Goal: Task Accomplishment & Management: Manage account settings

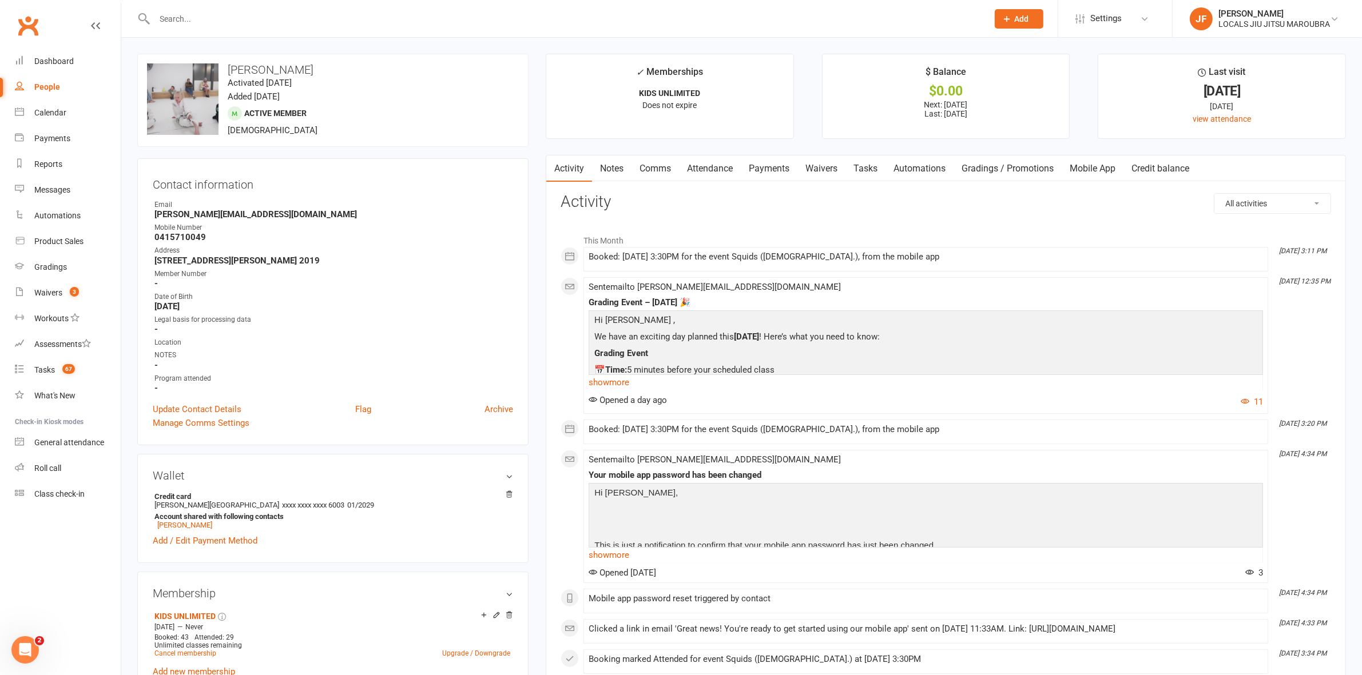
click at [159, 21] on input "text" at bounding box center [565, 19] width 829 height 16
paste input "[EMAIL_ADDRESS][DOMAIN_NAME]"
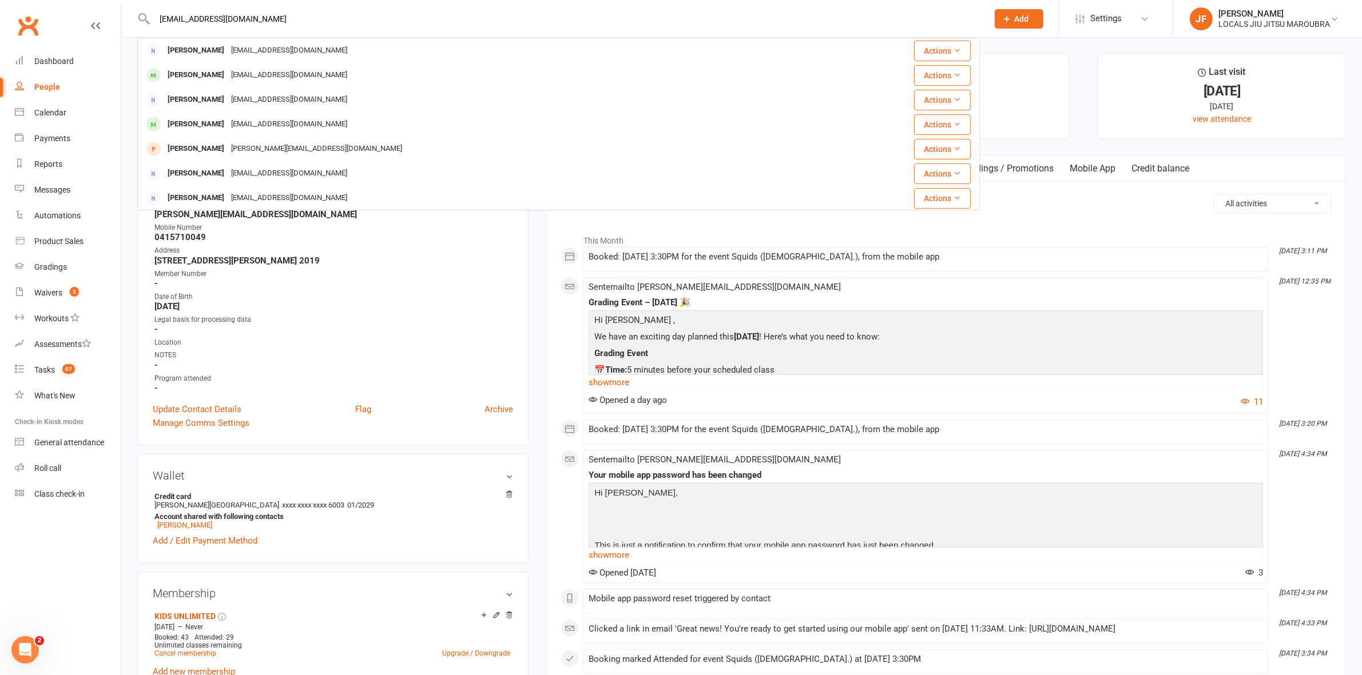
type input "[EMAIL_ADDRESS][DOMAIN_NAME]"
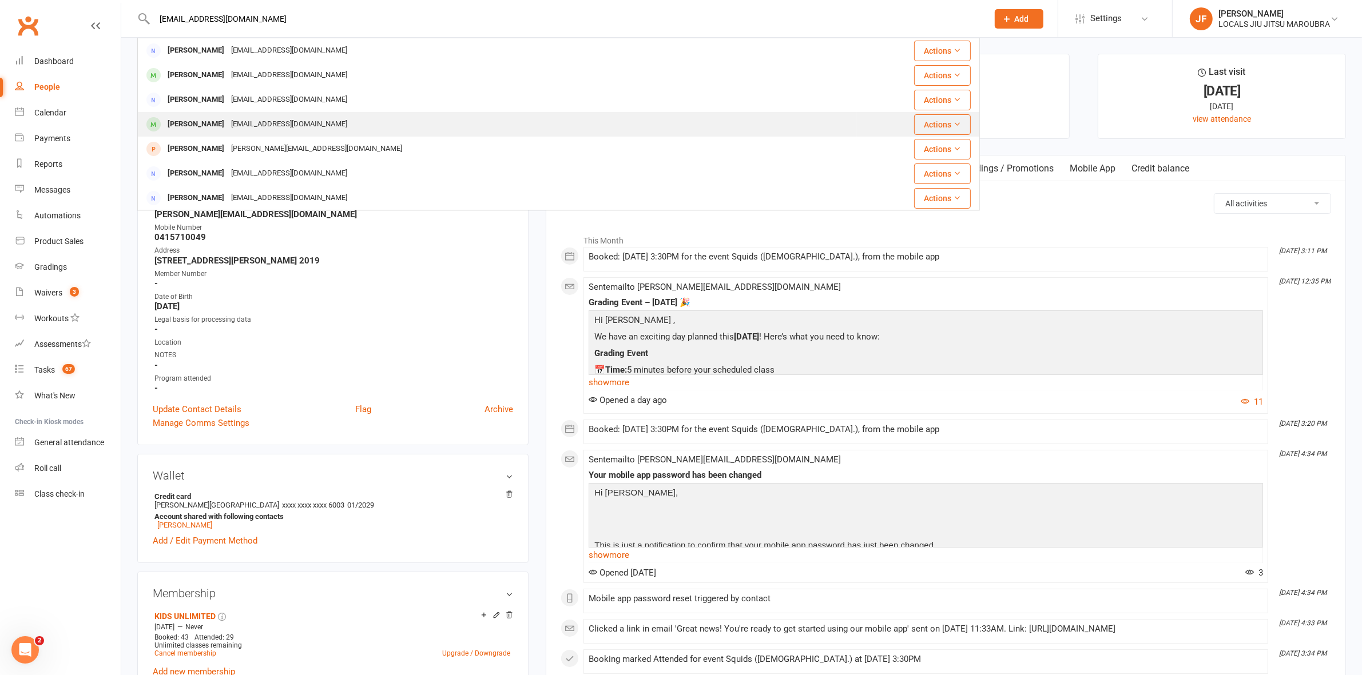
click at [178, 134] on div "Kai Peters Deanp2025@hotmail.com" at bounding box center [497, 124] width 718 height 23
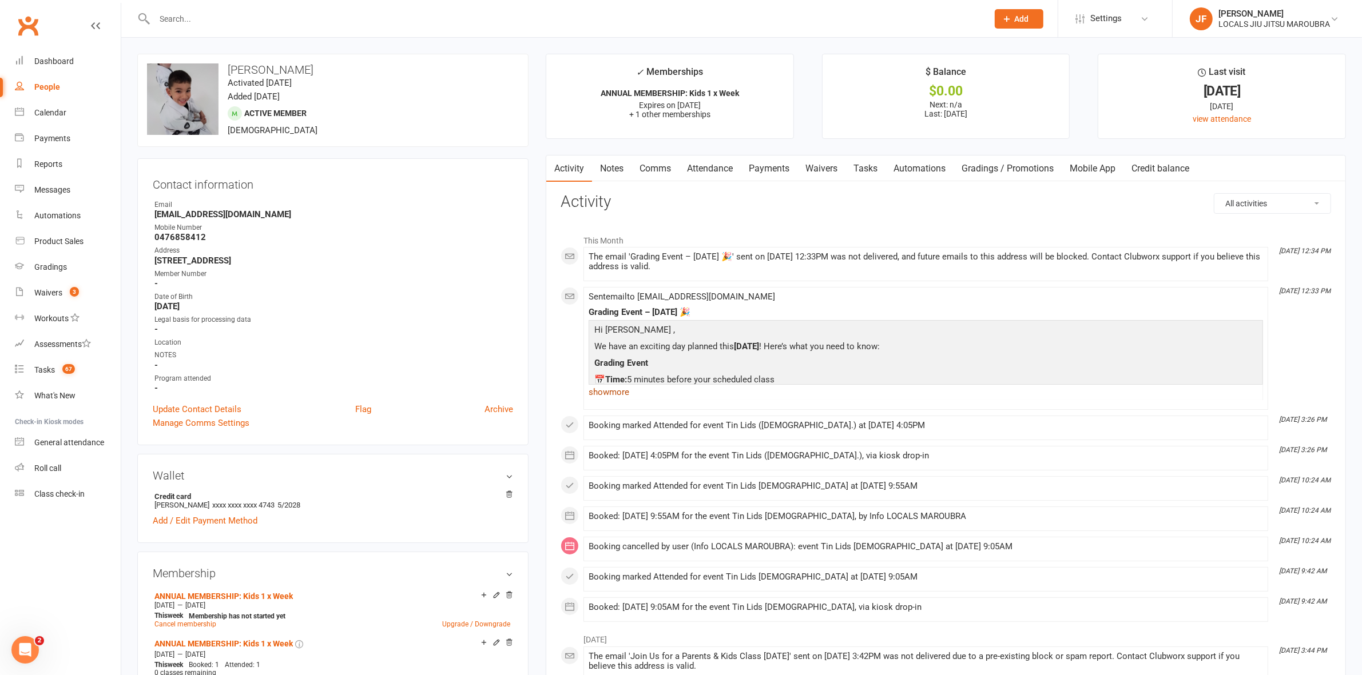
click at [602, 396] on link "show more" at bounding box center [925, 392] width 674 height 16
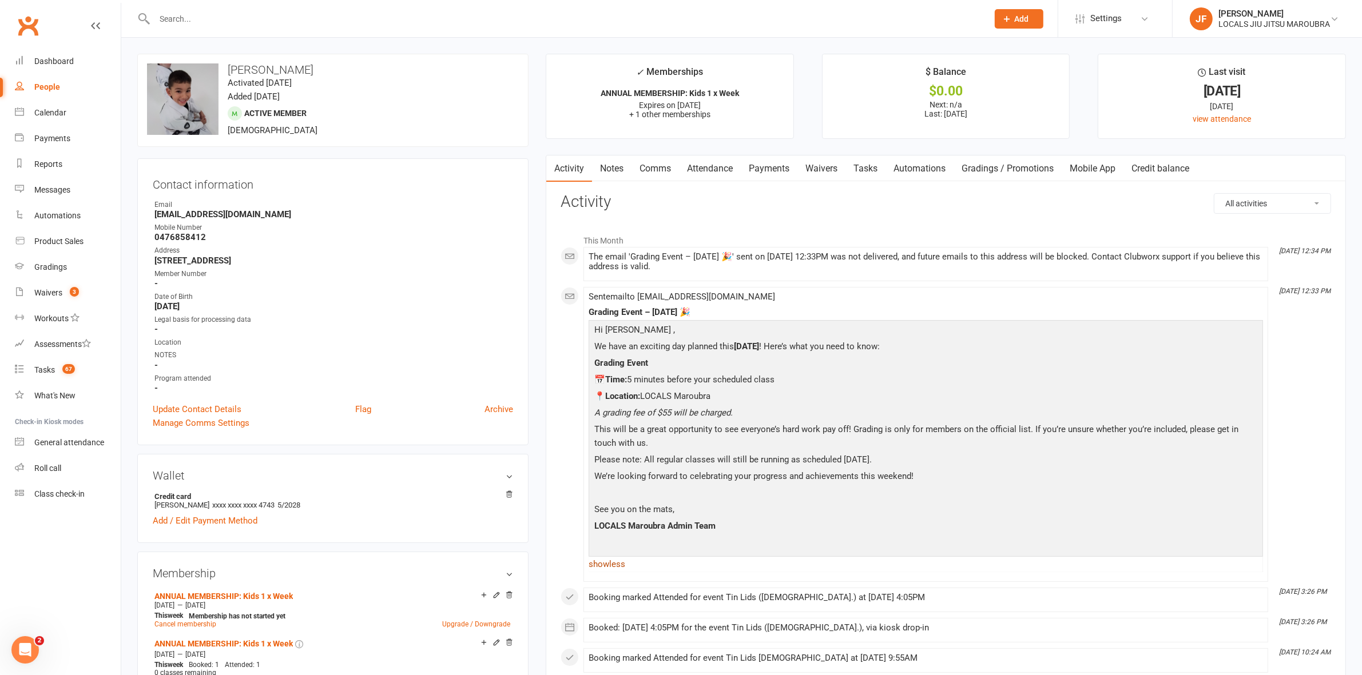
click at [616, 567] on link "show less" at bounding box center [925, 564] width 674 height 16
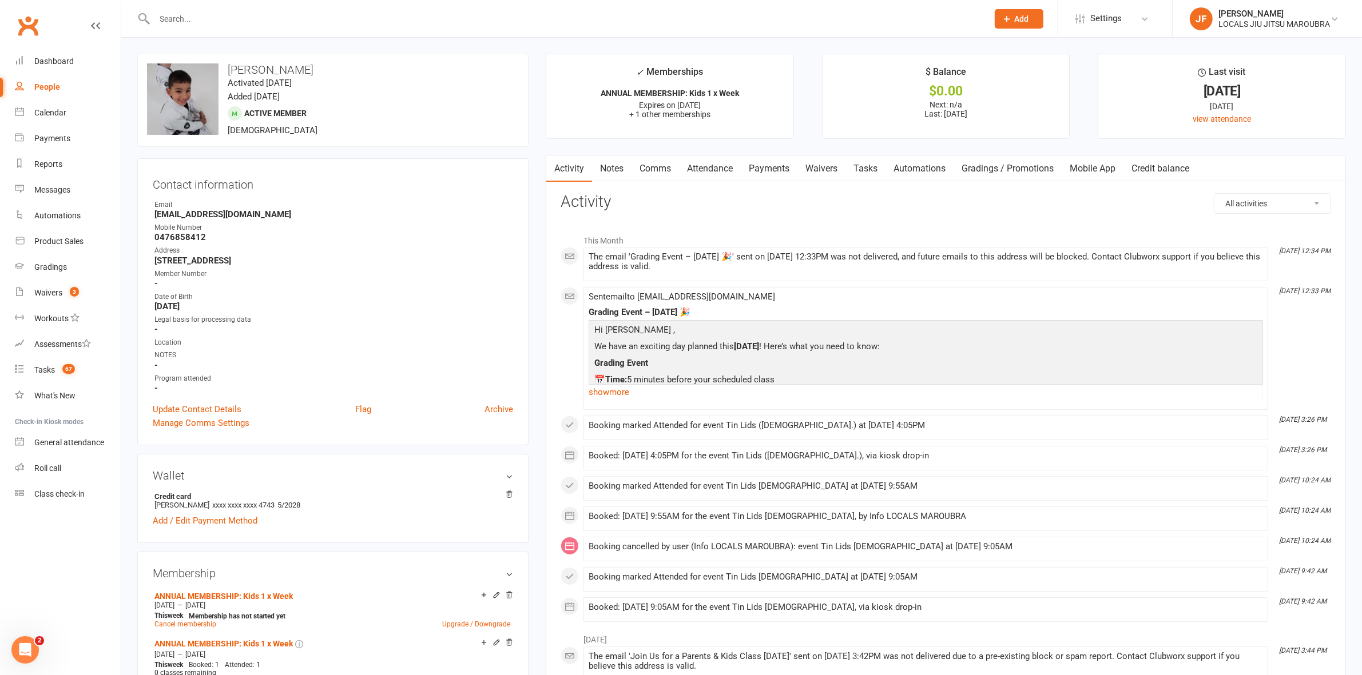
click at [185, 21] on input "text" at bounding box center [565, 19] width 829 height 16
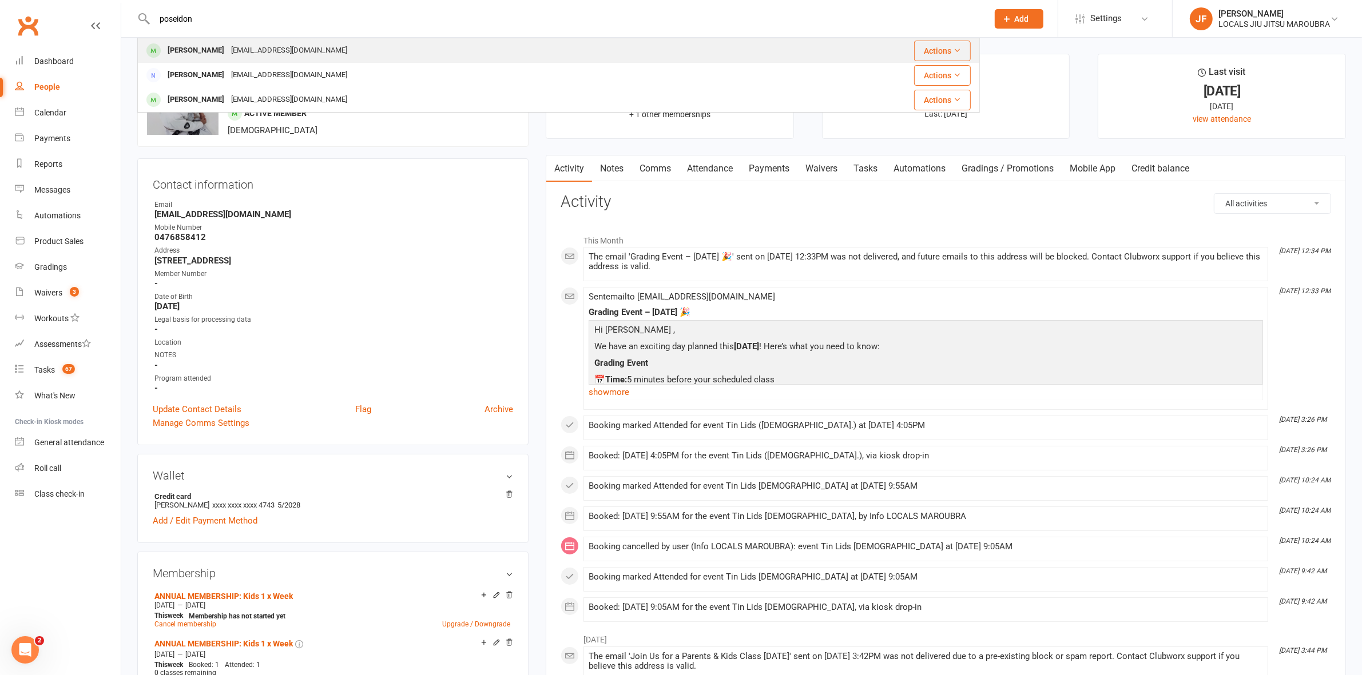
type input "poseidon"
click at [228, 51] on div "Poseidon Georgoulas" at bounding box center [195, 50] width 63 height 17
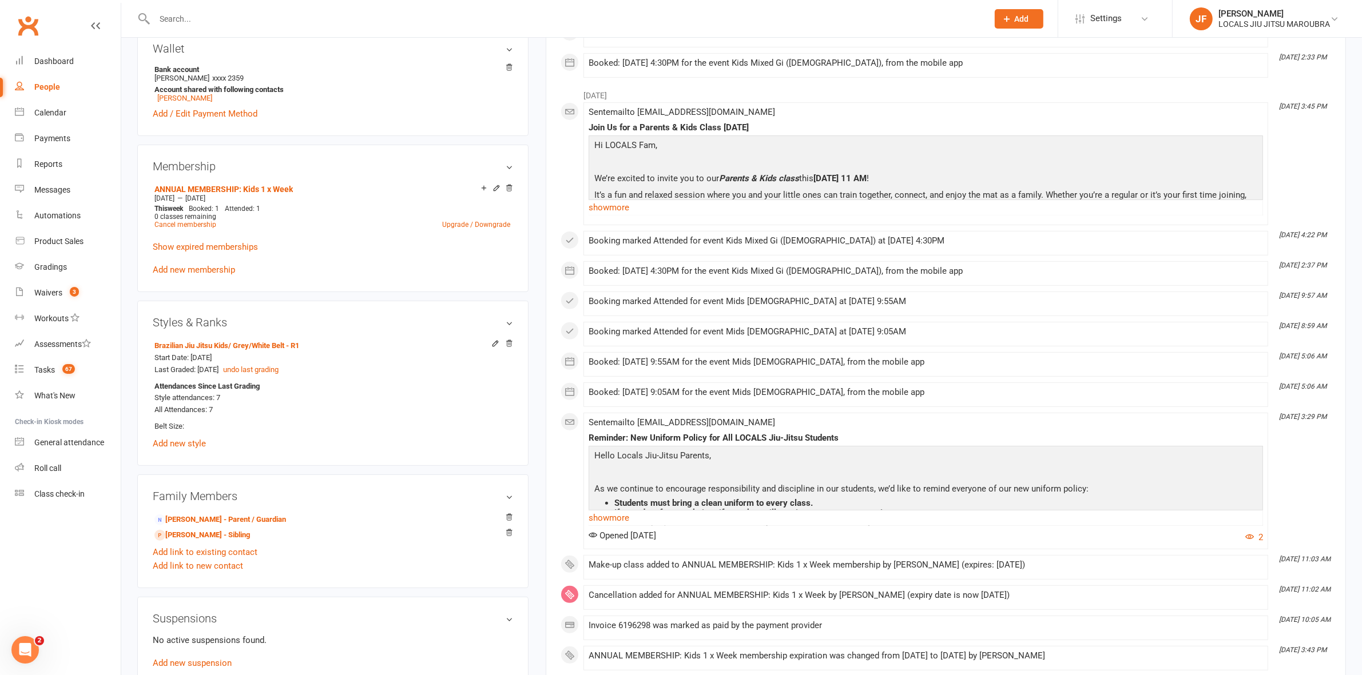
scroll to position [429, 0]
click at [218, 11] on input "text" at bounding box center [565, 19] width 829 height 16
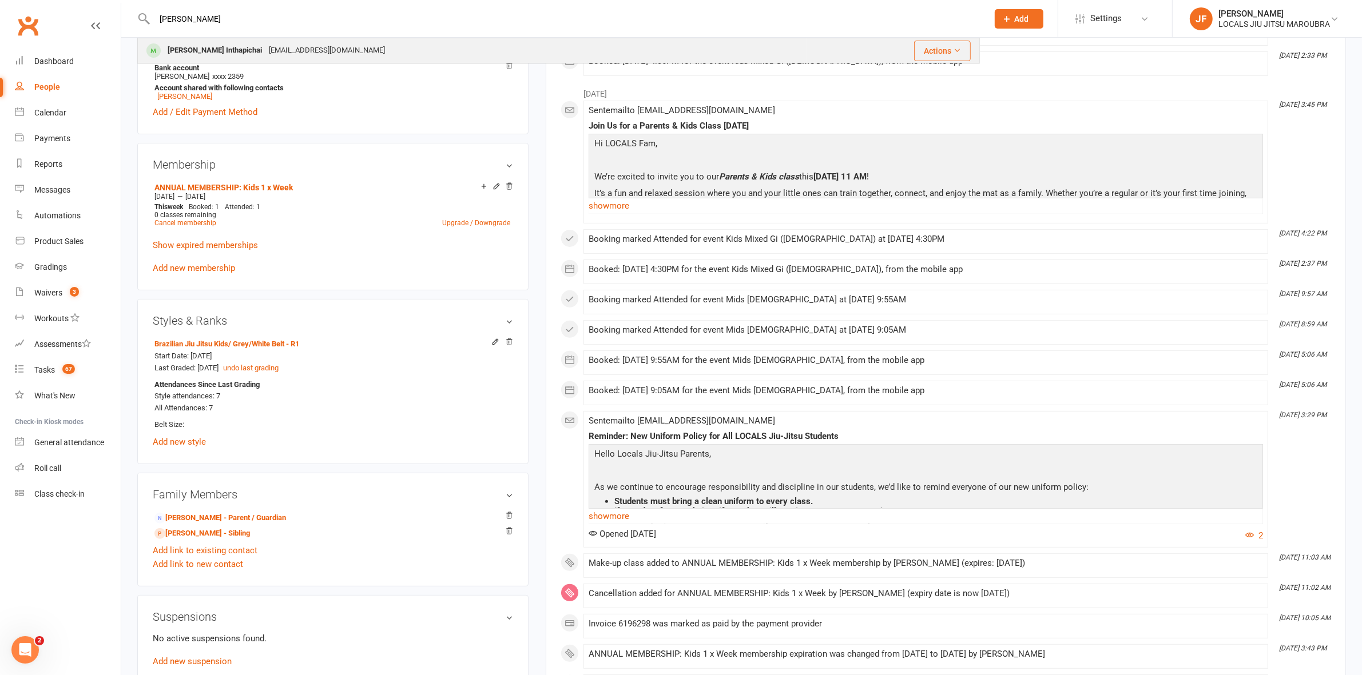
type input "jett"
click at [193, 50] on div "Jett Inthapichai" at bounding box center [214, 50] width 101 height 17
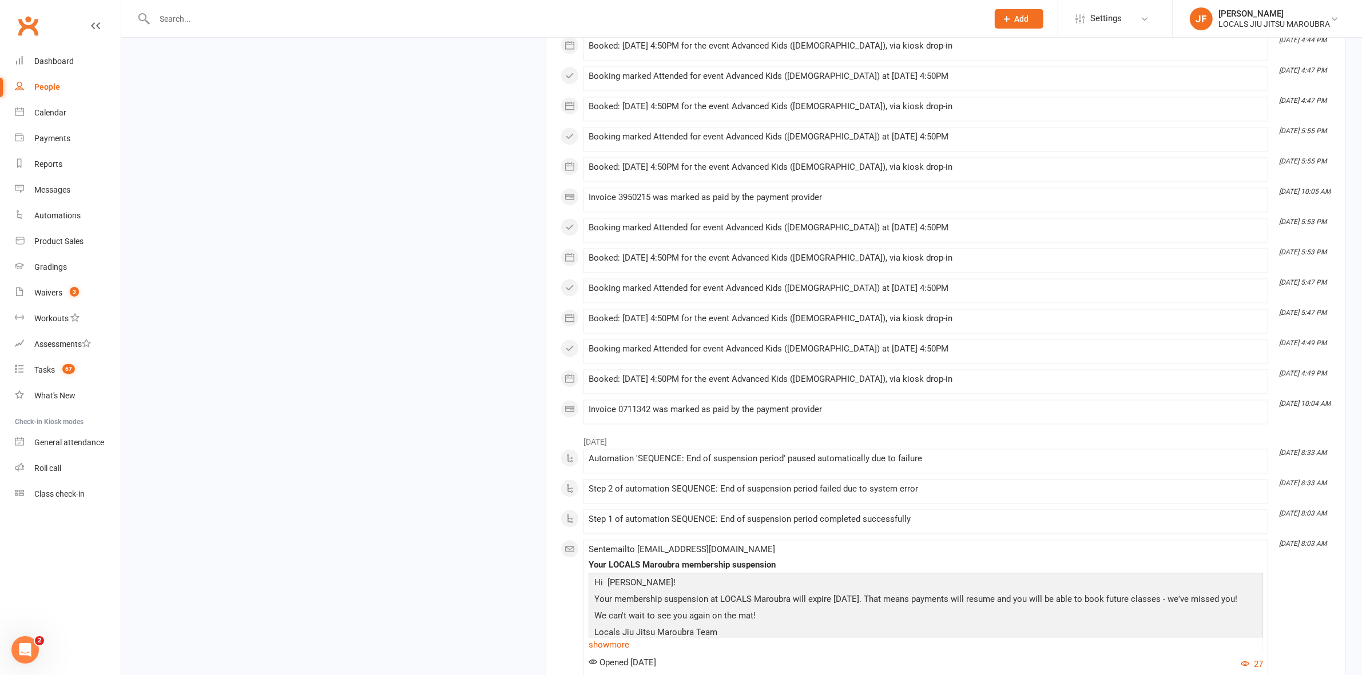
scroll to position [2931, 0]
click at [61, 287] on link "Waivers 3" at bounding box center [68, 293] width 106 height 26
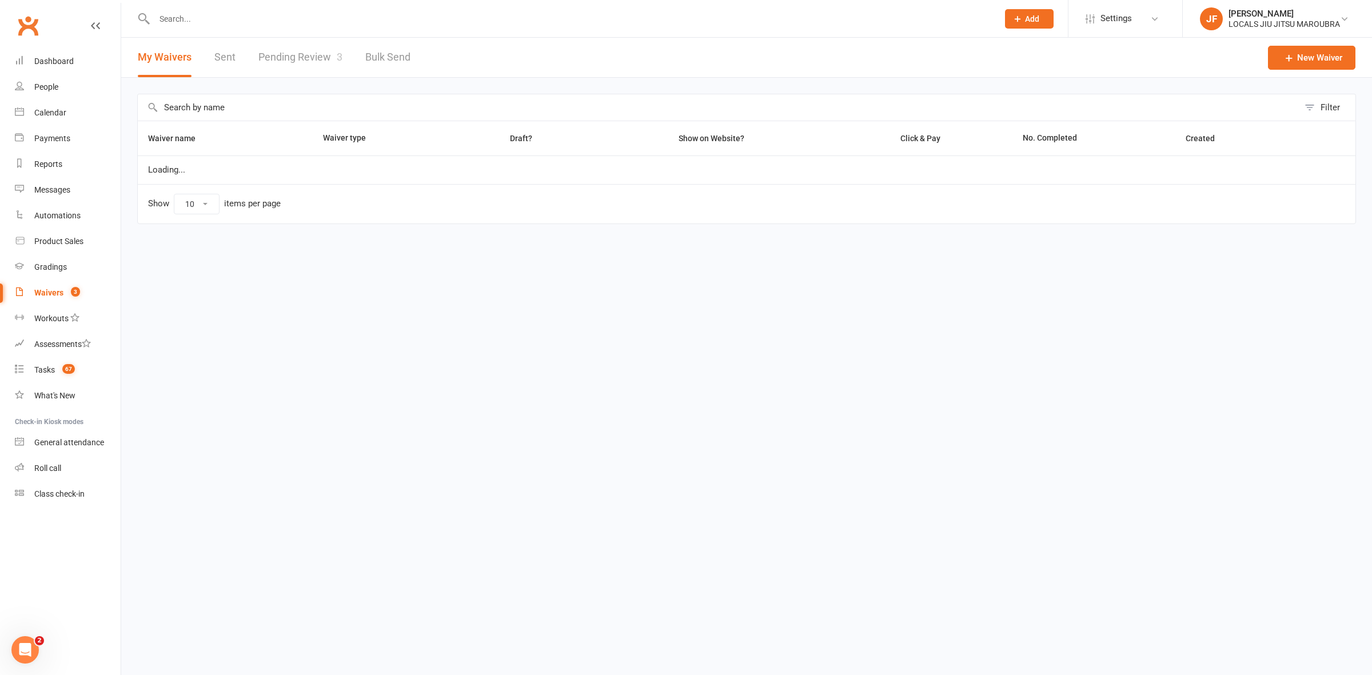
select select "100"
click at [295, 69] on link "Pending Review 3" at bounding box center [300, 57] width 84 height 39
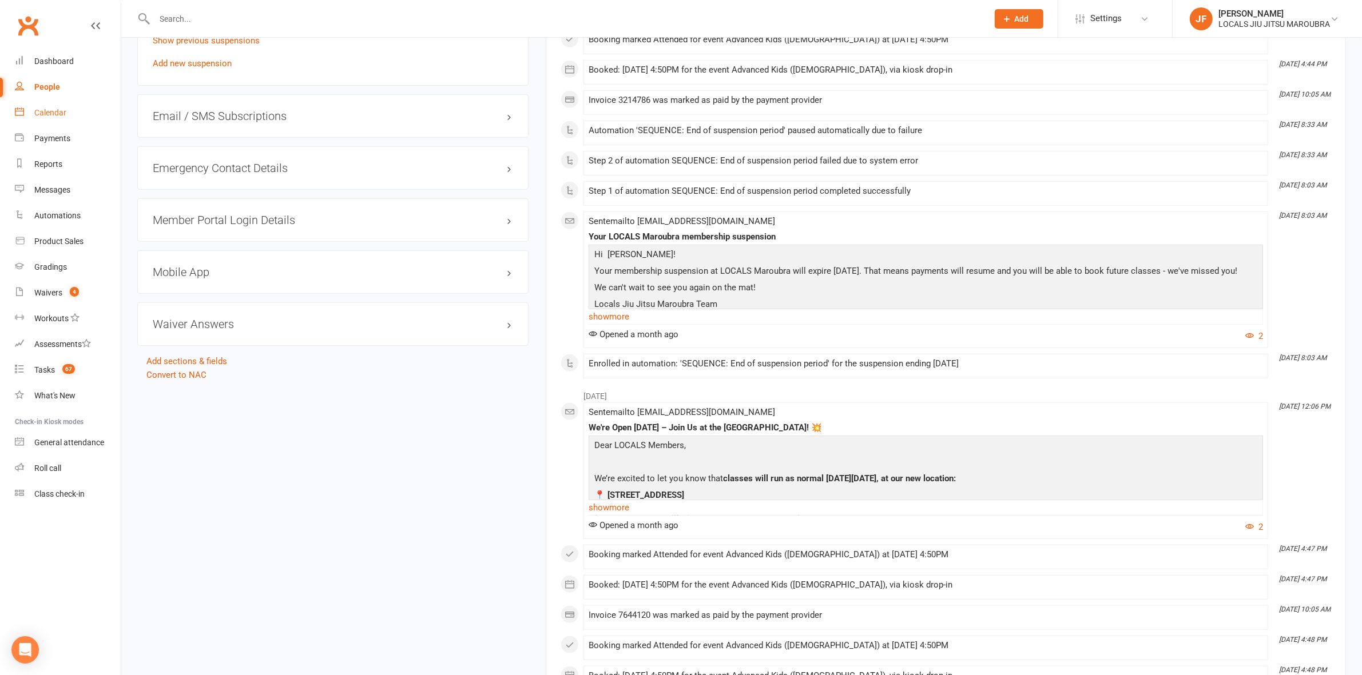
drag, startPoint x: 63, startPoint y: 125, endPoint x: 67, endPoint y: 116, distance: 9.7
click at [63, 125] on link "Calendar" at bounding box center [68, 113] width 106 height 26
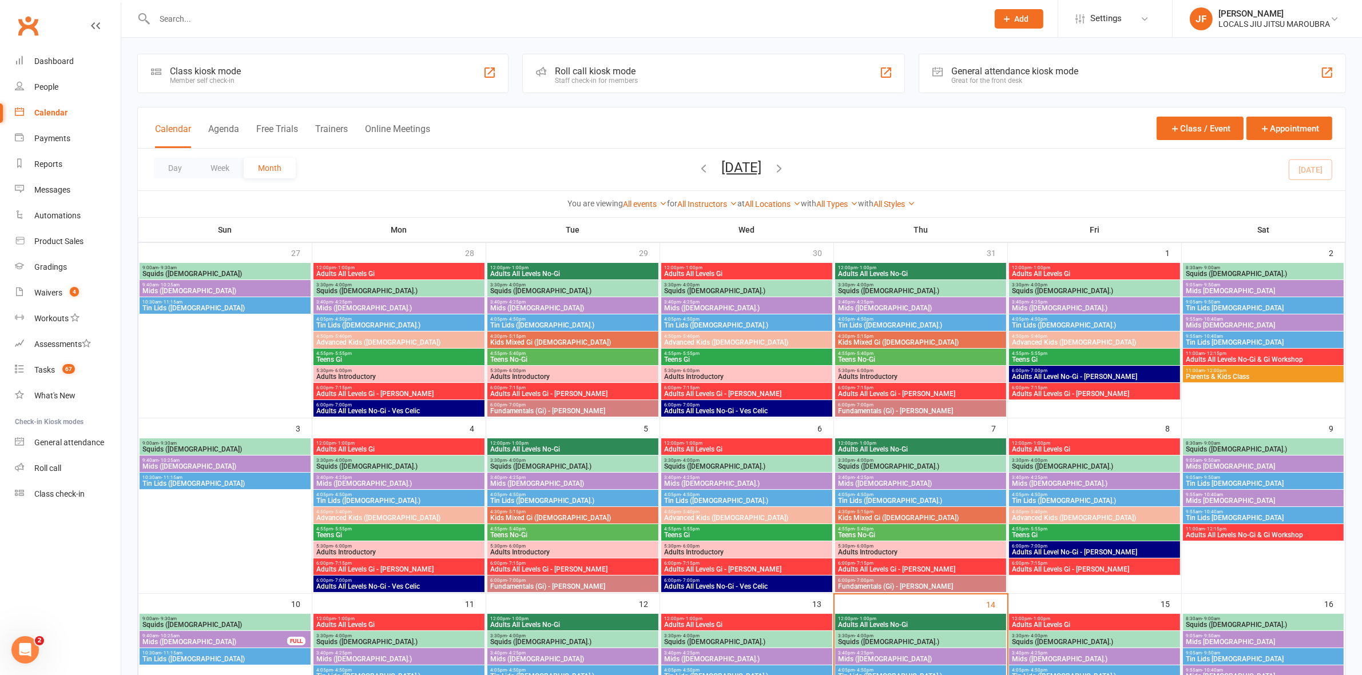
click at [239, 21] on input "text" at bounding box center [565, 19] width 829 height 16
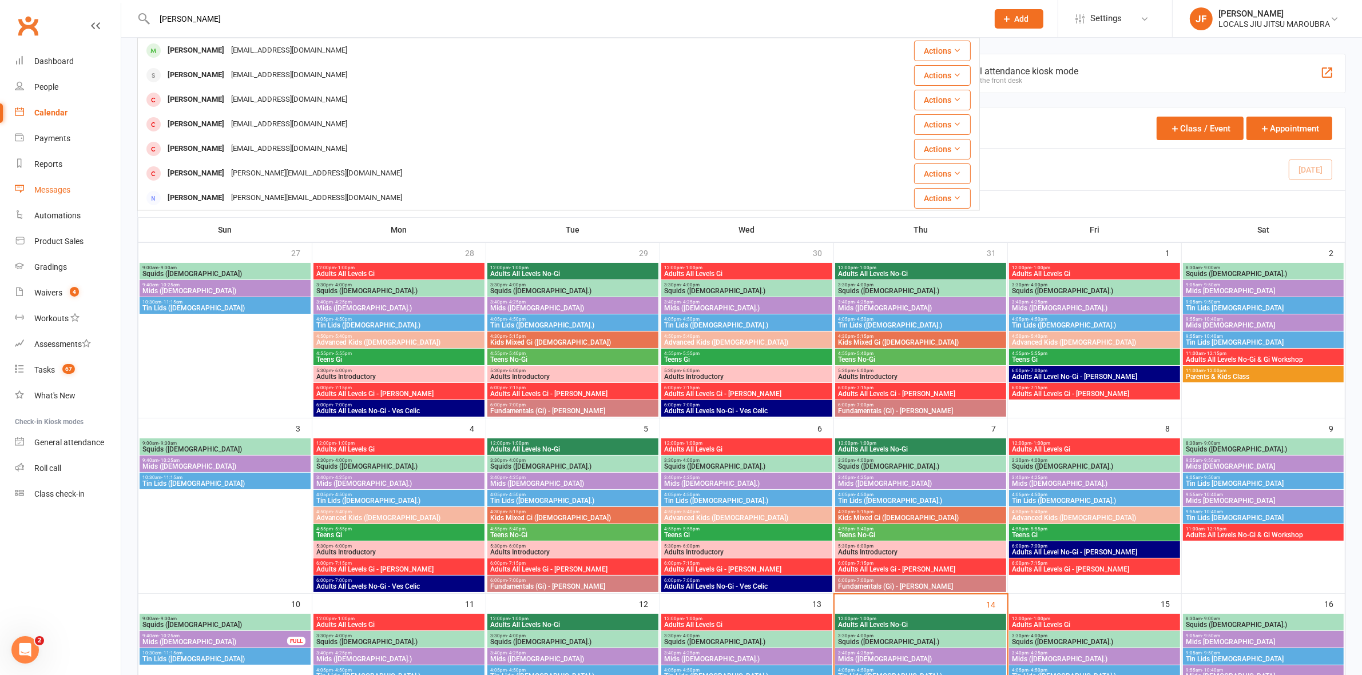
type input "andrew nyeng"
click at [113, 199] on link "Messages" at bounding box center [68, 190] width 106 height 26
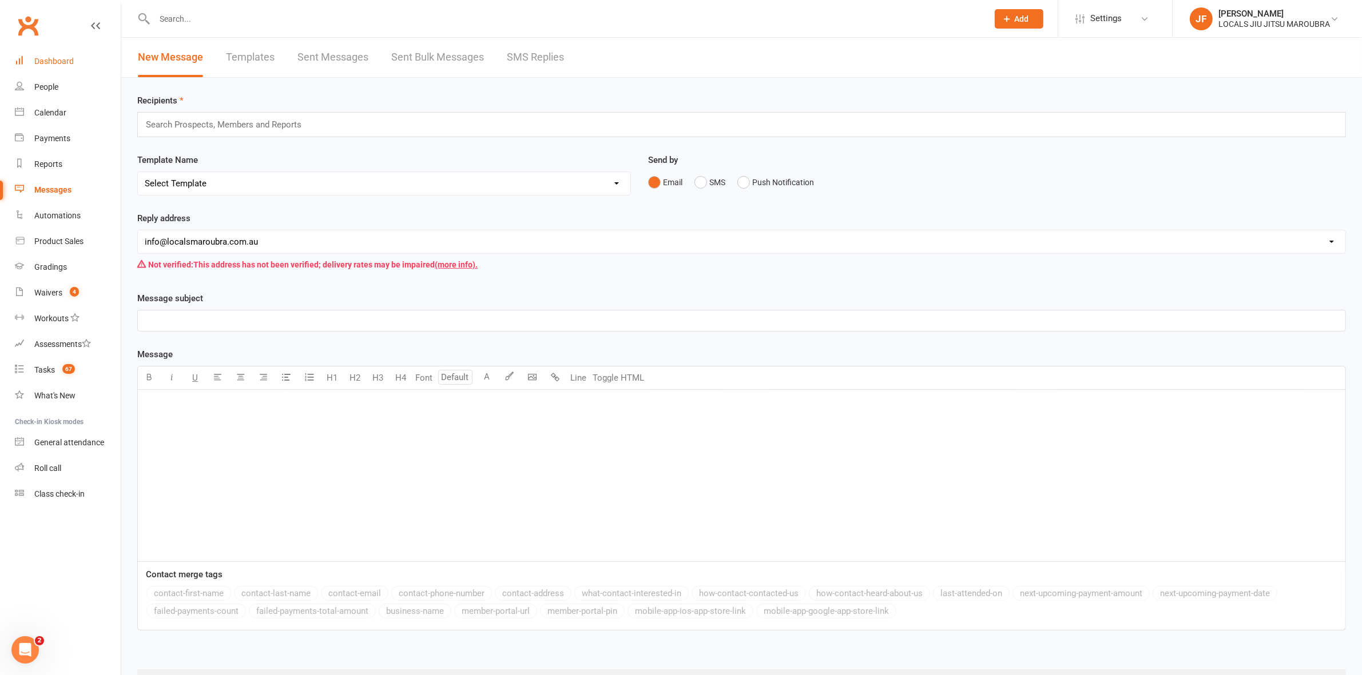
click at [73, 63] on link "Dashboard" at bounding box center [68, 62] width 106 height 26
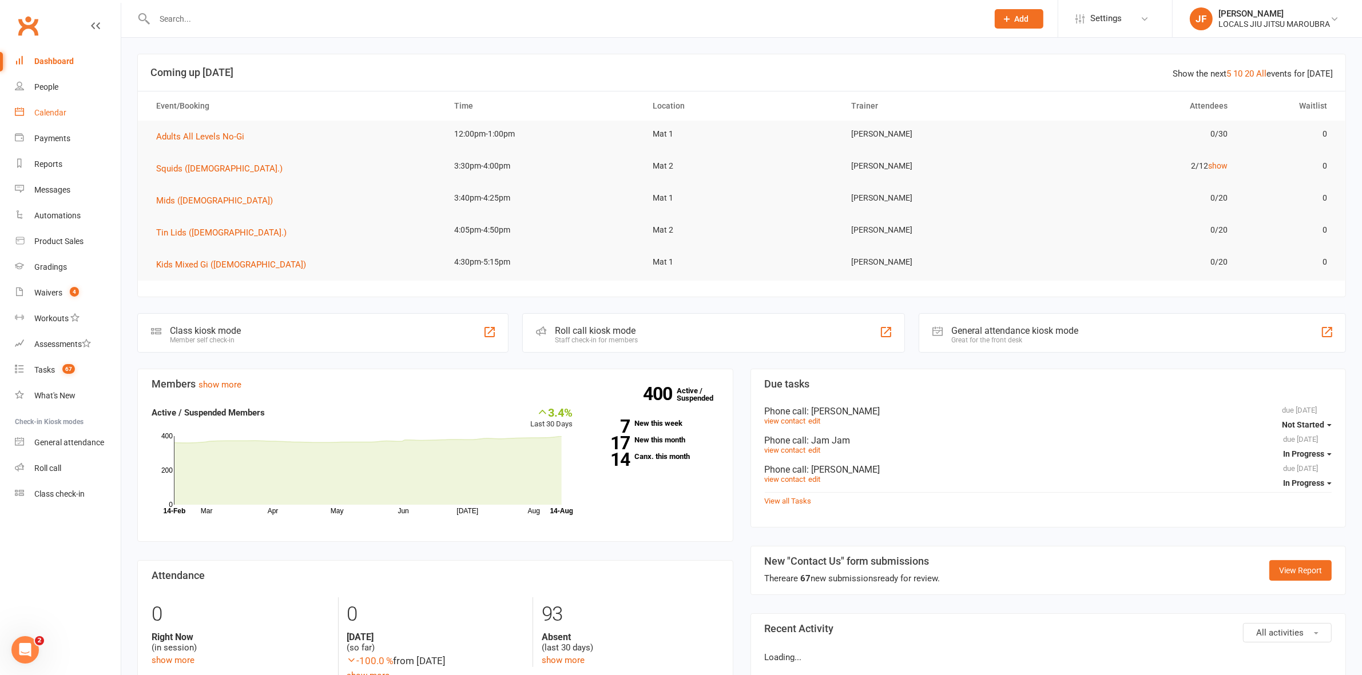
drag, startPoint x: 60, startPoint y: 121, endPoint x: 387, endPoint y: 153, distance: 328.7
click at [58, 119] on link "Calendar" at bounding box center [68, 113] width 106 height 26
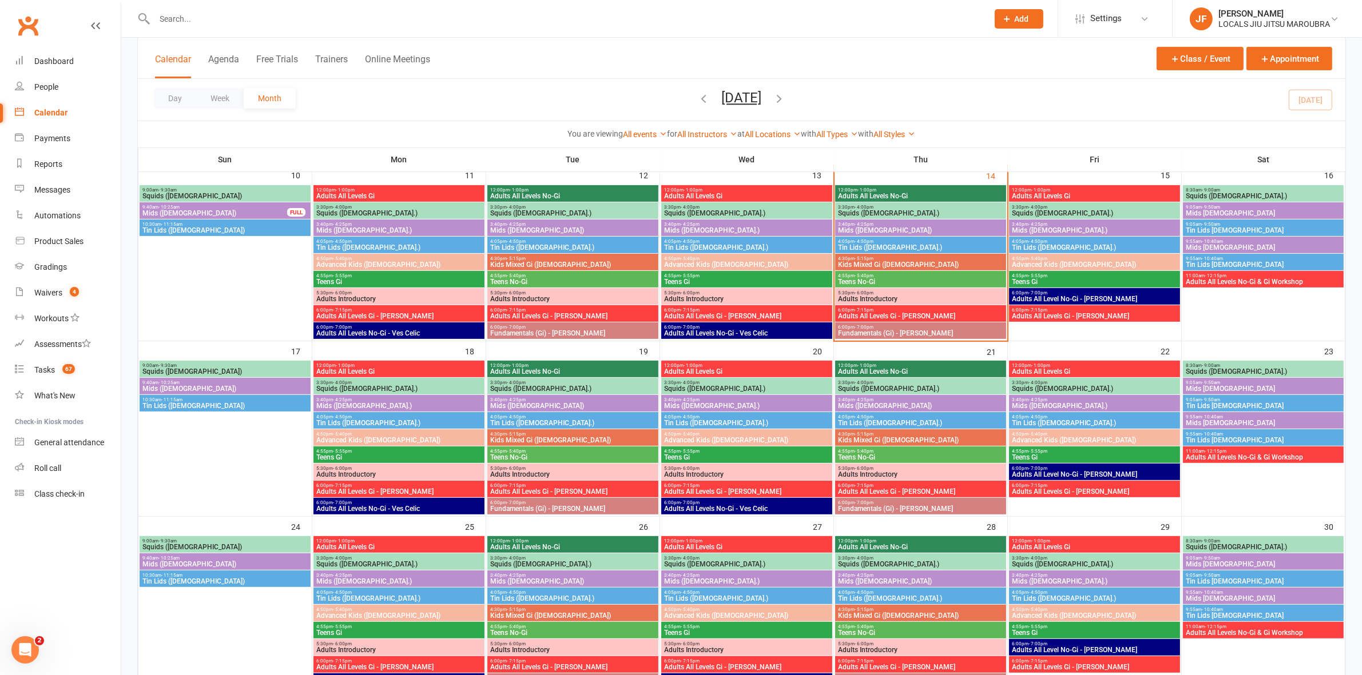
scroll to position [357, 0]
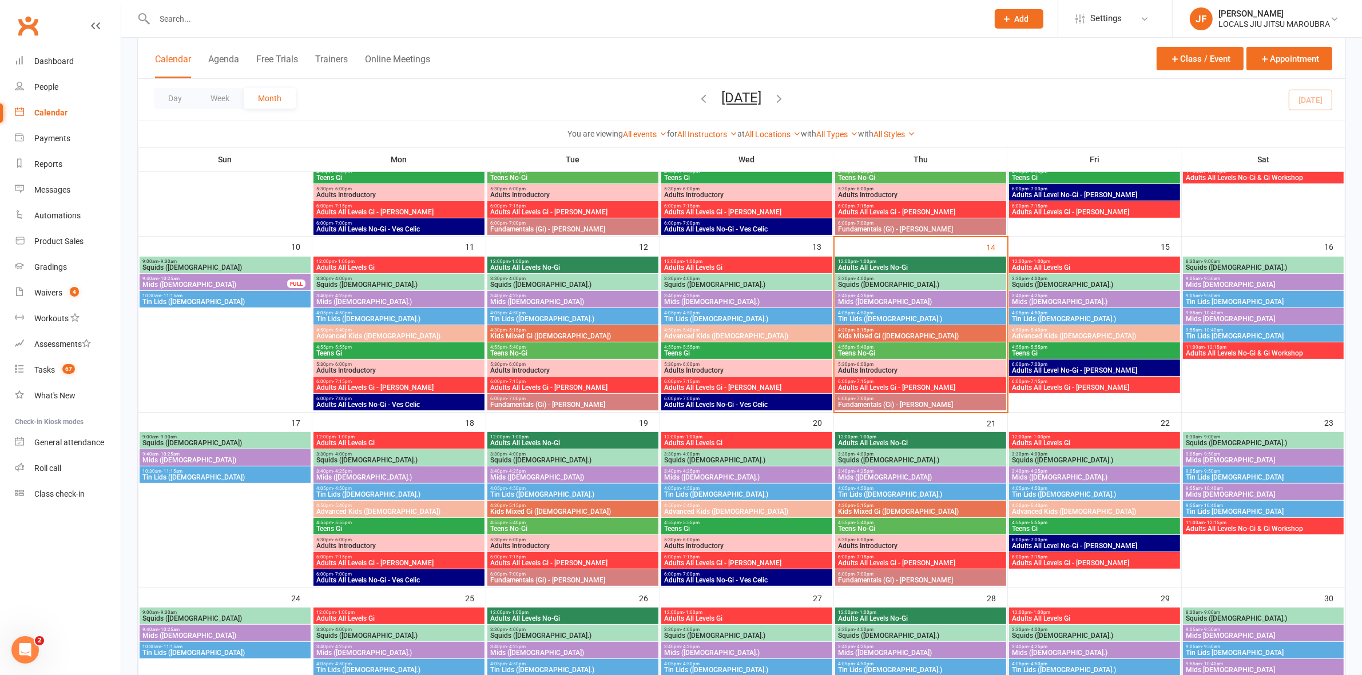
click at [868, 262] on span "- 1:00pm" at bounding box center [866, 261] width 19 height 5
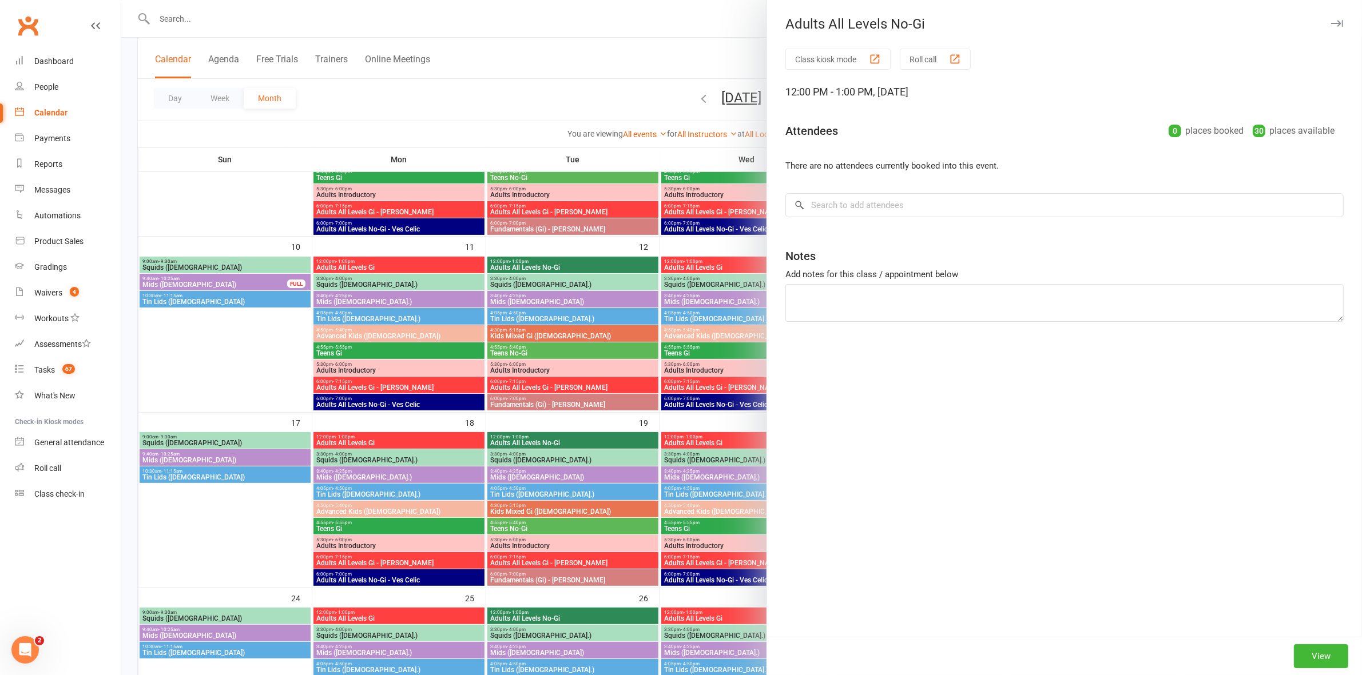
drag, startPoint x: 619, startPoint y: 268, endPoint x: 789, endPoint y: 274, distance: 170.0
click at [629, 268] on div at bounding box center [741, 337] width 1240 height 675
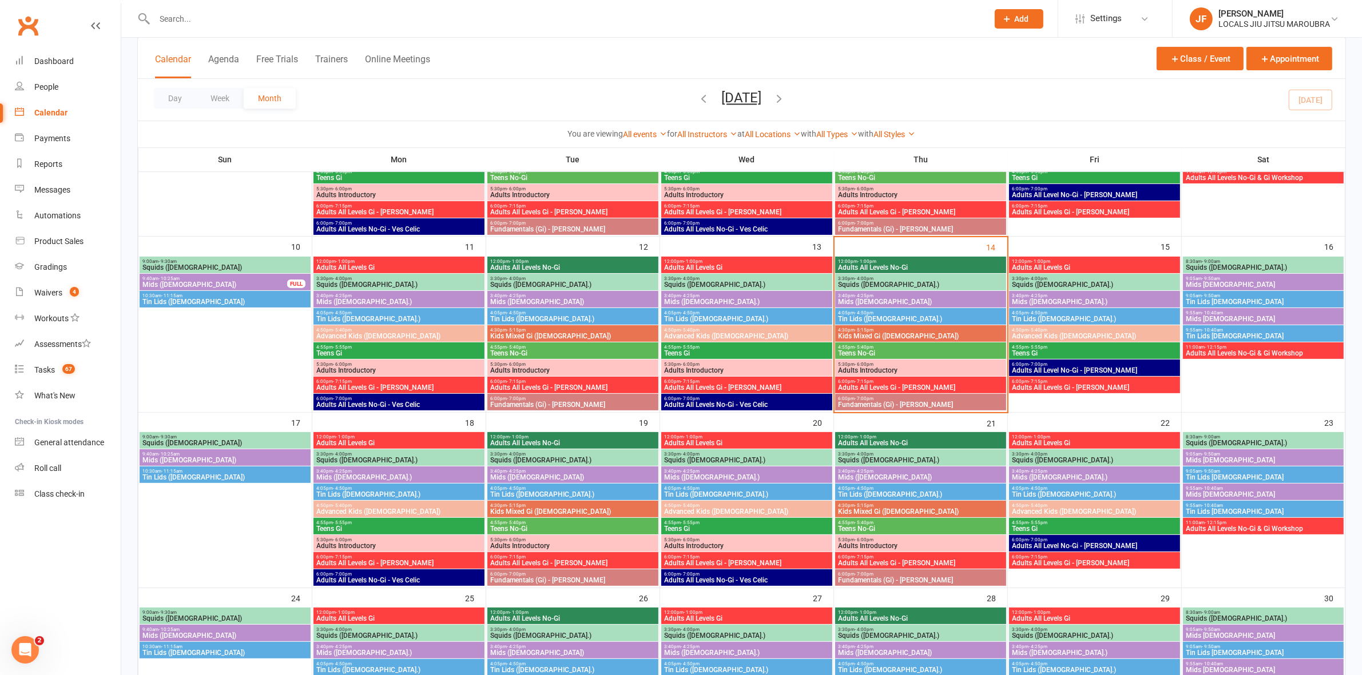
click at [848, 284] on span "Squids (3-5 y.o.)" at bounding box center [920, 284] width 166 height 7
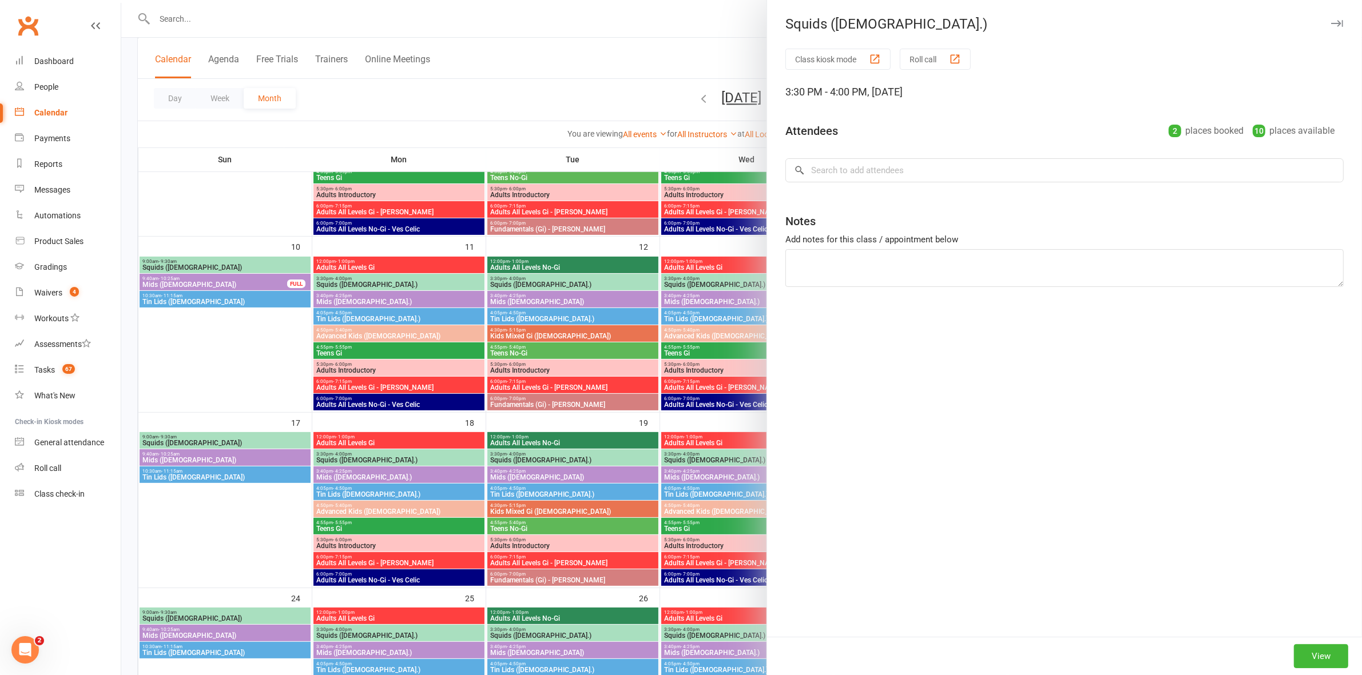
click at [714, 289] on div at bounding box center [741, 337] width 1240 height 675
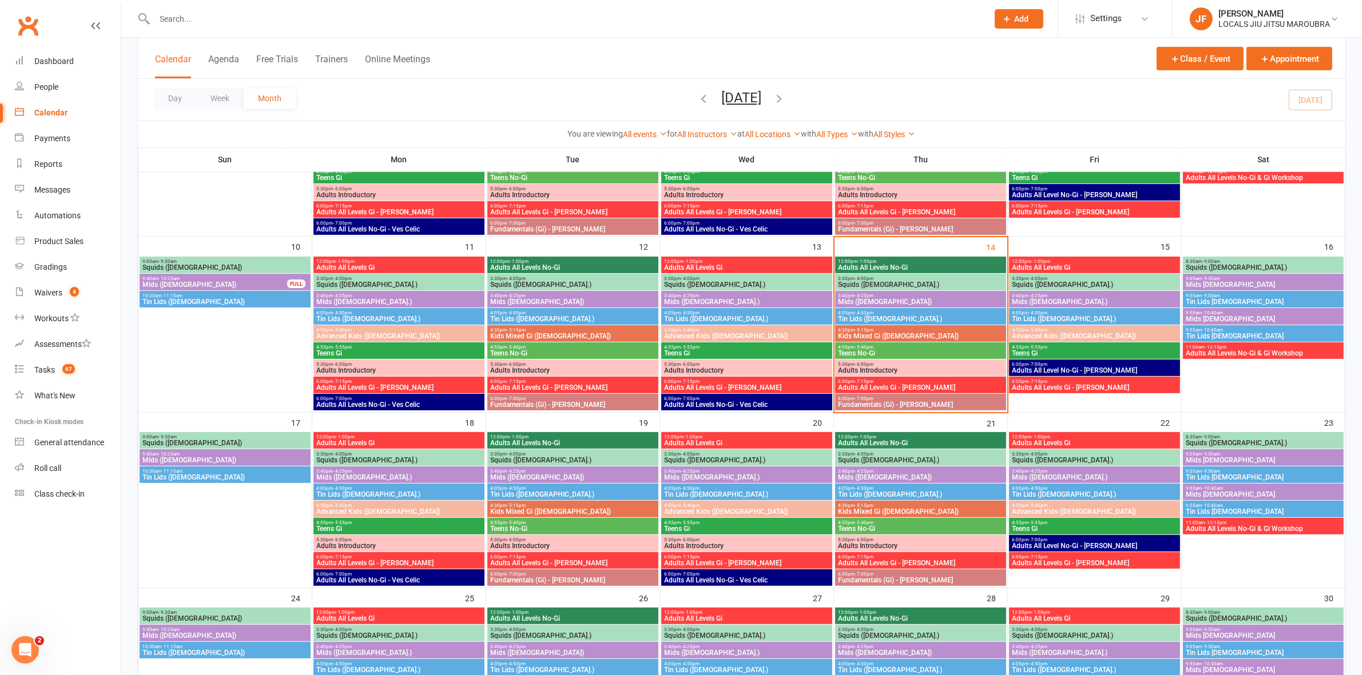
click at [862, 296] on span "- 4:25pm" at bounding box center [863, 295] width 19 height 5
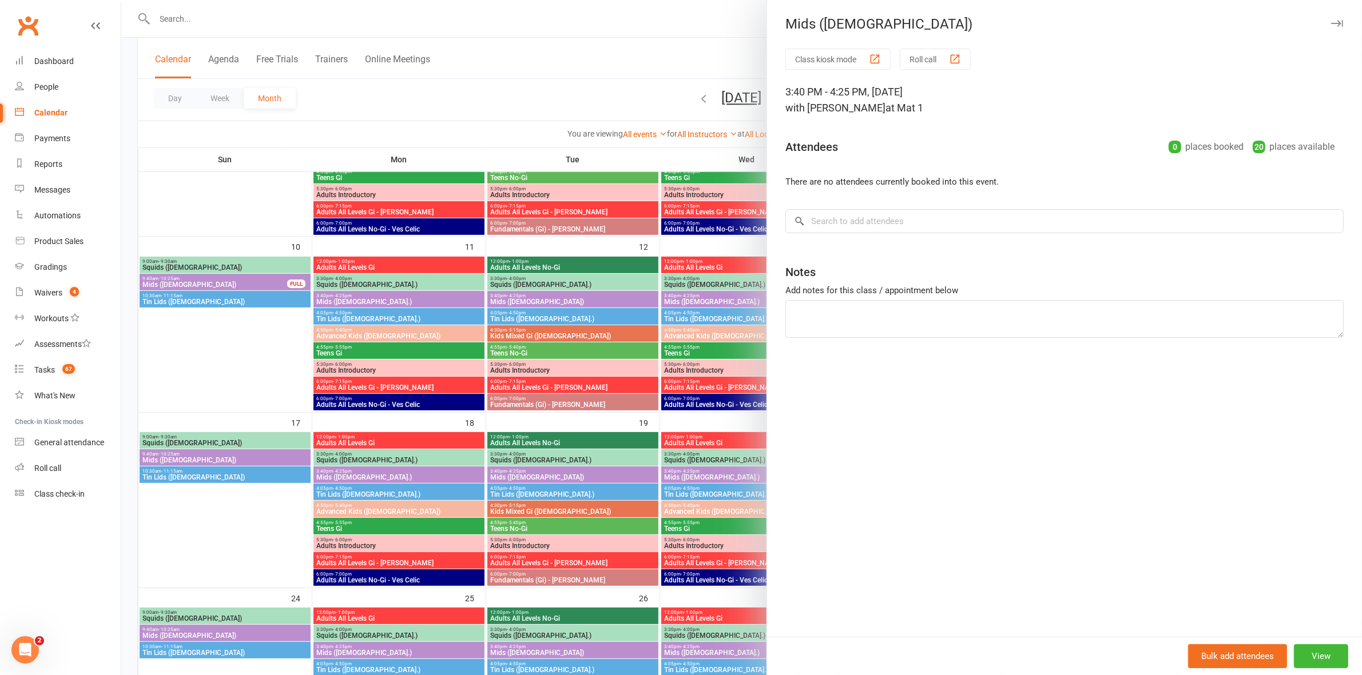
drag, startPoint x: 721, startPoint y: 296, endPoint x: 758, endPoint y: 297, distance: 37.8
click at [722, 296] on div at bounding box center [741, 337] width 1240 height 675
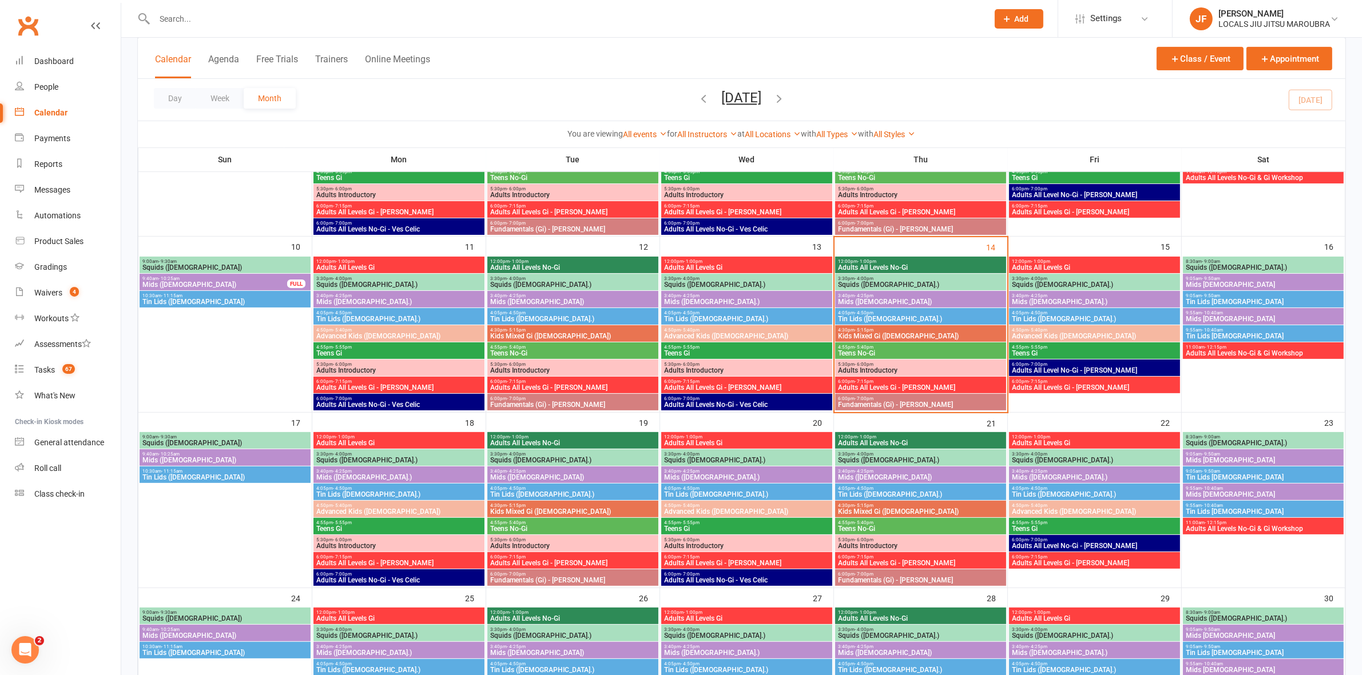
click at [858, 332] on span "- 5:15pm" at bounding box center [863, 330] width 19 height 5
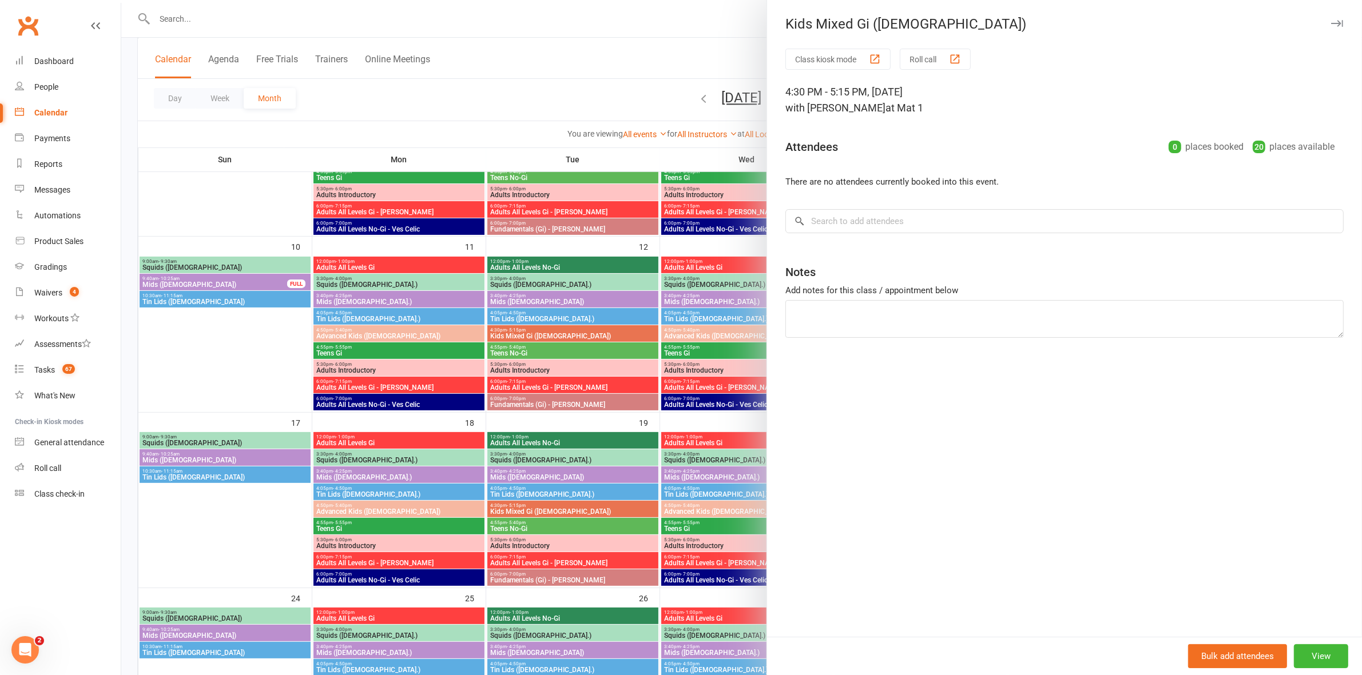
click at [715, 290] on div at bounding box center [741, 337] width 1240 height 675
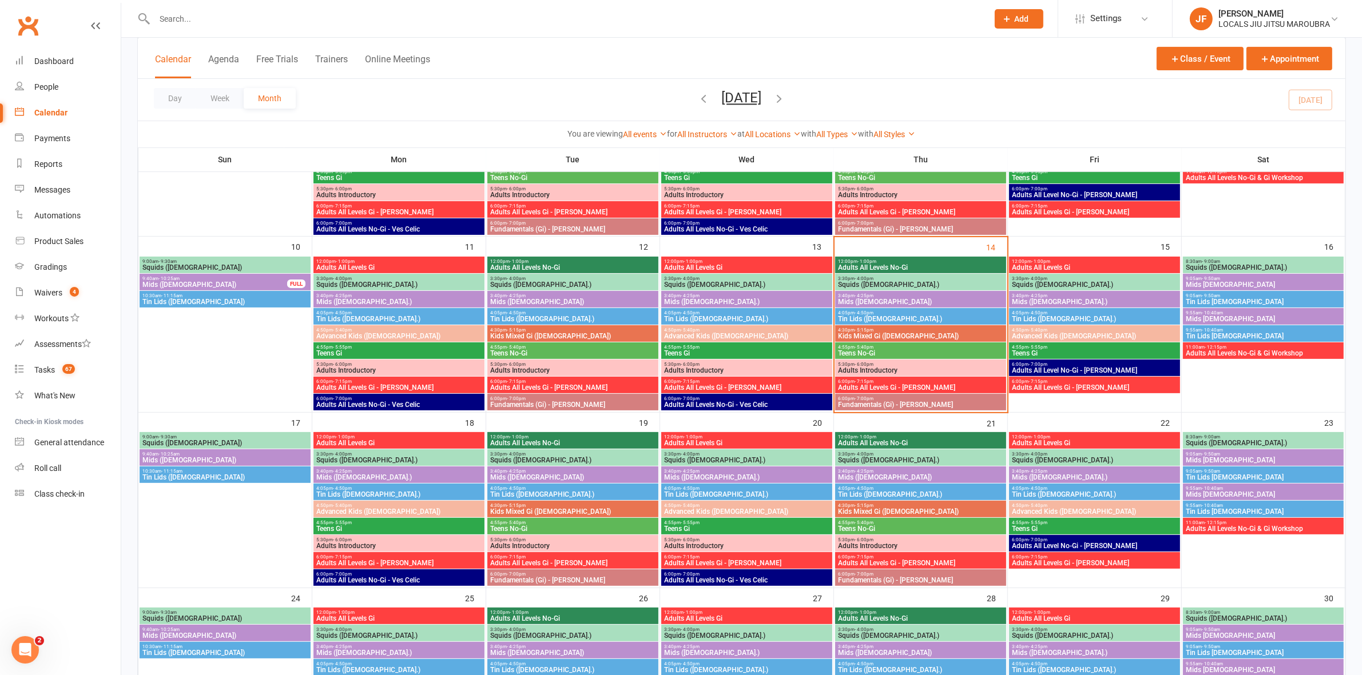
click at [861, 356] on span "Teens No-Gi" at bounding box center [920, 353] width 166 height 7
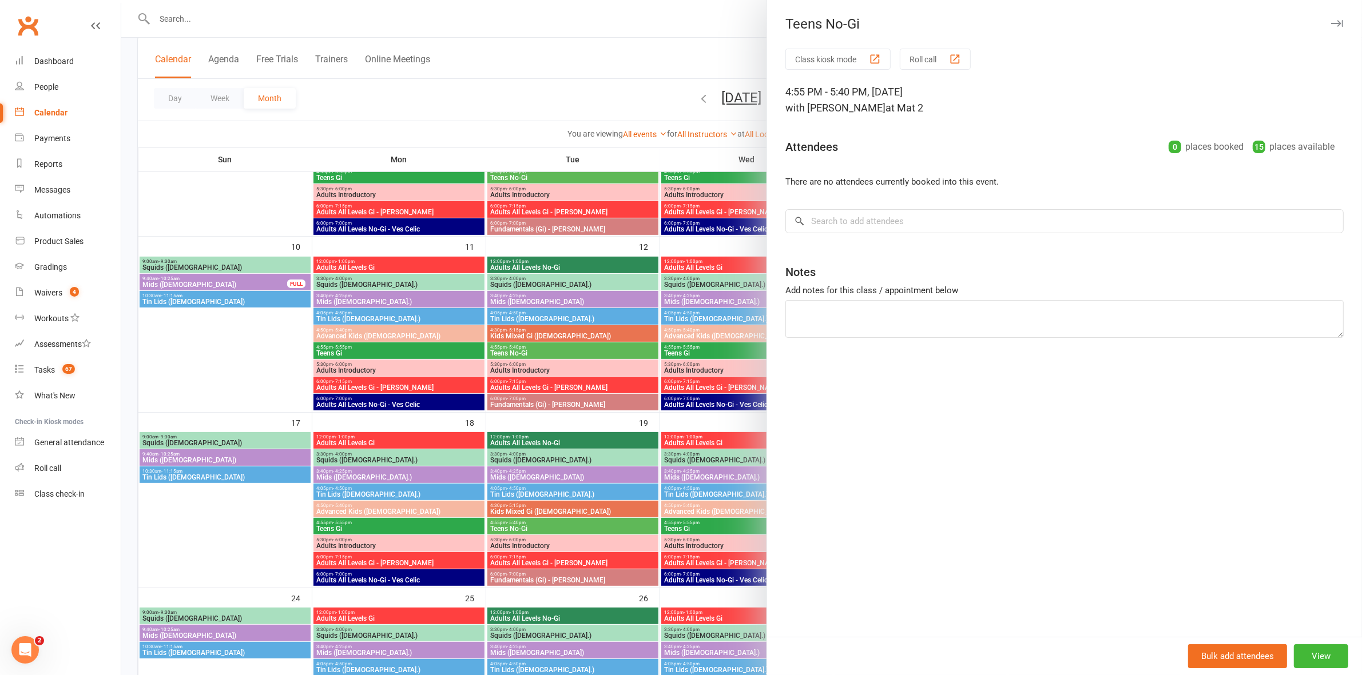
drag, startPoint x: 627, startPoint y: 309, endPoint x: 810, endPoint y: 356, distance: 189.3
click at [635, 309] on div at bounding box center [741, 337] width 1240 height 675
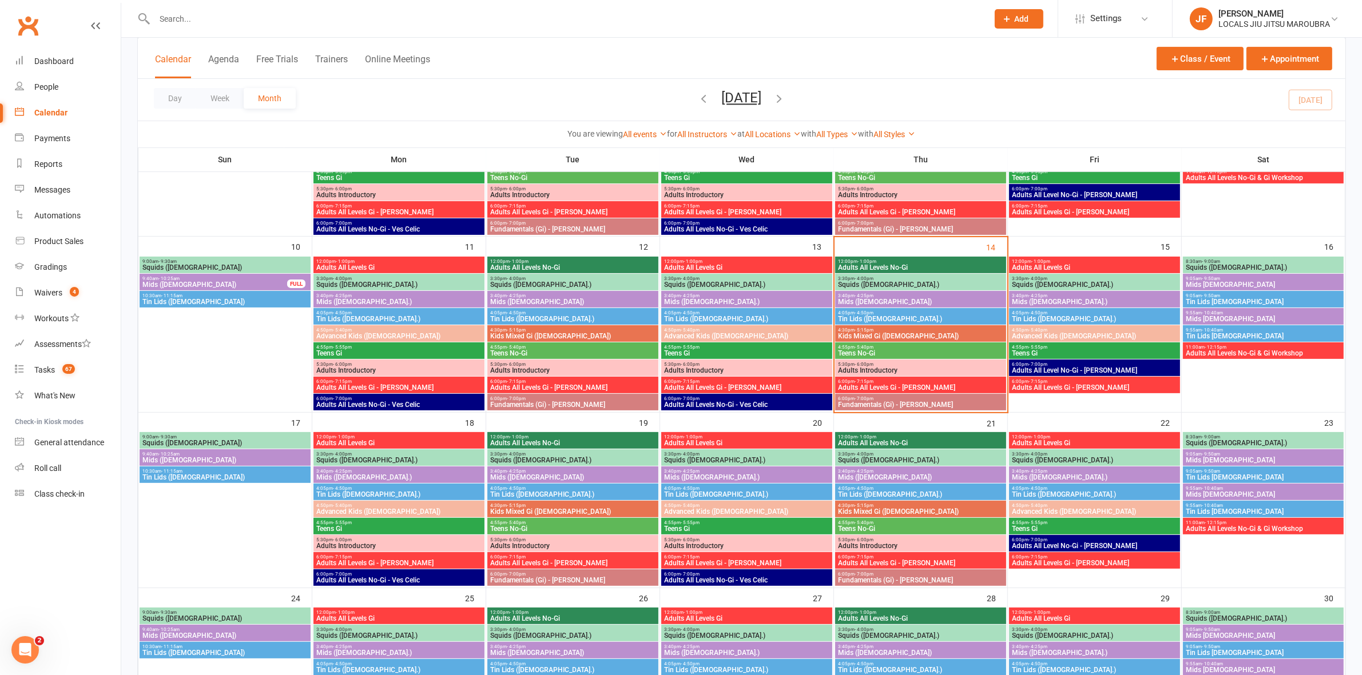
click at [858, 369] on span "Adults Introductory" at bounding box center [920, 370] width 166 height 7
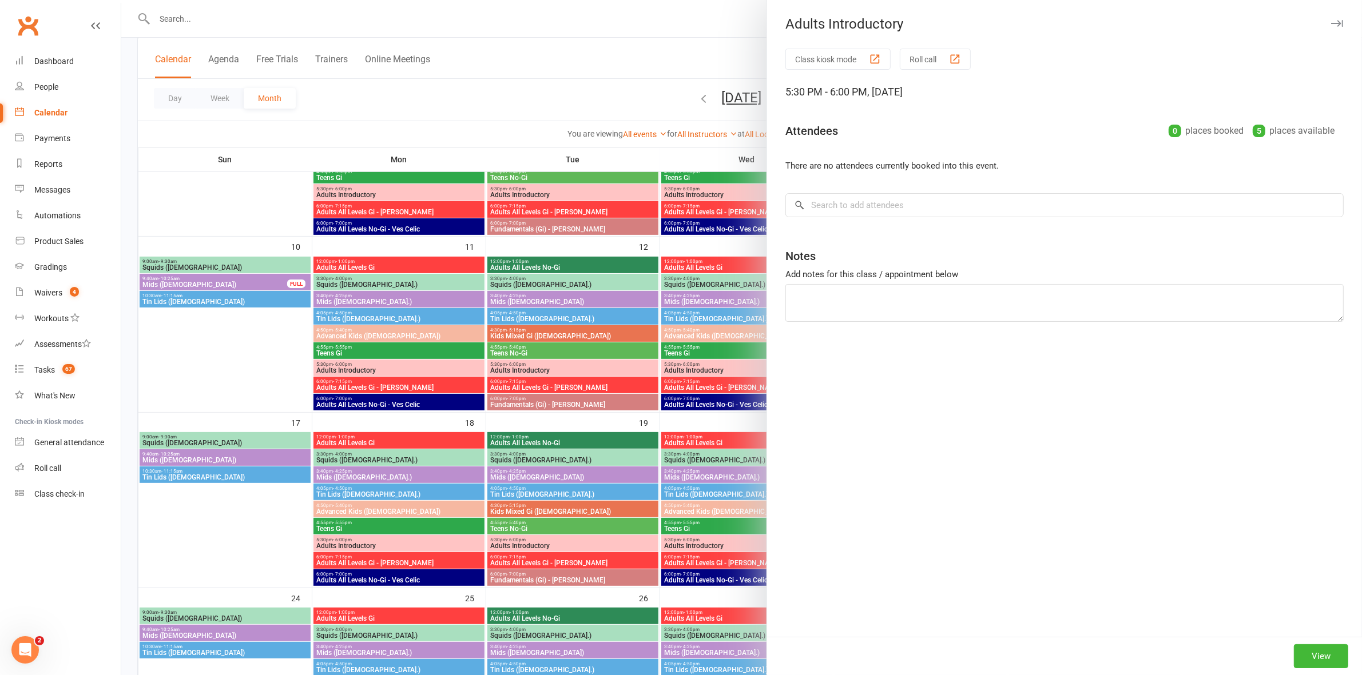
click at [676, 326] on div at bounding box center [741, 337] width 1240 height 675
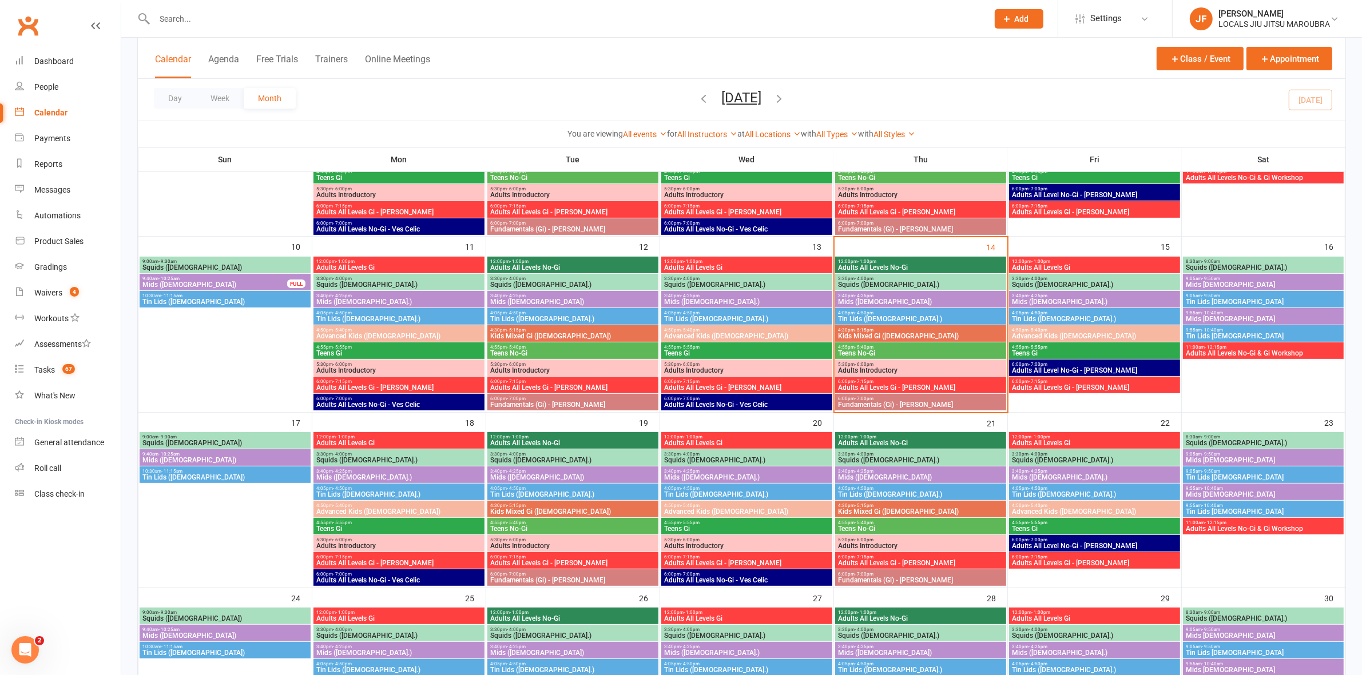
click at [857, 382] on span "- 7:15pm" at bounding box center [863, 381] width 19 height 5
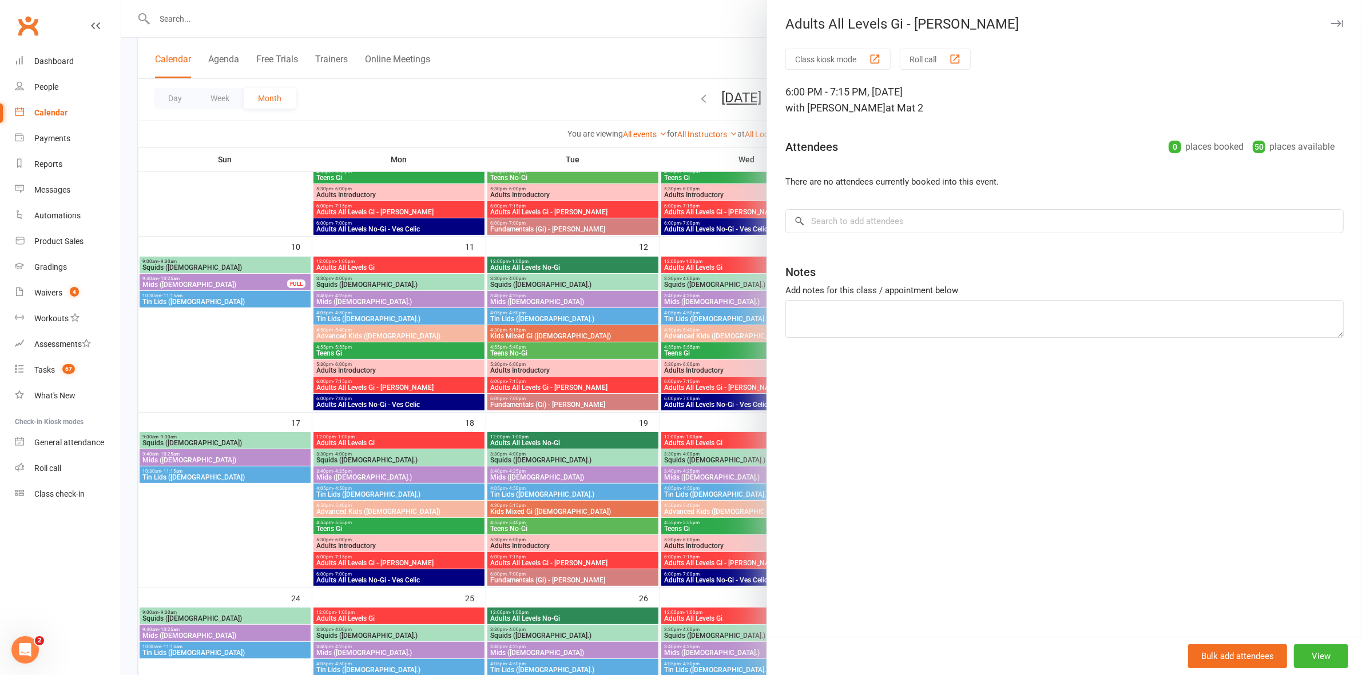
click at [648, 357] on div at bounding box center [741, 337] width 1240 height 675
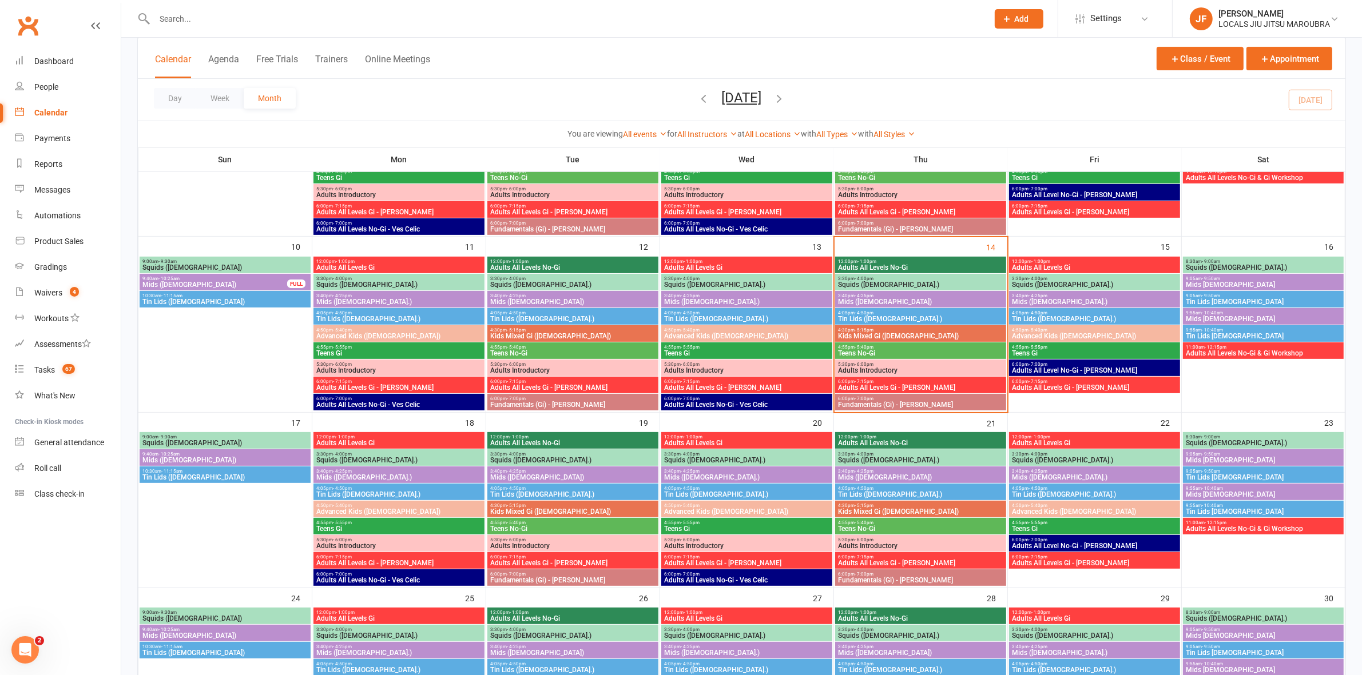
click at [867, 398] on span "- 7:00pm" at bounding box center [863, 398] width 19 height 5
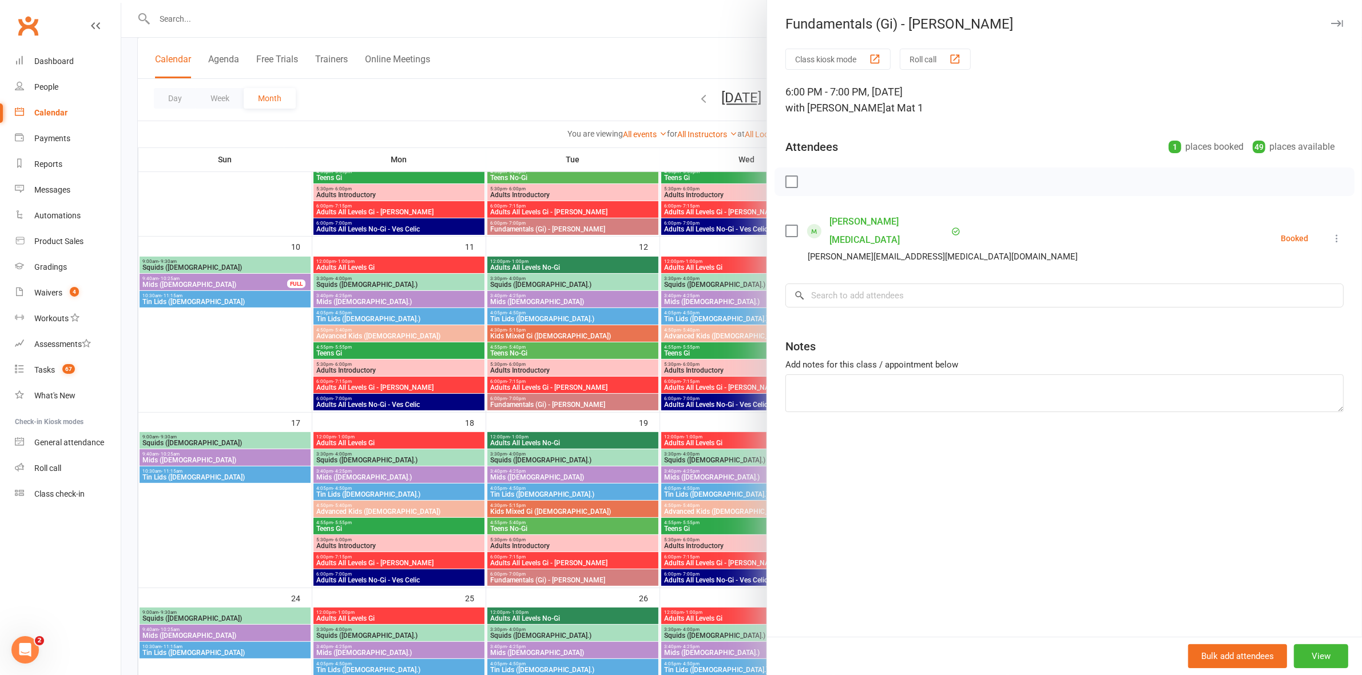
click at [707, 345] on div at bounding box center [741, 337] width 1240 height 675
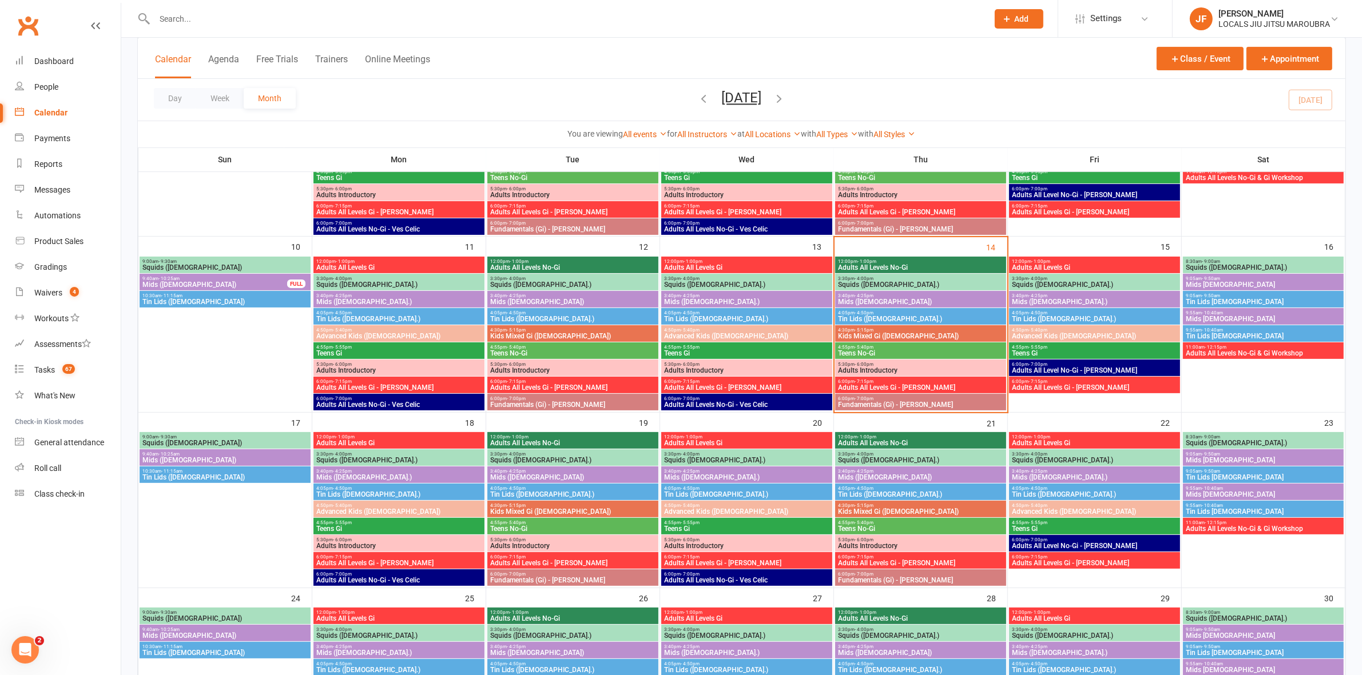
click at [876, 263] on span "12:00pm - 1:00pm" at bounding box center [920, 261] width 166 height 5
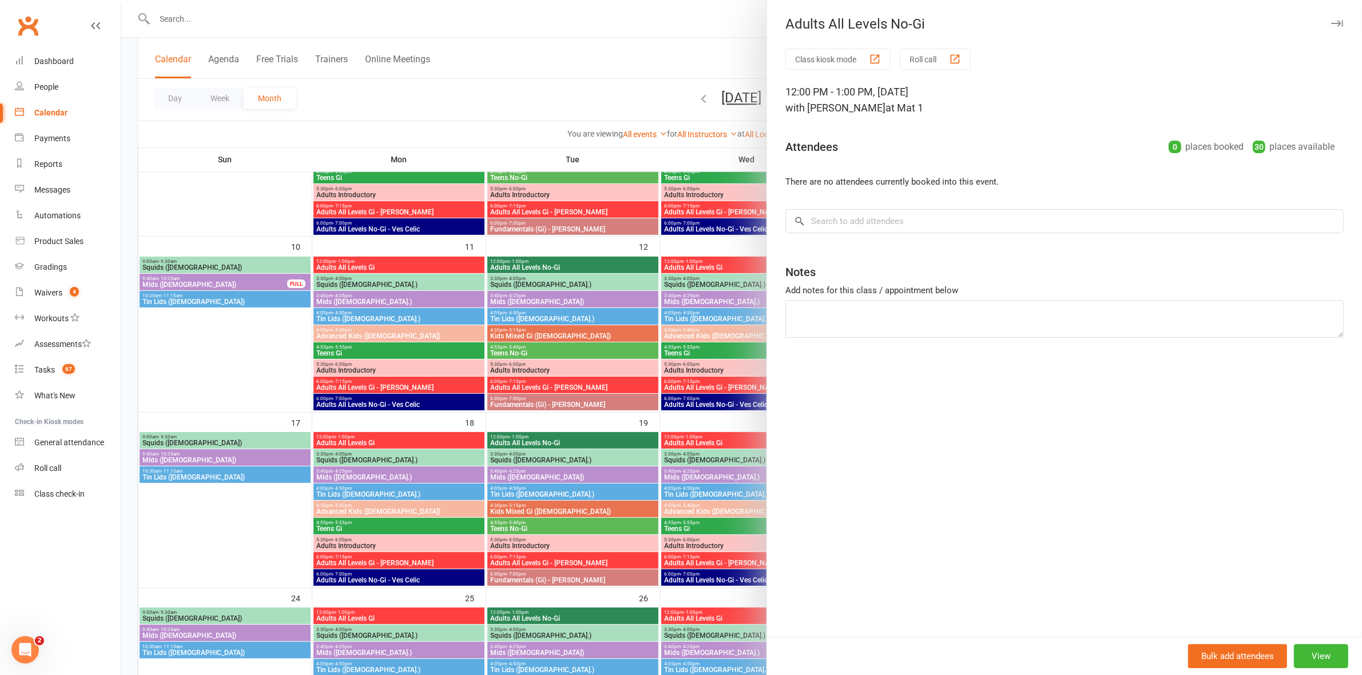
click at [705, 287] on div at bounding box center [741, 337] width 1240 height 675
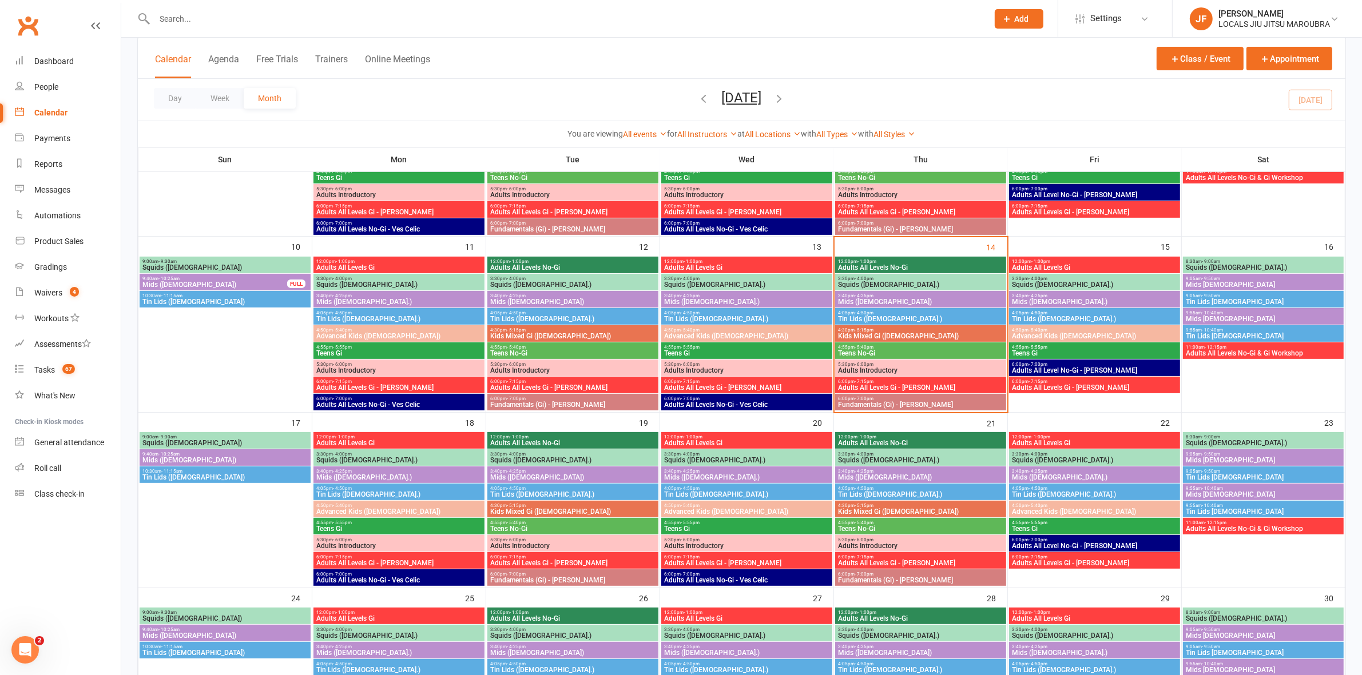
click at [1218, 337] on span "Tin Lids 8 - 12 y.o" at bounding box center [1263, 336] width 156 height 7
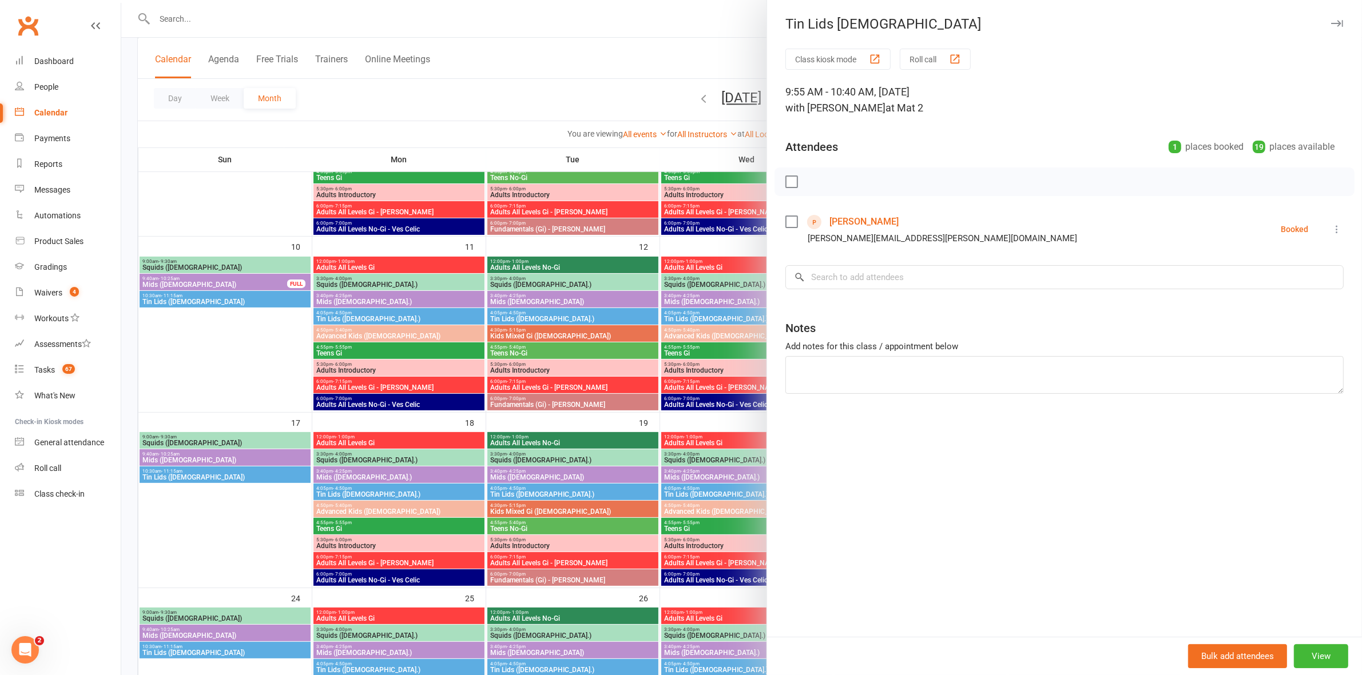
click at [687, 43] on div at bounding box center [741, 337] width 1240 height 675
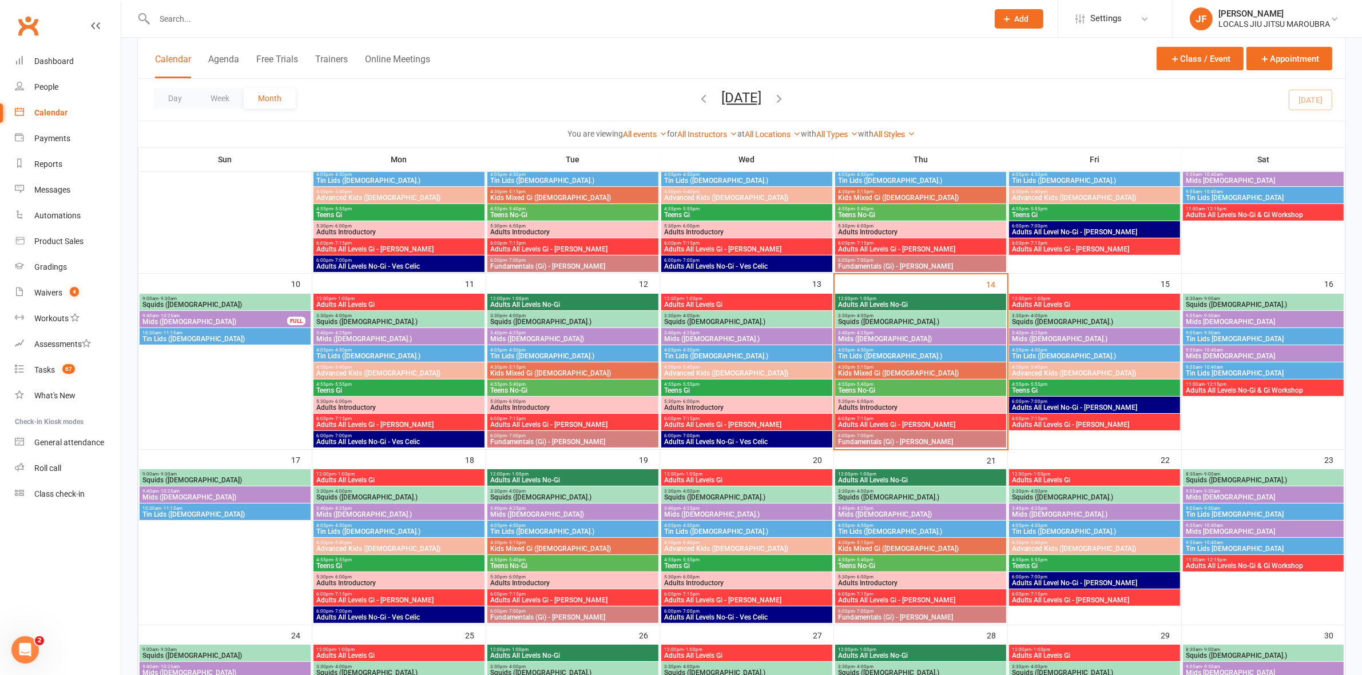
scroll to position [286, 0]
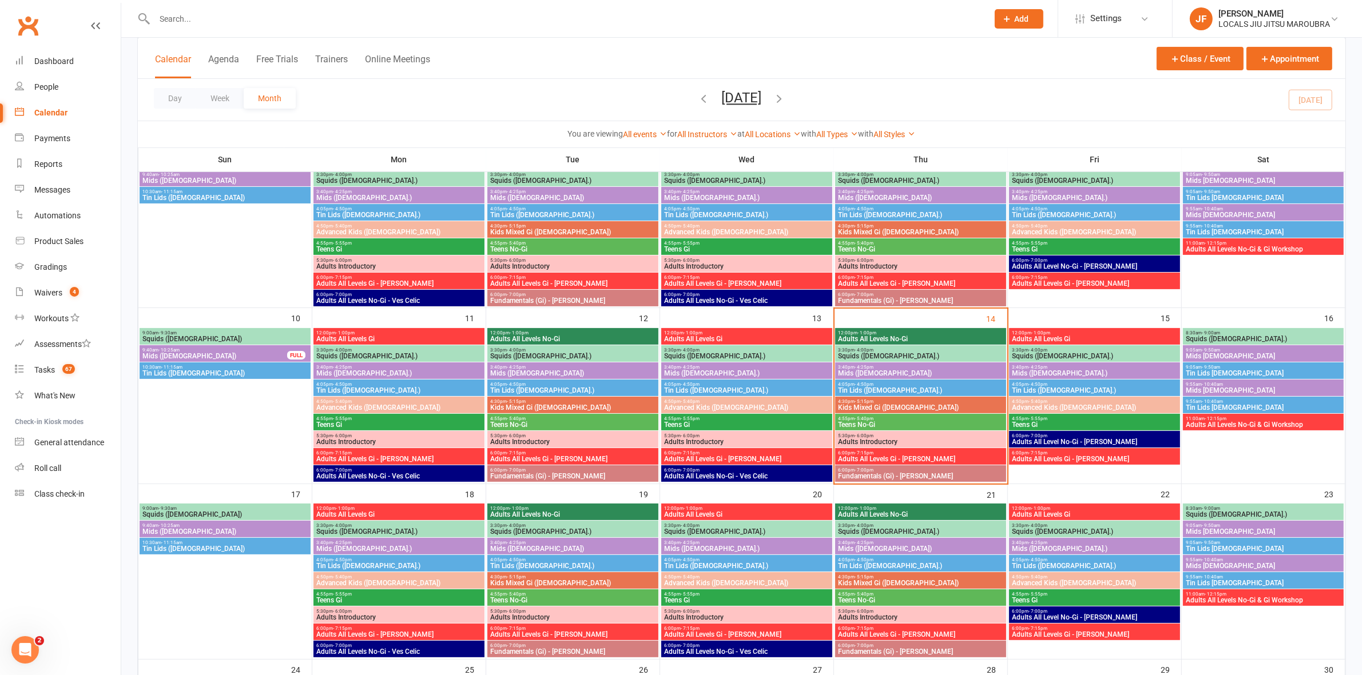
click at [868, 337] on span "Adults All Levels No-Gi" at bounding box center [920, 339] width 166 height 7
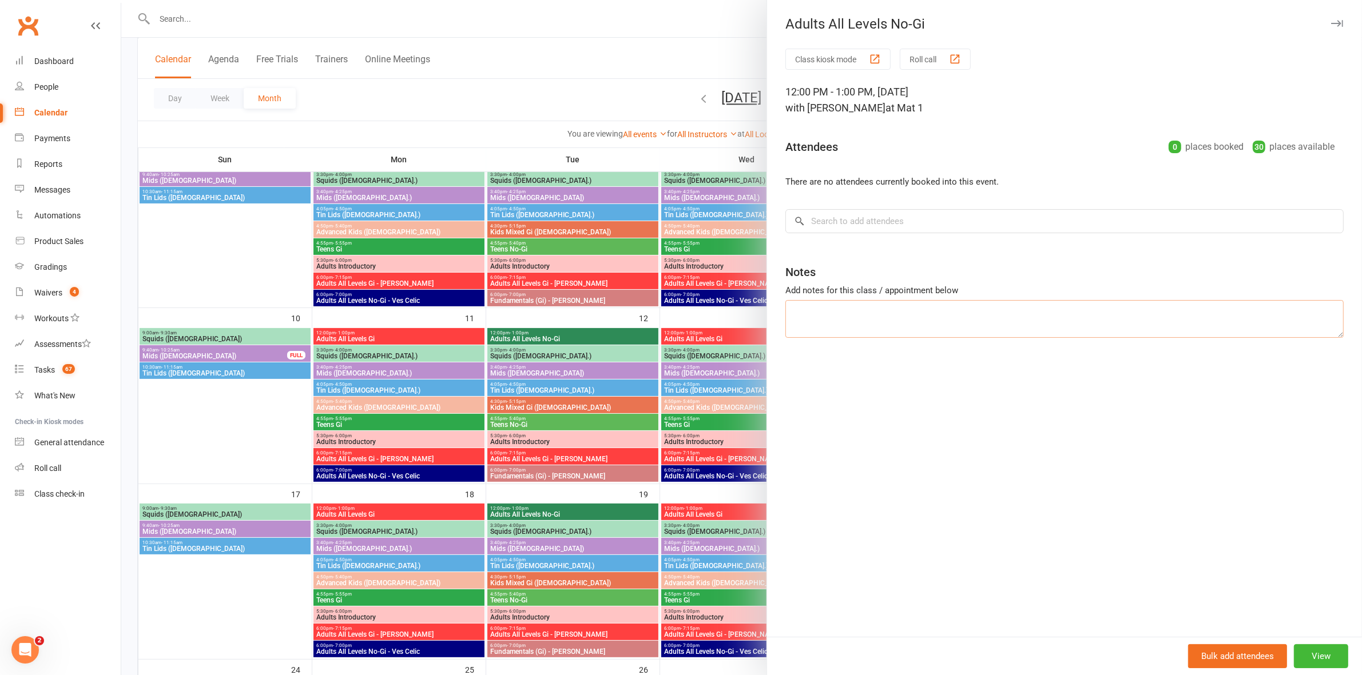
click at [868, 337] on textarea at bounding box center [1064, 319] width 558 height 38
click at [710, 316] on div at bounding box center [741, 337] width 1240 height 675
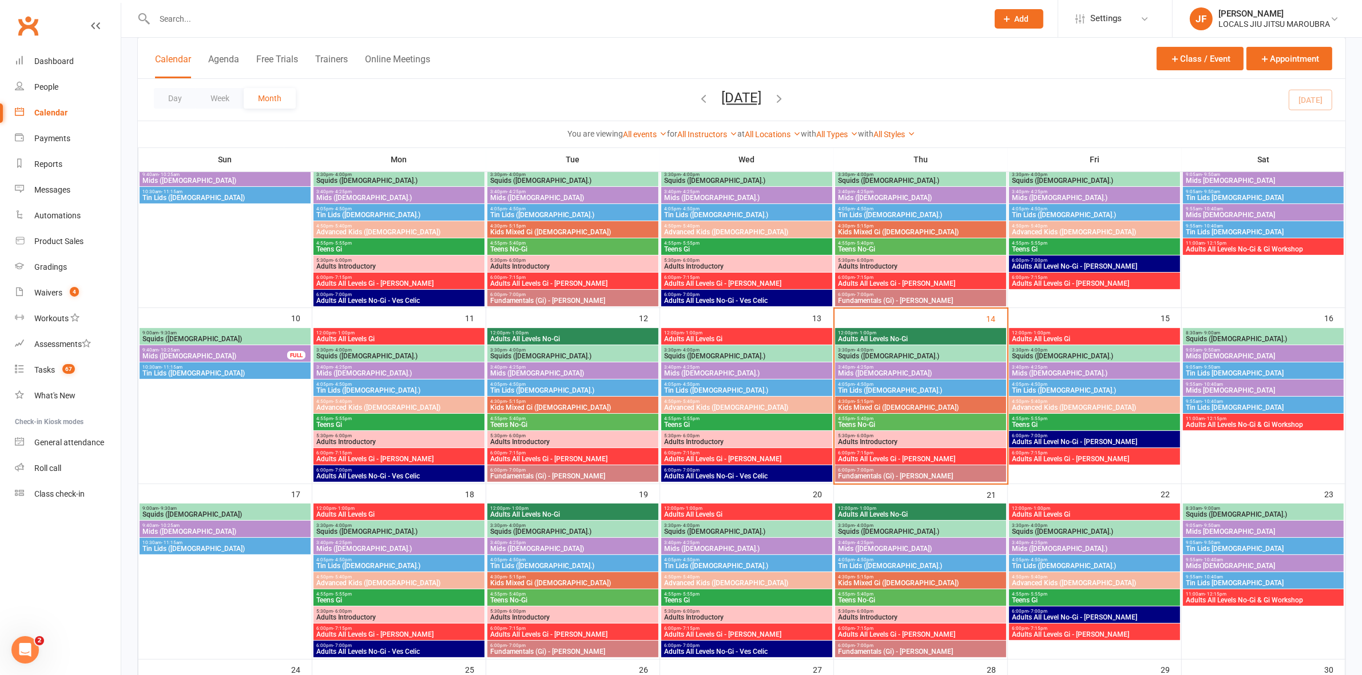
click at [861, 353] on span "Squids (3-5 y.o.)" at bounding box center [920, 356] width 166 height 7
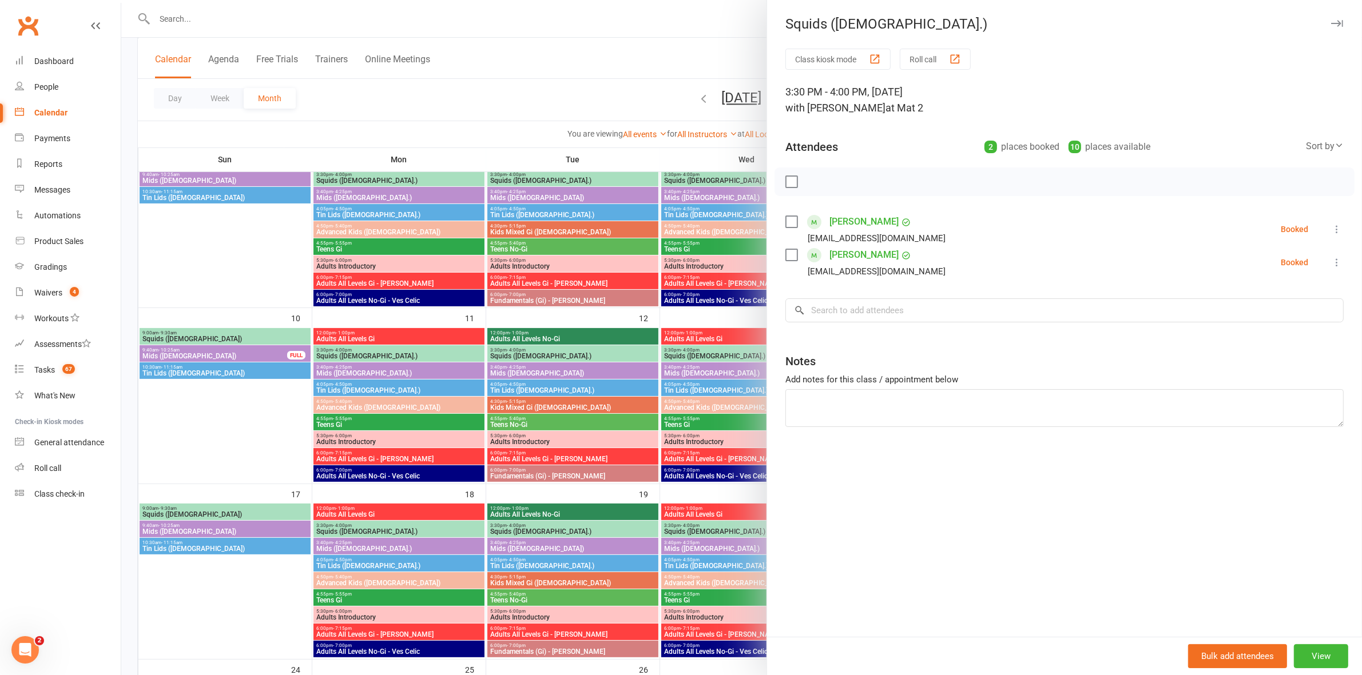
click at [710, 316] on div at bounding box center [741, 337] width 1240 height 675
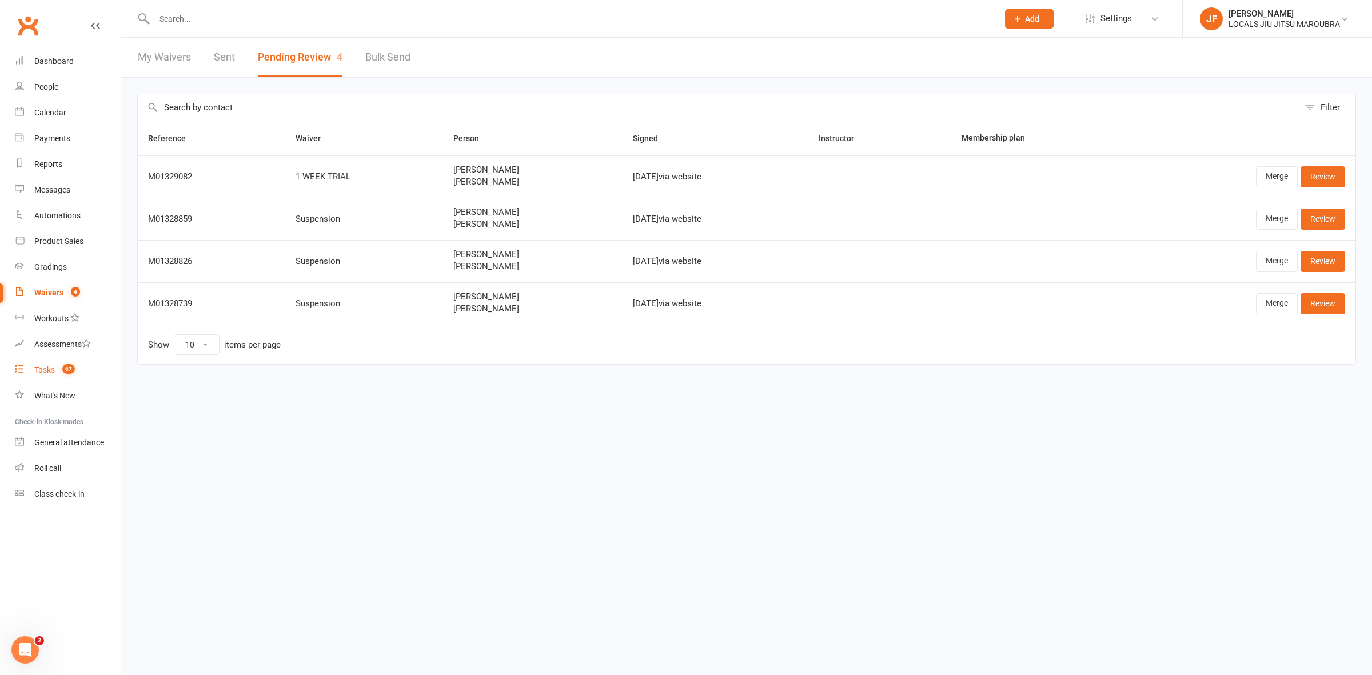
click at [53, 369] on div "Tasks" at bounding box center [44, 369] width 21 height 9
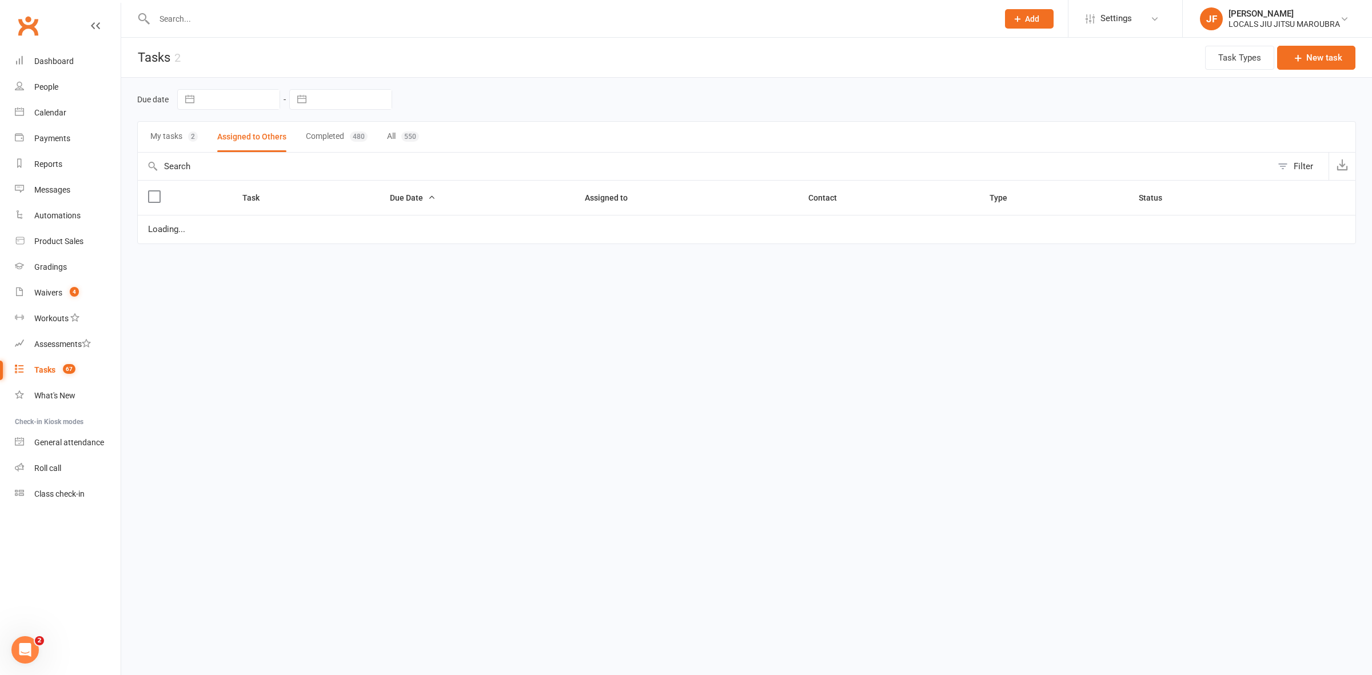
select select "started"
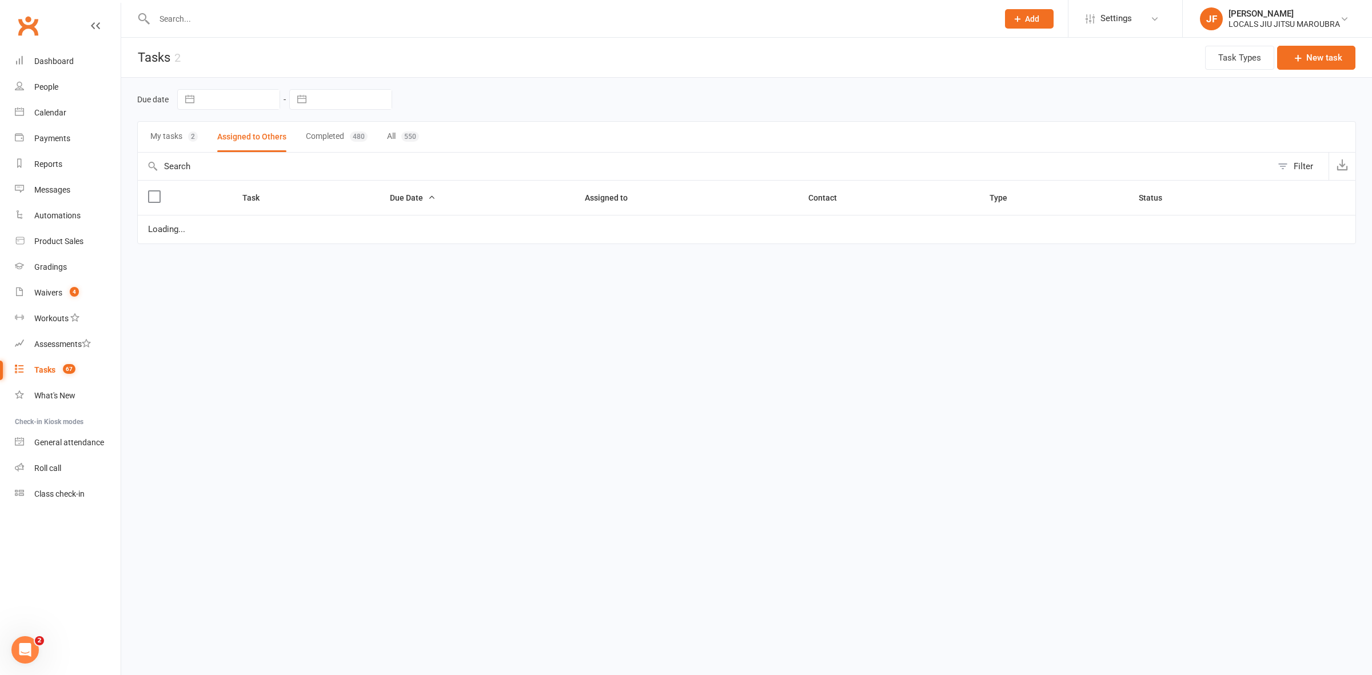
select select "started"
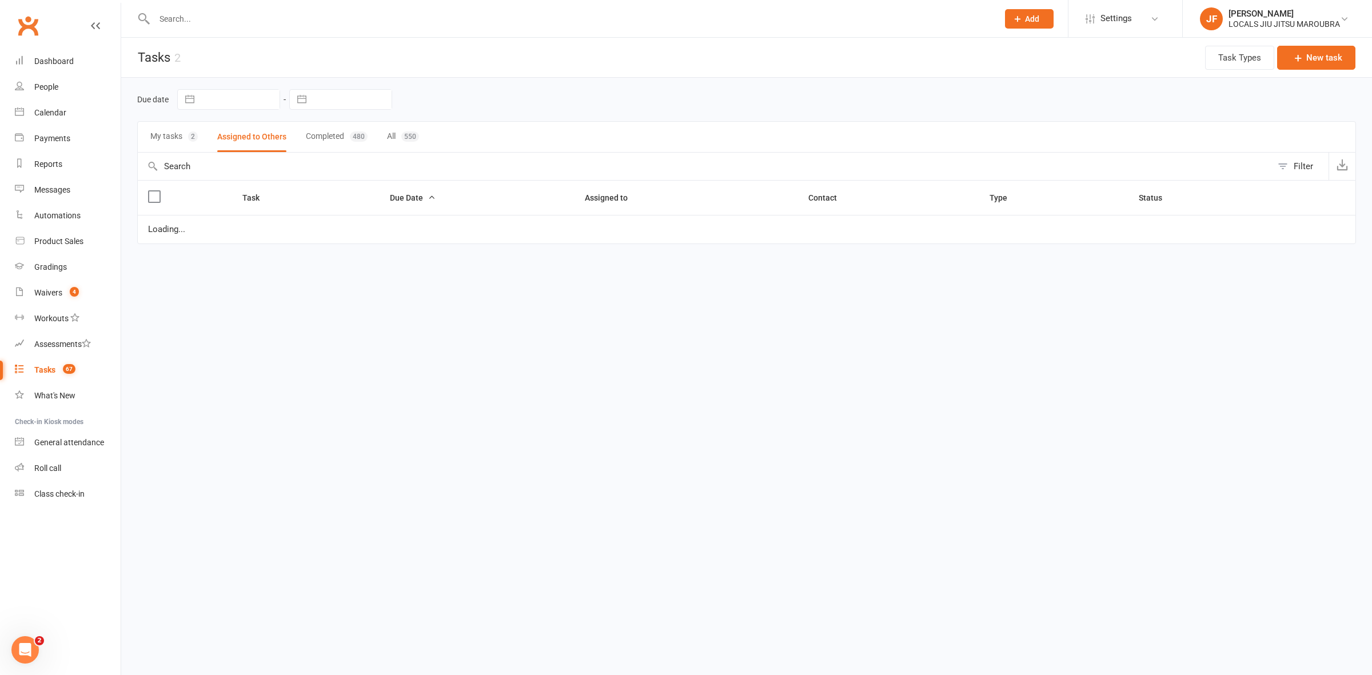
select select "started"
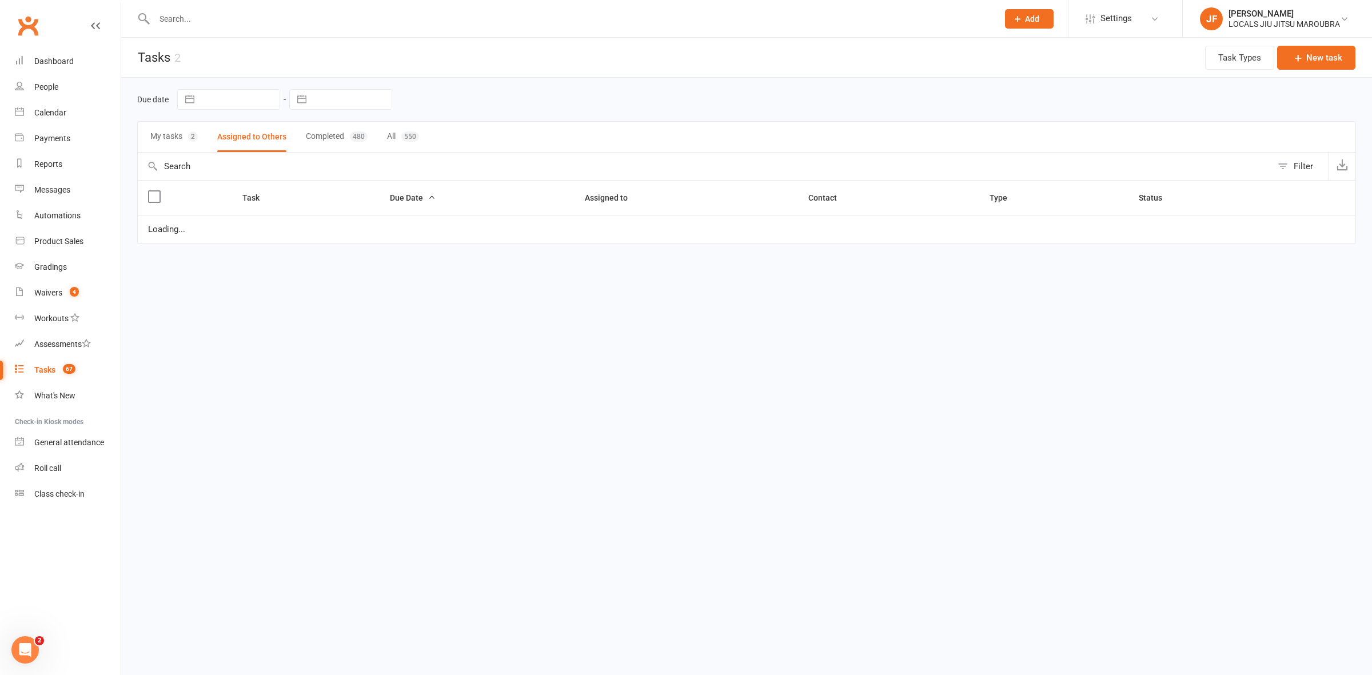
select select "started"
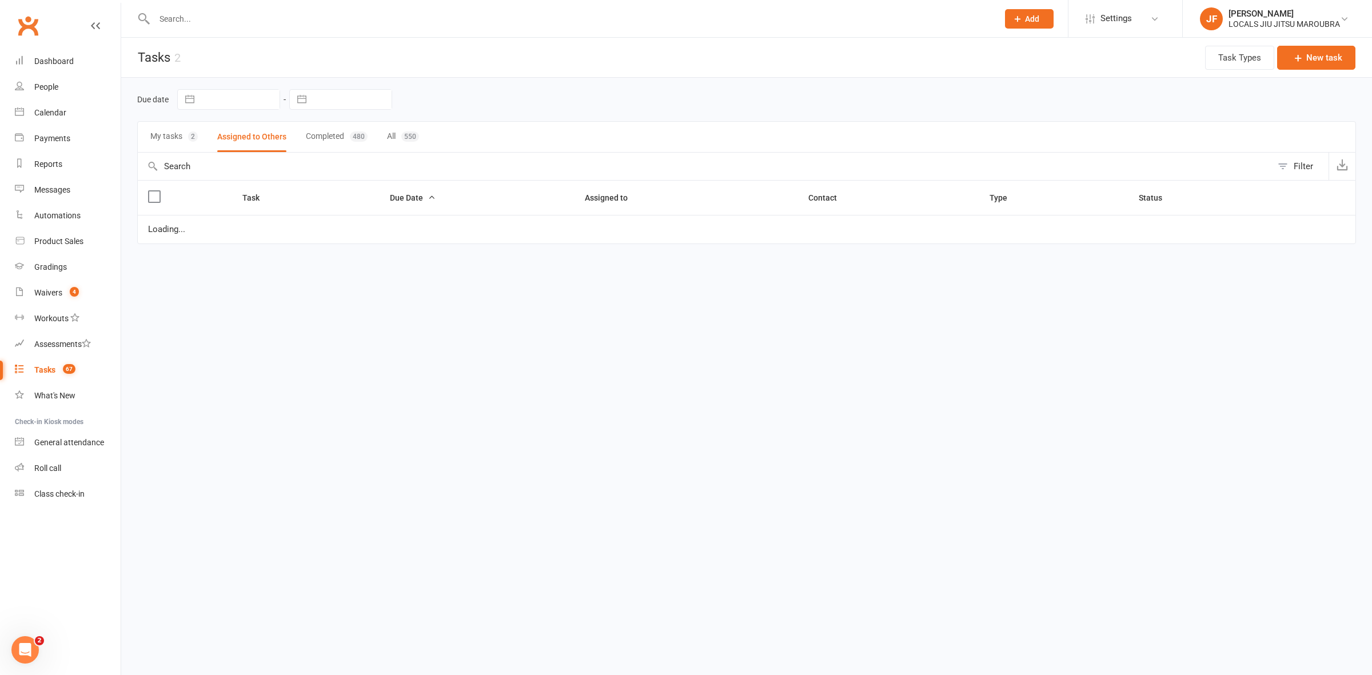
select select "started"
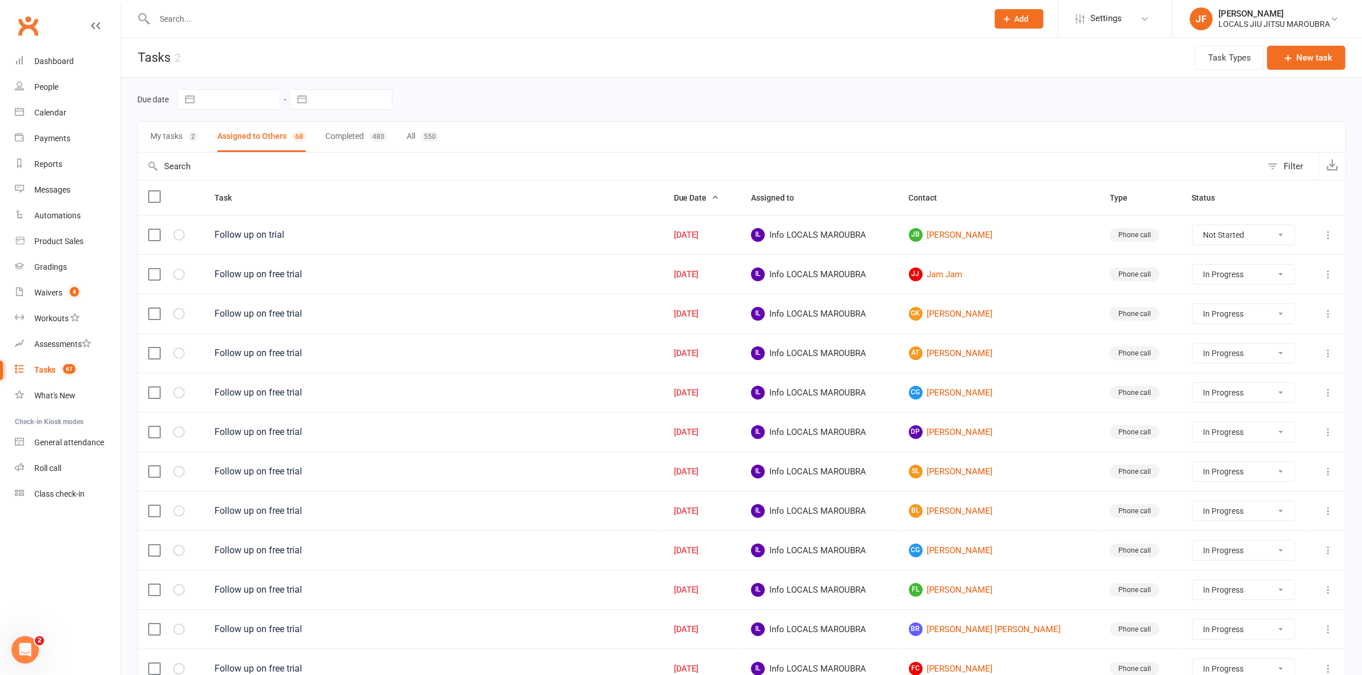
click at [159, 133] on button "My tasks 2" at bounding box center [173, 137] width 47 height 30
select select "started"
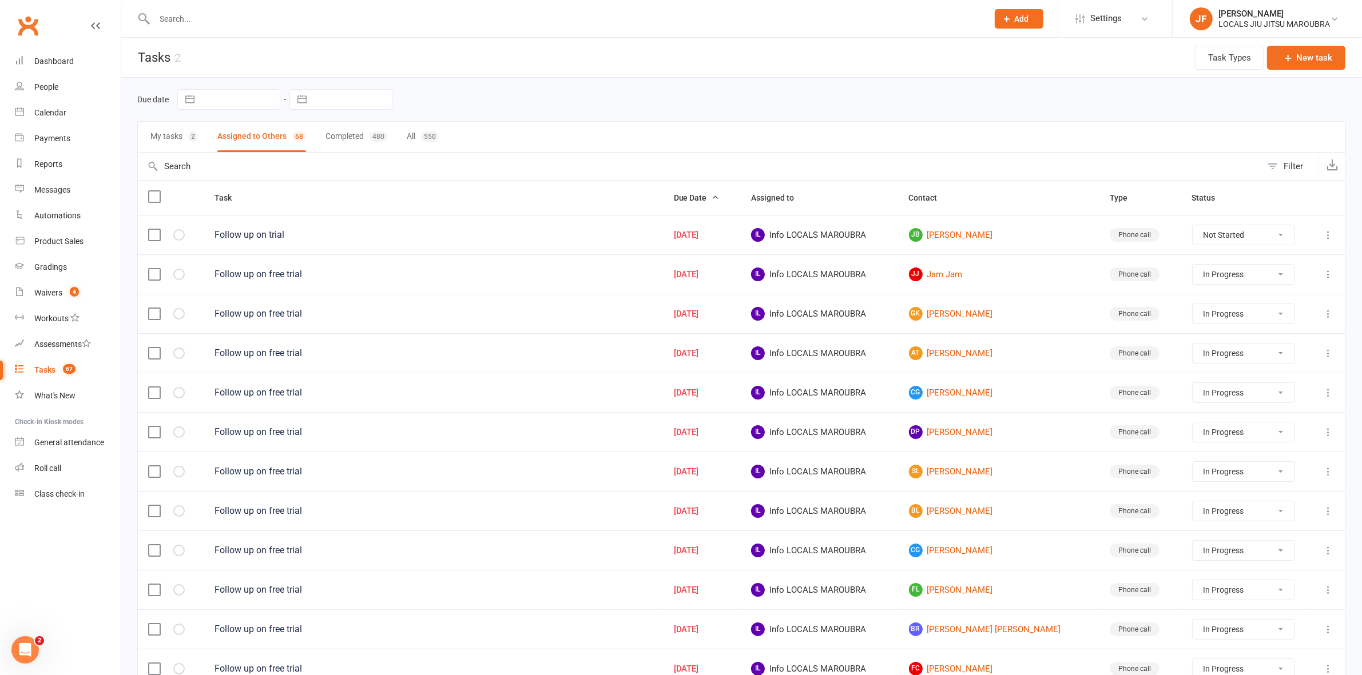
select select "started"
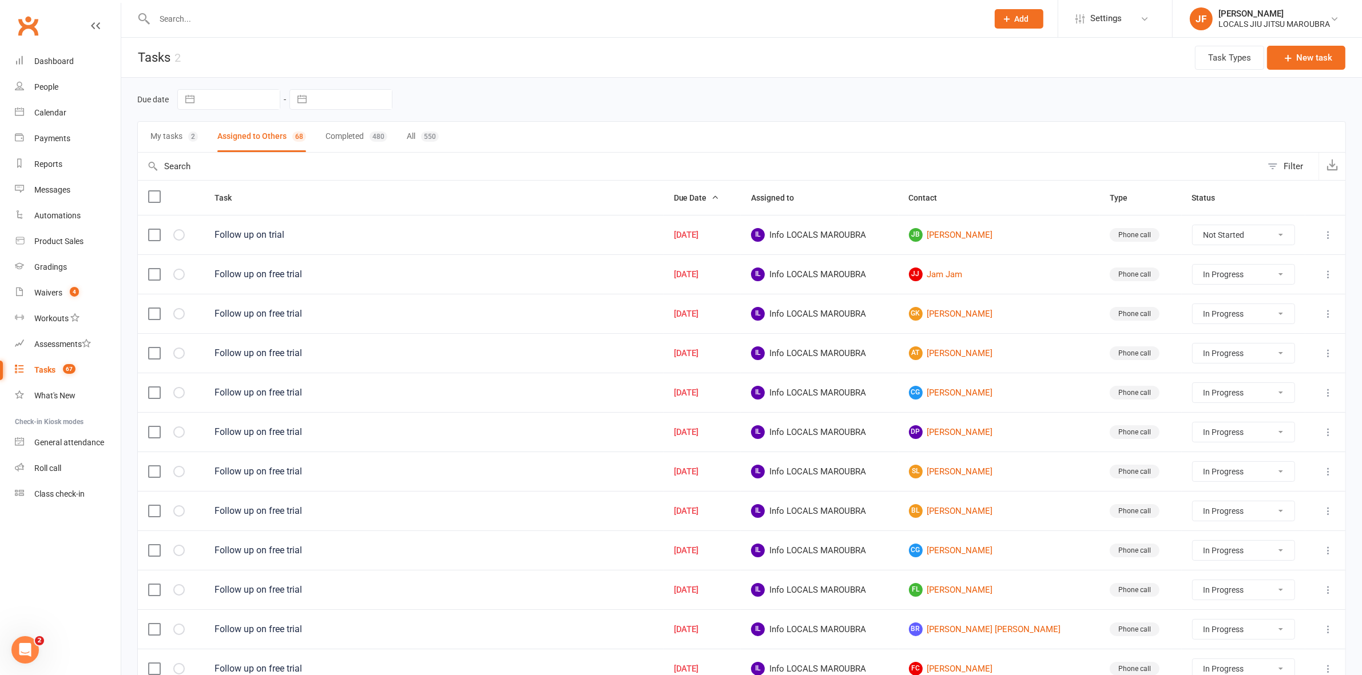
select select "started"
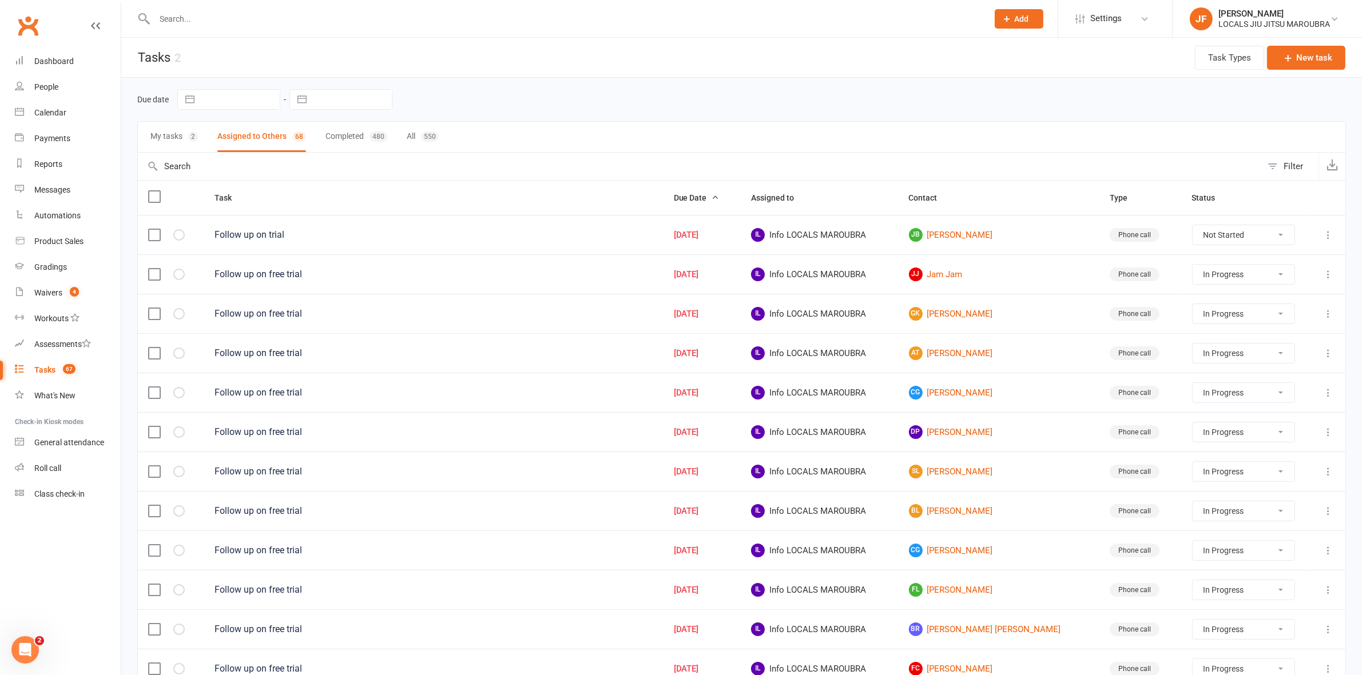
select select "started"
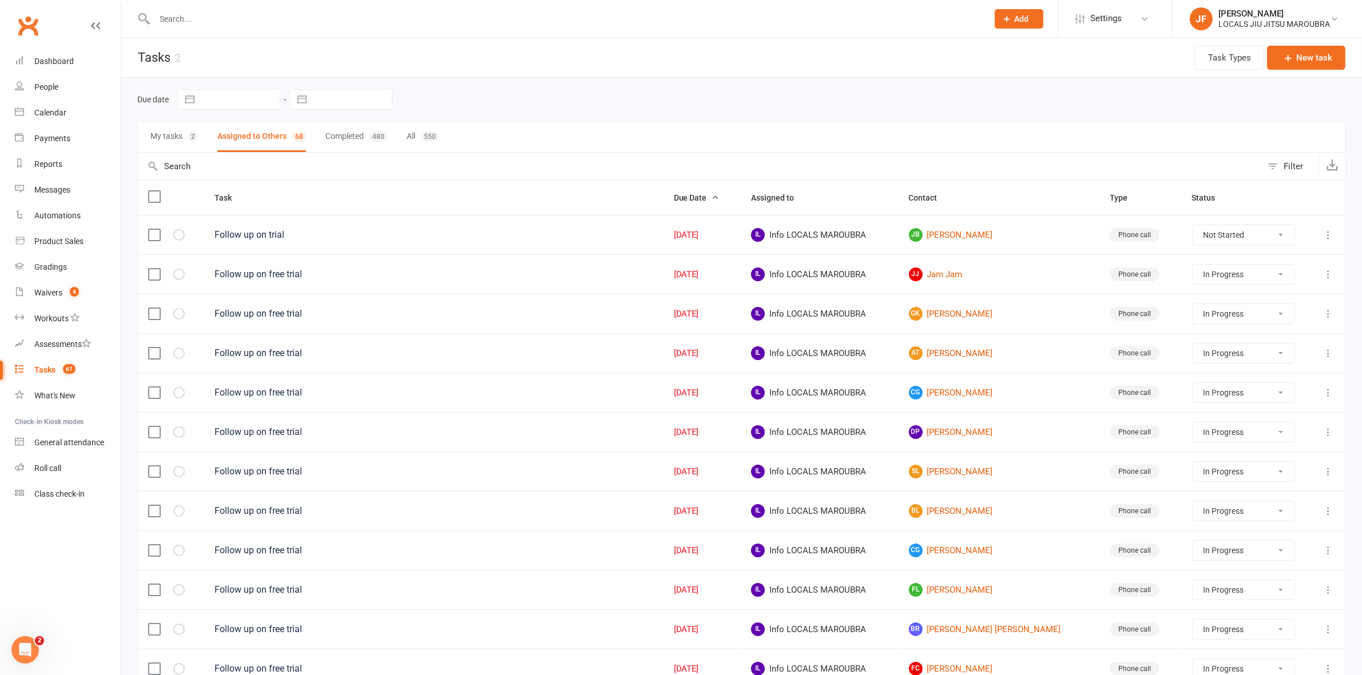
select select "started"
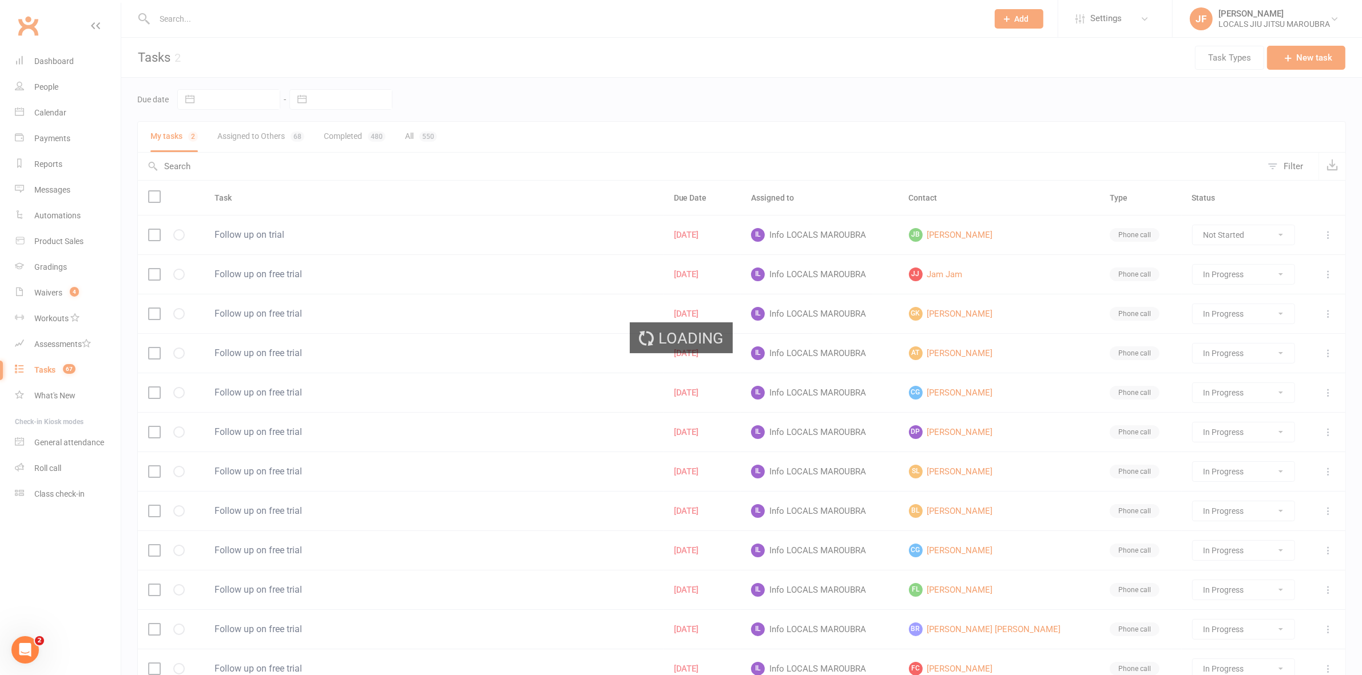
select select "started"
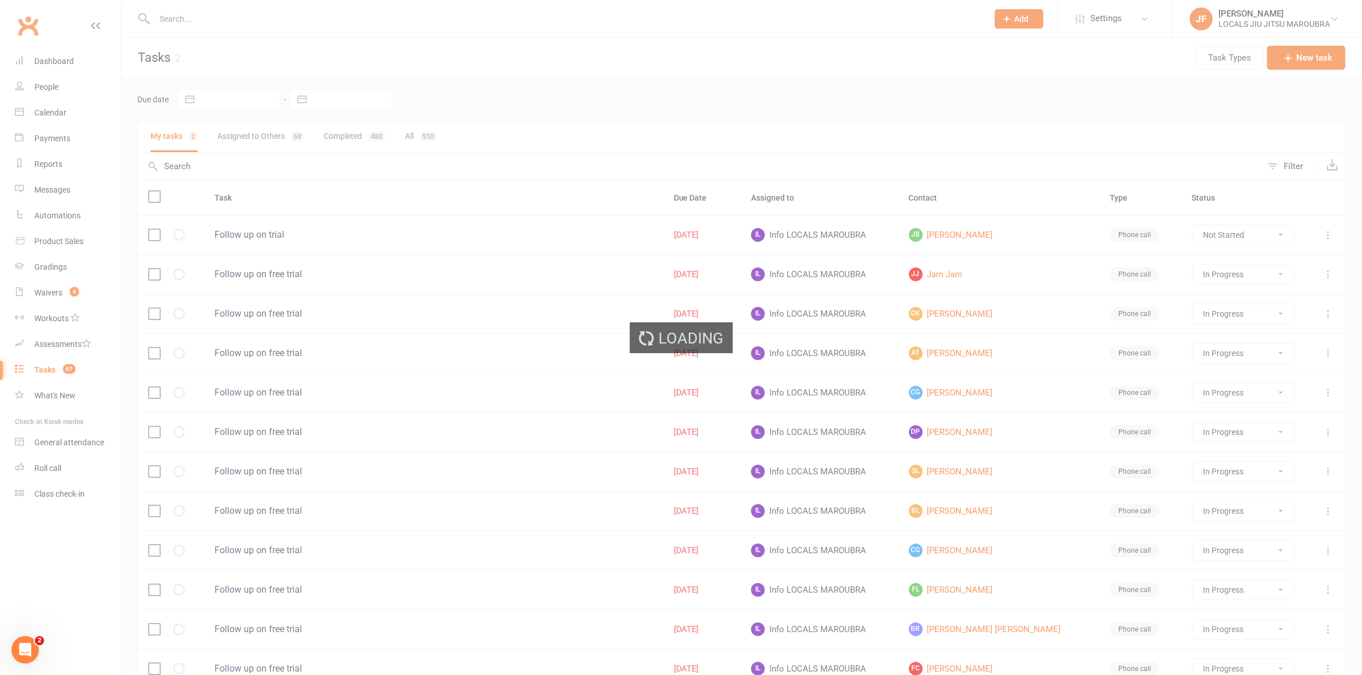
select select "started"
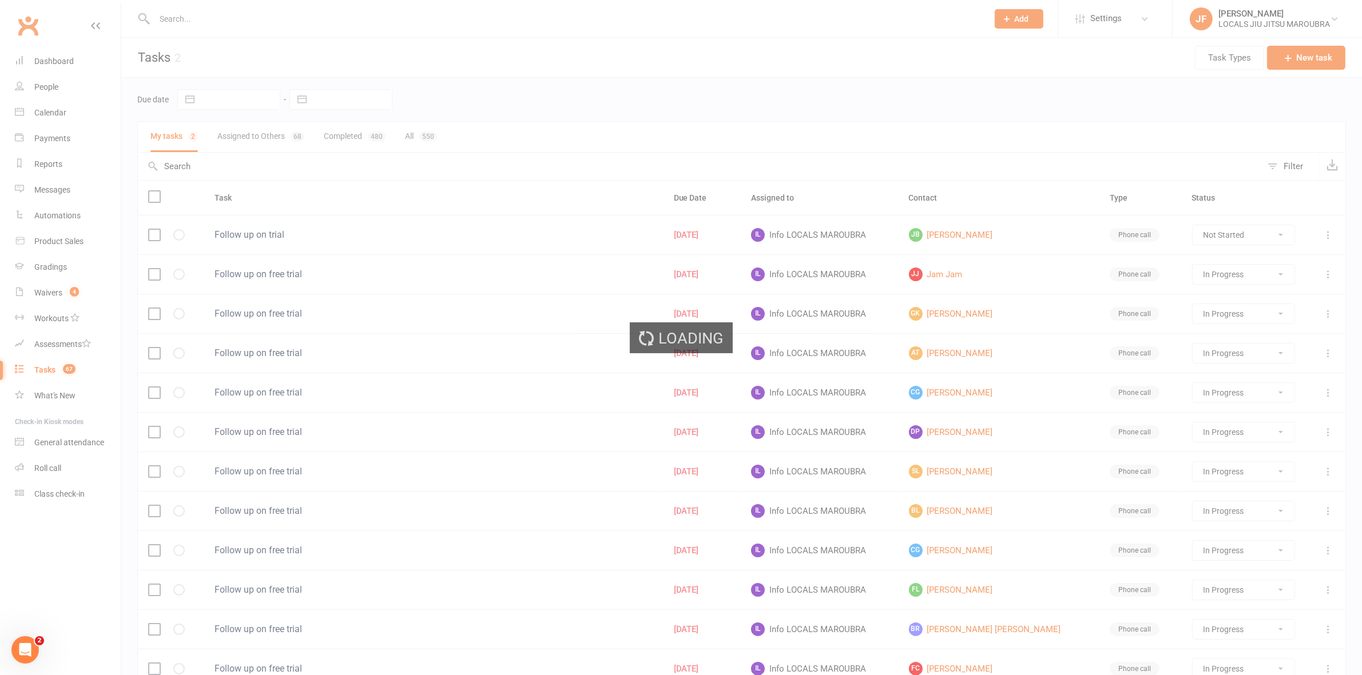
select select "started"
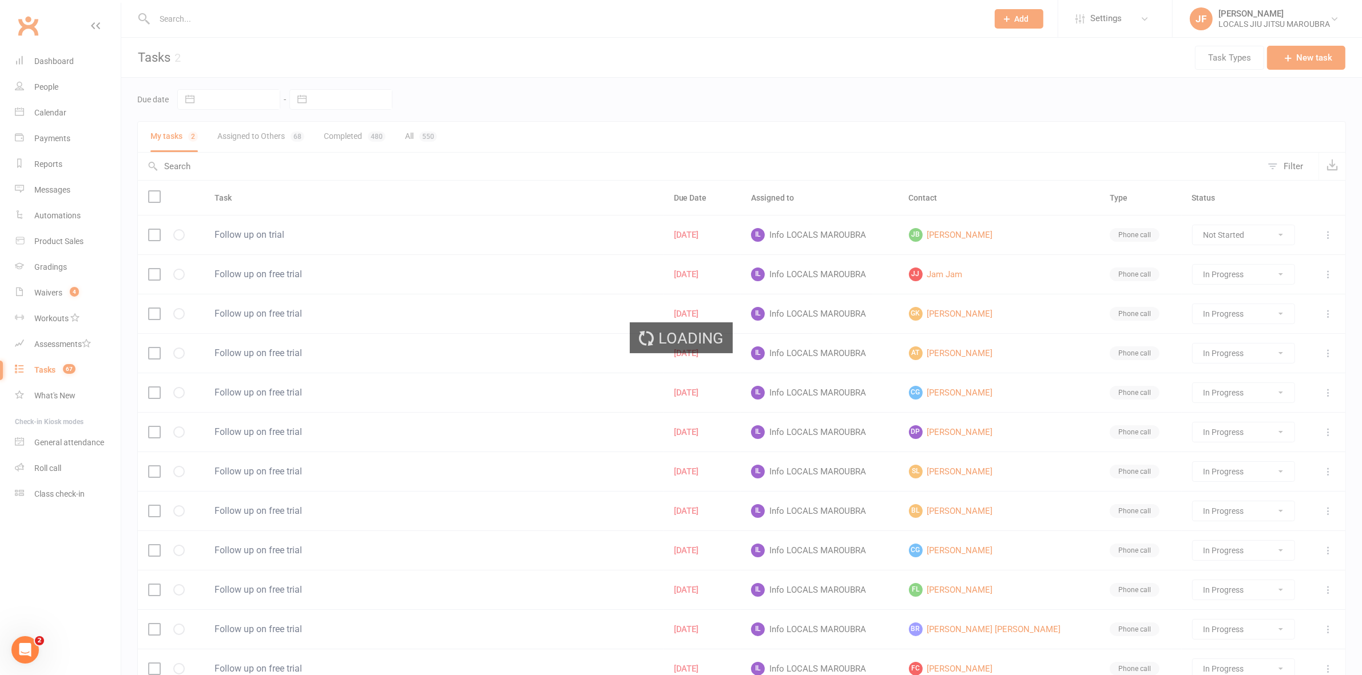
select select "started"
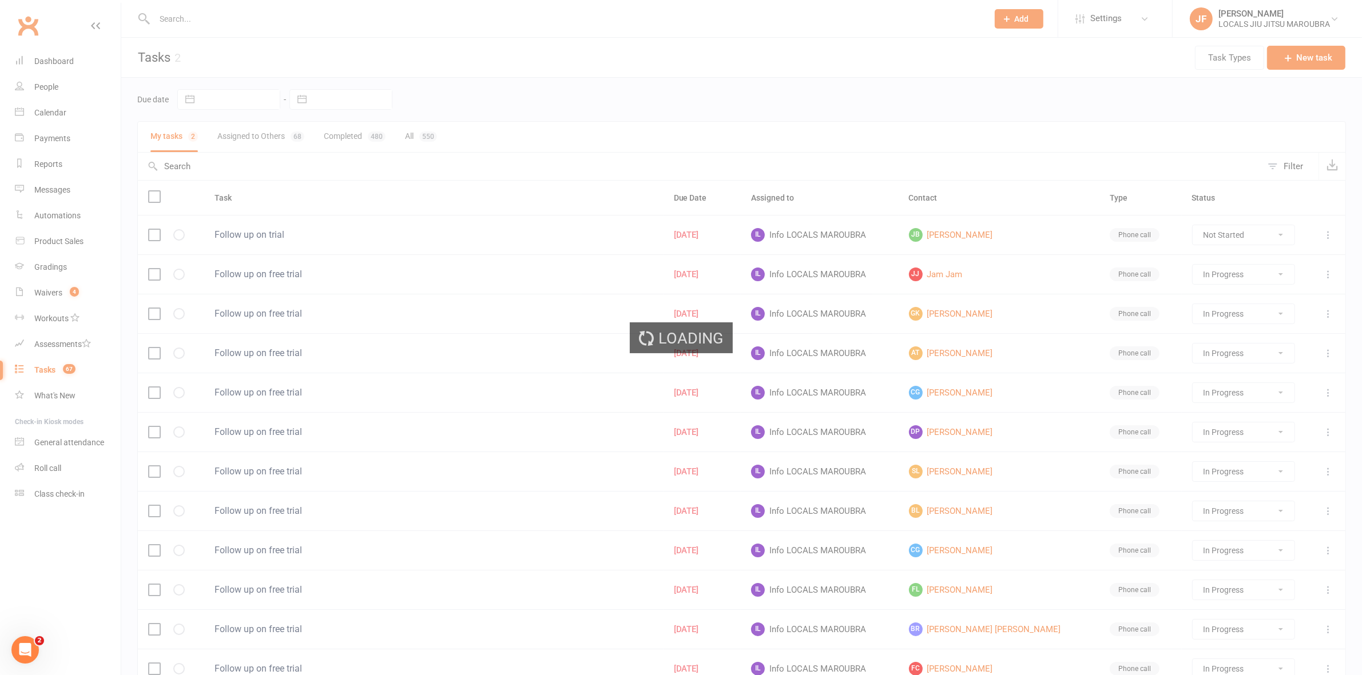
select select "started"
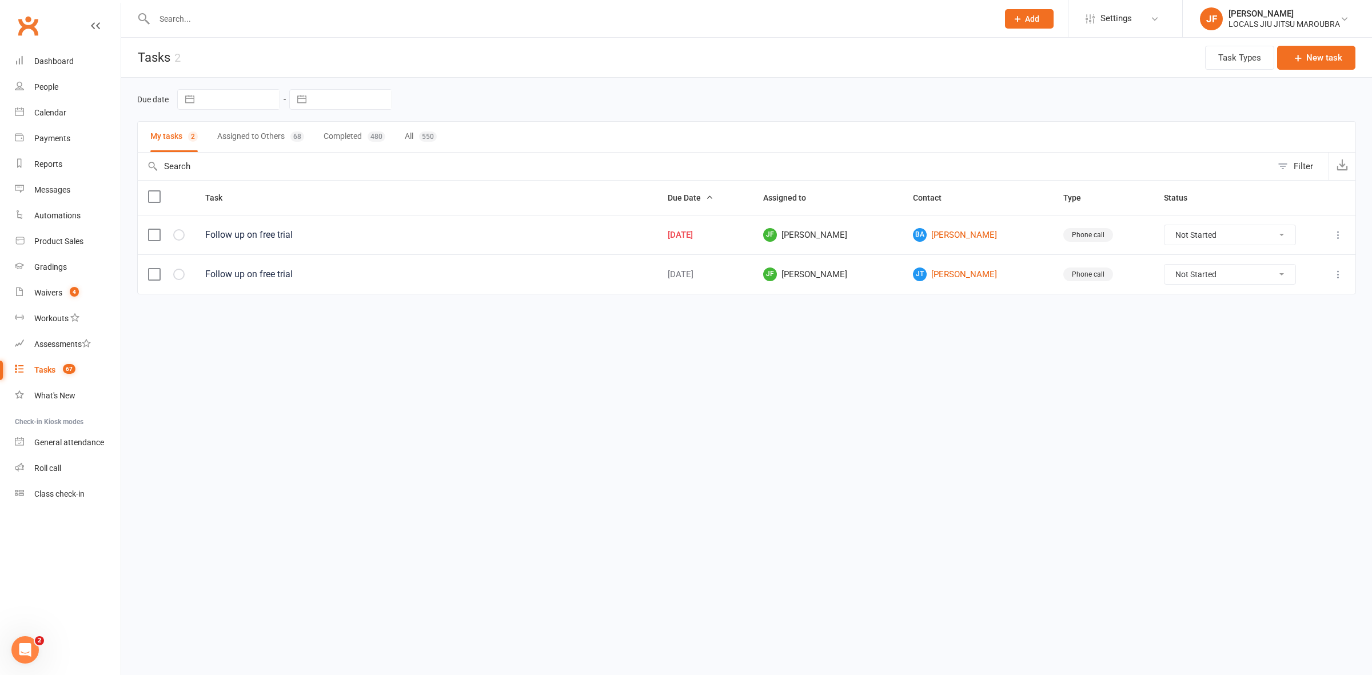
click at [1196, 237] on select "Not Started In Progress Waiting Complete" at bounding box center [1230, 234] width 131 height 19
click at [1169, 226] on select "Not Started In Progress Waiting Complete" at bounding box center [1230, 234] width 131 height 19
select select "unstarted"
select select "started"
click at [1338, 236] on icon at bounding box center [1338, 234] width 11 height 11
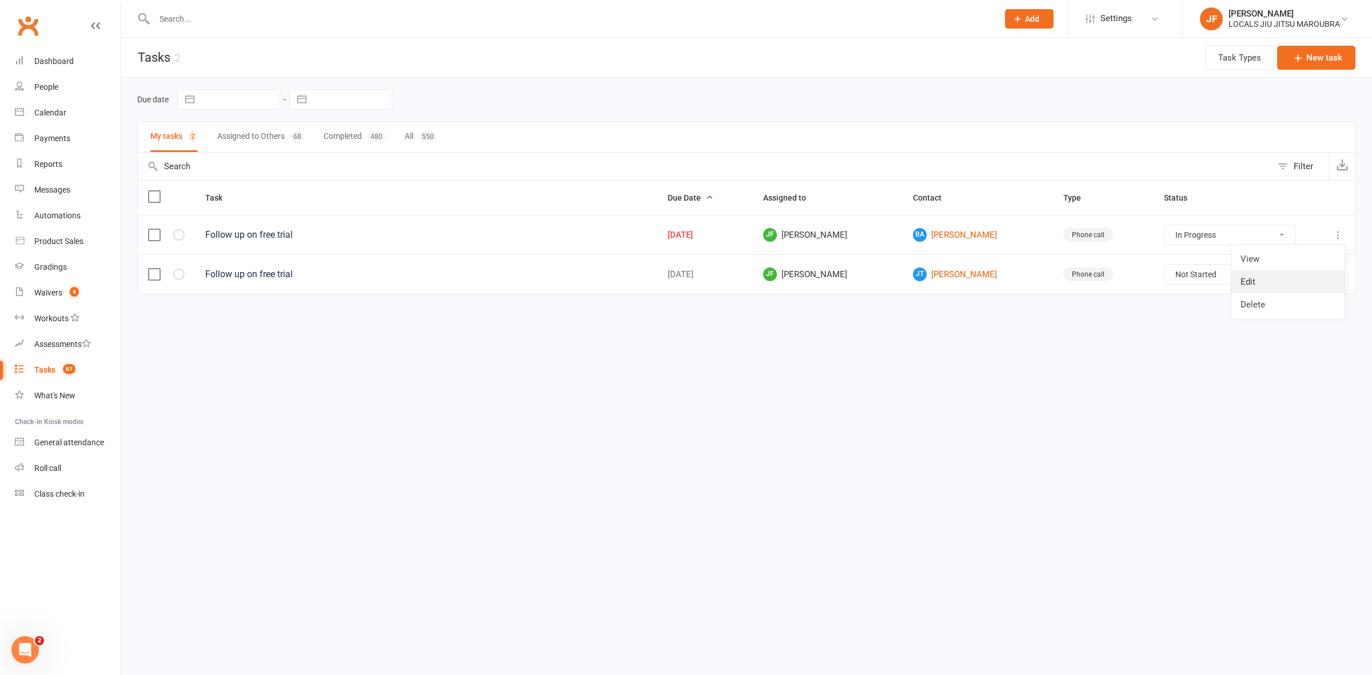
click at [1262, 277] on link "Edit" at bounding box center [1288, 281] width 113 height 23
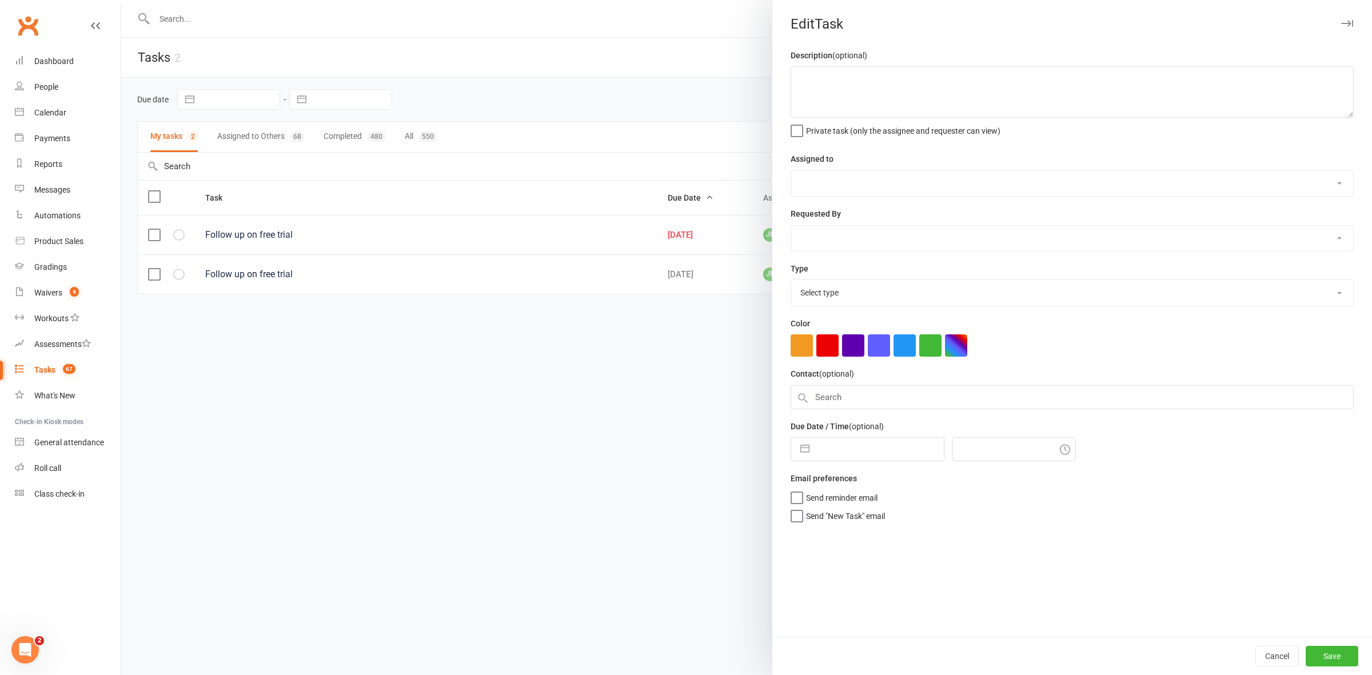
type textarea "Follow up on free trial"
select select "51198"
type input "14 Aug 2025"
type input "8:45am"
select select "3518"
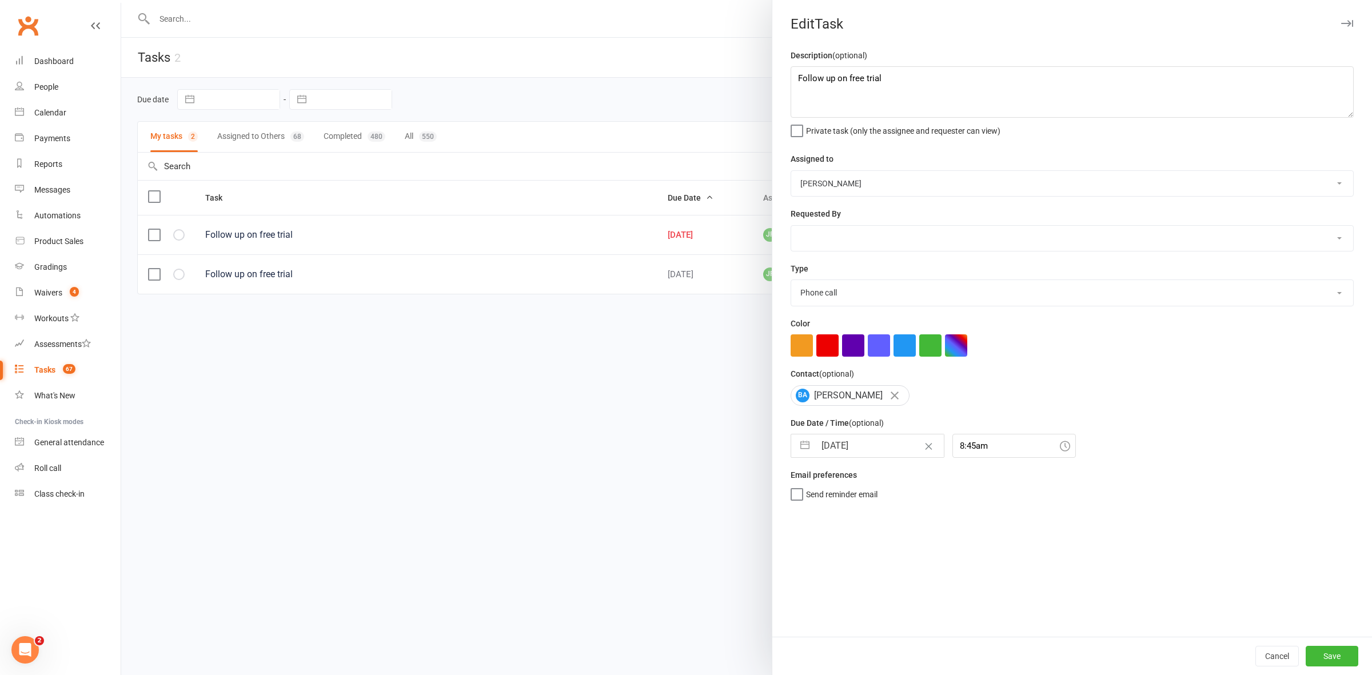
click at [870, 181] on select "John Walton Veselin Celic Daniel Moeller Ben Walton Amanda Buralli Jocelyn Fern…" at bounding box center [1072, 183] width 562 height 25
select select "31776"
click at [791, 171] on select "John Walton Veselin Celic Daniel Moeller Ben Walton Amanda Buralli Jocelyn Fern…" at bounding box center [1072, 183] width 562 height 25
click at [815, 236] on select "John Walton Veselin Celic Daniel Moeller Ben Walton Amanda Buralli Jocelyn Fern…" at bounding box center [1072, 238] width 562 height 25
select select "51198"
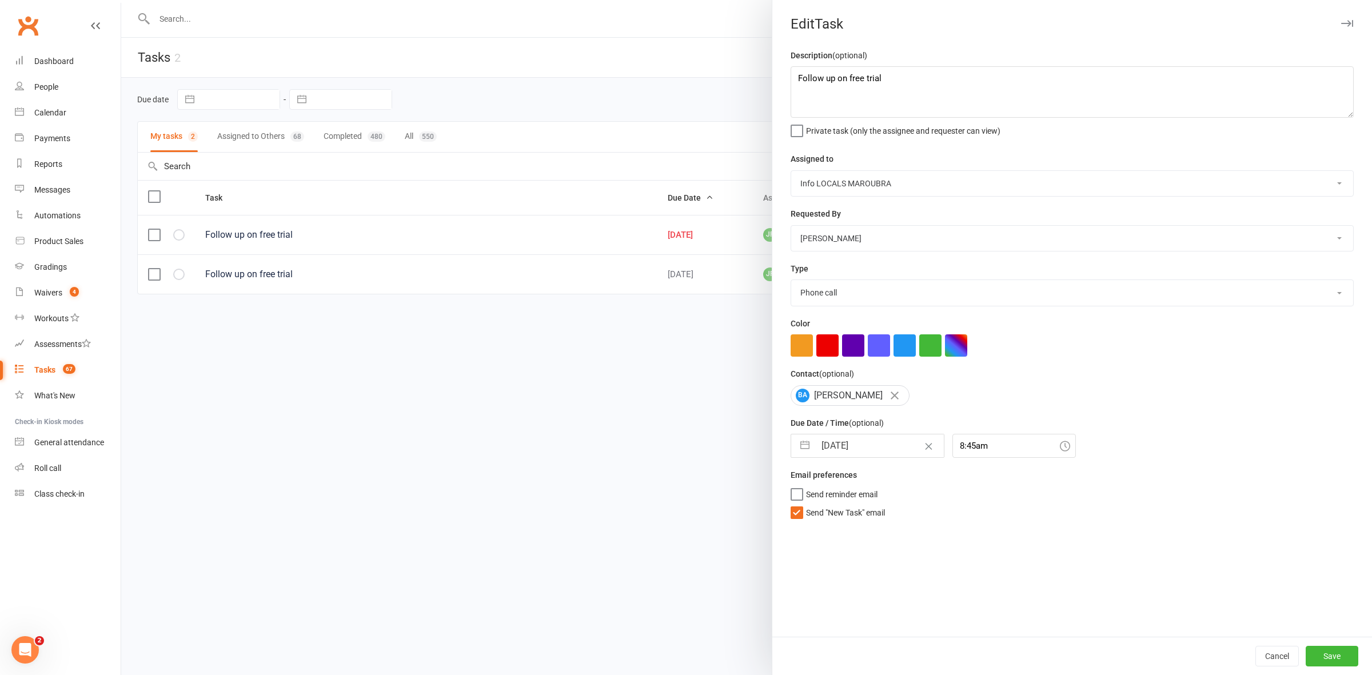
click at [791, 226] on select "John Walton Veselin Celic Daniel Moeller Ben Walton Amanda Buralli Jocelyn Fern…" at bounding box center [1072, 238] width 562 height 25
click at [1317, 661] on button "Save" at bounding box center [1332, 656] width 53 height 21
select select "started"
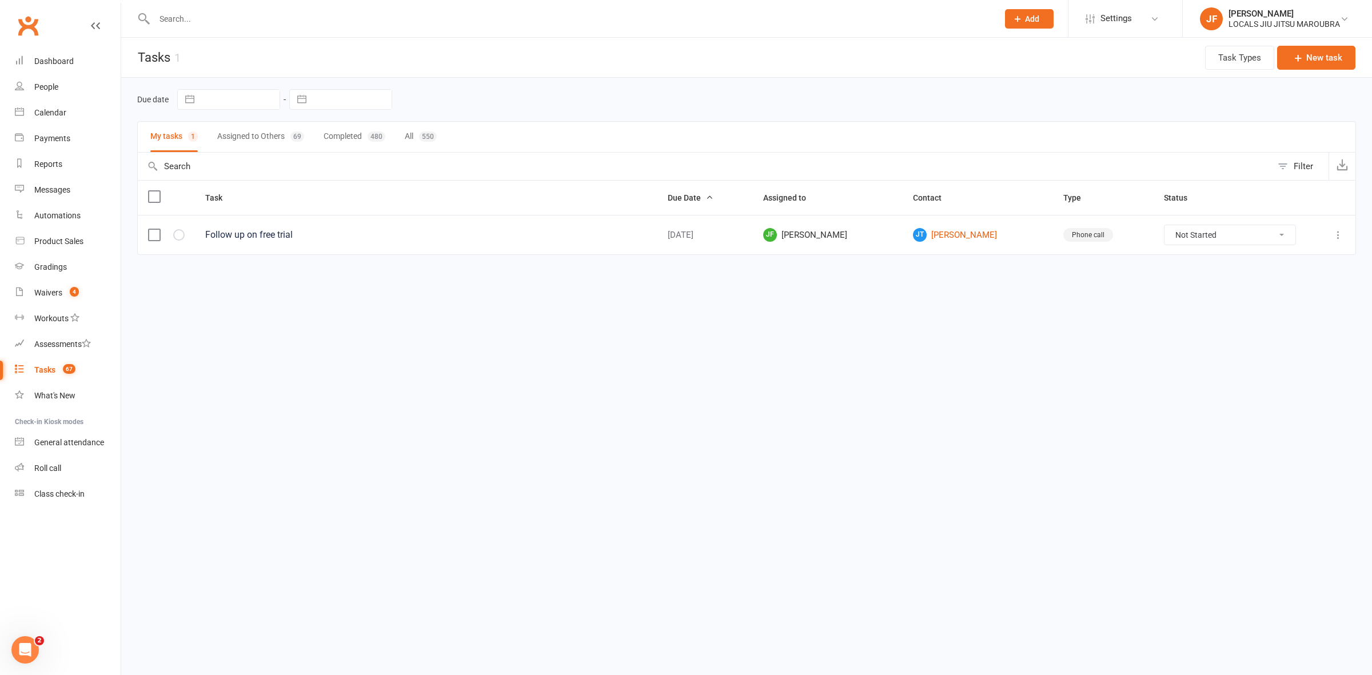
click at [262, 136] on button "Assigned to Others 69" at bounding box center [260, 137] width 87 height 30
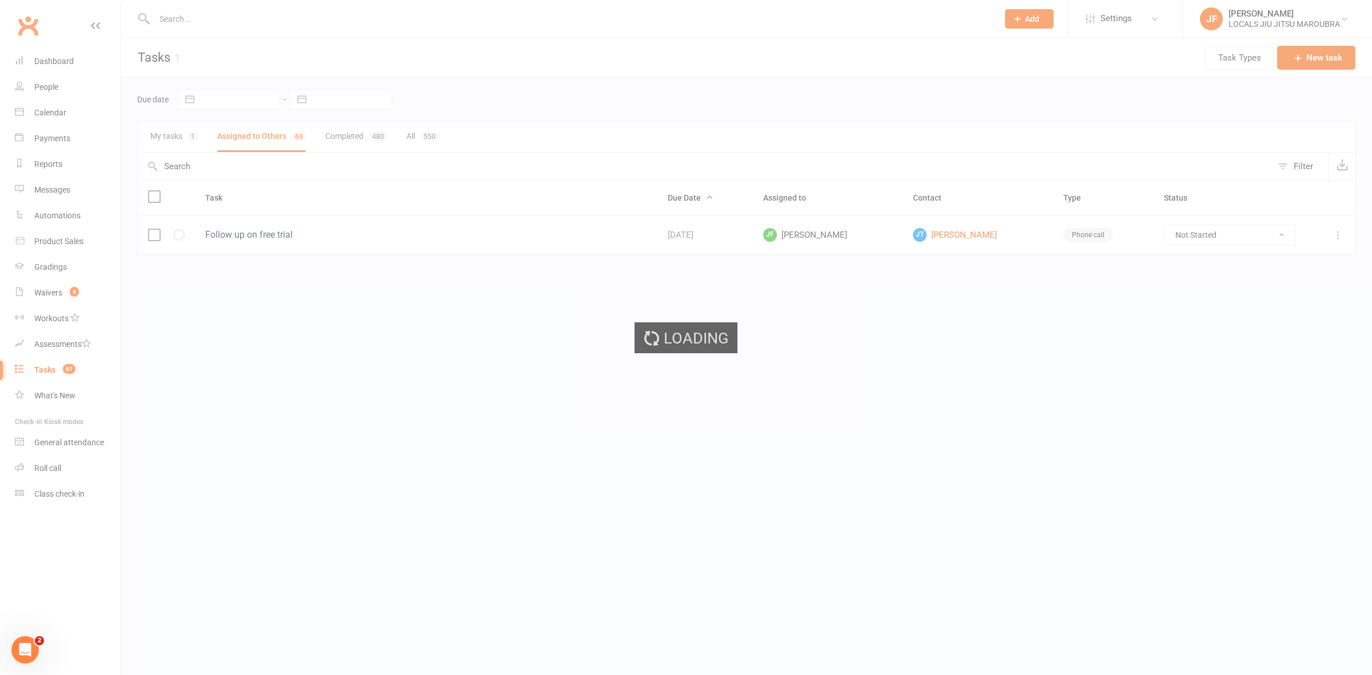
select select "started"
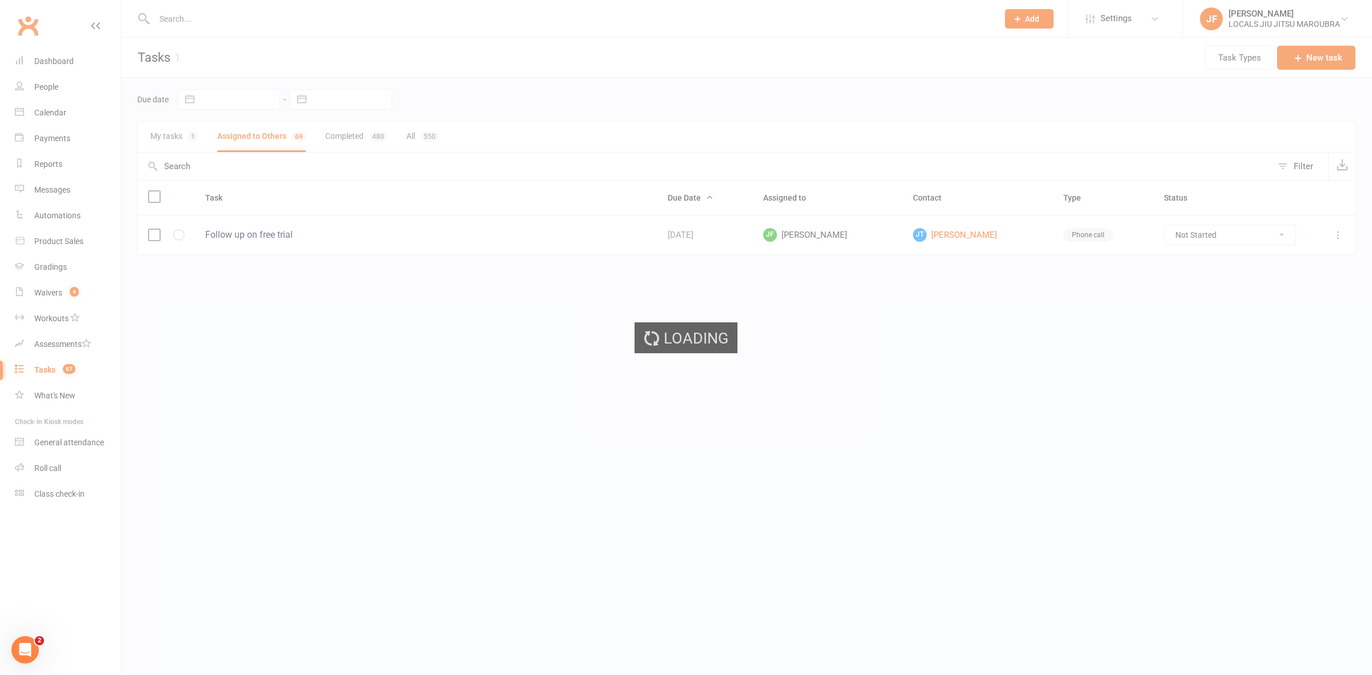
select select "started"
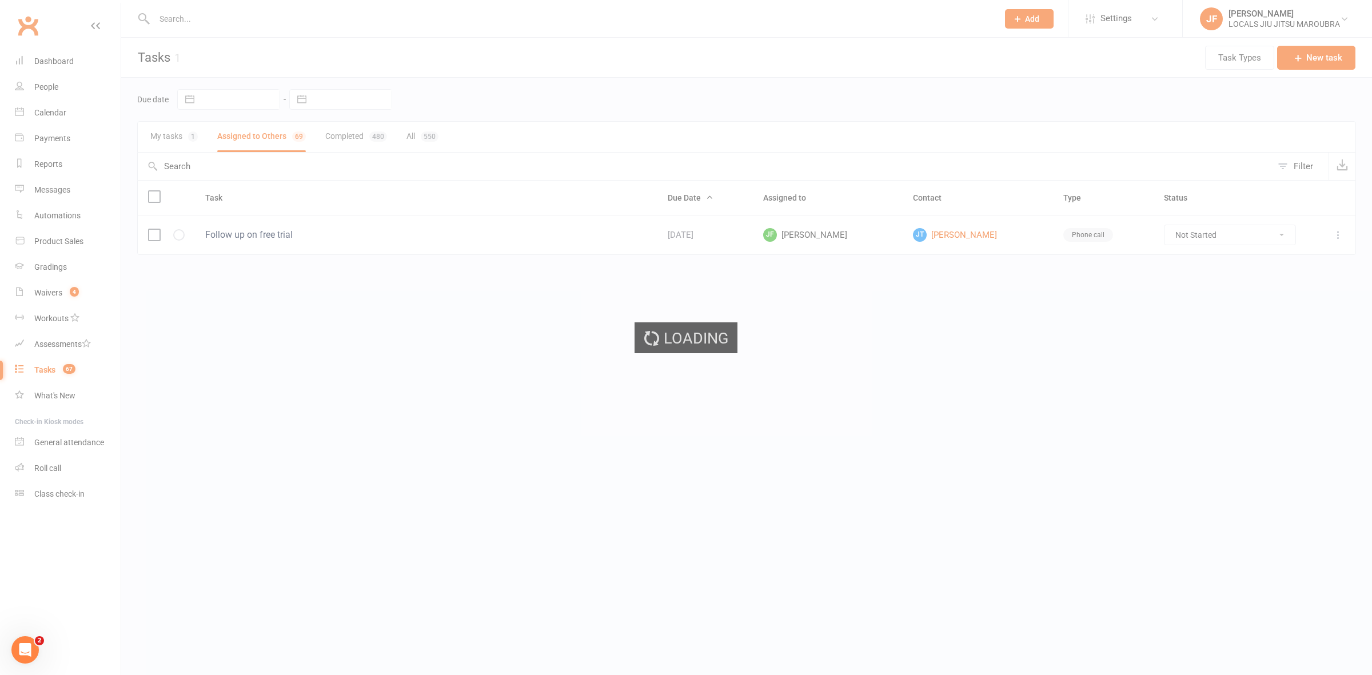
select select "started"
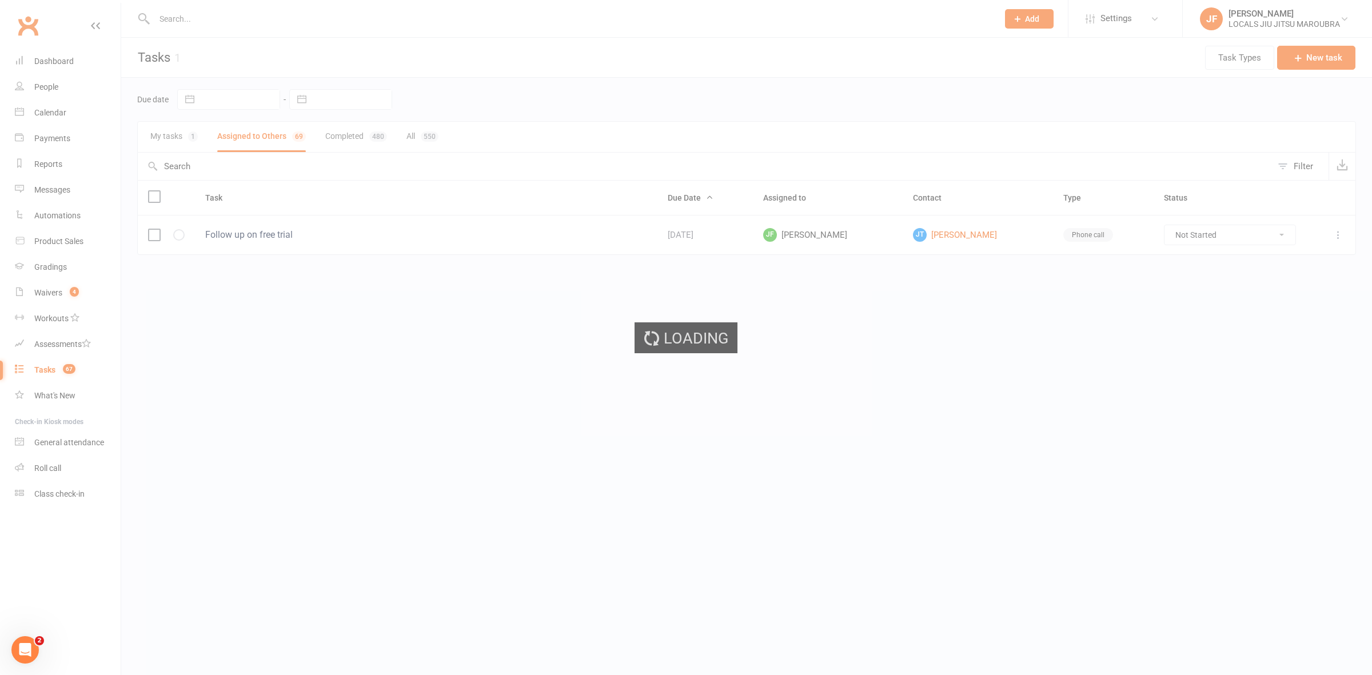
select select "started"
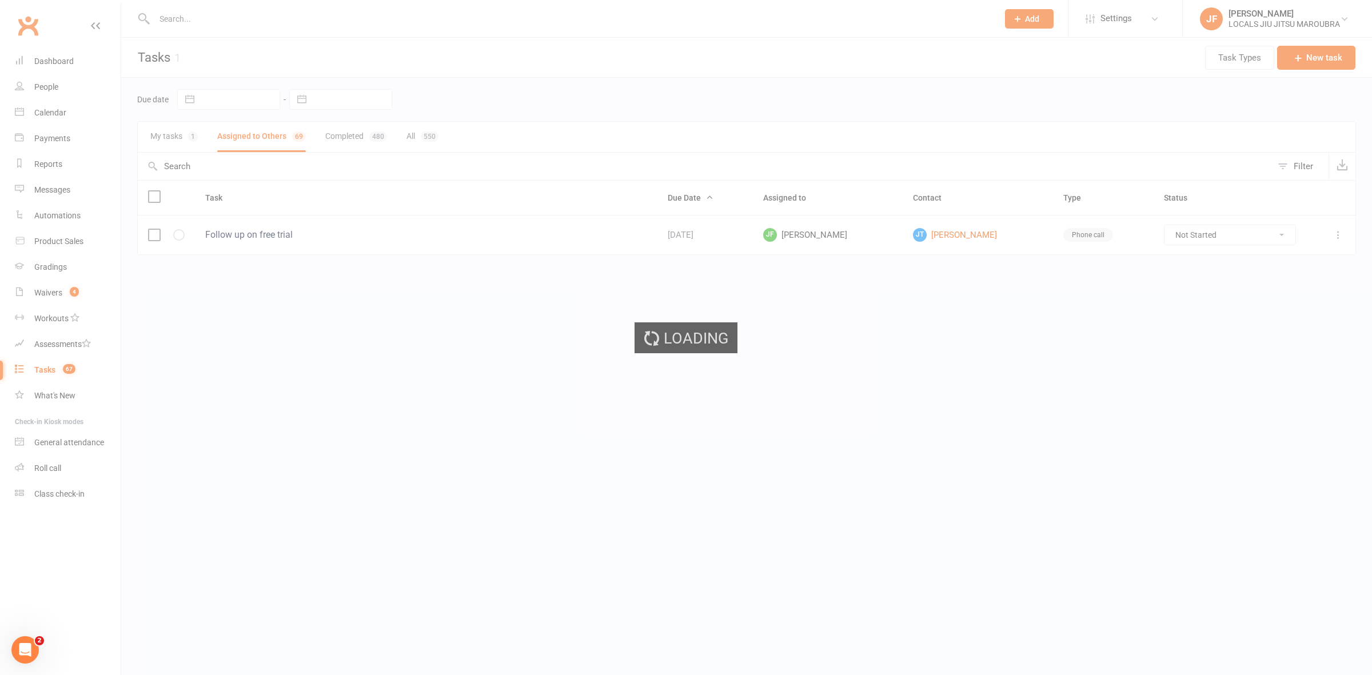
select select "started"
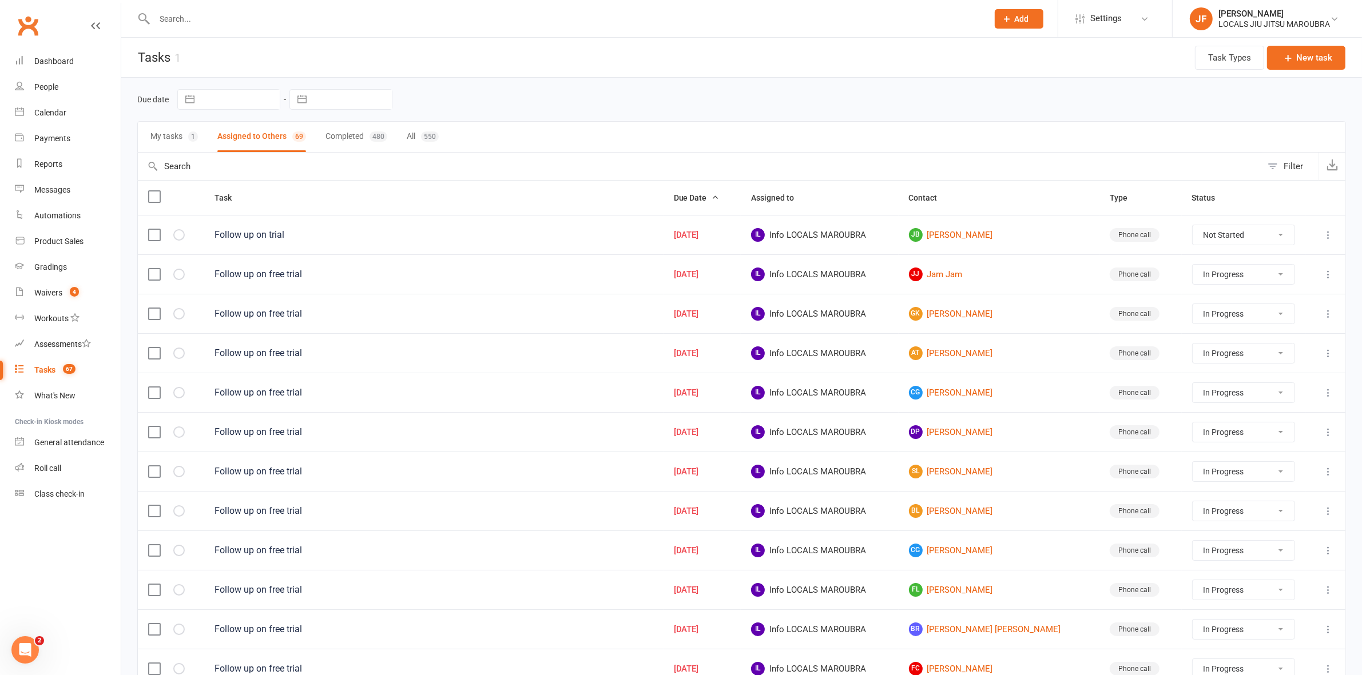
select select "started"
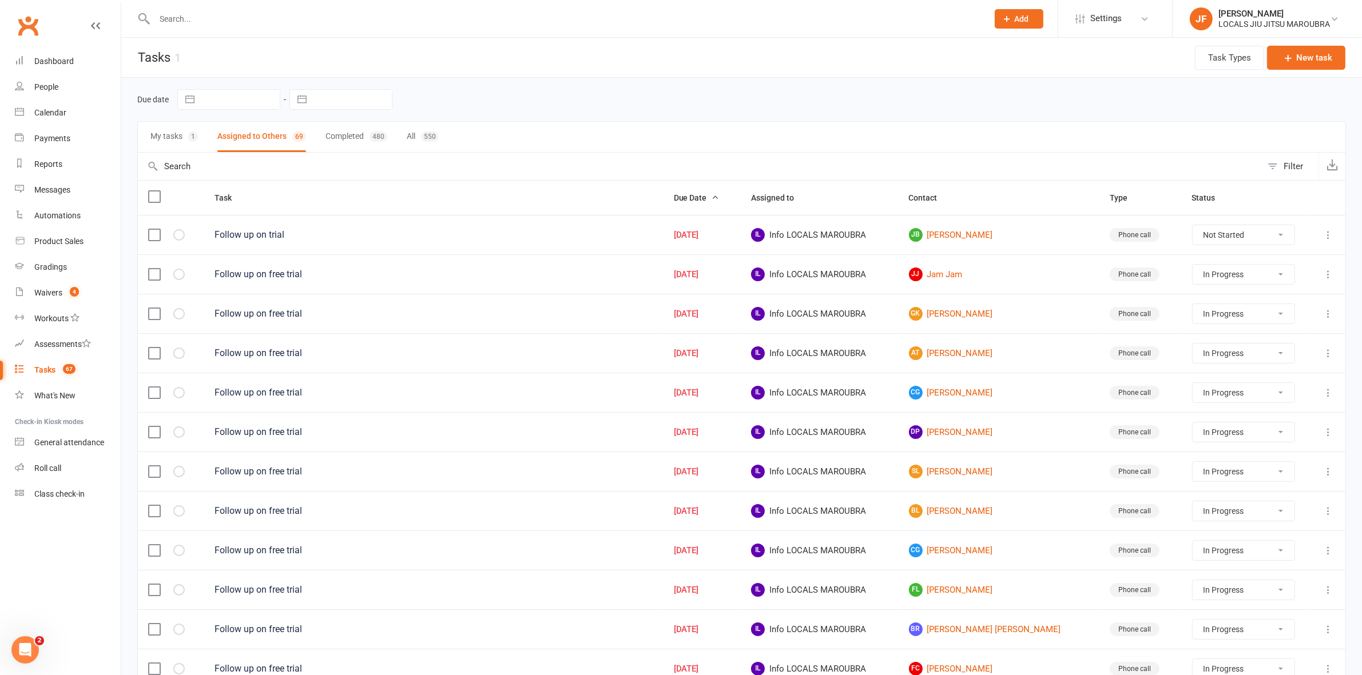
select select "started"
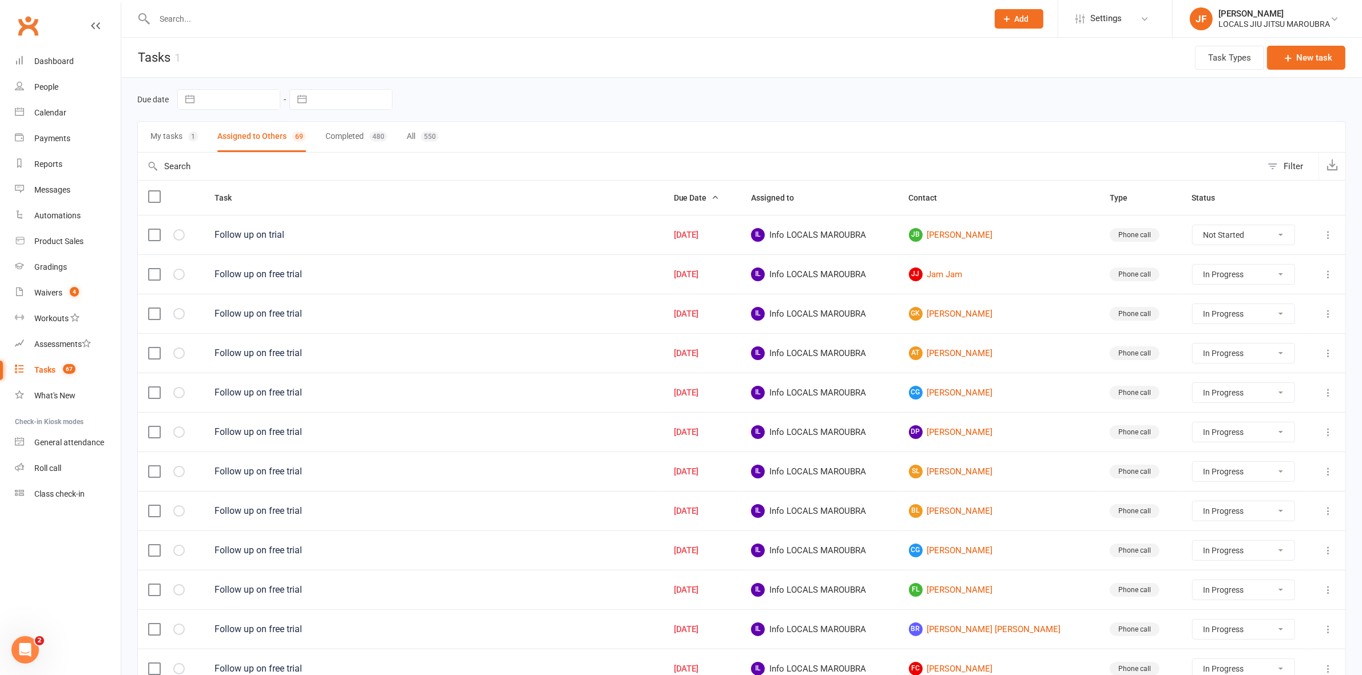
select select "started"
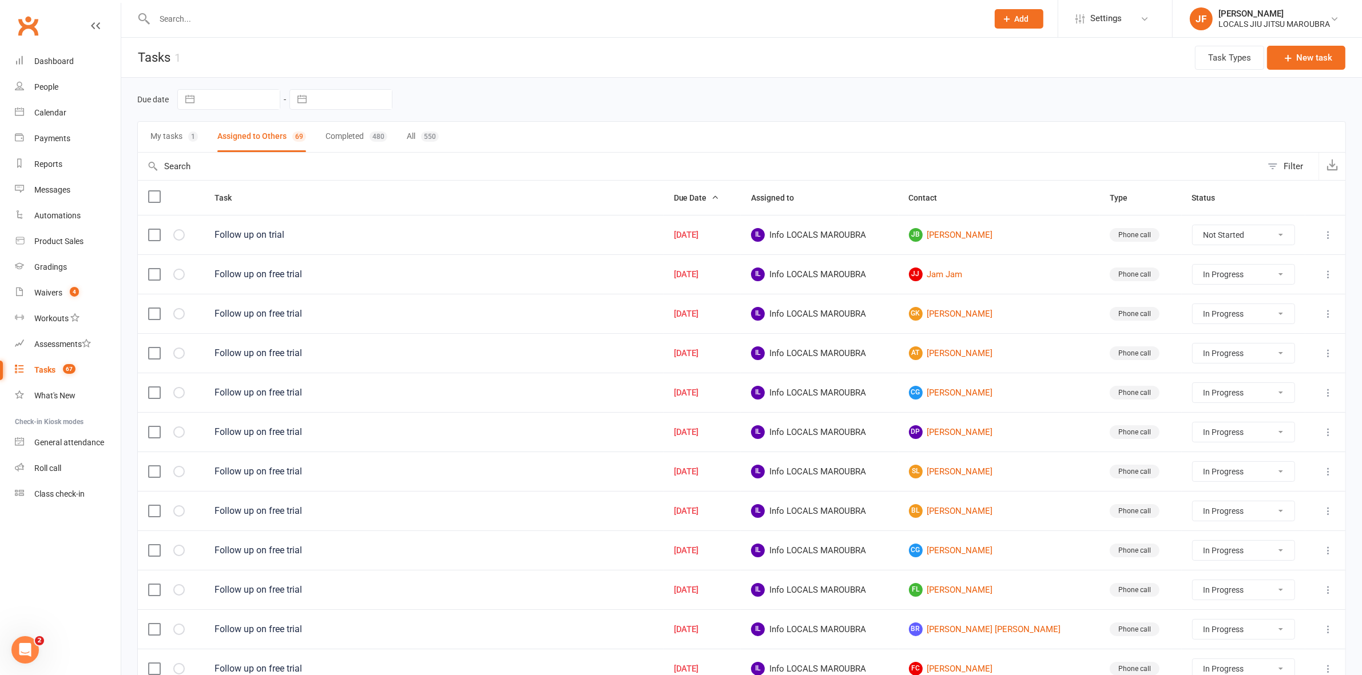
select select "started"
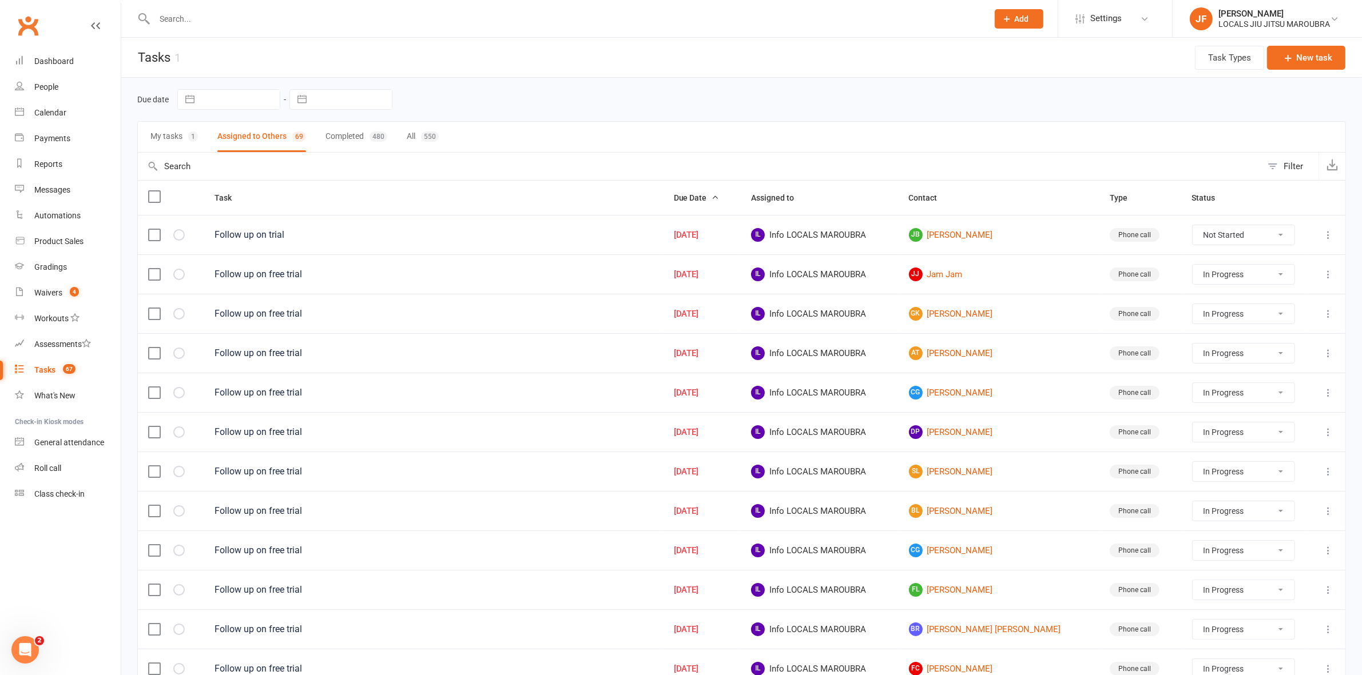
select select "started"
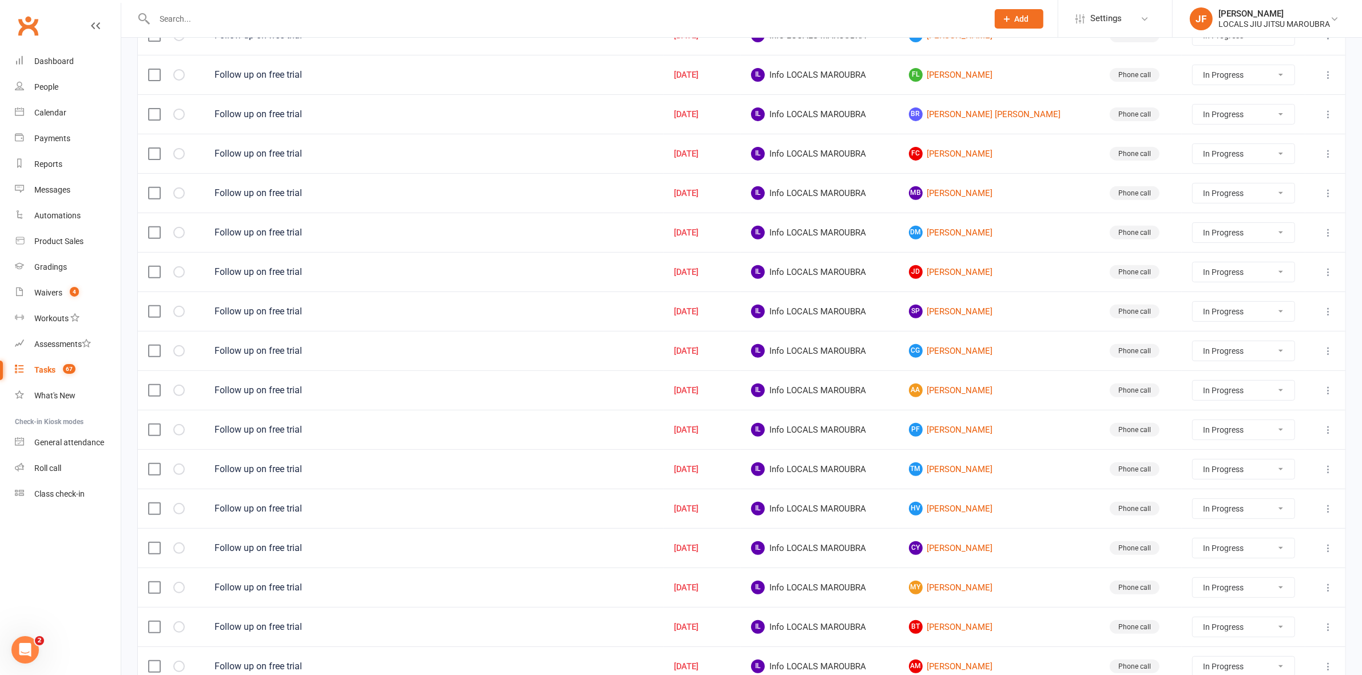
scroll to position [624, 0]
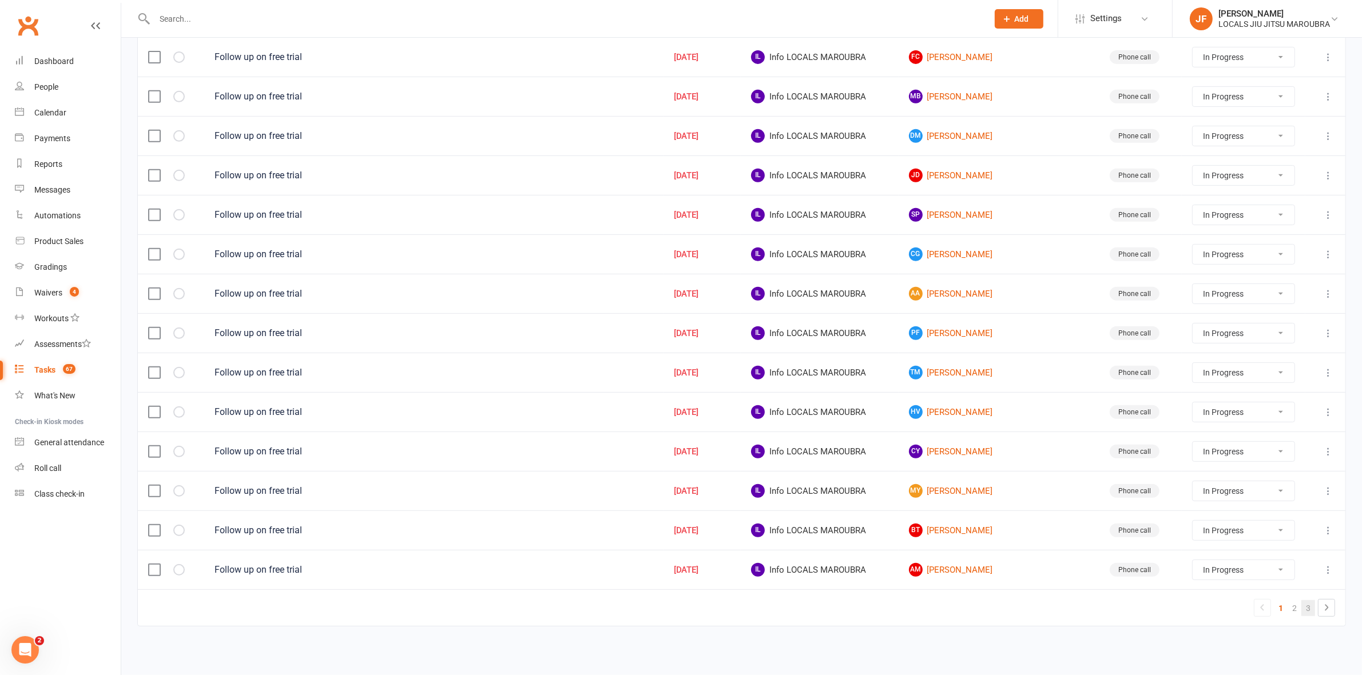
click at [1302, 608] on link "3" at bounding box center [1308, 608] width 14 height 16
select select "started"
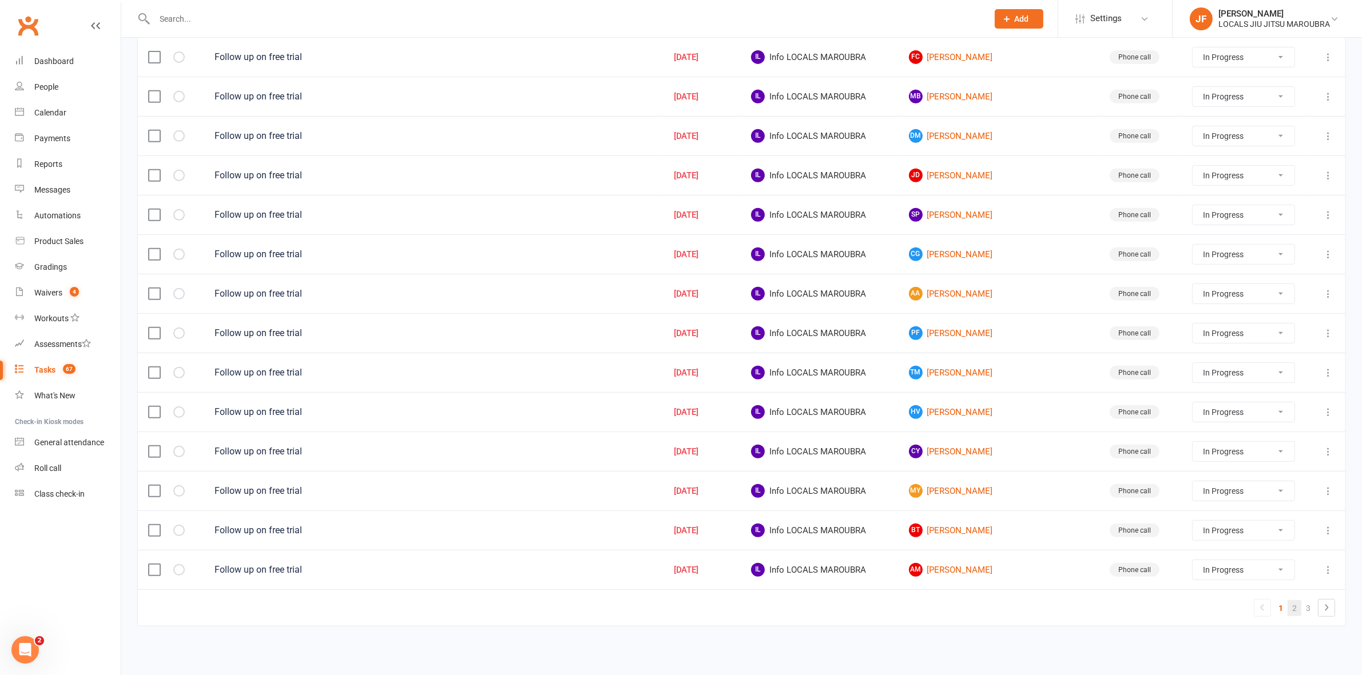
select select "started"
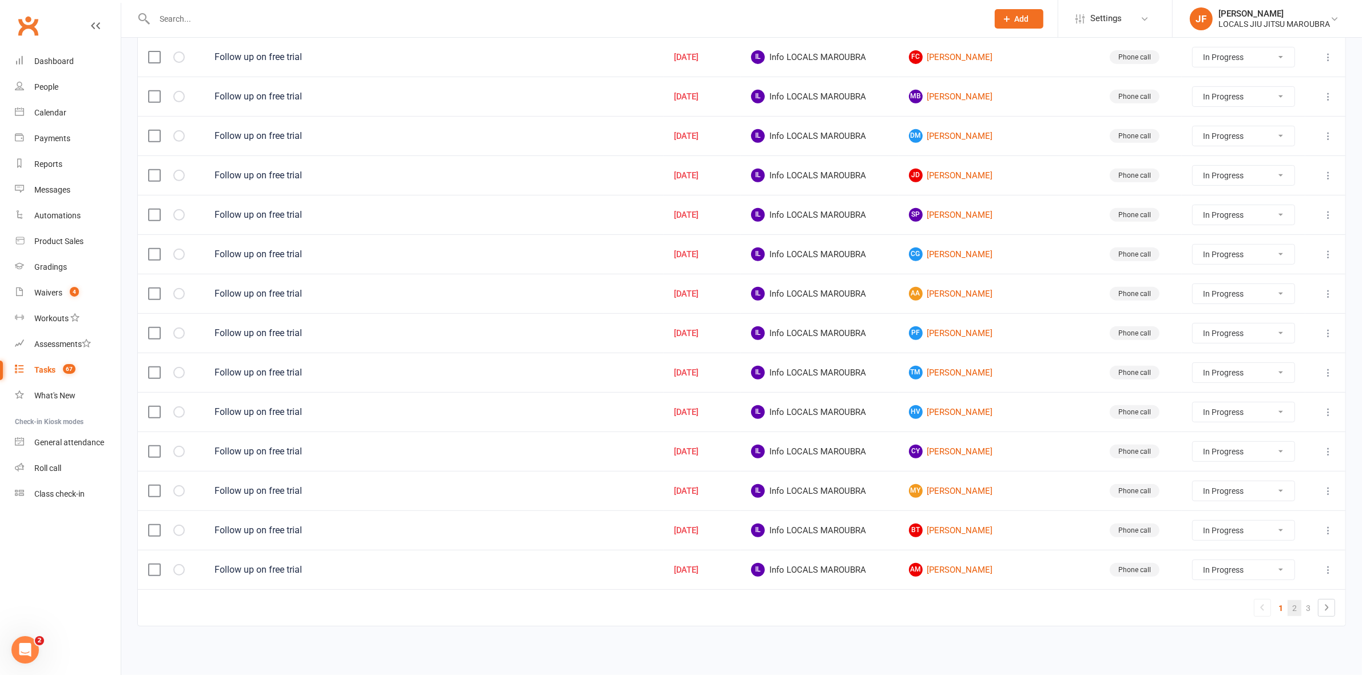
select select "started"
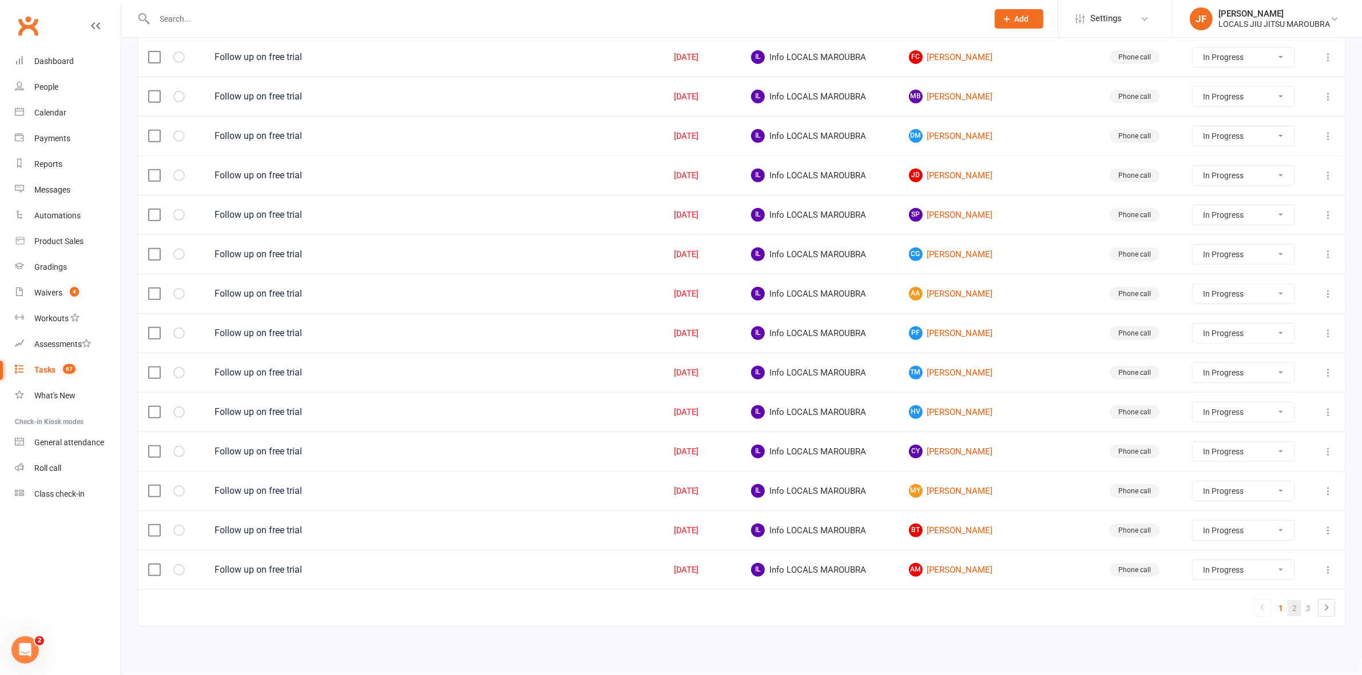
select select "started"
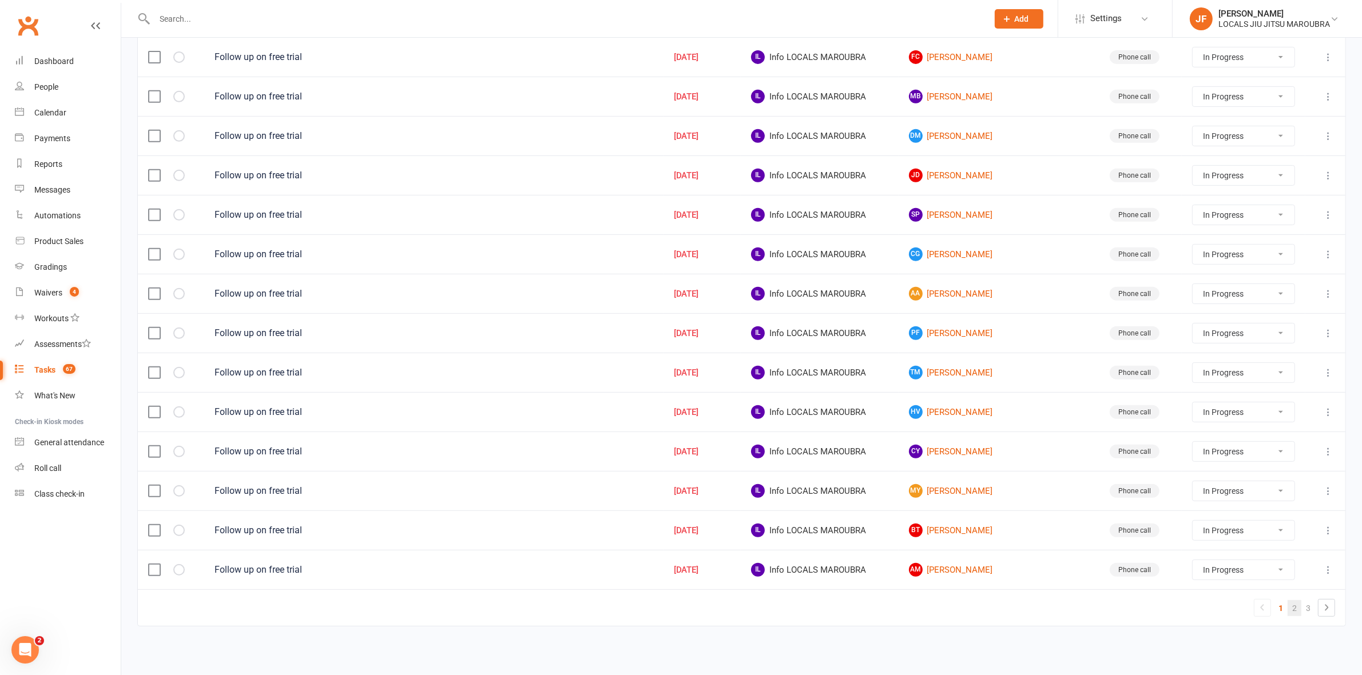
select select "started"
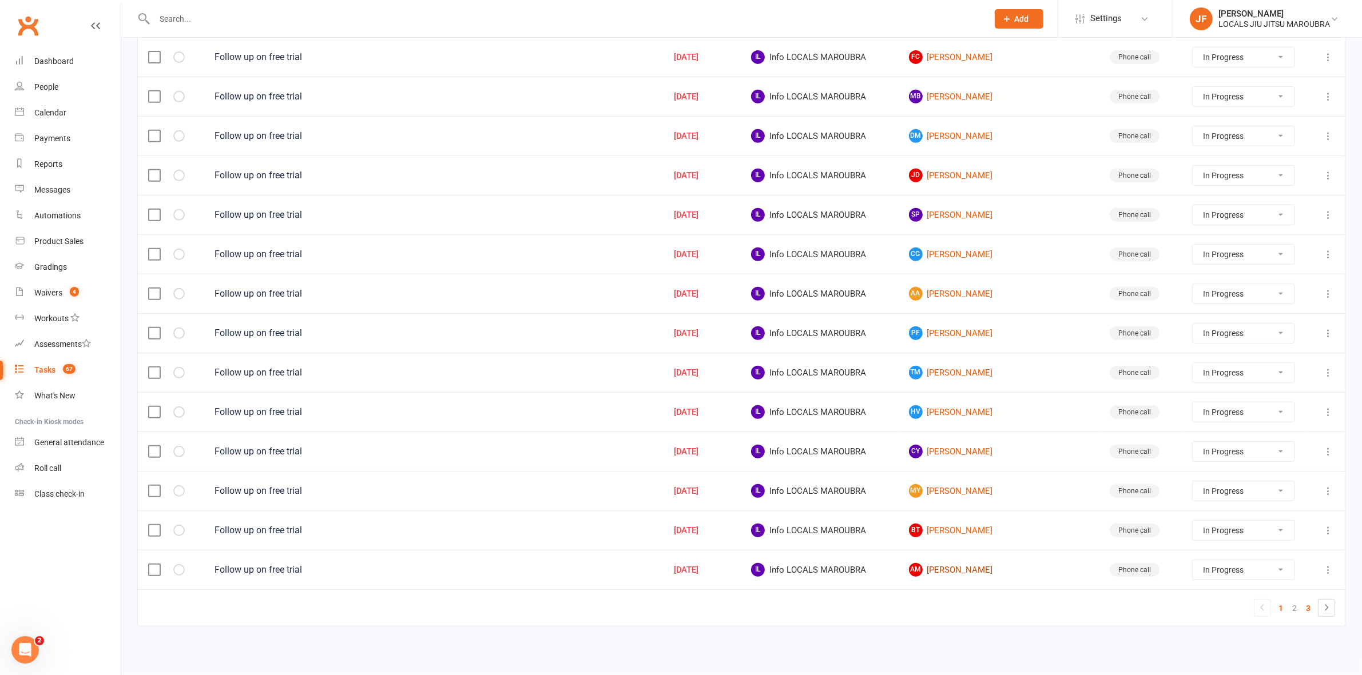
select select "started"
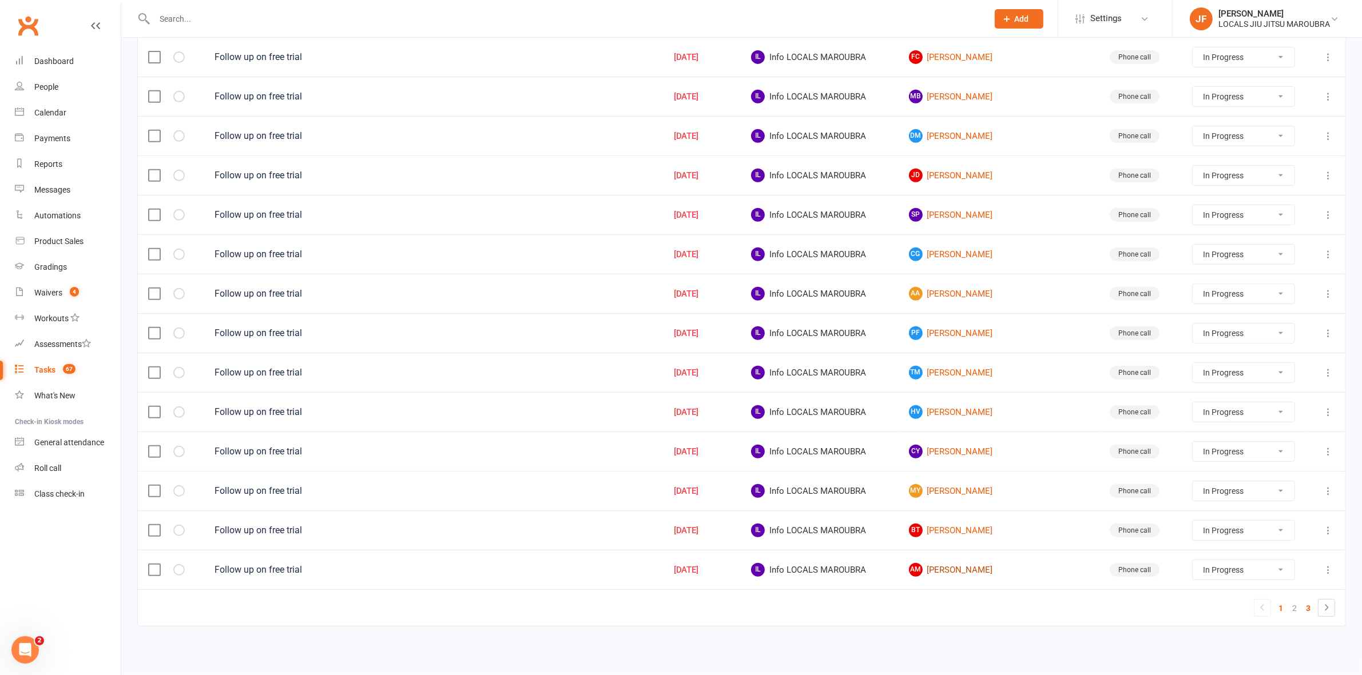
select select "started"
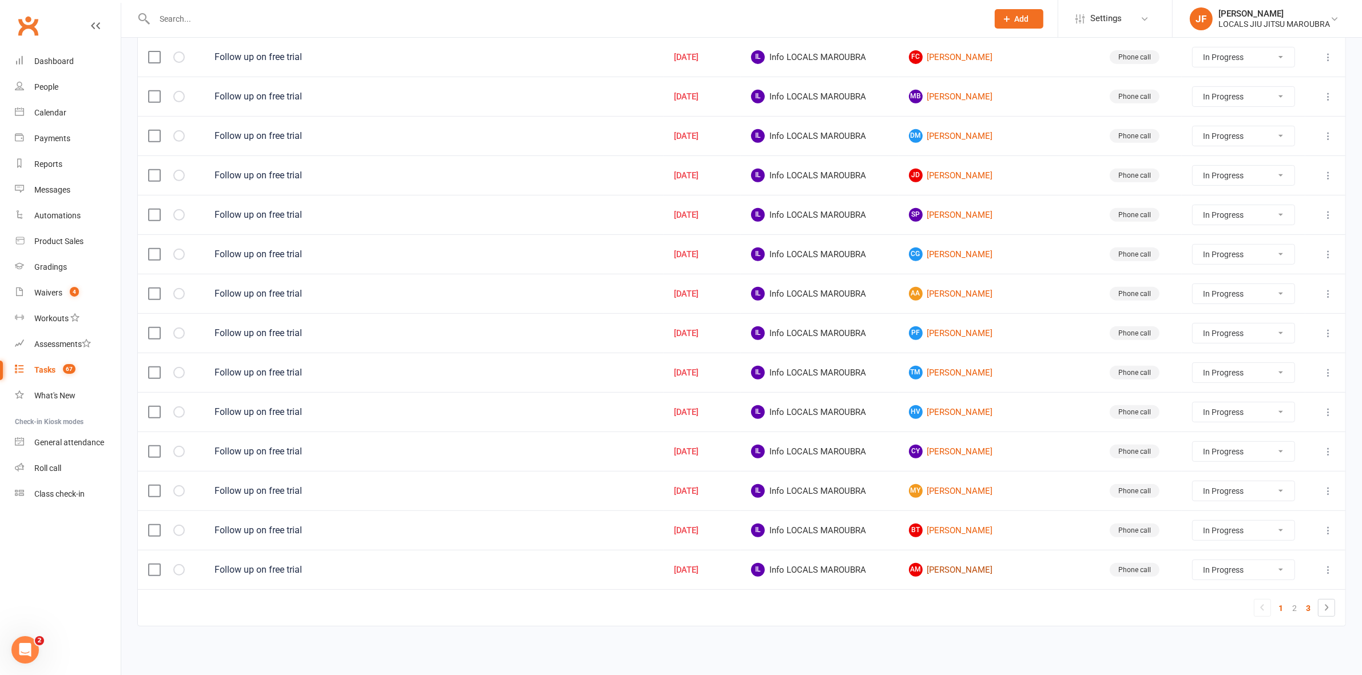
select select "started"
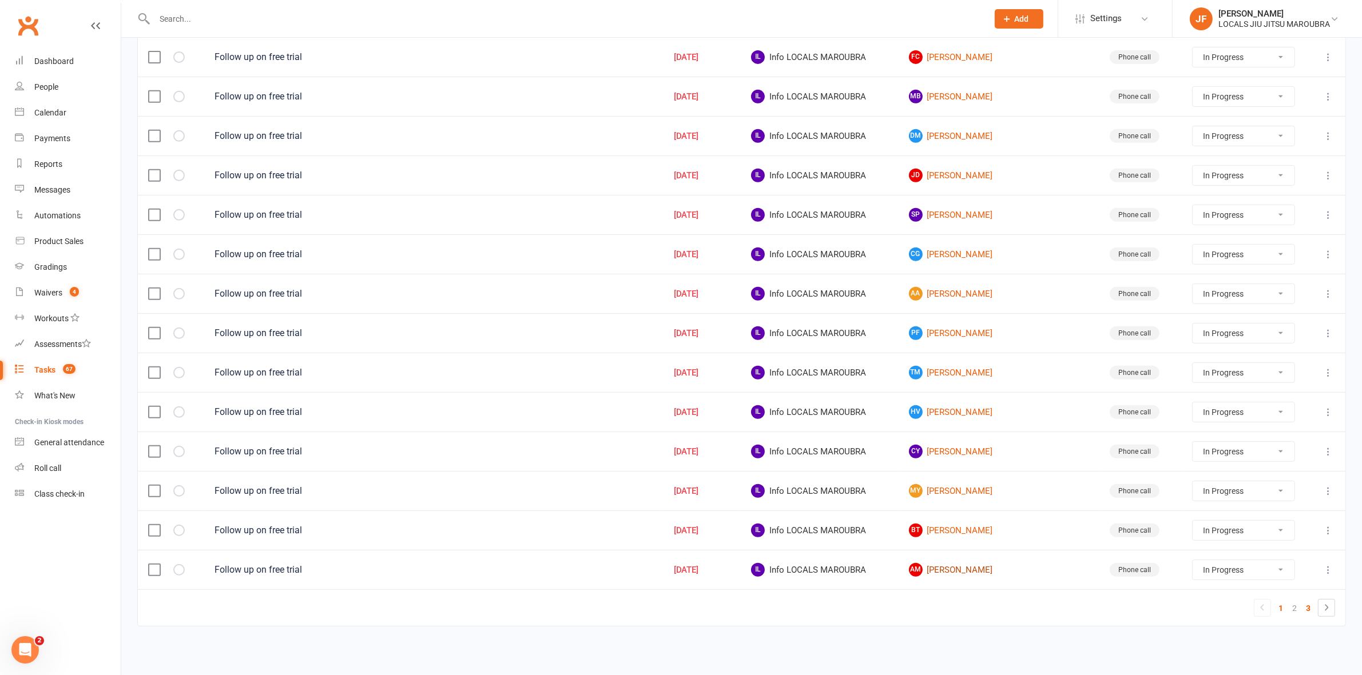
select select "started"
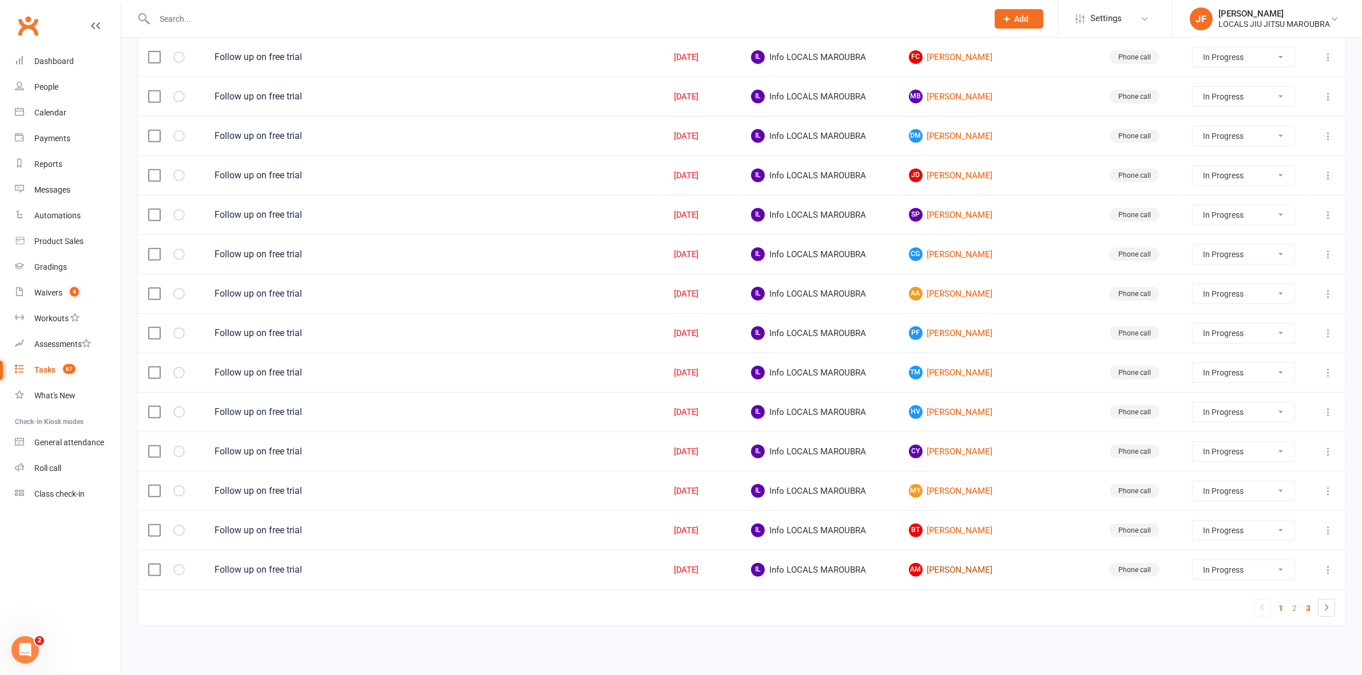
select select "started"
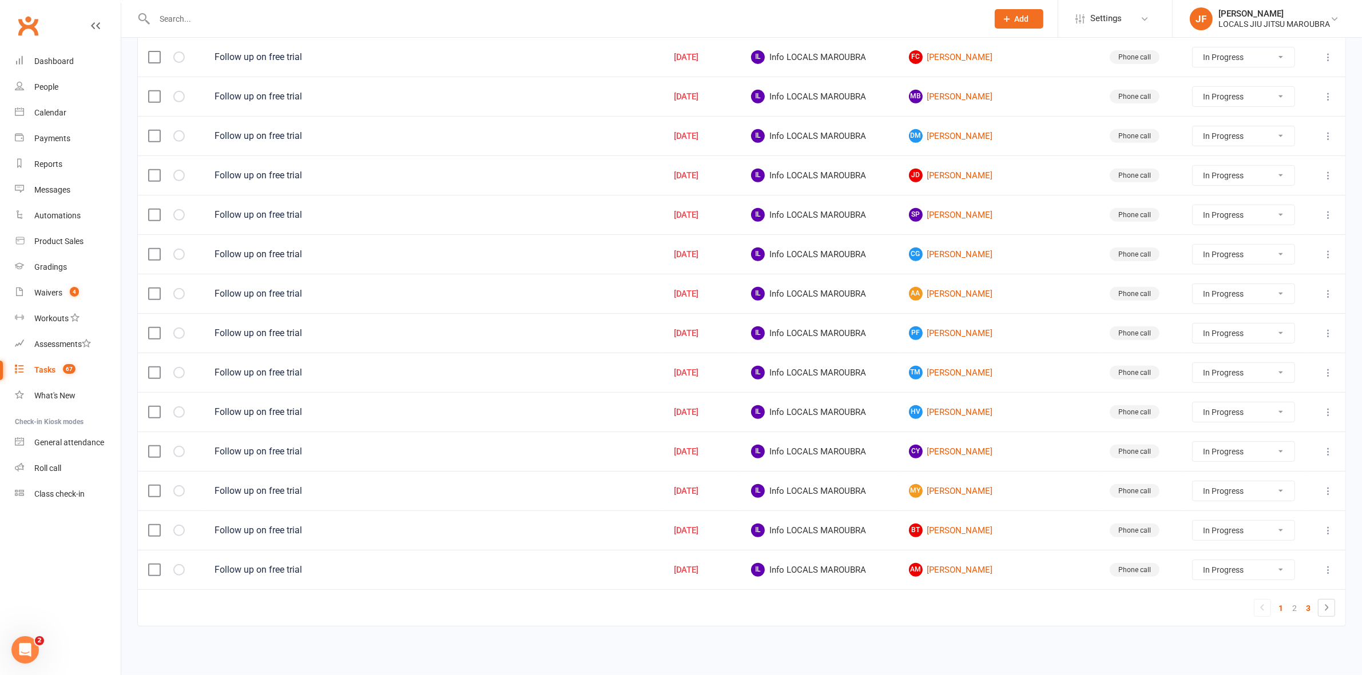
select select "started"
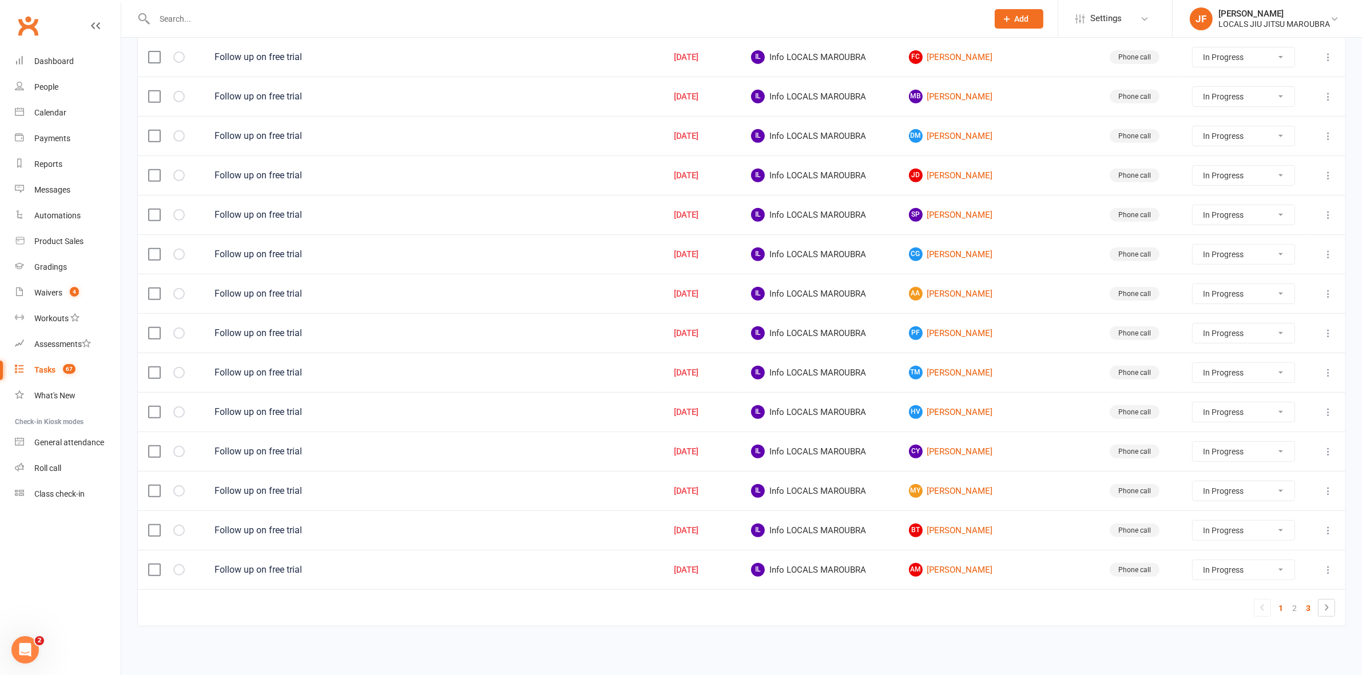
select select "started"
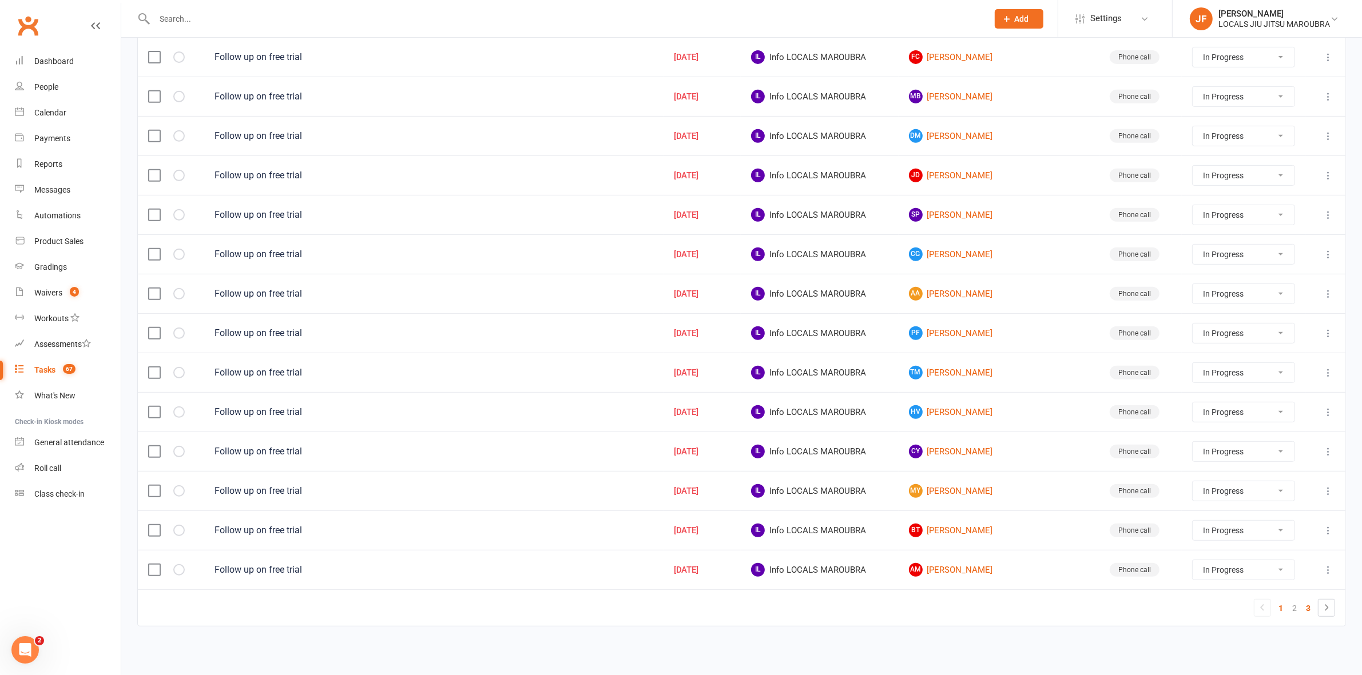
select select "started"
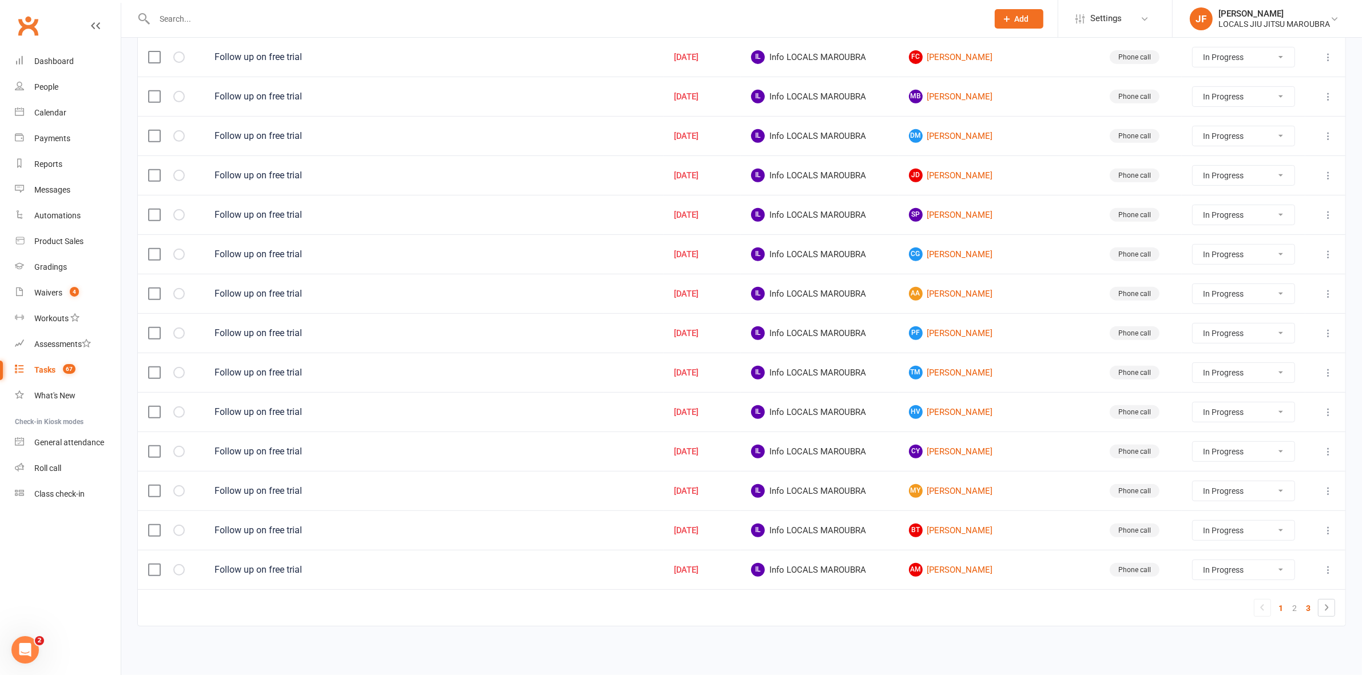
select select "started"
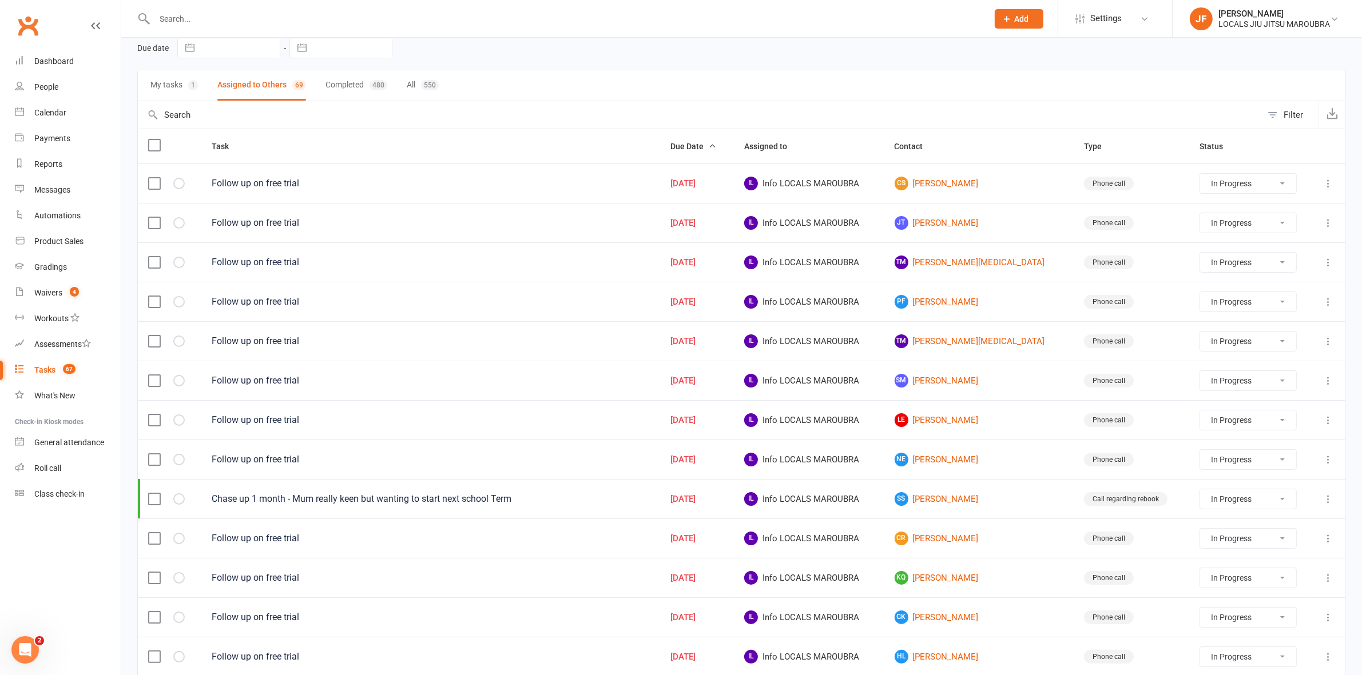
scroll to position [29, 0]
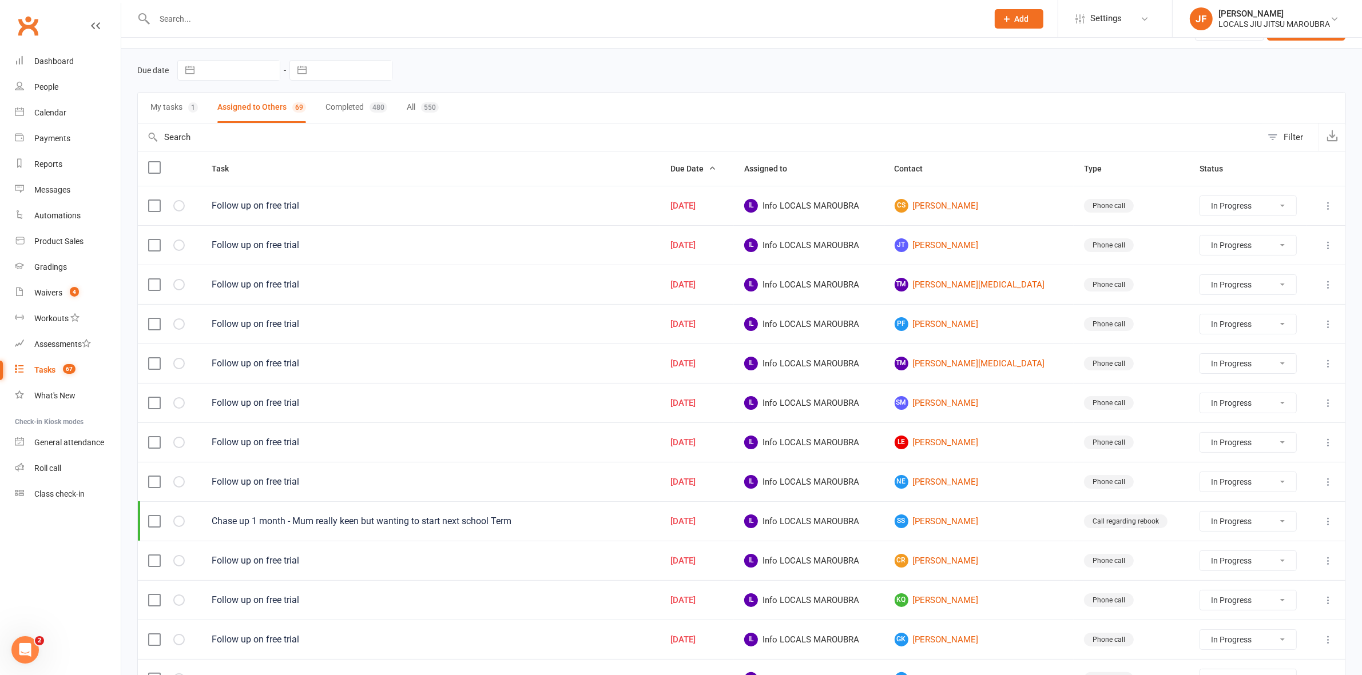
click at [523, 13] on input "text" at bounding box center [565, 19] width 829 height 16
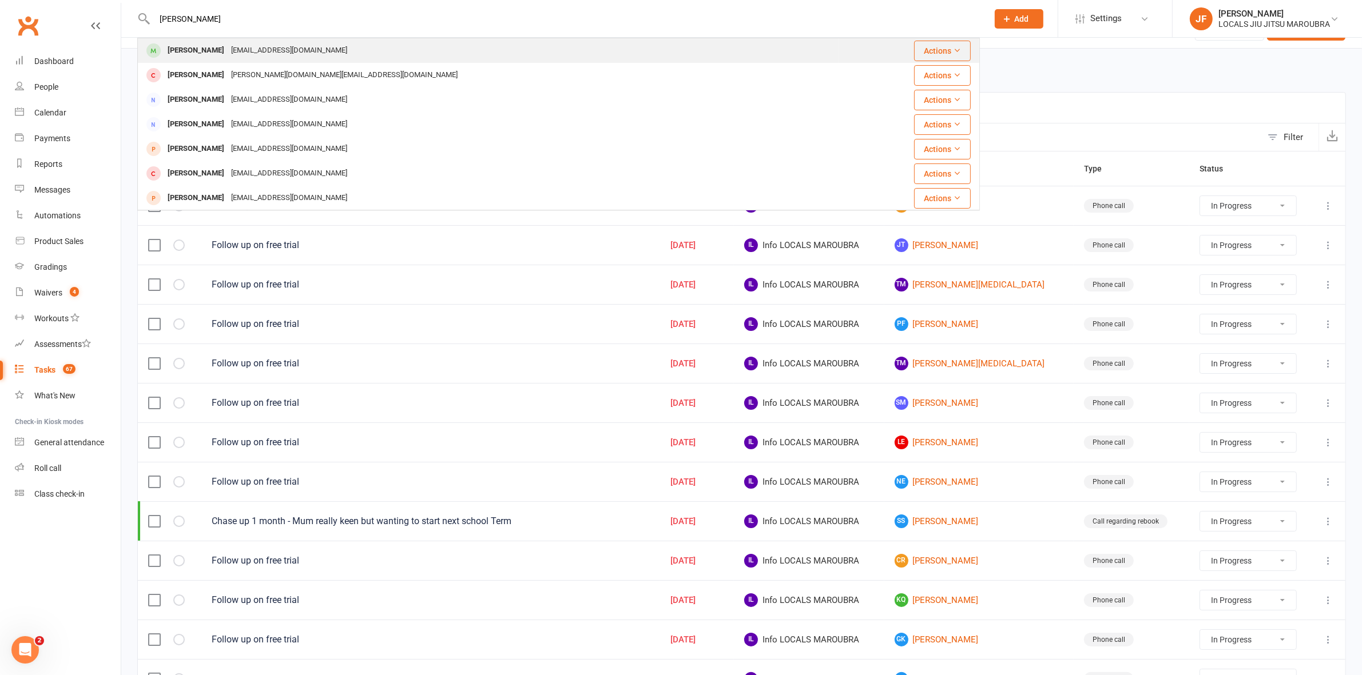
type input "will north"
click at [295, 50] on div "Kristin16isabel@gmail.com" at bounding box center [289, 50] width 123 height 17
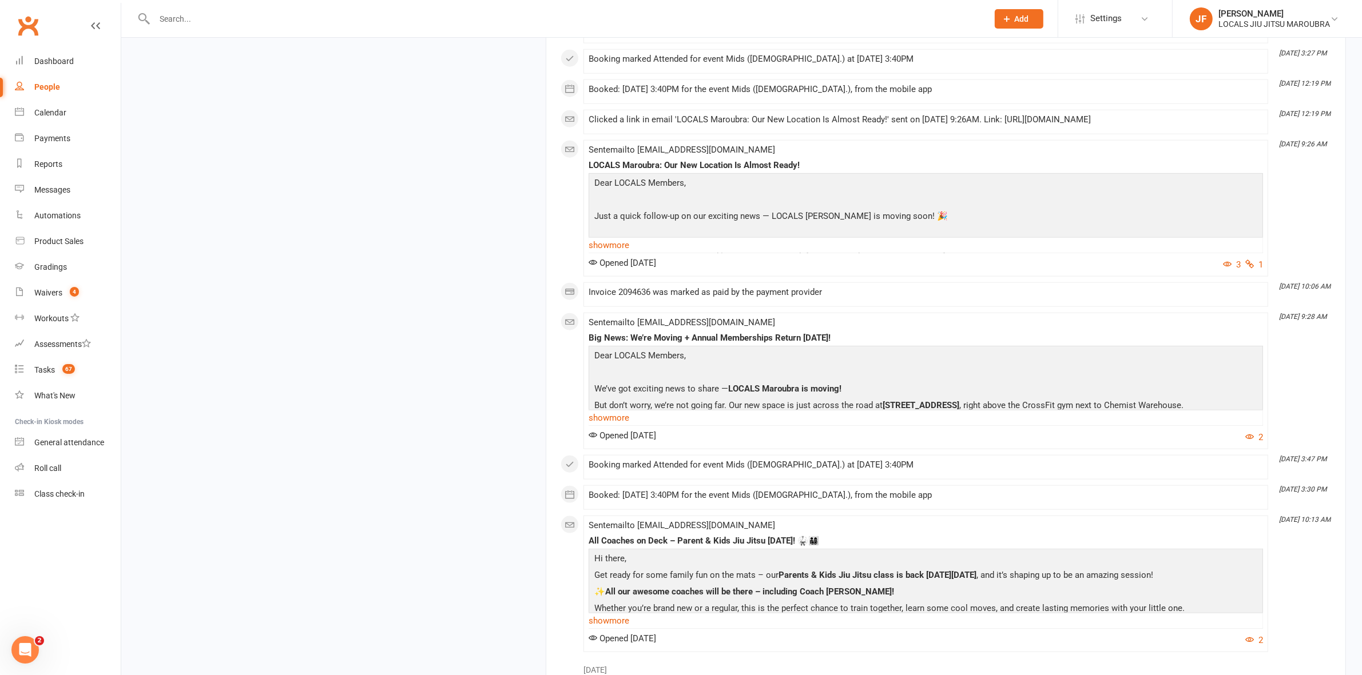
scroll to position [1690, 0]
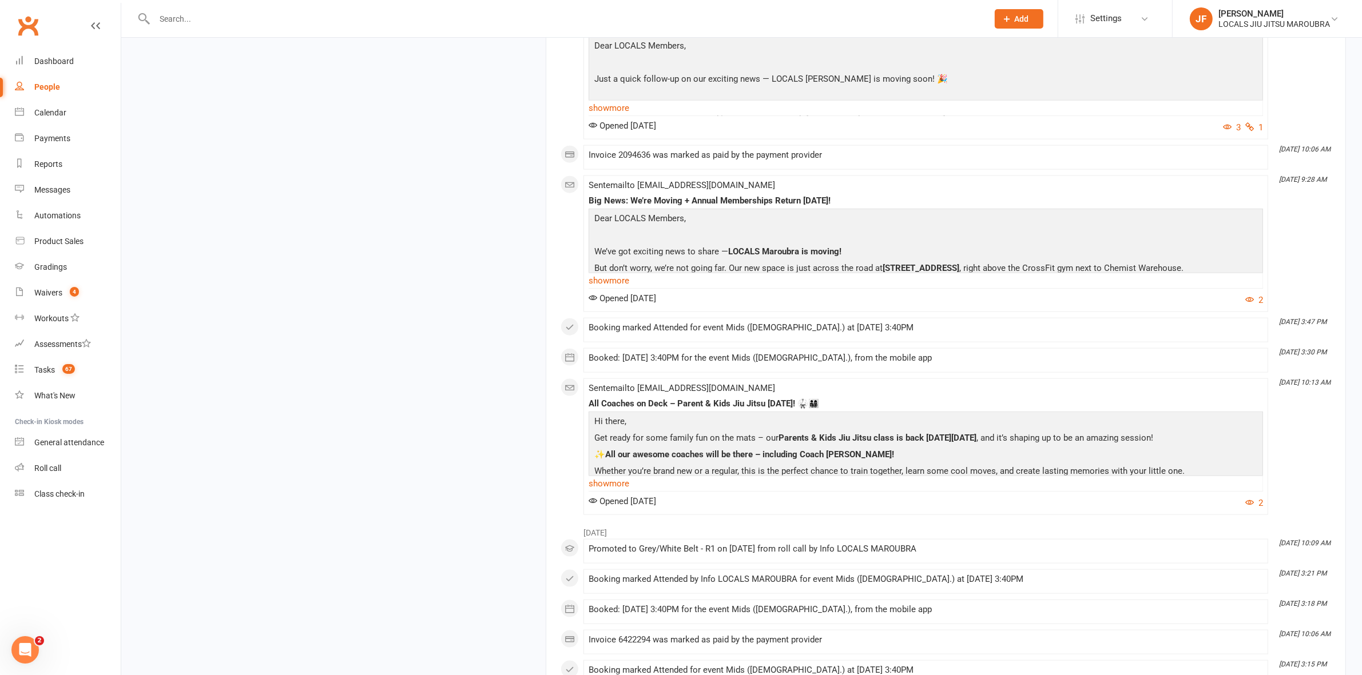
click at [452, 15] on input "text" at bounding box center [565, 19] width 829 height 16
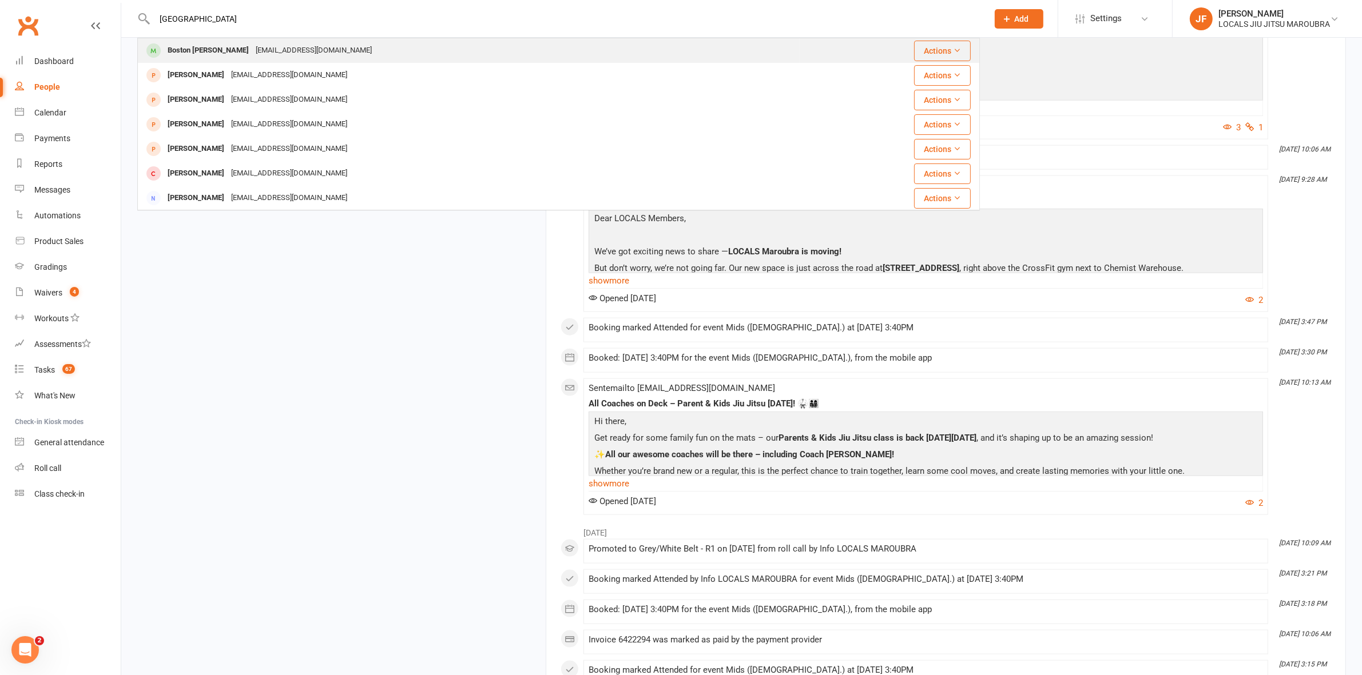
type input "boston"
click at [252, 47] on div "ben@facilitiesfix.com.au" at bounding box center [313, 50] width 123 height 17
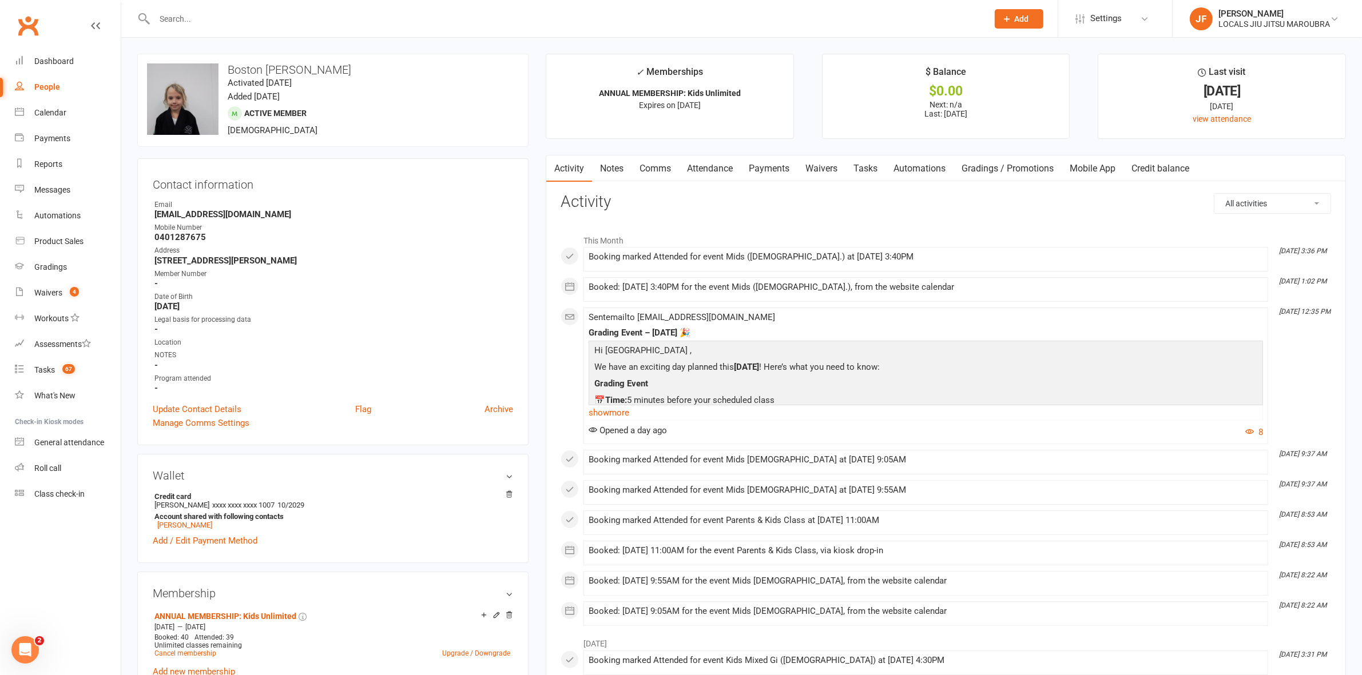
click at [769, 168] on link "Payments" at bounding box center [769, 169] width 57 height 26
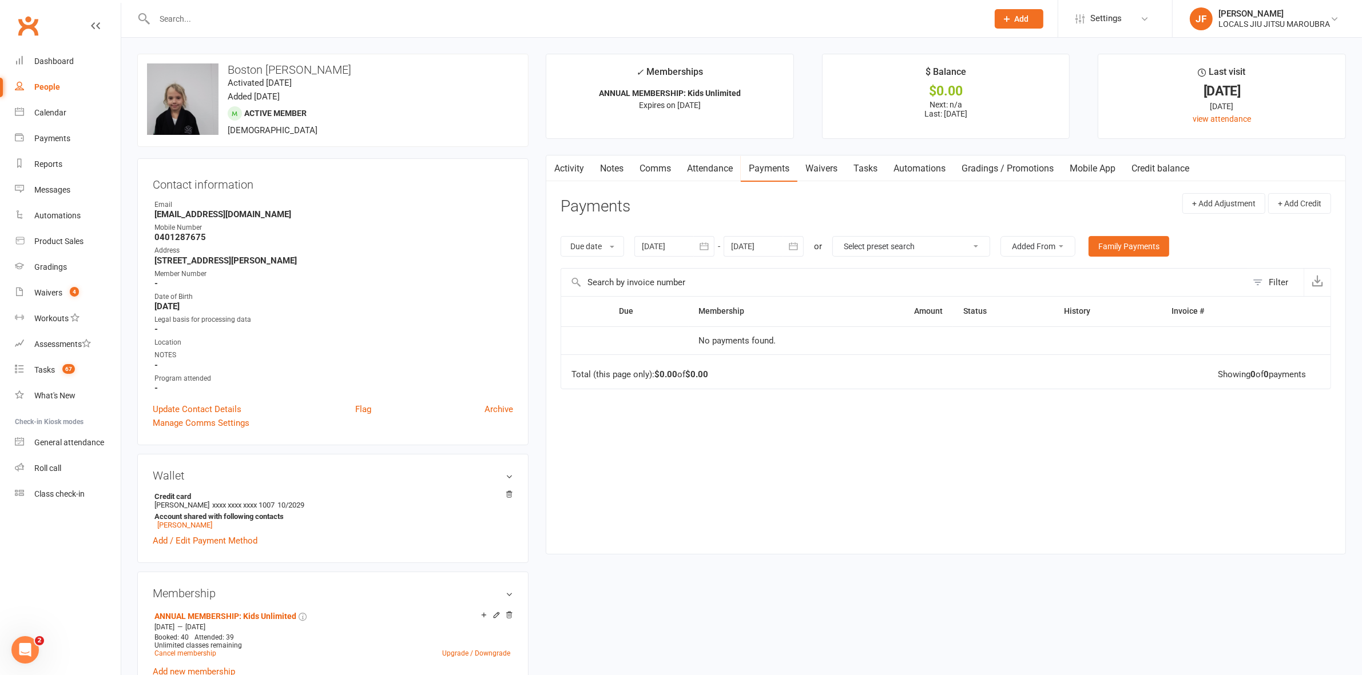
click at [715, 164] on link "Attendance" at bounding box center [710, 169] width 62 height 26
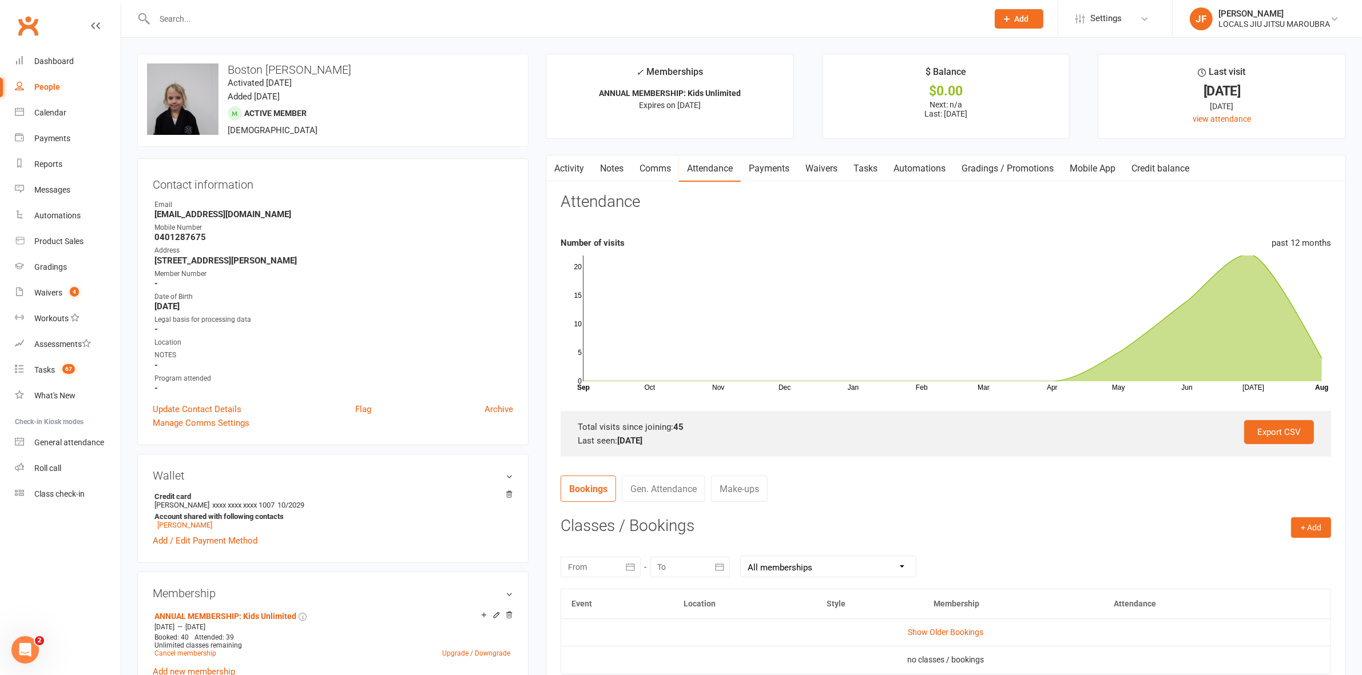
click at [558, 175] on button "button" at bounding box center [553, 169] width 14 height 26
click at [579, 176] on link "Activity" at bounding box center [569, 169] width 46 height 26
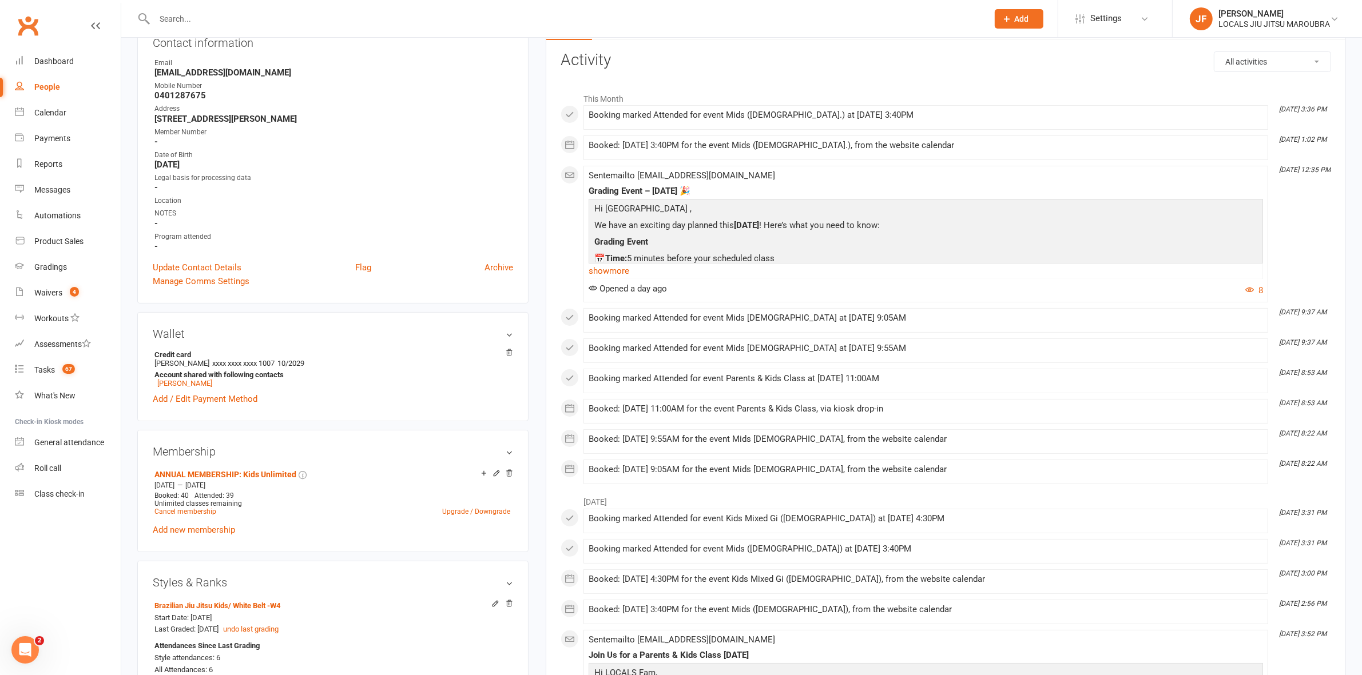
scroll to position [143, 0]
click at [198, 26] on input "text" at bounding box center [565, 19] width 829 height 16
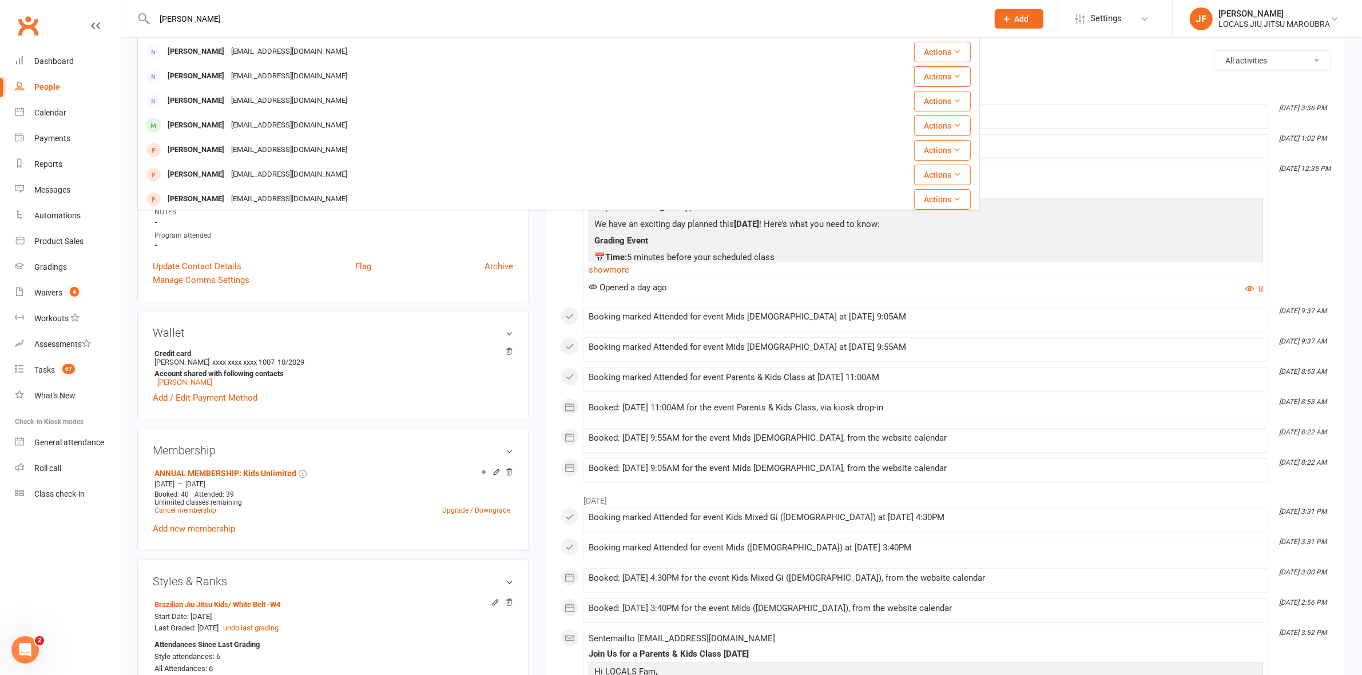
scroll to position [106, 0]
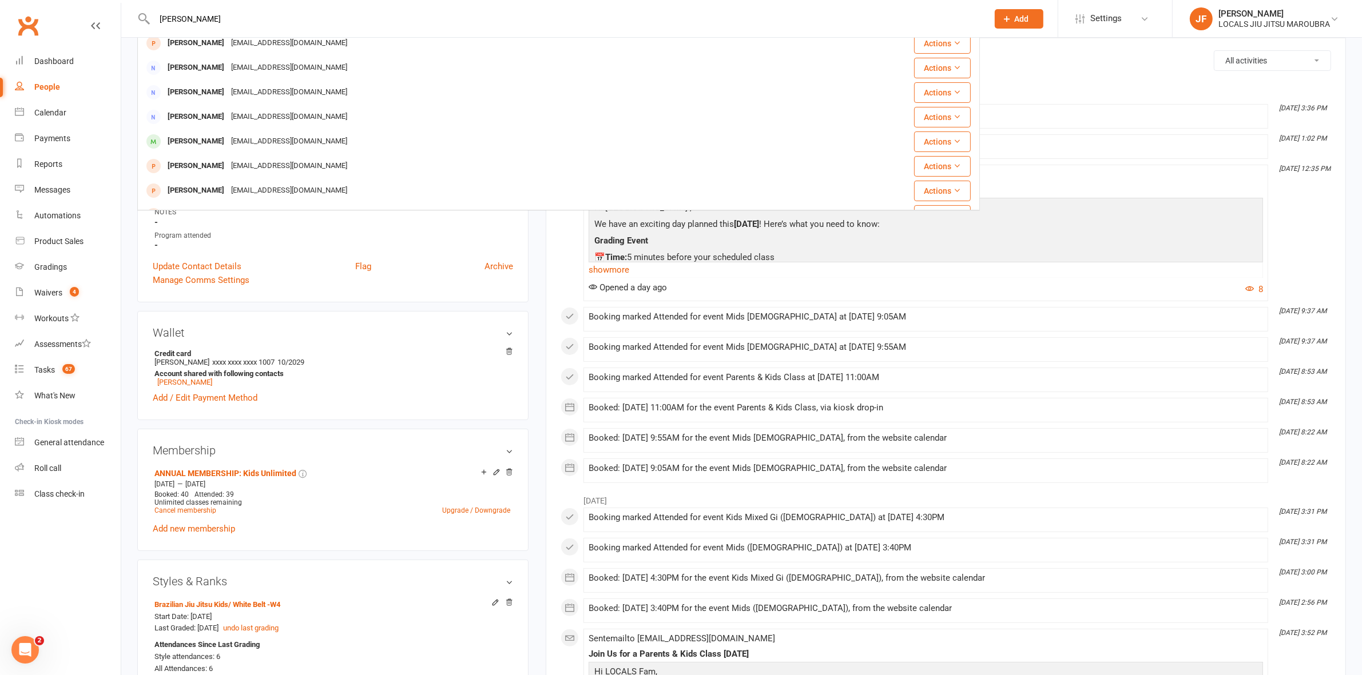
drag, startPoint x: 207, startPoint y: 17, endPoint x: 136, endPoint y: 26, distance: 71.4
click at [136, 26] on react-component "stewart Gabrielle Stewart gabrielle@stellar.net.au Actions Willem Stewart jrcst…" at bounding box center [490, 18] width 980 height 37
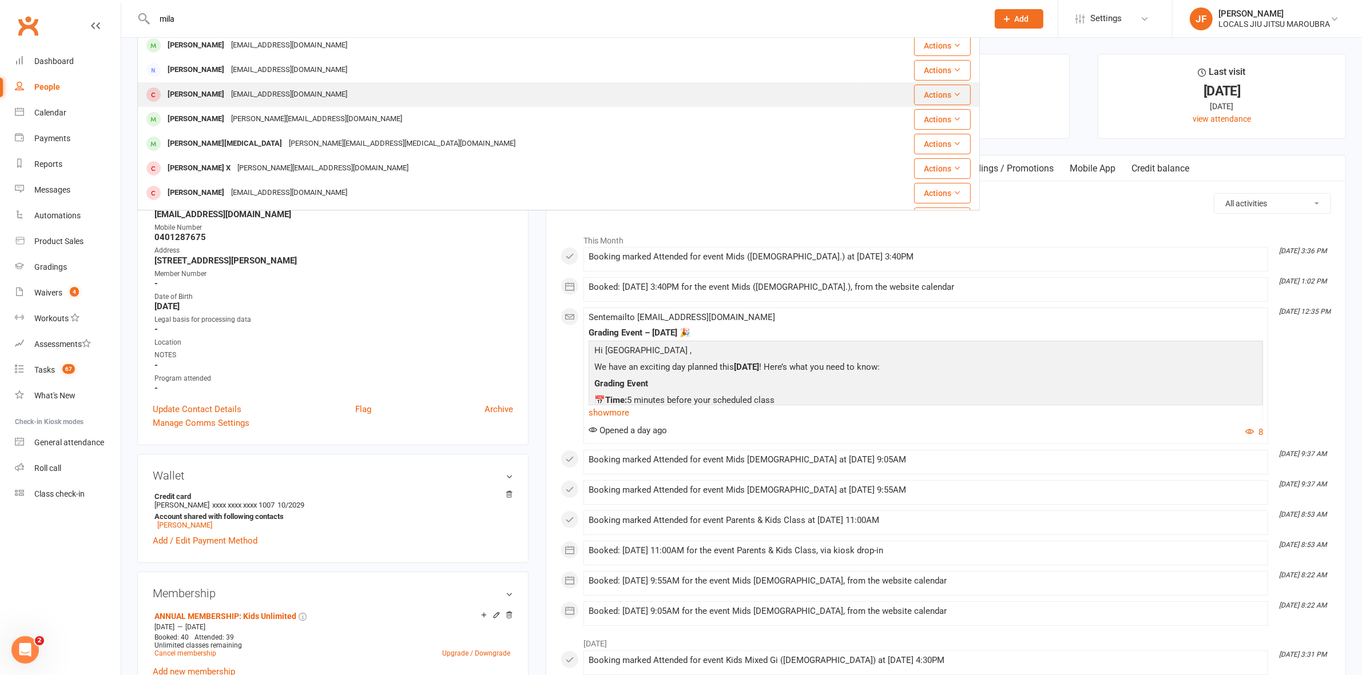
scroll to position [0, 0]
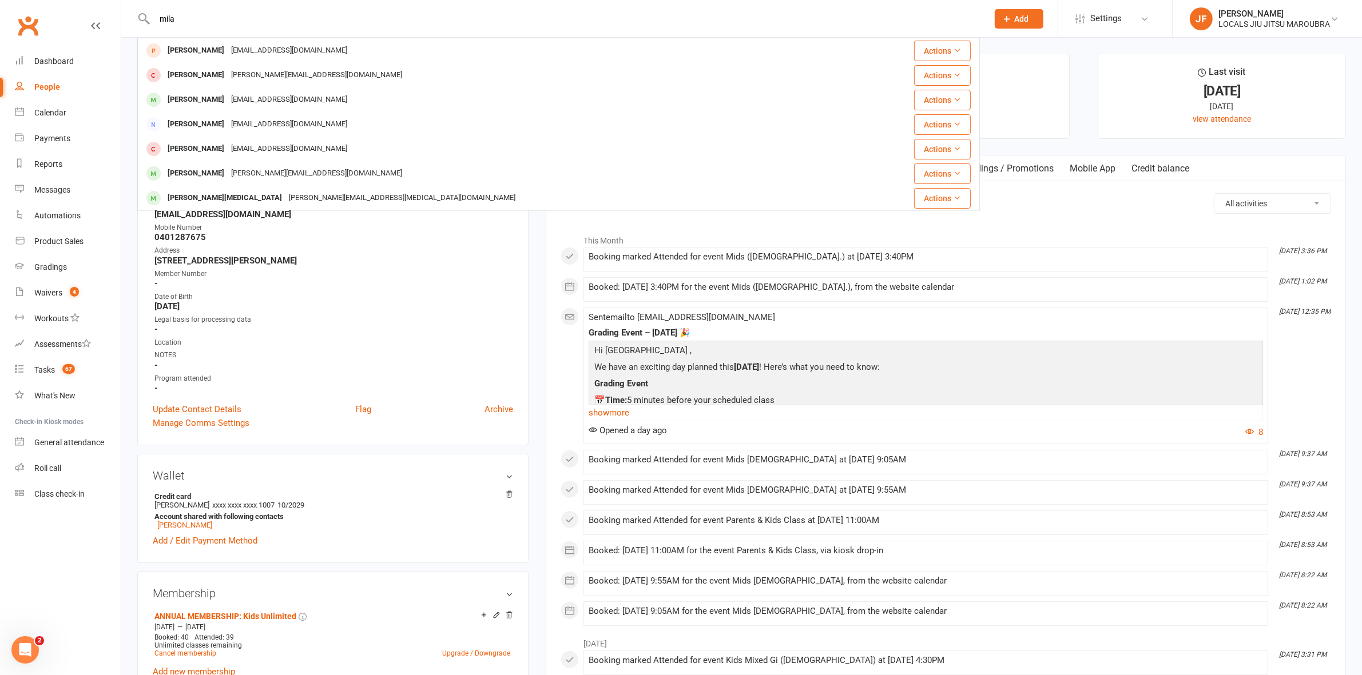
type input "mila"
click at [424, 312] on ul "Owner Email ben@facilitiesfix.com.au Mobile Number 0401287675 Address 56 Dransf…" at bounding box center [333, 297] width 360 height 194
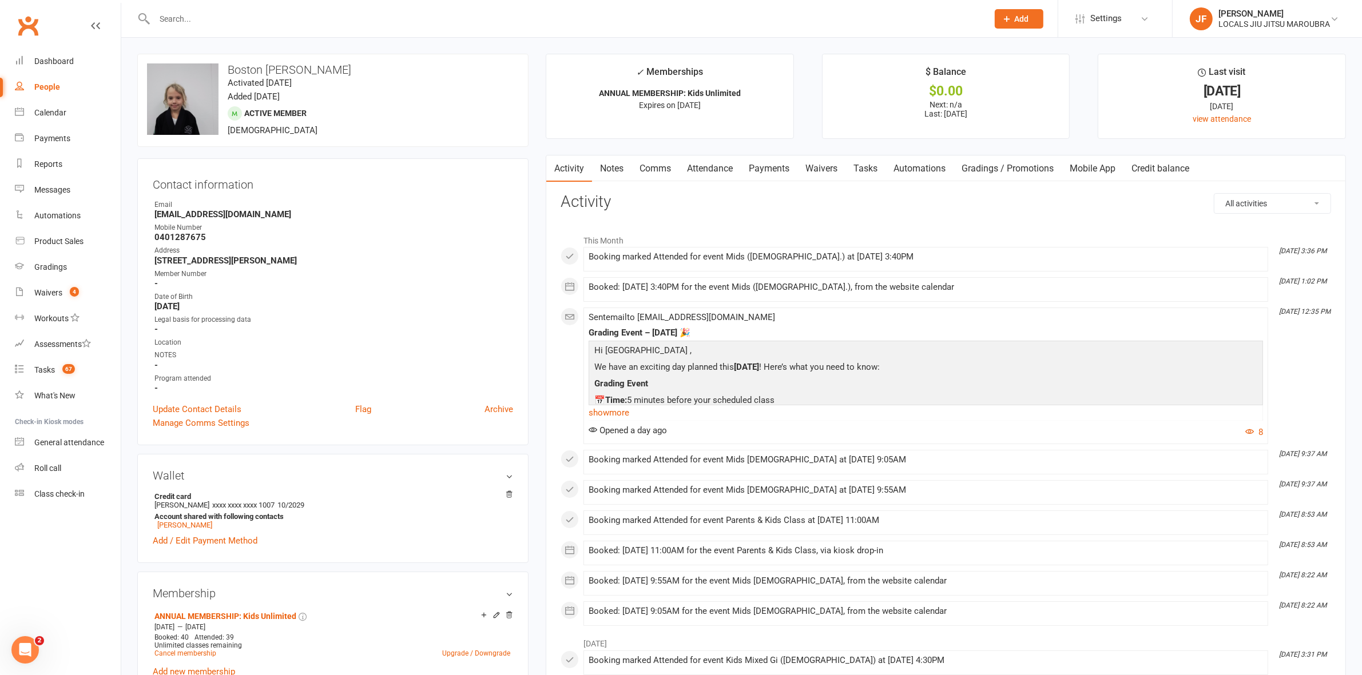
click at [183, 11] on input "text" at bounding box center [565, 19] width 829 height 16
paste input "gabrielle@stellar.net.au"
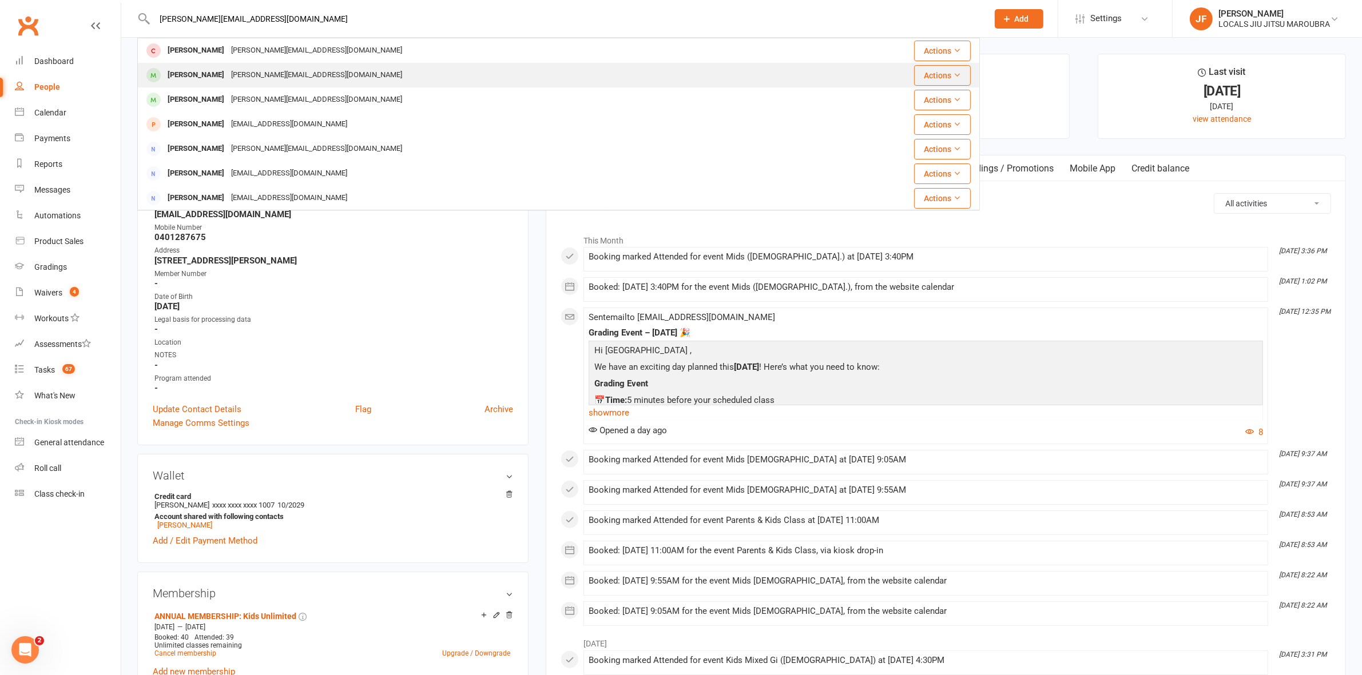
type input "gabrielle@stellar.net.au"
click at [178, 78] on div "Mila Sigelski" at bounding box center [195, 75] width 63 height 17
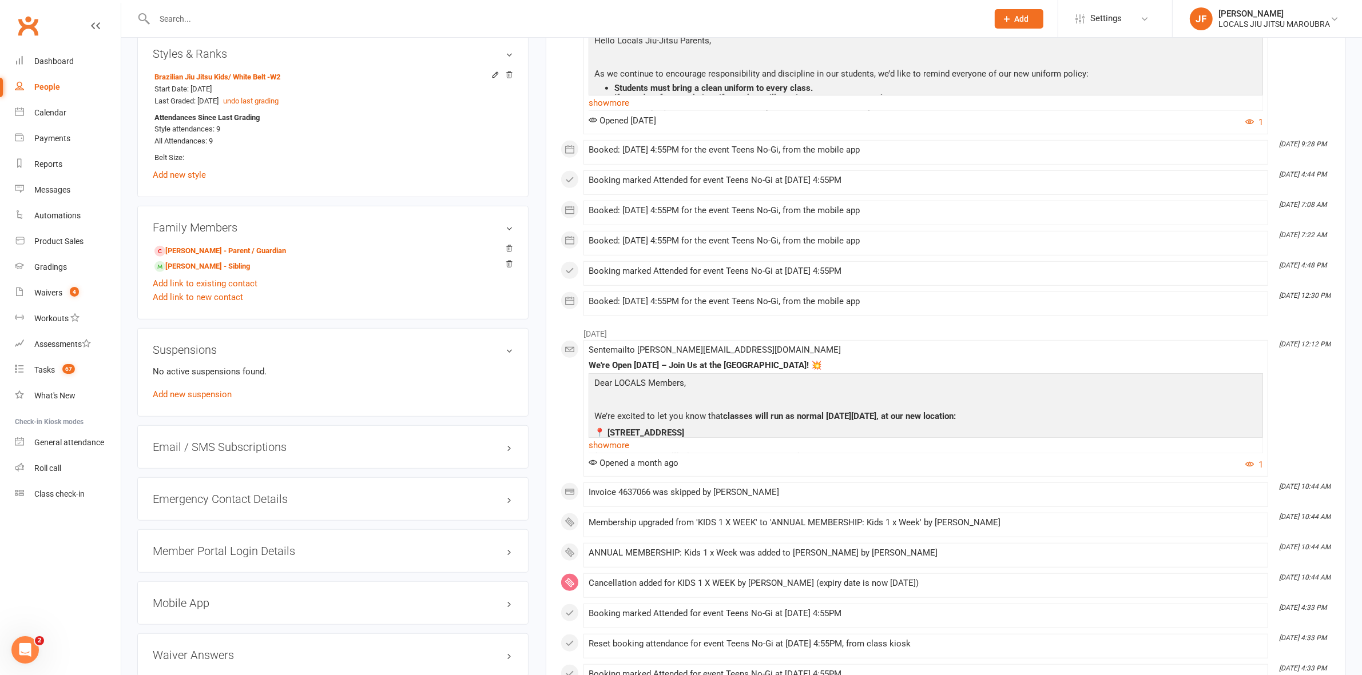
scroll to position [715, 0]
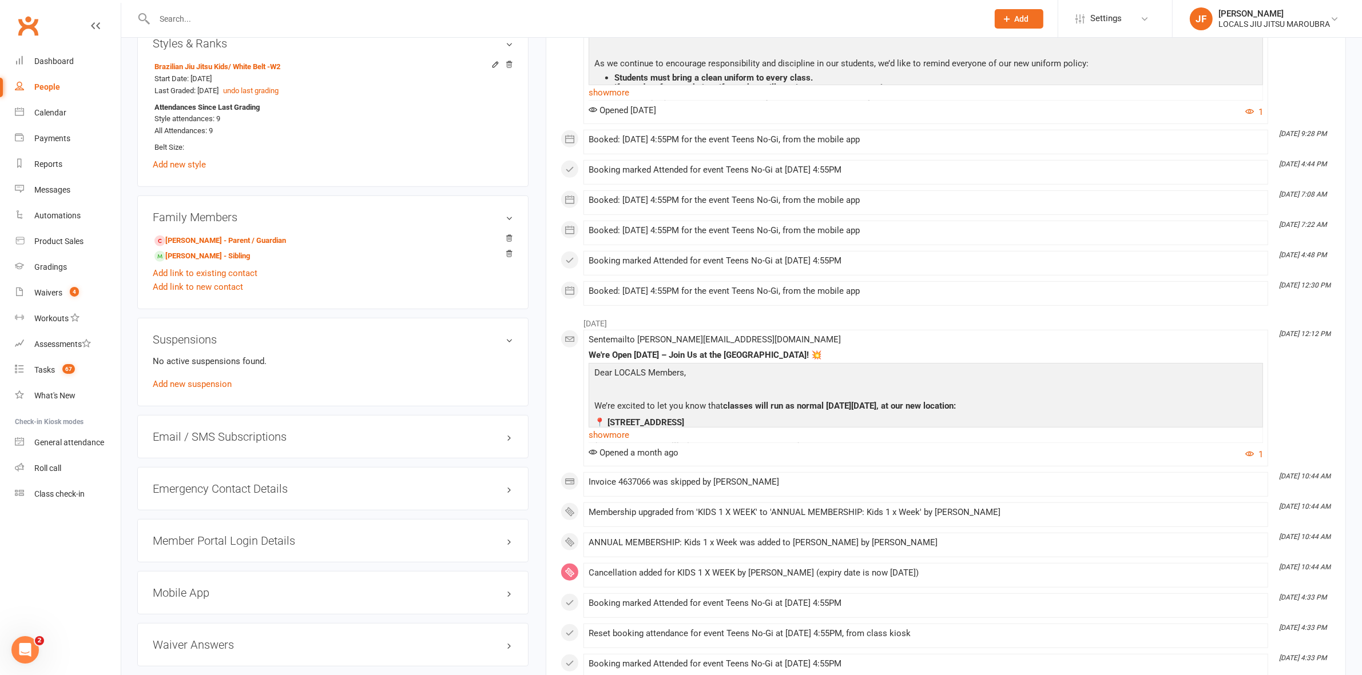
click at [368, 23] on input "text" at bounding box center [565, 19] width 829 height 16
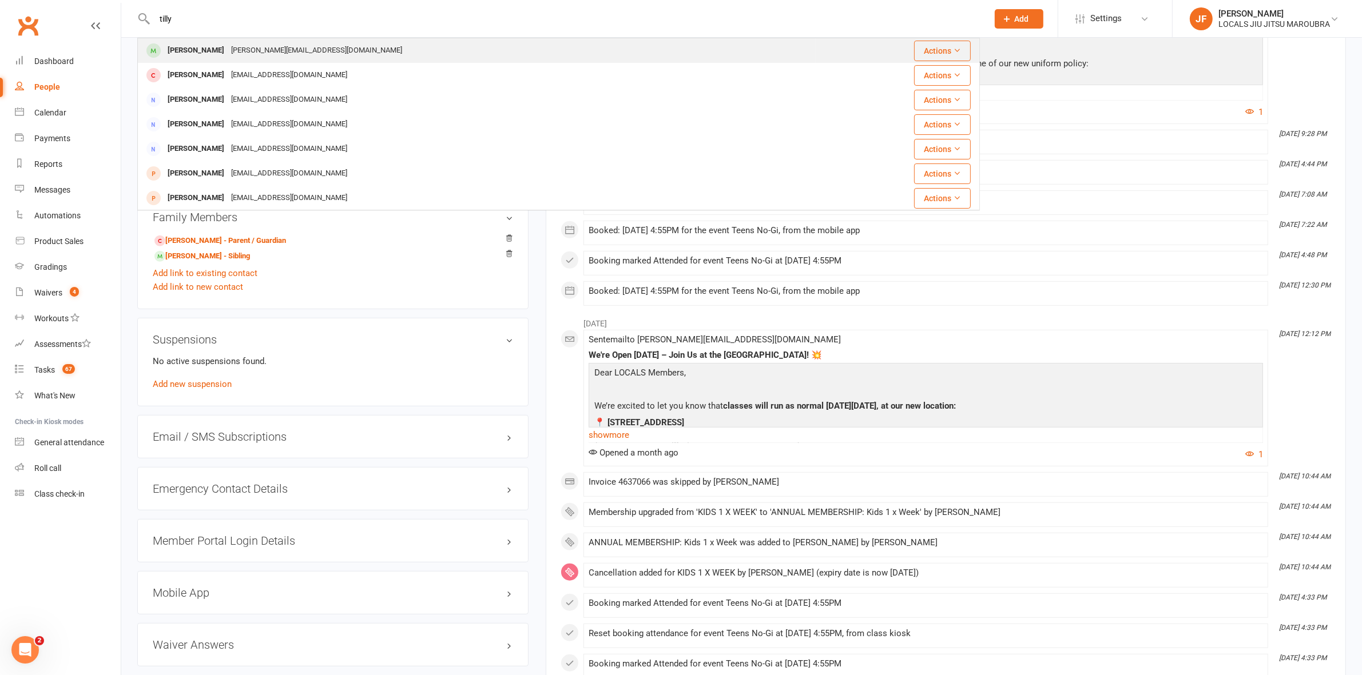
click at [204, 53] on div "Tilly Champley" at bounding box center [195, 50] width 63 height 17
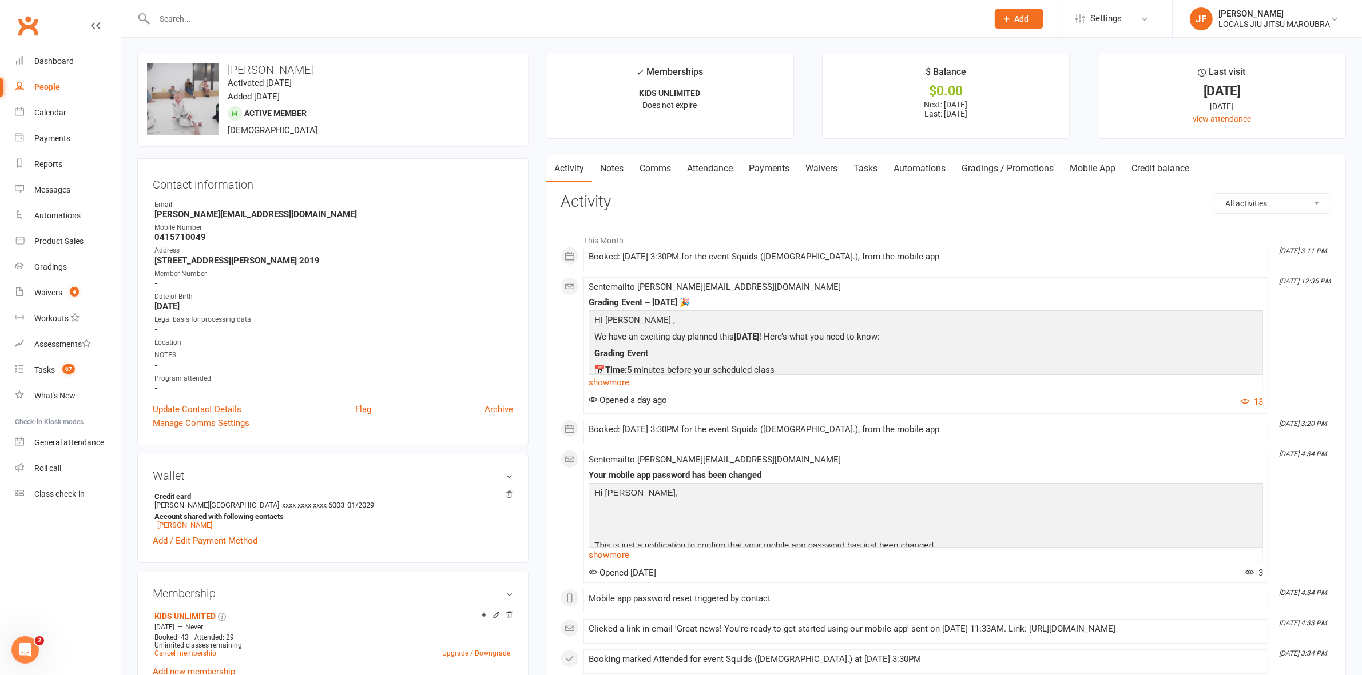
click at [662, 164] on link "Comms" at bounding box center [654, 169] width 47 height 26
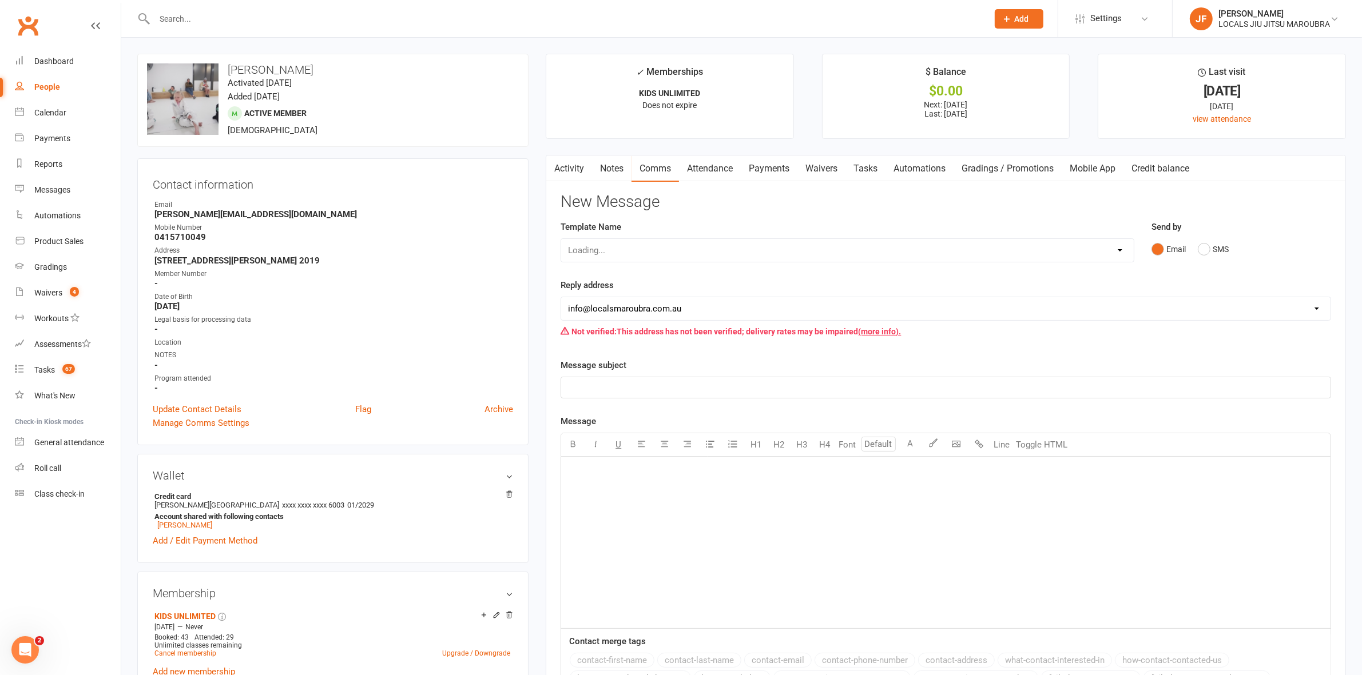
drag, startPoint x: 721, startPoint y: 166, endPoint x: 765, endPoint y: 160, distance: 44.5
click at [722, 166] on link "Attendance" at bounding box center [710, 169] width 62 height 26
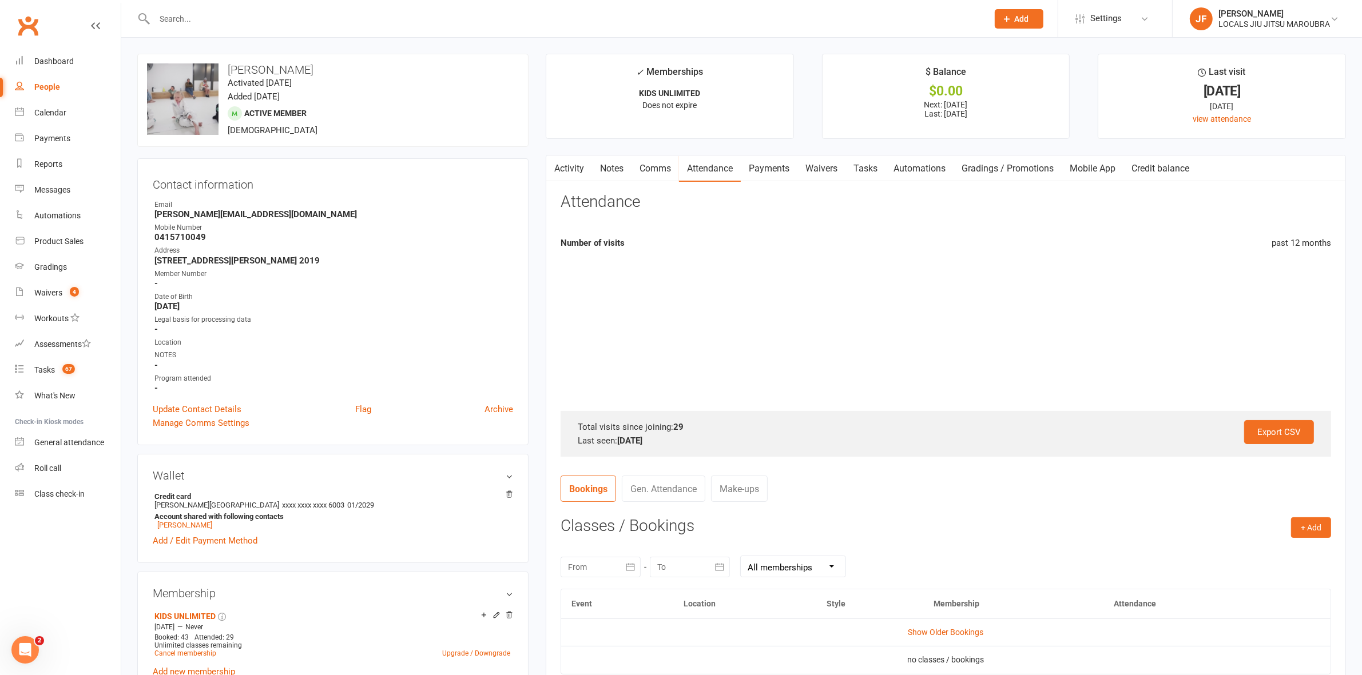
click at [770, 160] on link "Payments" at bounding box center [769, 169] width 57 height 26
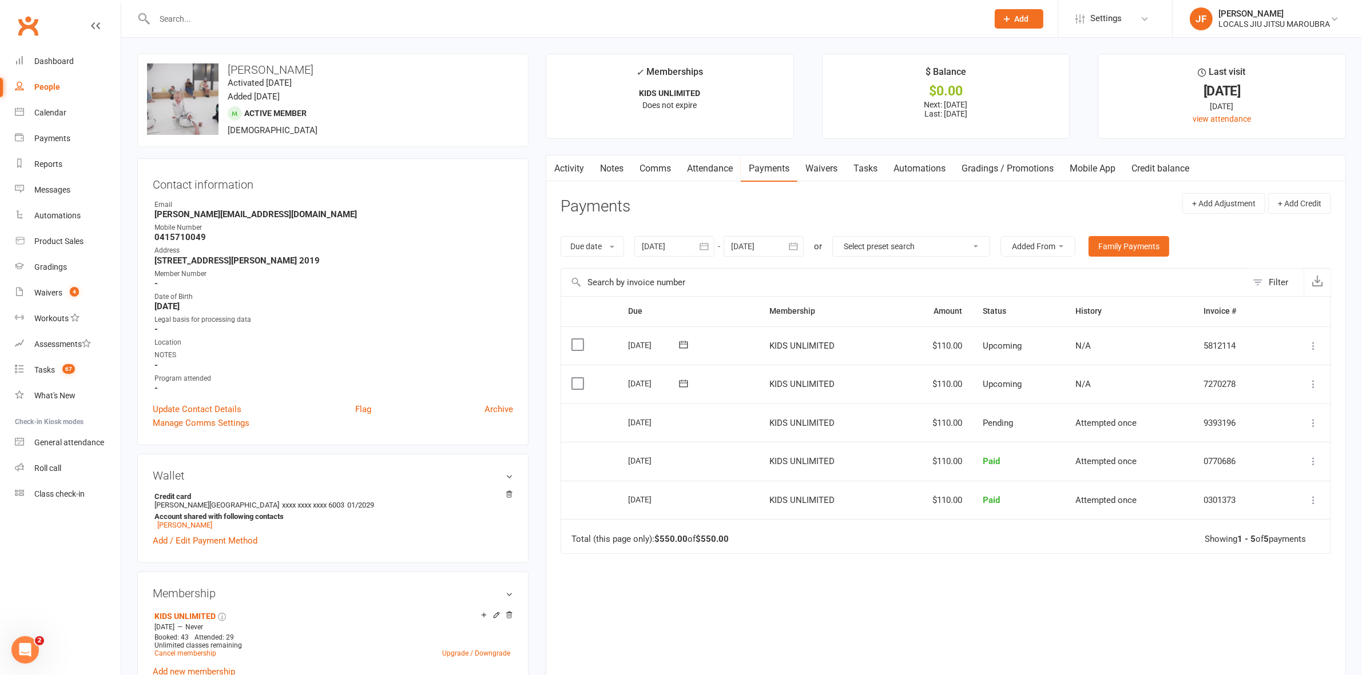
click at [810, 169] on link "Waivers" at bounding box center [821, 169] width 48 height 26
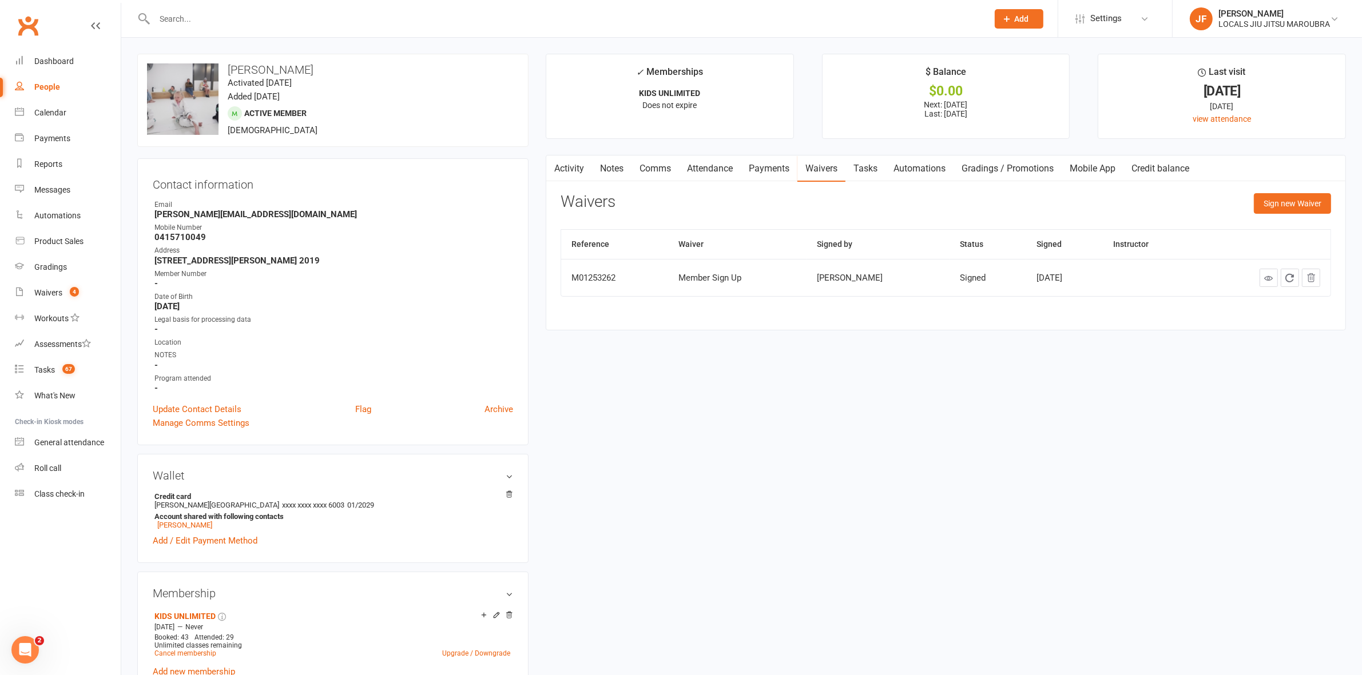
click at [989, 166] on link "Gradings / Promotions" at bounding box center [1007, 169] width 108 height 26
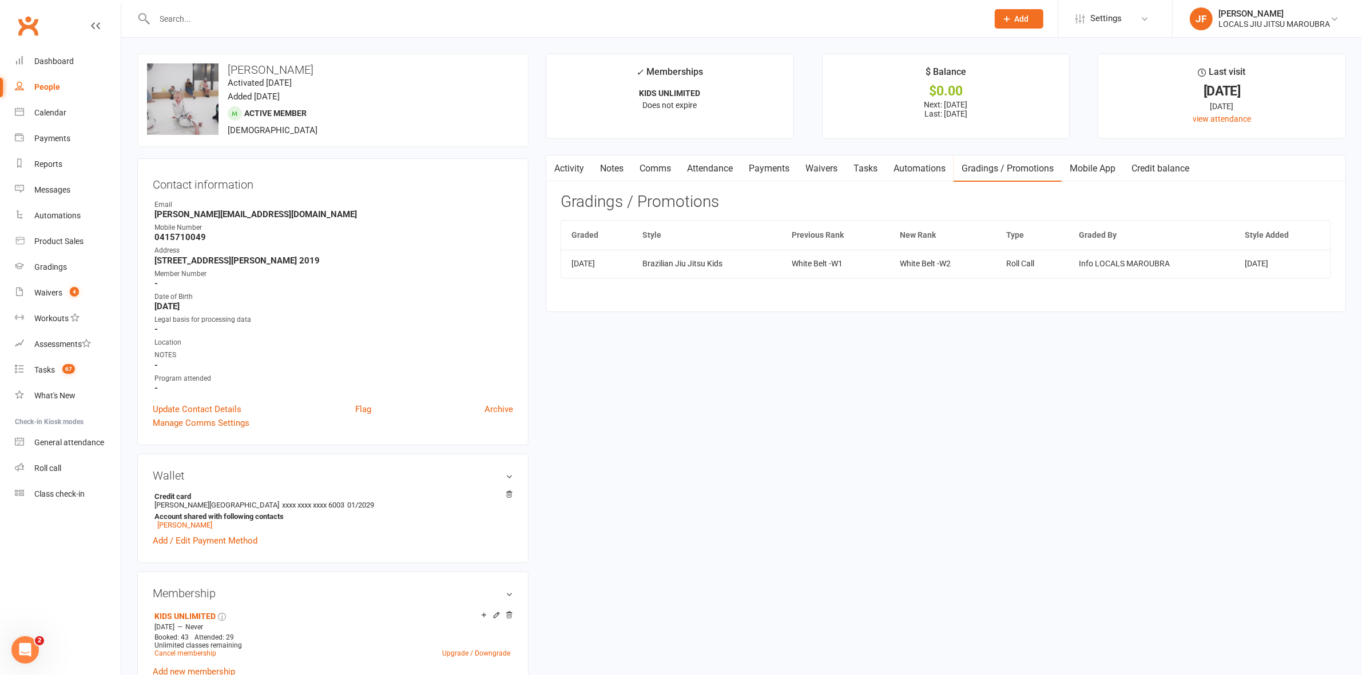
click at [575, 174] on link "Activity" at bounding box center [569, 169] width 46 height 26
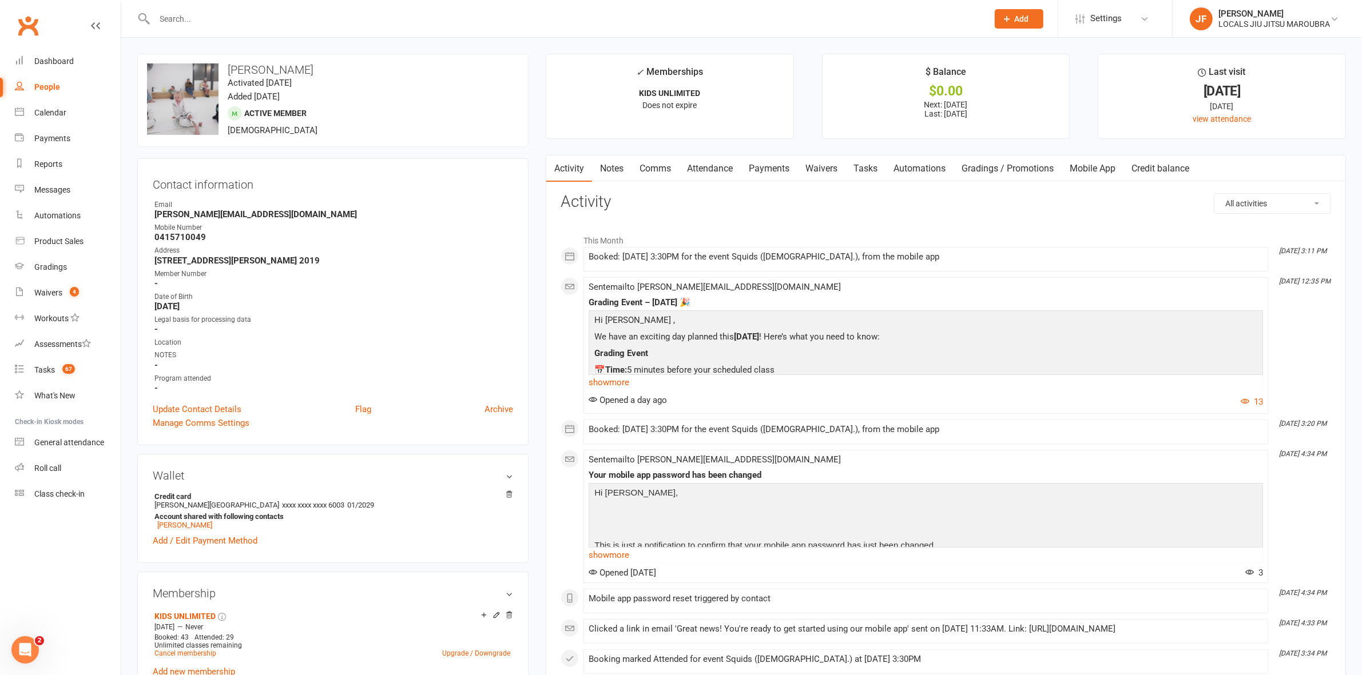
click at [826, 170] on link "Waivers" at bounding box center [821, 169] width 48 height 26
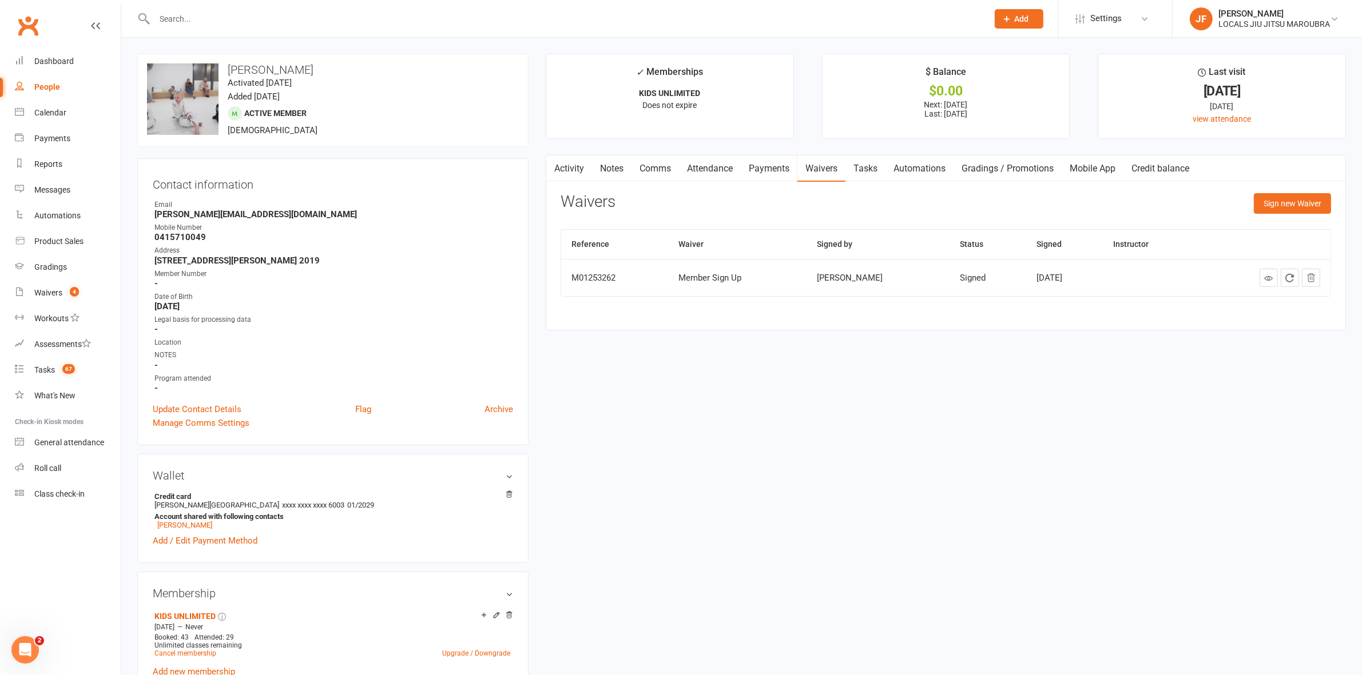
click at [976, 165] on link "Gradings / Promotions" at bounding box center [1007, 169] width 108 height 26
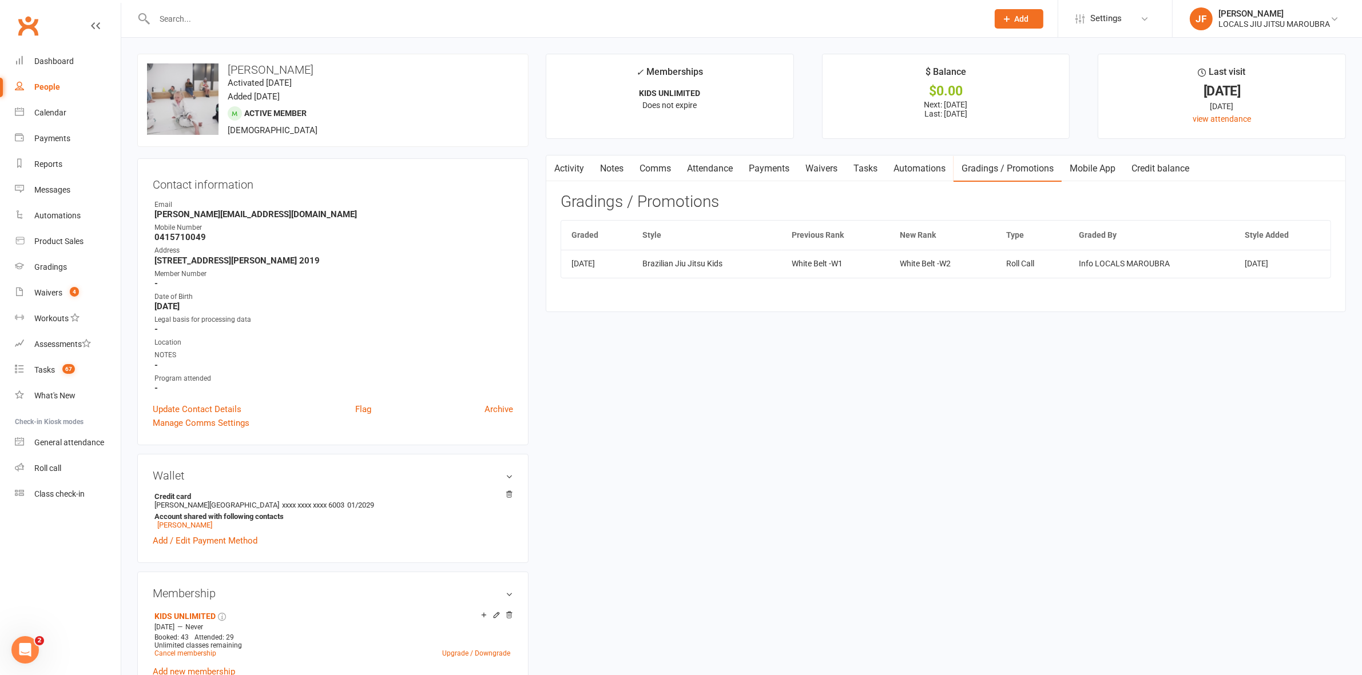
click at [201, 17] on input "text" at bounding box center [565, 19] width 829 height 16
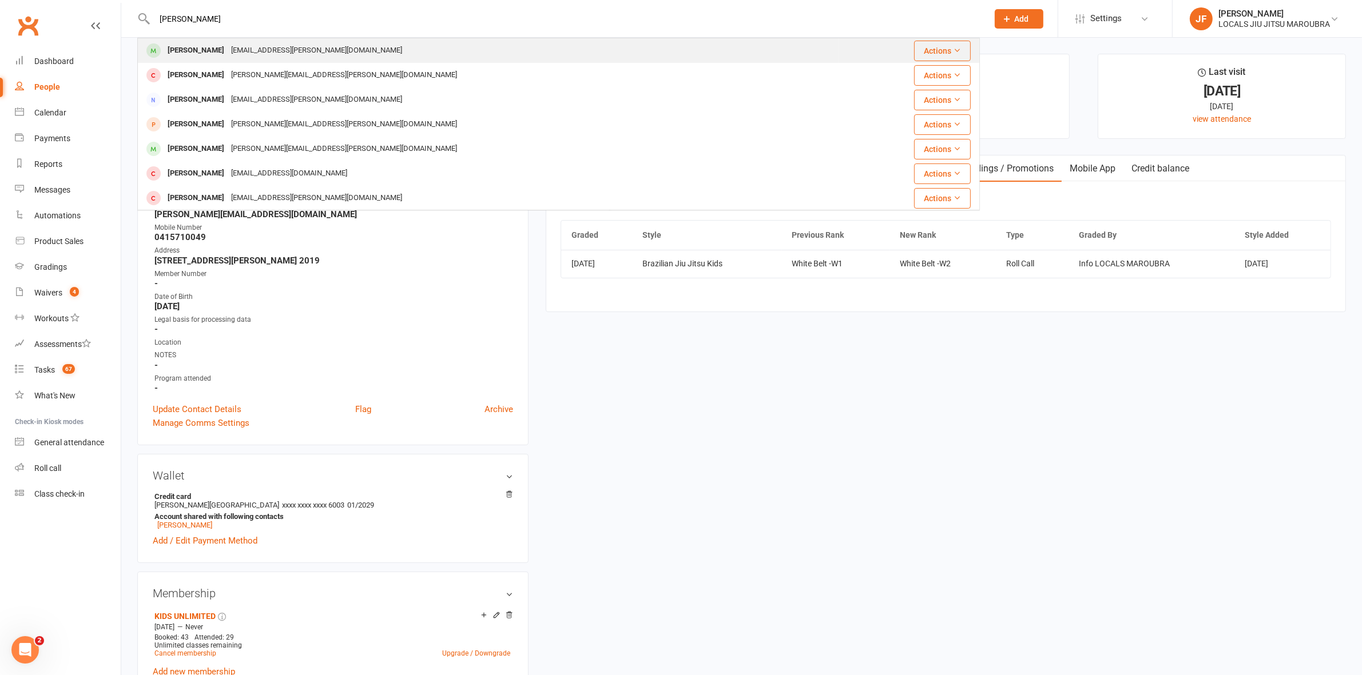
click at [228, 51] on div "oscar.c.tate@gmail.com" at bounding box center [317, 50] width 178 height 17
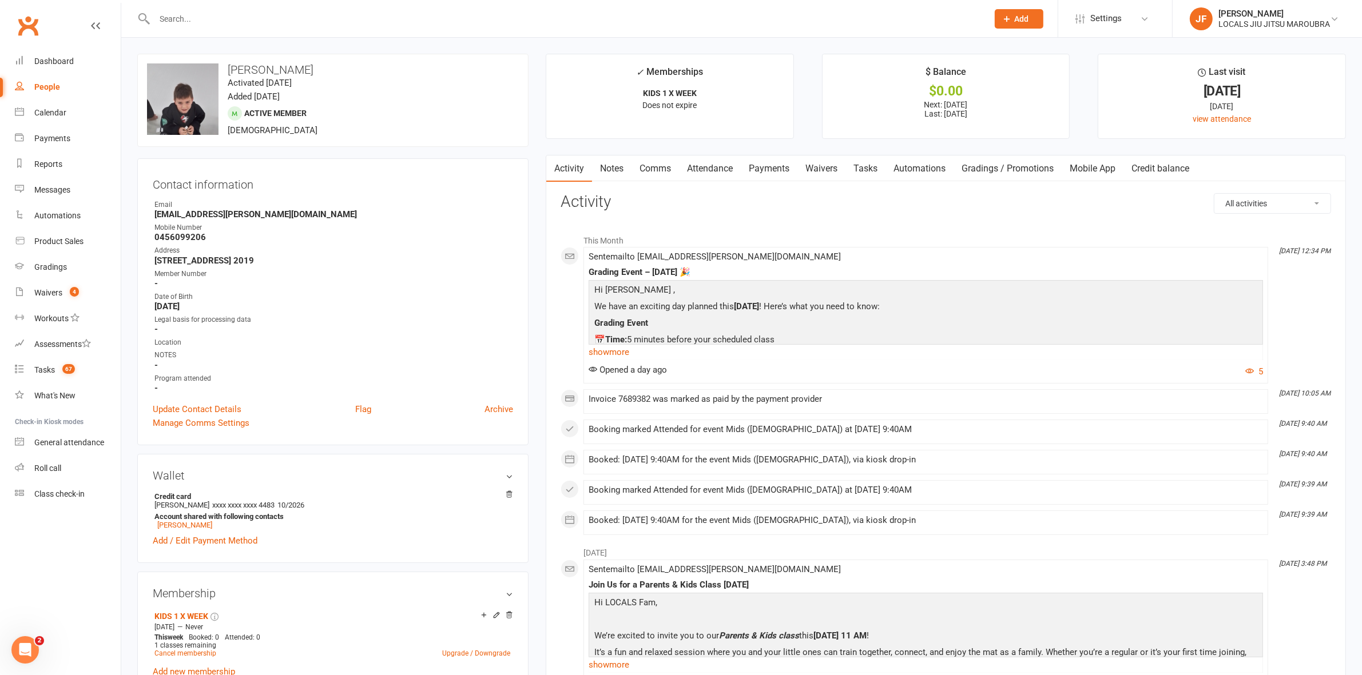
click at [653, 174] on link "Comms" at bounding box center [654, 169] width 47 height 26
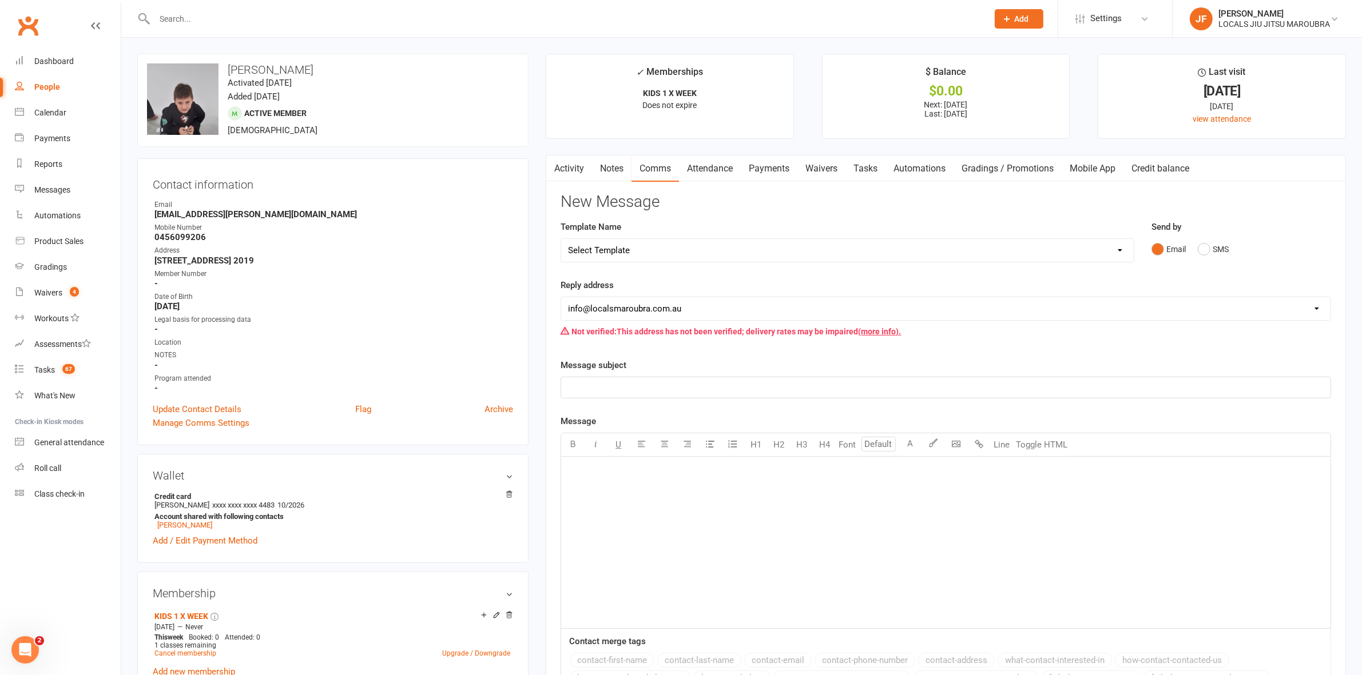
click at [691, 161] on link "Attendance" at bounding box center [710, 169] width 62 height 26
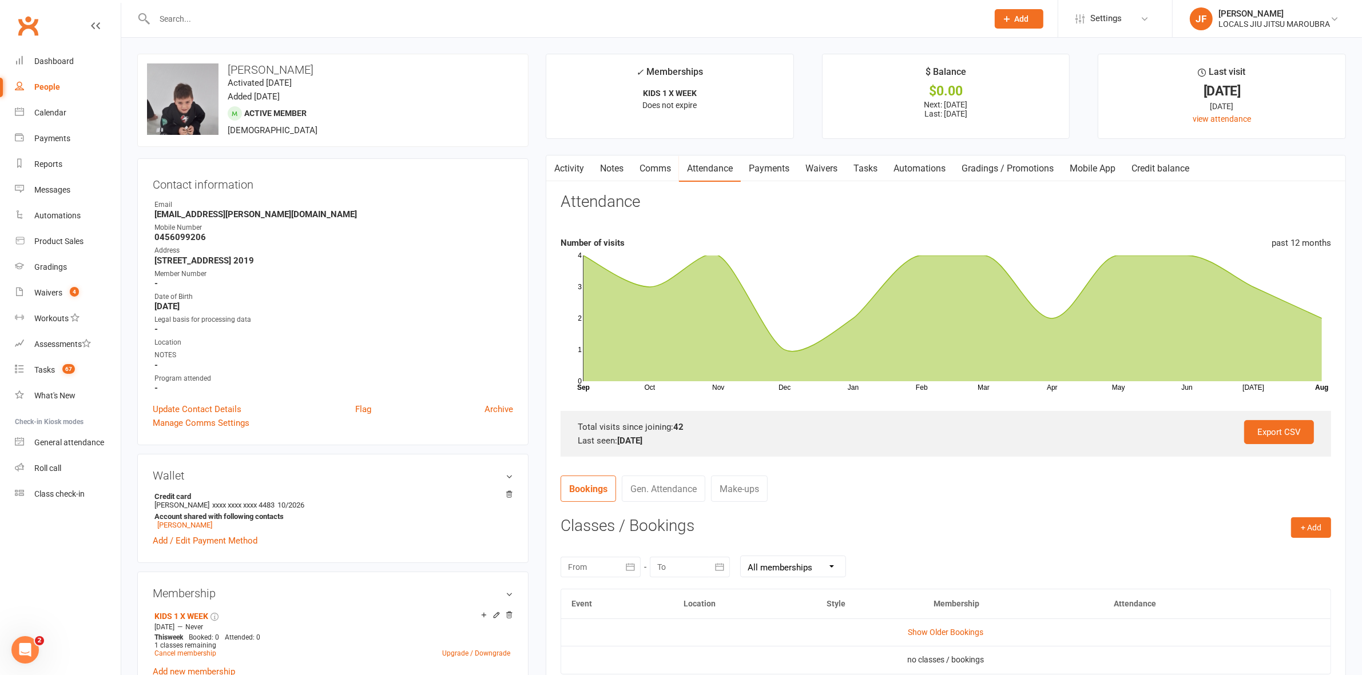
click at [981, 169] on link "Gradings / Promotions" at bounding box center [1007, 169] width 108 height 26
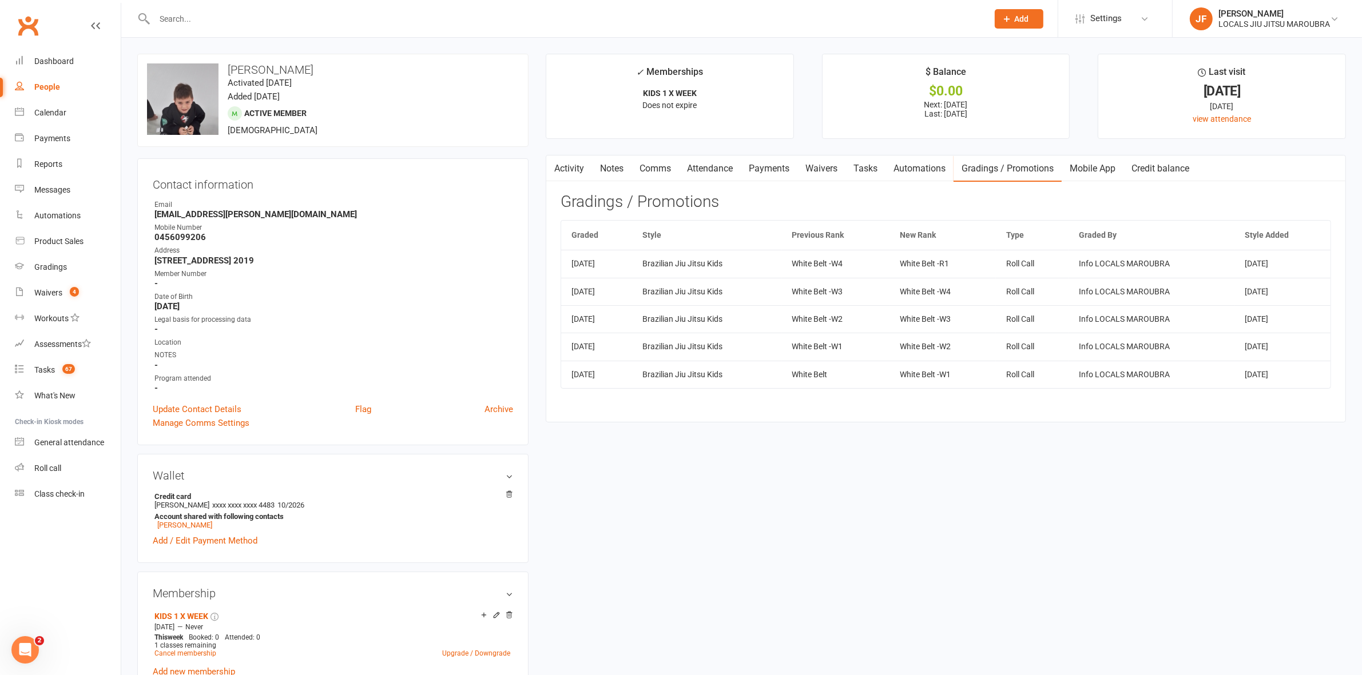
click at [522, 26] on input "text" at bounding box center [565, 19] width 829 height 16
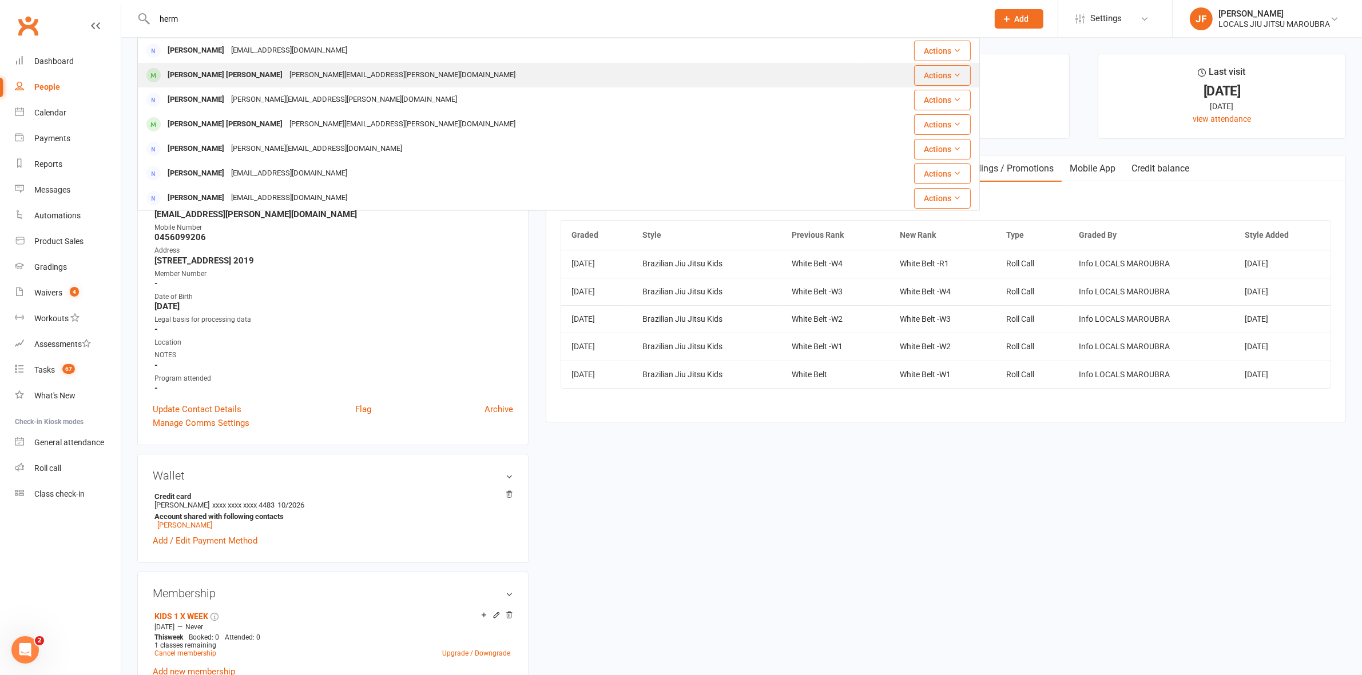
click at [296, 70] on div "alisa.pigram@gmail.com" at bounding box center [402, 75] width 233 height 17
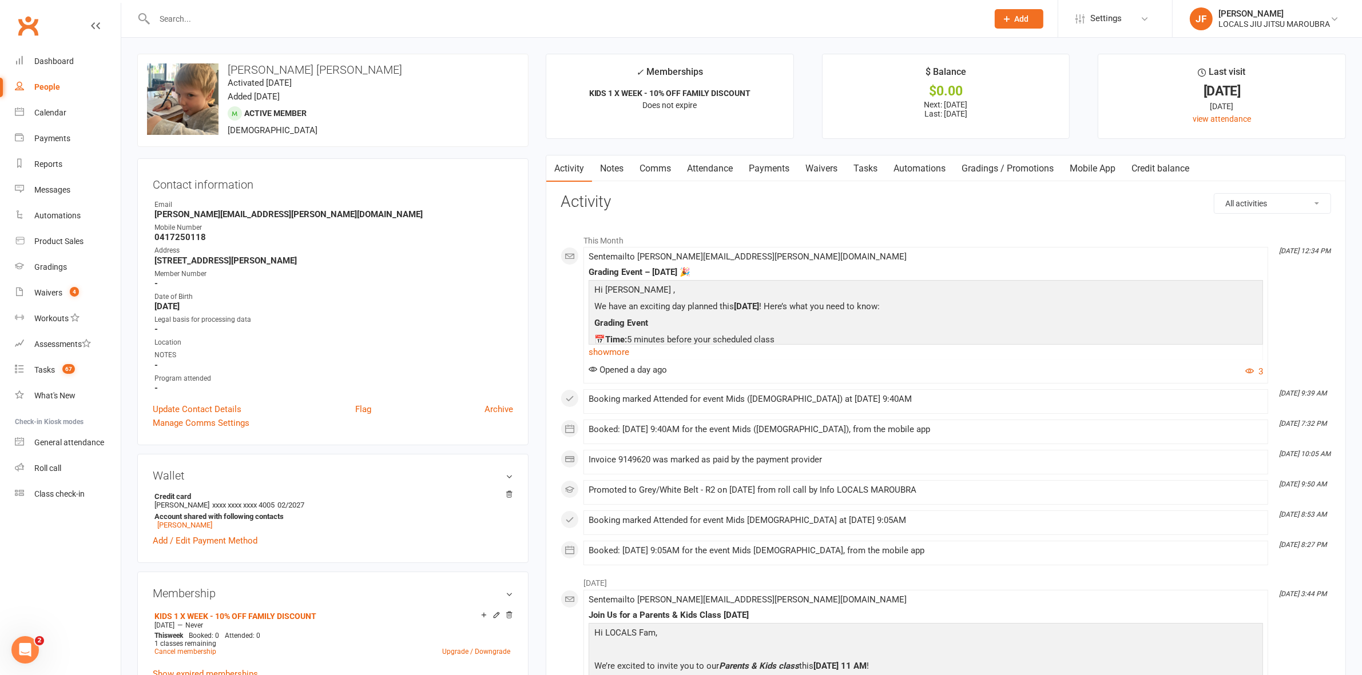
click at [978, 170] on link "Gradings / Promotions" at bounding box center [1007, 169] width 108 height 26
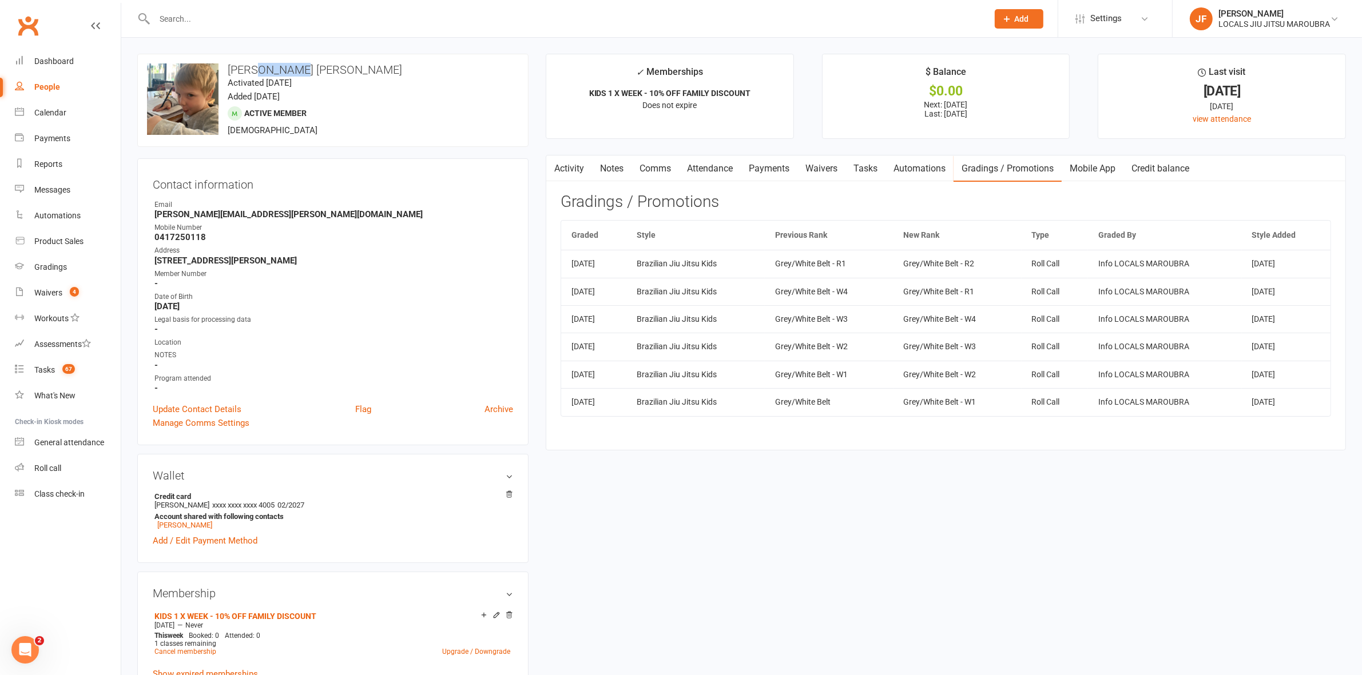
drag, startPoint x: 310, startPoint y: 62, endPoint x: 260, endPoint y: 62, distance: 49.8
click at [260, 62] on div "upload photo change photo Coen Hermsen Activated 18 May, 2023 Added 12 May, 202…" at bounding box center [332, 100] width 391 height 93
copy h3 "Hermsen"
click at [229, 6] on div at bounding box center [558, 18] width 842 height 37
click at [227, 15] on input "text" at bounding box center [565, 19] width 829 height 16
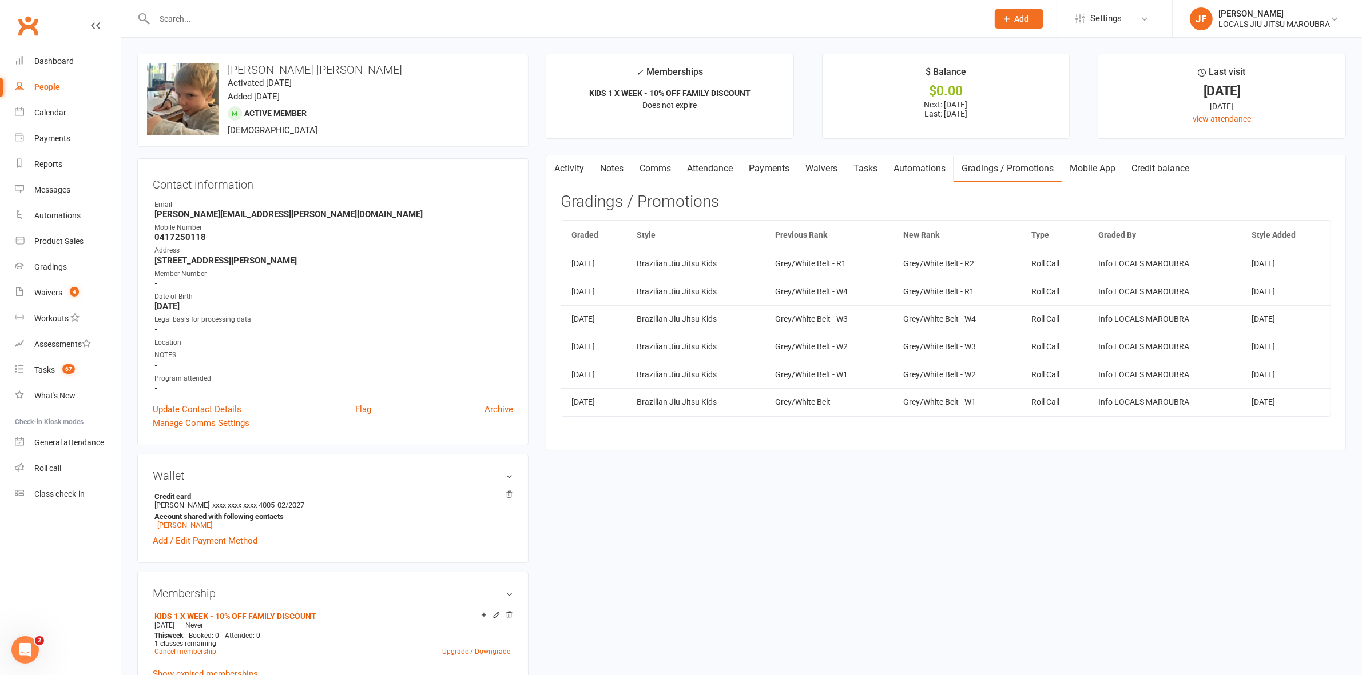
paste input "Hermsen"
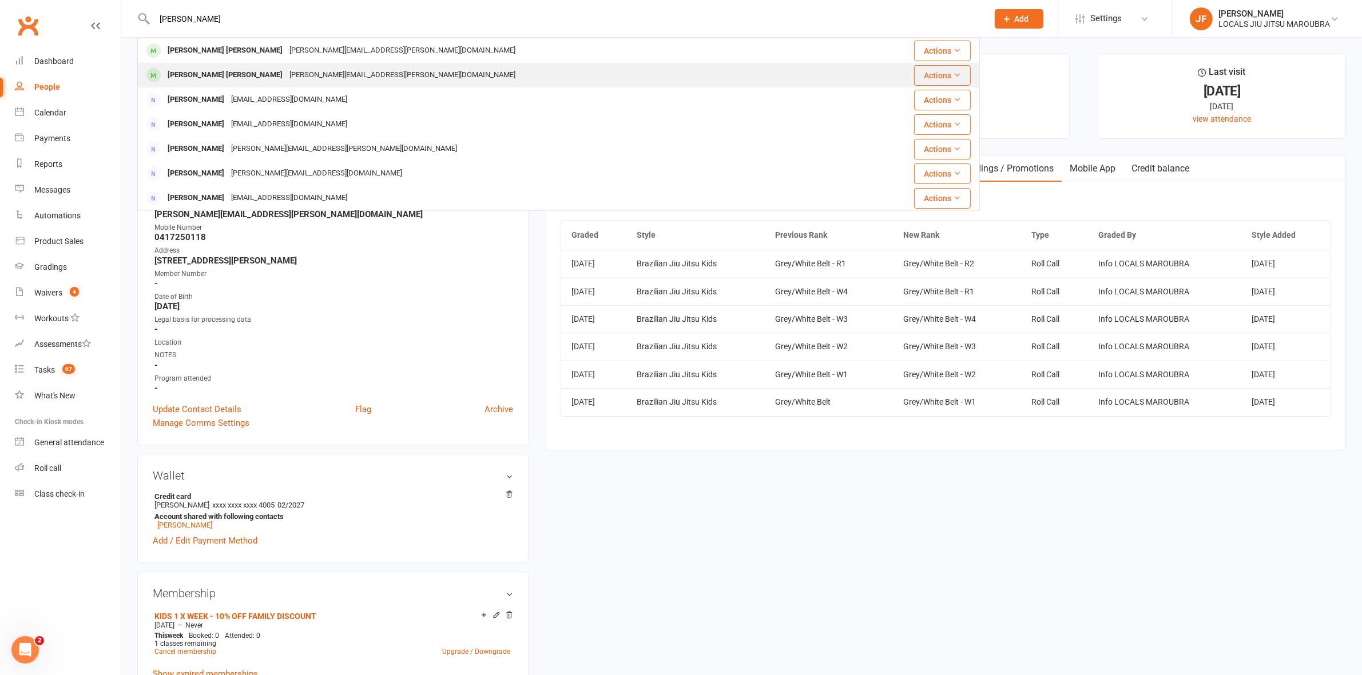
click at [215, 70] on div "Cooper Hermsen" at bounding box center [225, 75] width 122 height 17
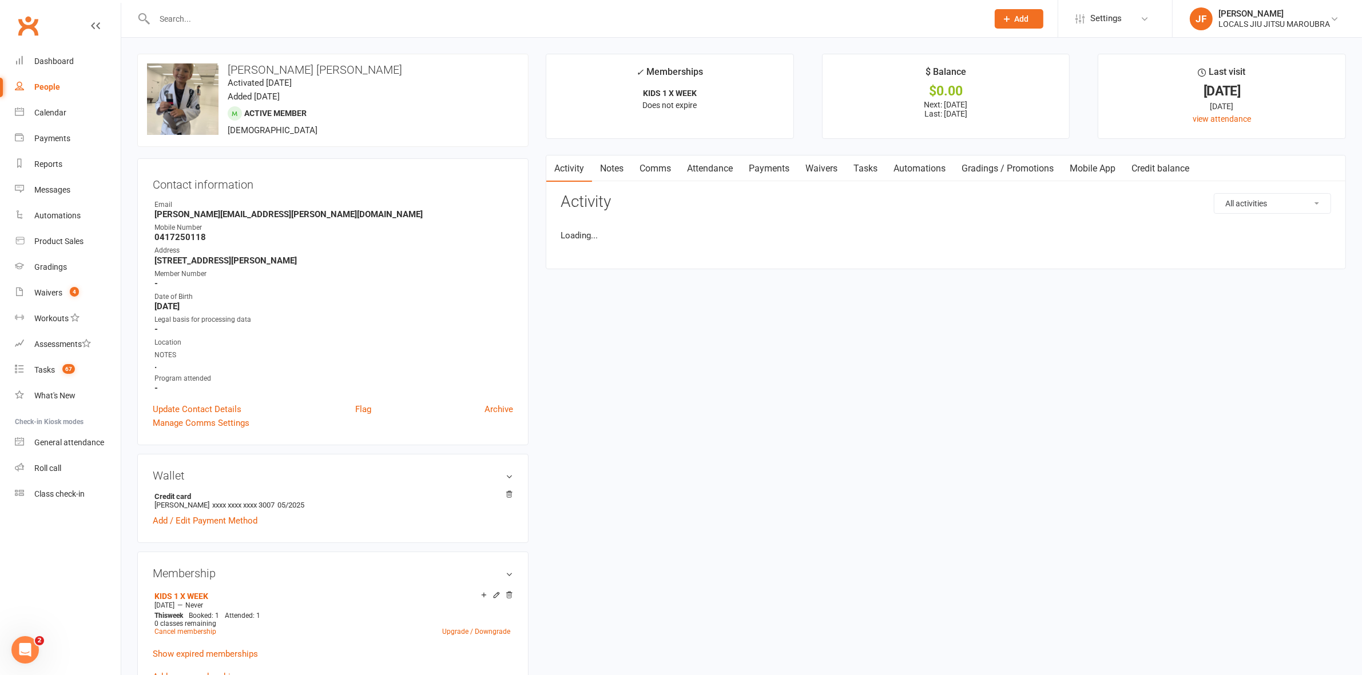
click at [1004, 173] on link "Gradings / Promotions" at bounding box center [1007, 169] width 108 height 26
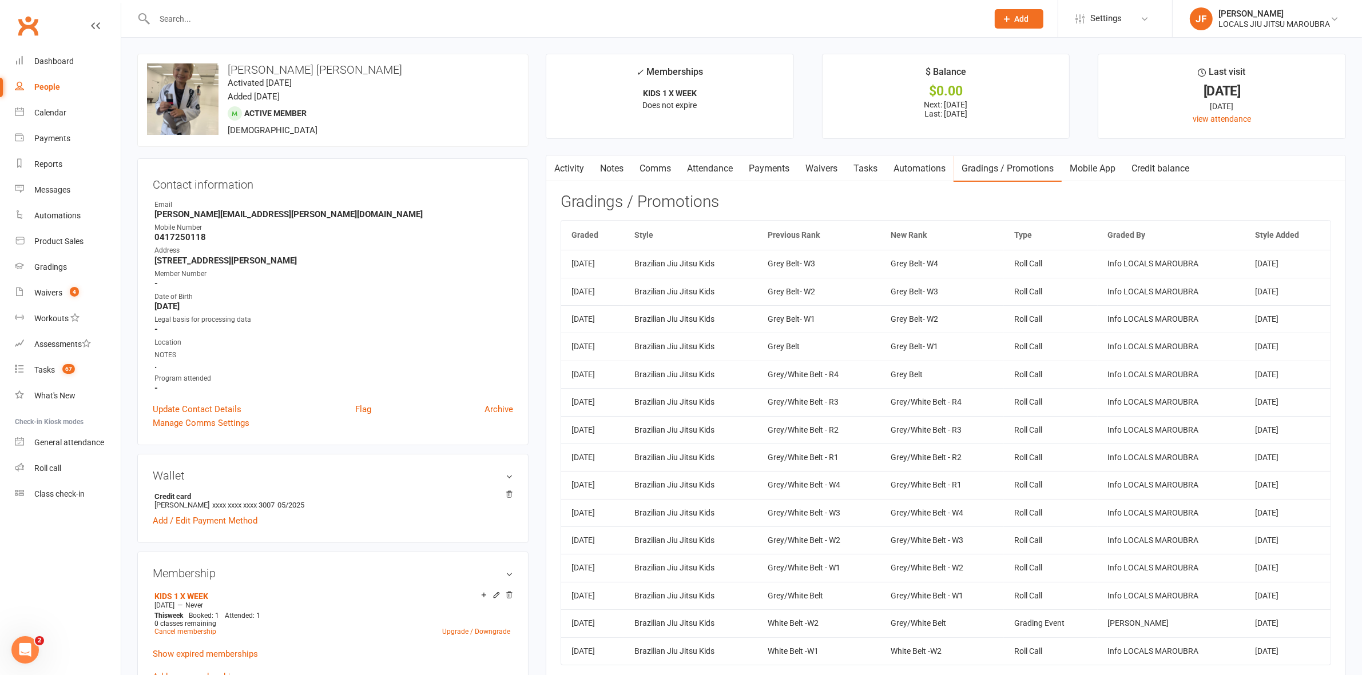
click at [564, 181] on link "Activity" at bounding box center [569, 169] width 46 height 26
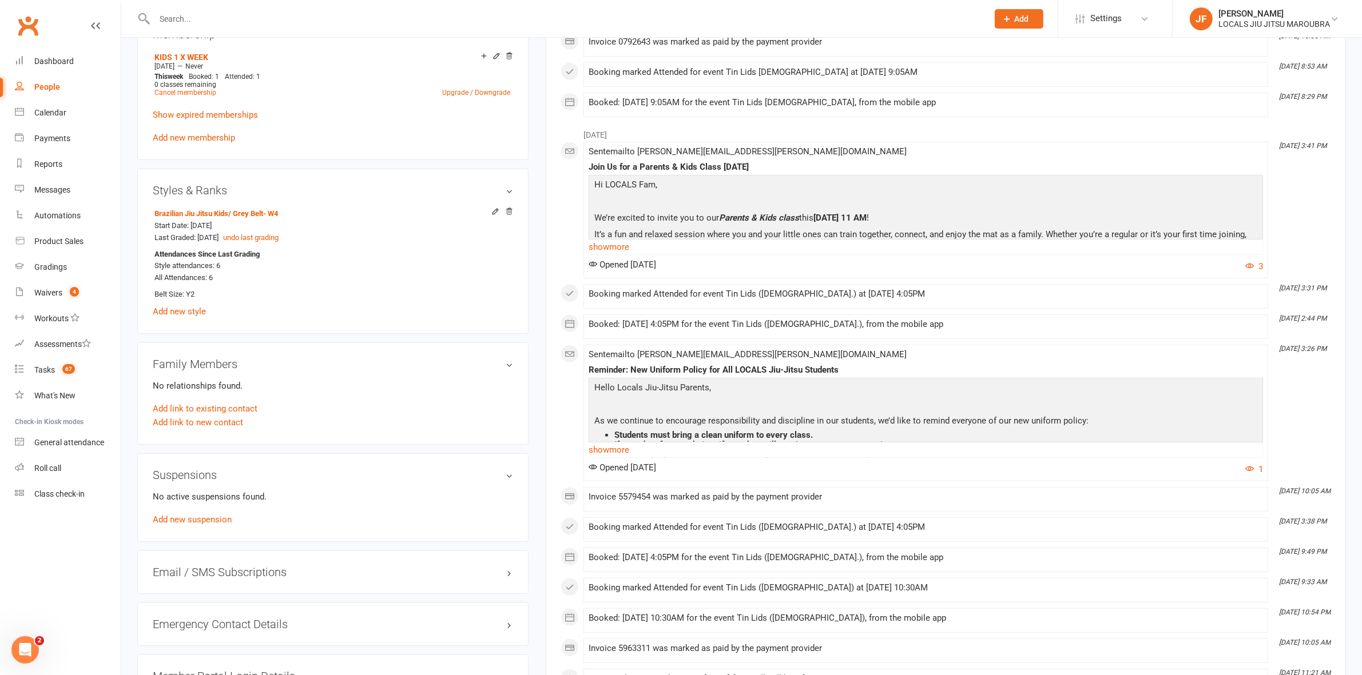
scroll to position [858, 0]
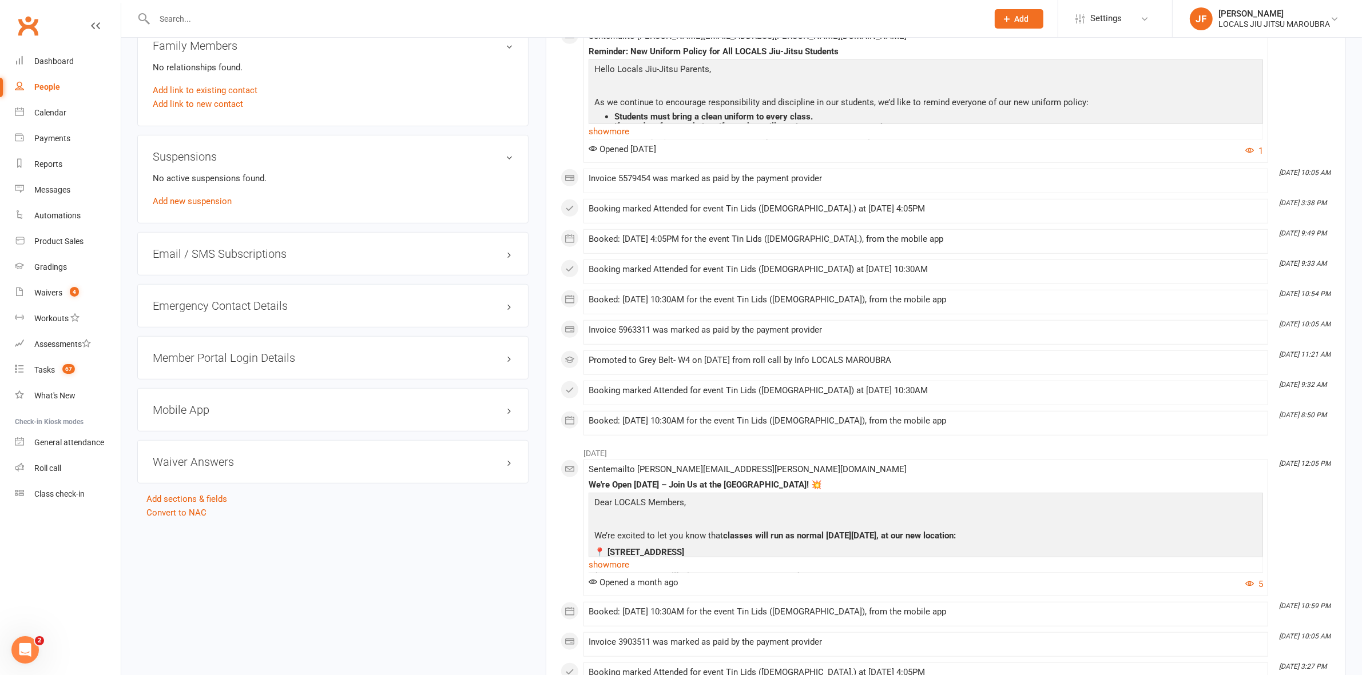
click at [448, 9] on div at bounding box center [558, 18] width 842 height 37
click at [433, 29] on div at bounding box center [558, 18] width 842 height 37
click at [432, 23] on input "text" at bounding box center [565, 19] width 829 height 16
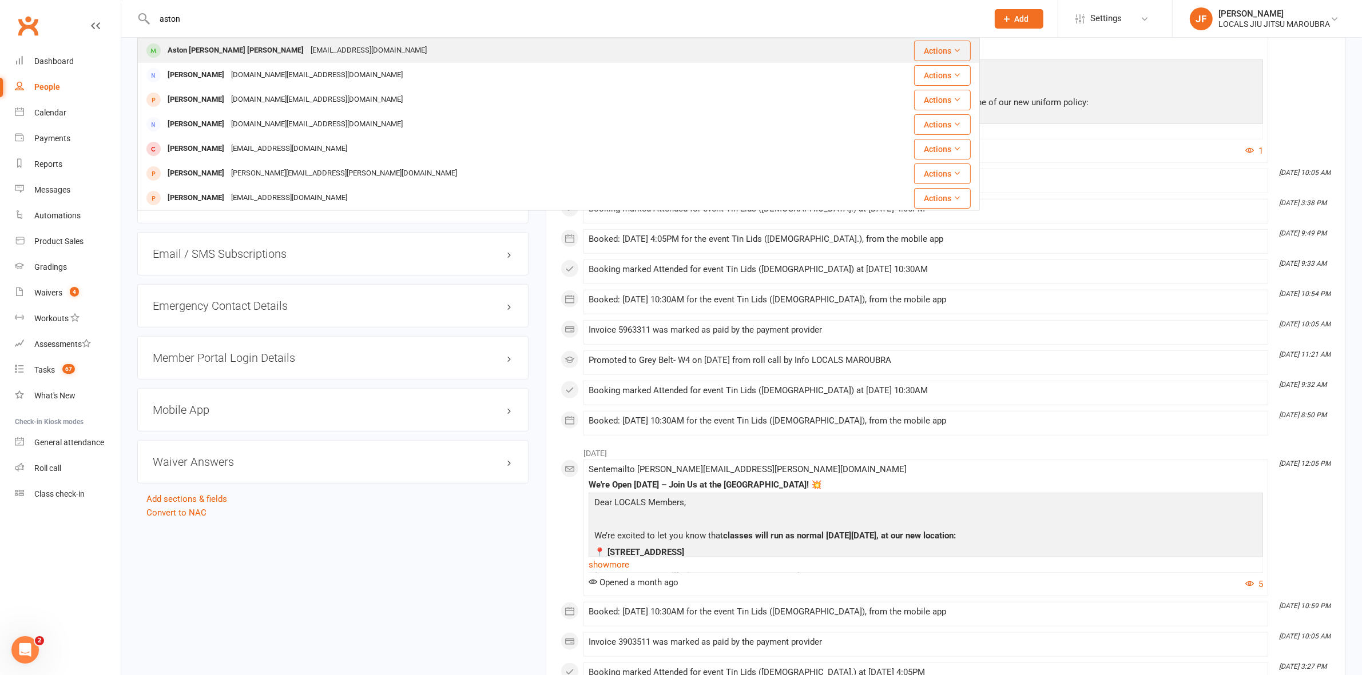
click at [214, 50] on div "Aston Lam Yan Foon" at bounding box center [235, 50] width 143 height 17
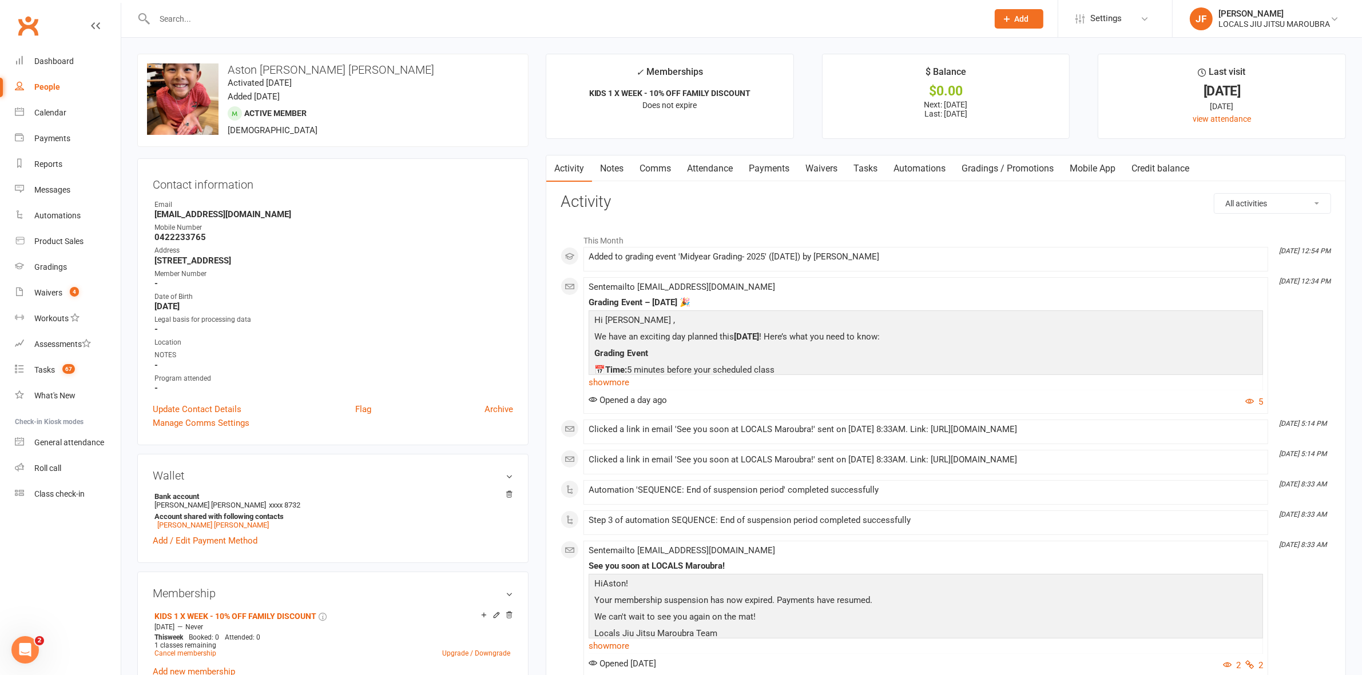
click at [770, 168] on link "Payments" at bounding box center [769, 169] width 57 height 26
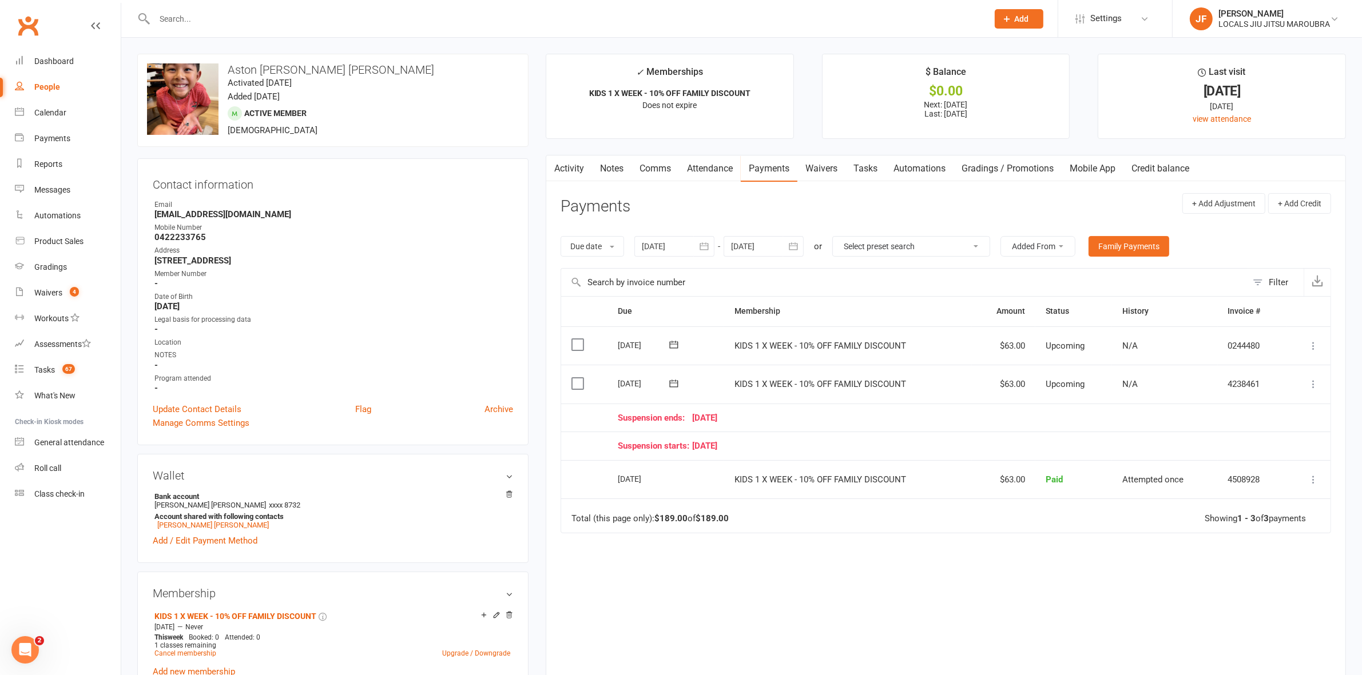
click at [569, 169] on link "Activity" at bounding box center [569, 169] width 46 height 26
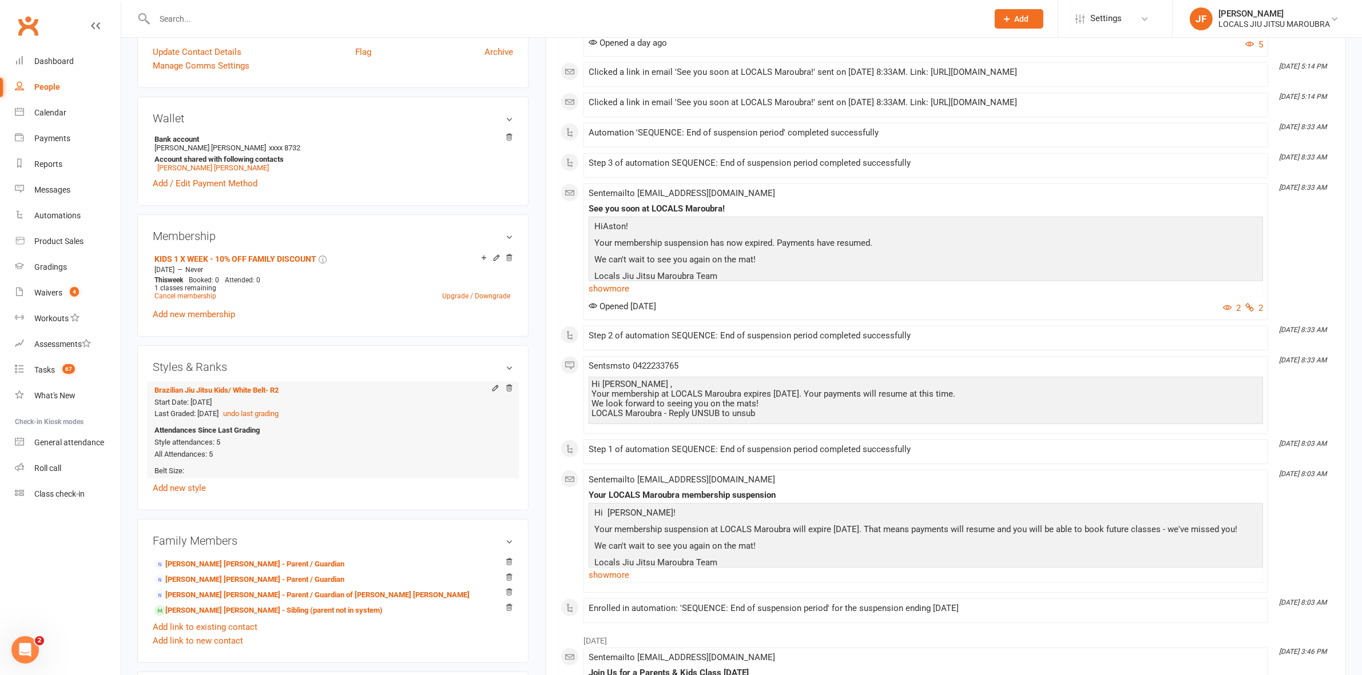
scroll to position [500, 0]
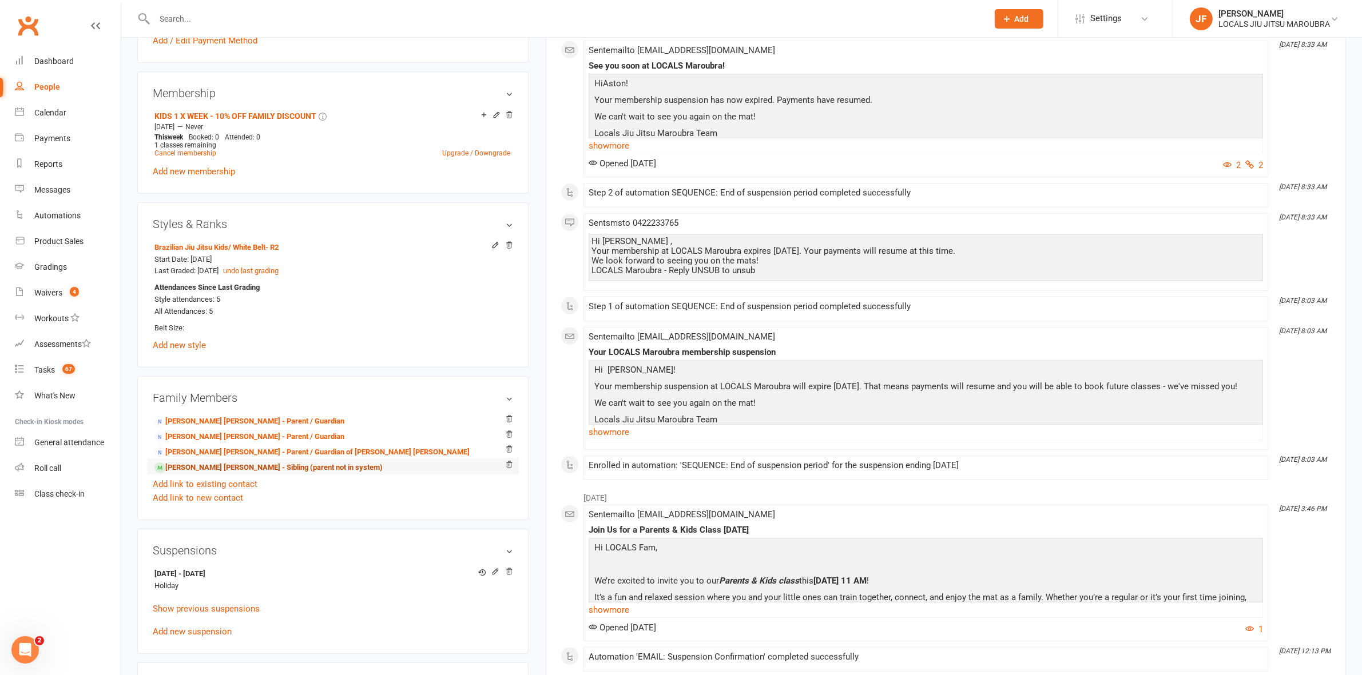
click at [210, 474] on link "Riley Lam Yan Foon - Sibling (parent not in system)" at bounding box center [268, 468] width 228 height 12
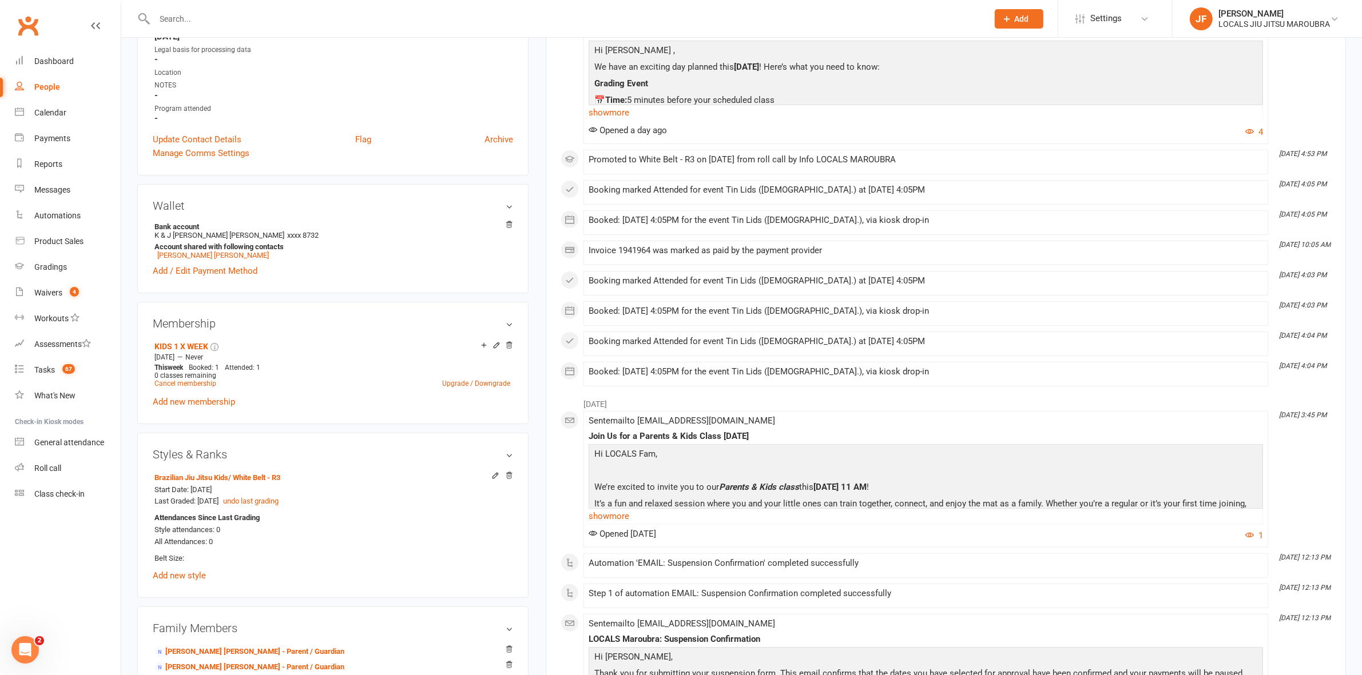
scroll to position [143, 0]
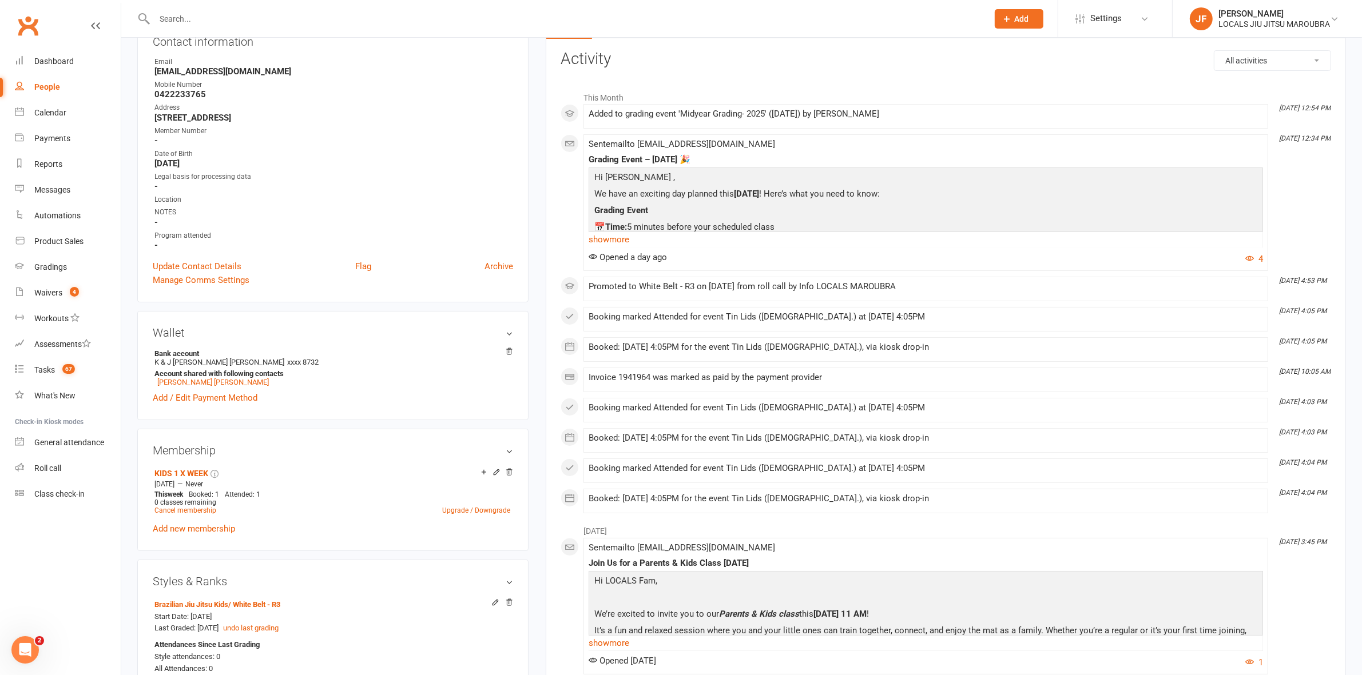
click at [360, 18] on input "text" at bounding box center [565, 19] width 829 height 16
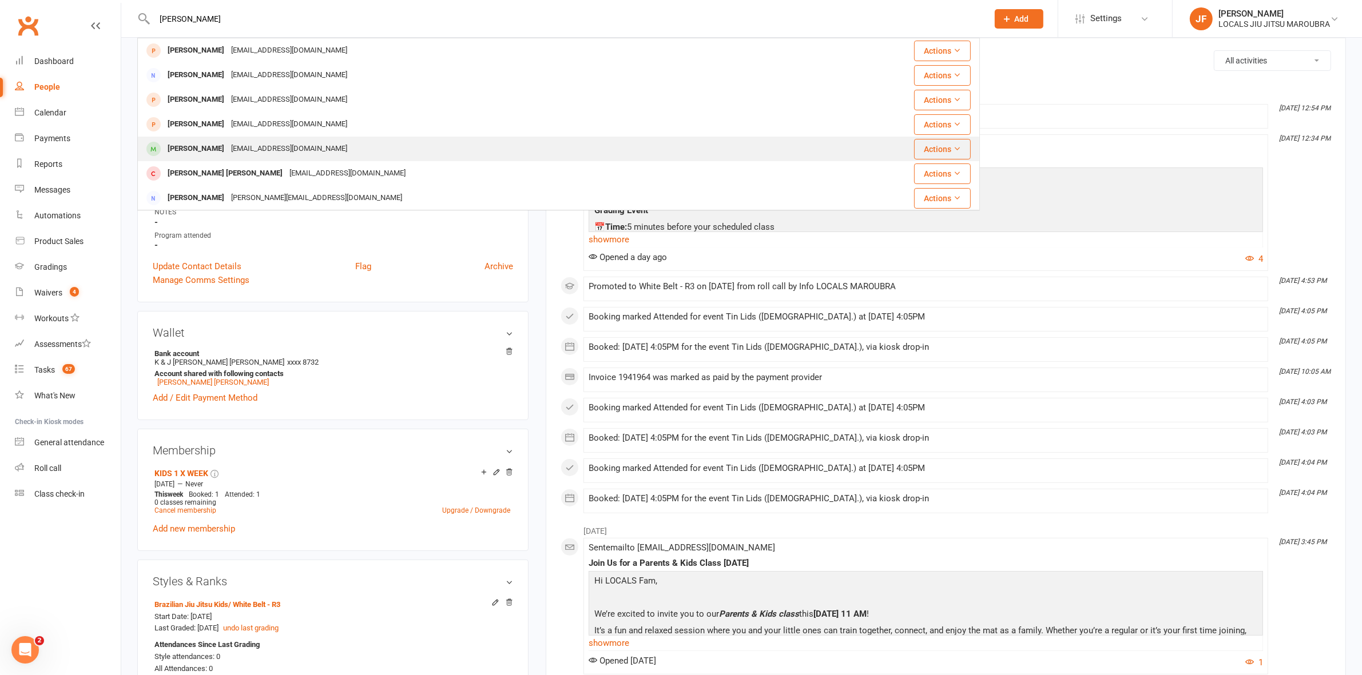
click at [208, 147] on div "Lucas Reis Vane" at bounding box center [195, 149] width 63 height 17
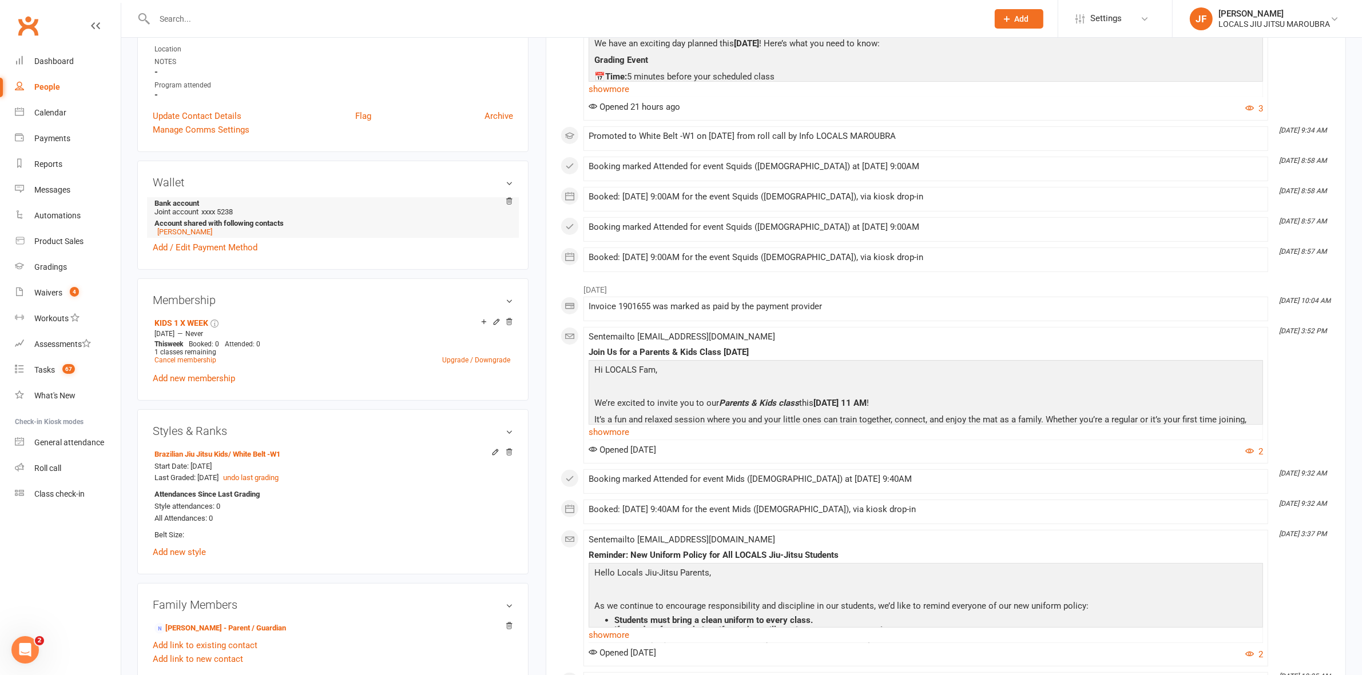
scroll to position [500, 0]
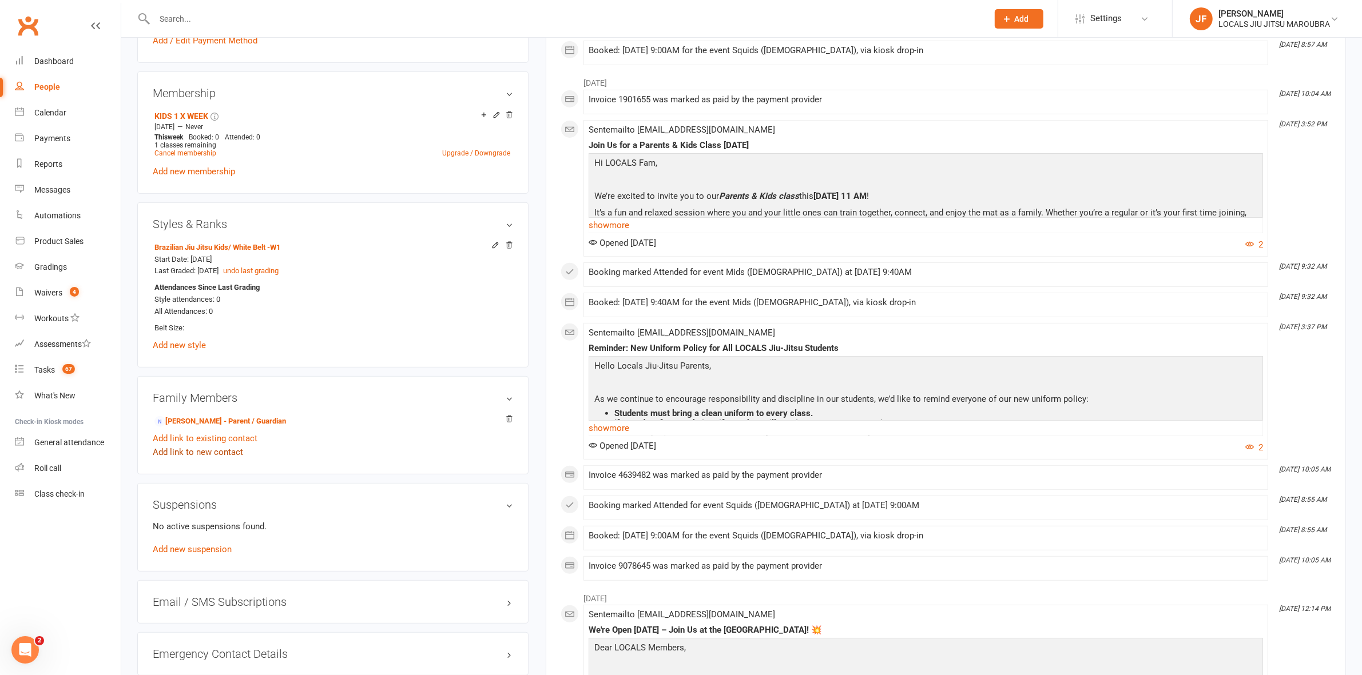
click at [196, 455] on link "Add link to new contact" at bounding box center [198, 452] width 90 height 14
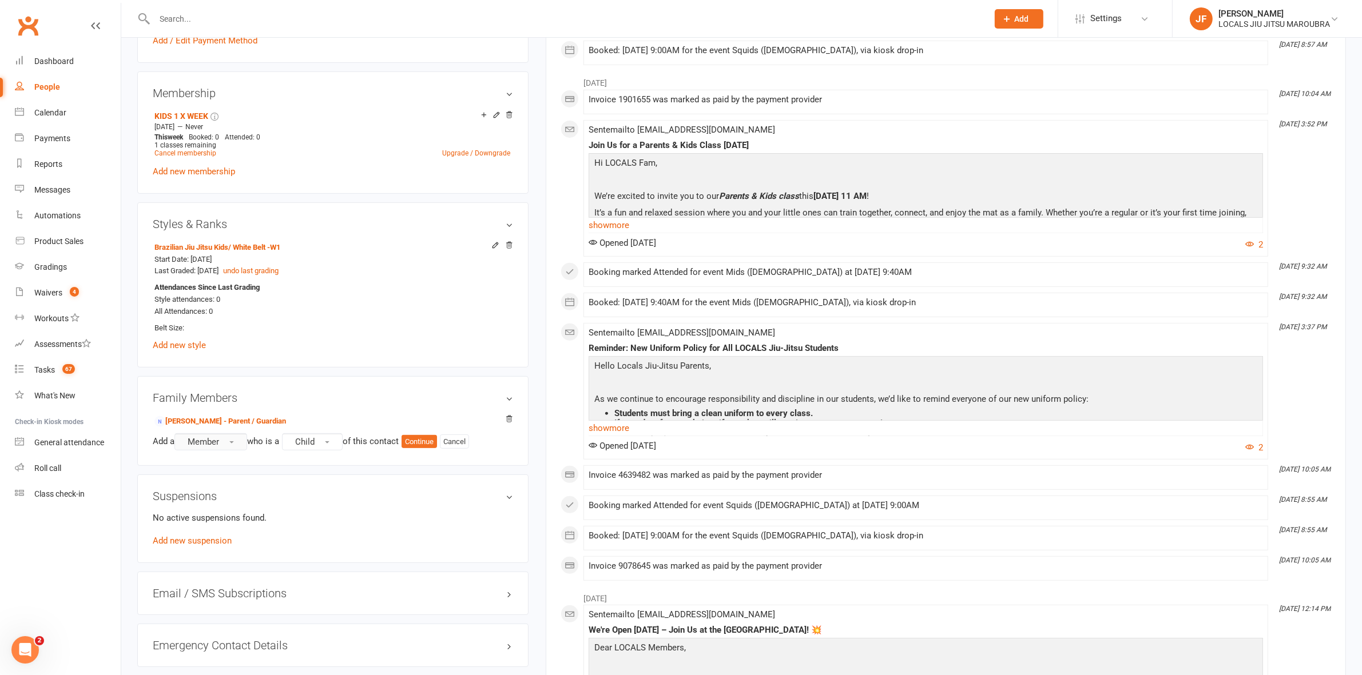
click at [218, 439] on span "Member" at bounding box center [203, 442] width 31 height 10
click at [217, 517] on span "Non-attending contact" at bounding box center [226, 512] width 85 height 10
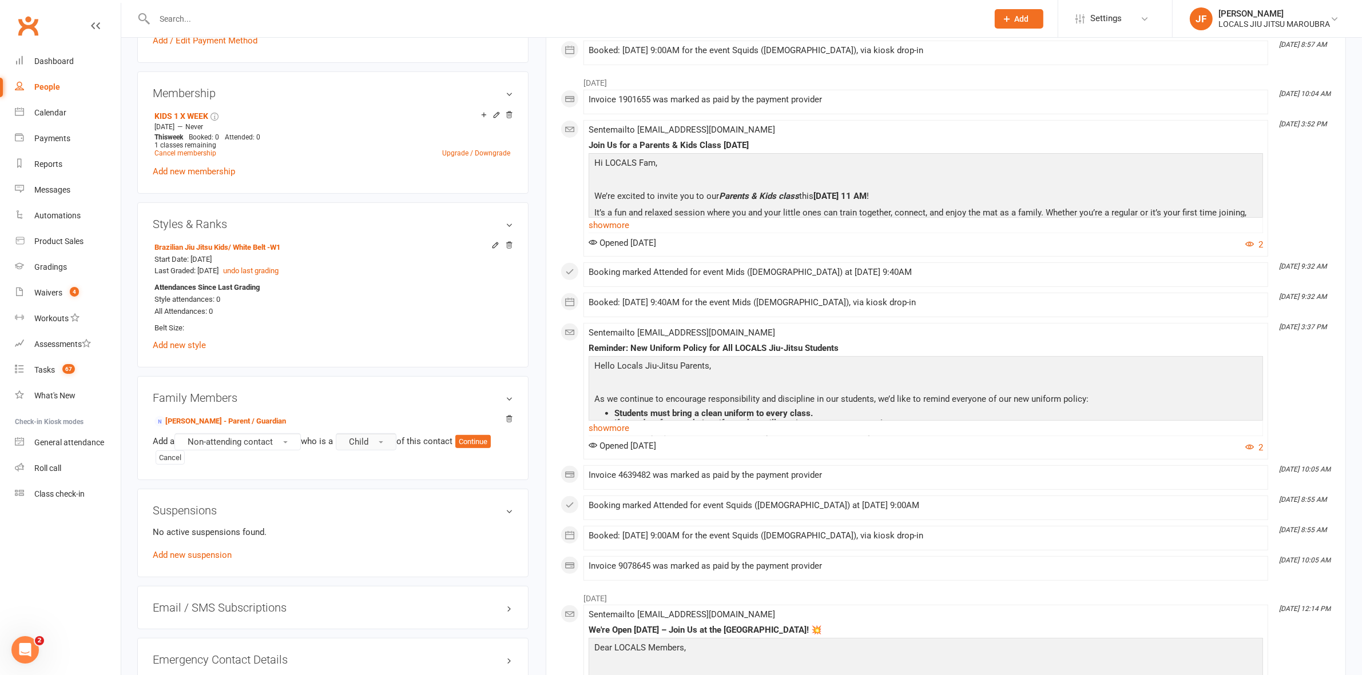
click at [366, 445] on span "Child" at bounding box center [358, 442] width 19 height 10
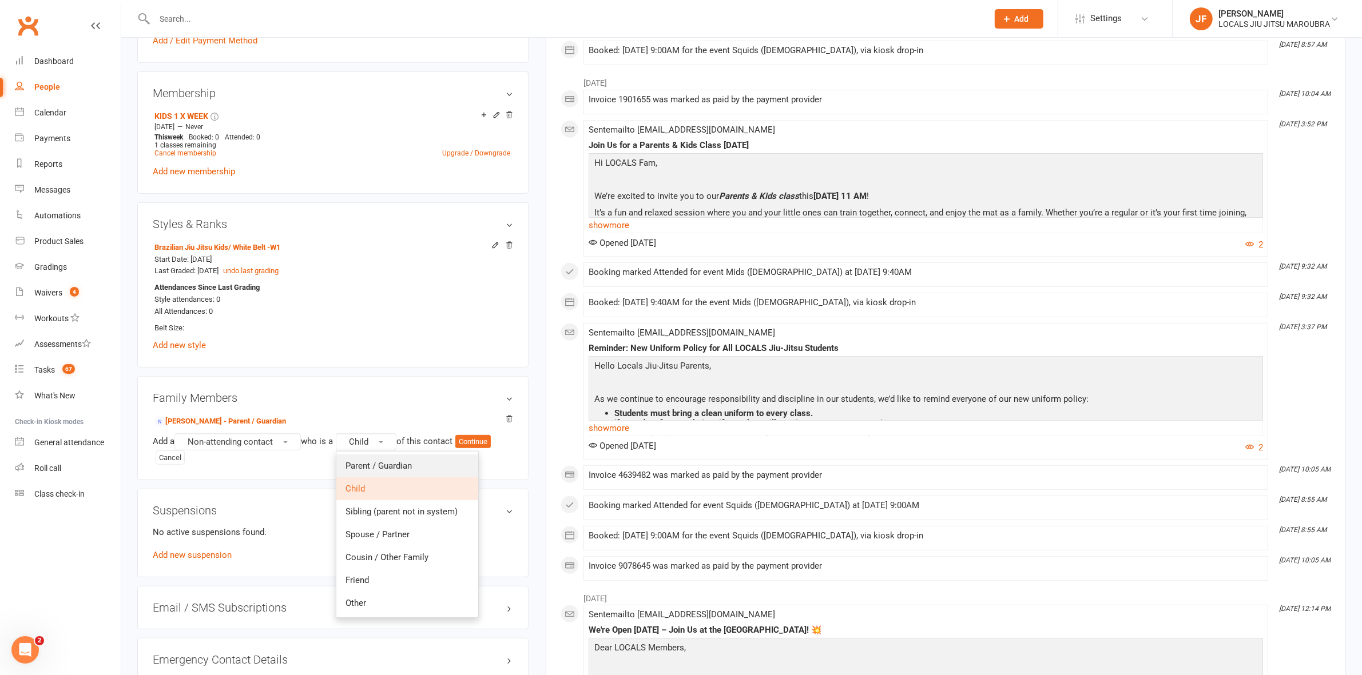
click at [373, 464] on span "Parent / Guardian" at bounding box center [378, 466] width 66 height 10
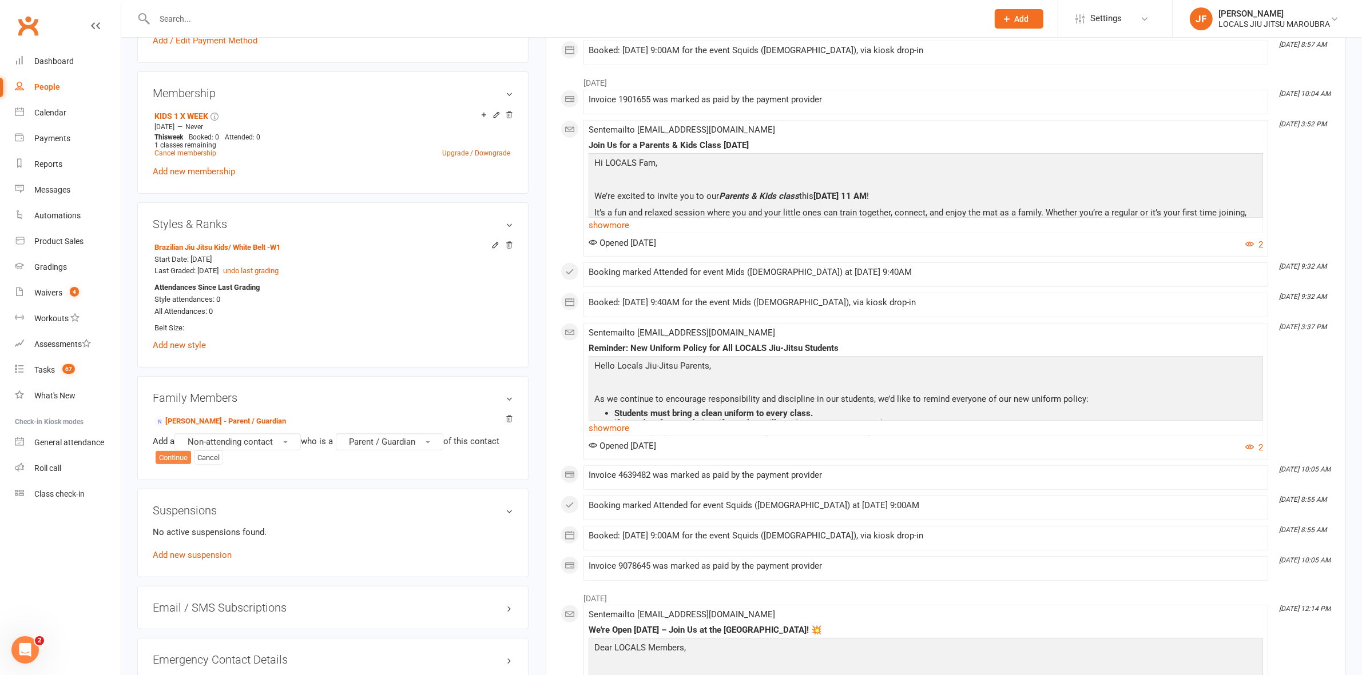
click at [166, 457] on button "Continue" at bounding box center [173, 458] width 35 height 14
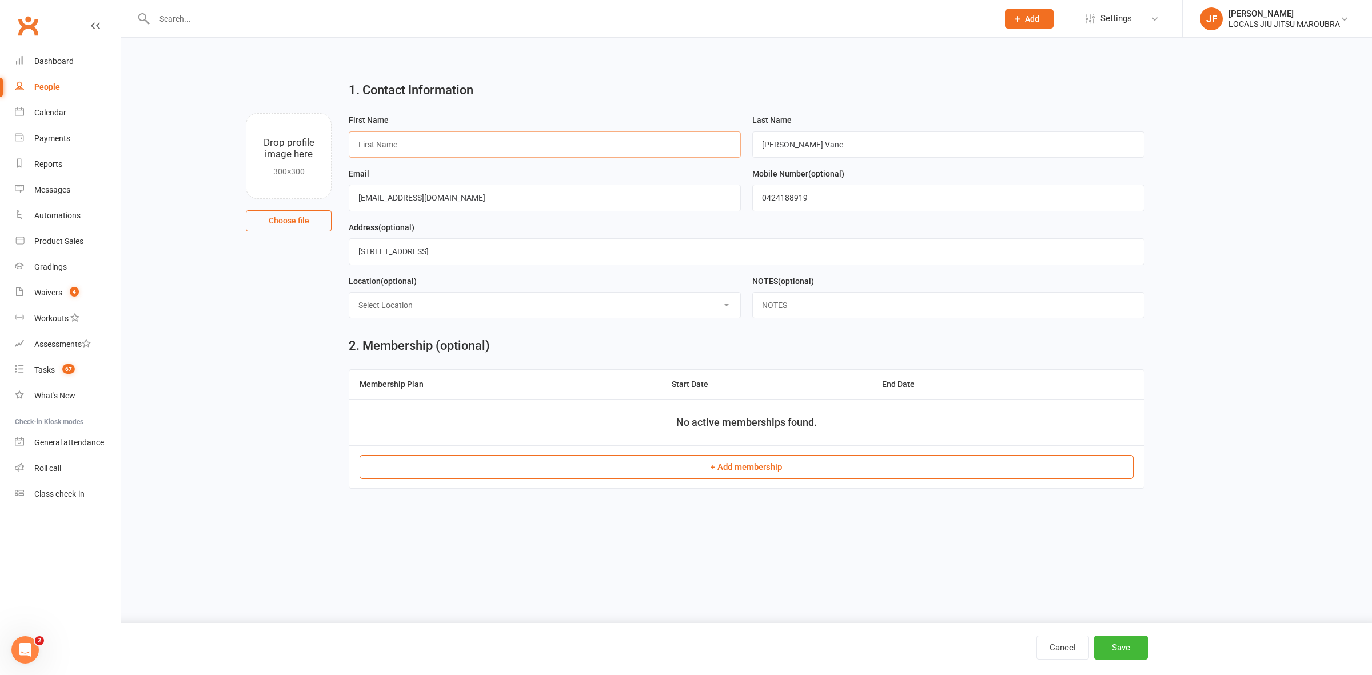
click at [399, 143] on input "text" at bounding box center [545, 145] width 392 height 26
drag, startPoint x: 466, startPoint y: 198, endPoint x: 355, endPoint y: 199, distance: 110.9
click at [355, 199] on input "amandaaareis@hotmail.com" at bounding box center [545, 198] width 392 height 26
paste input "jason@sslocators.com.au"
click at [1118, 646] on button "Save" at bounding box center [1122, 648] width 54 height 24
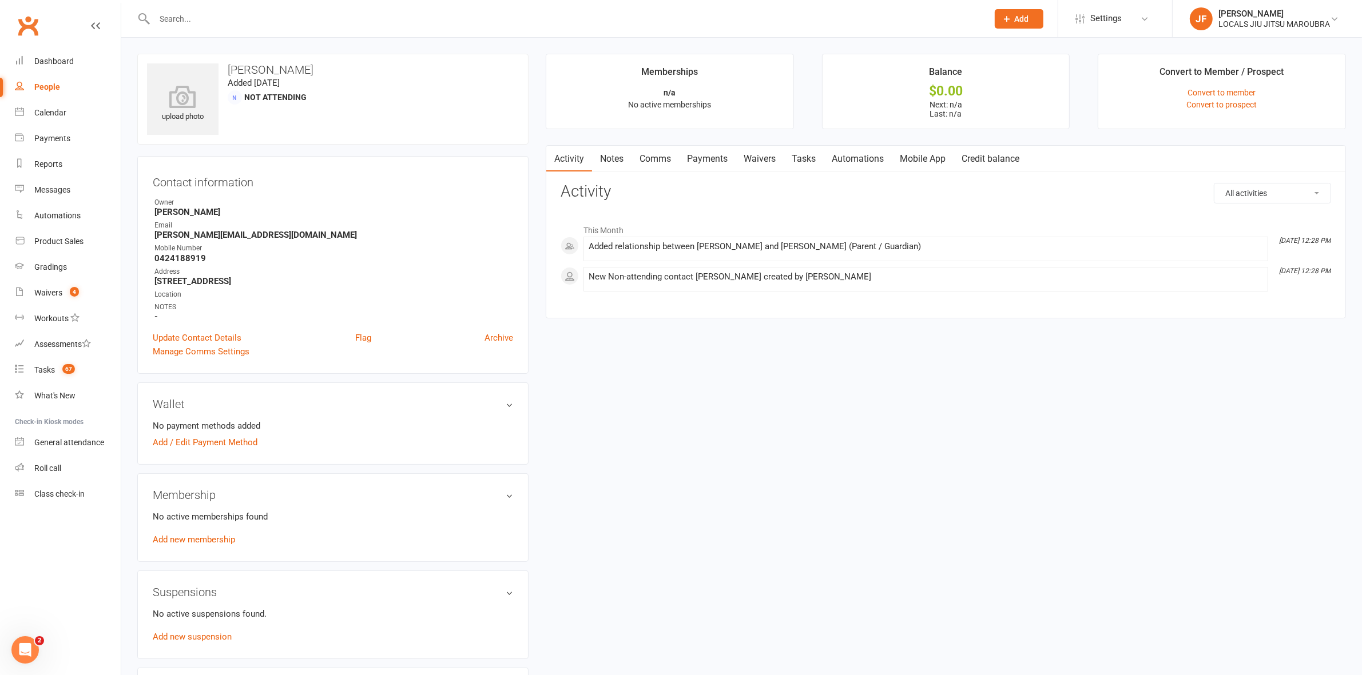
click at [421, 15] on input "text" at bounding box center [565, 19] width 829 height 16
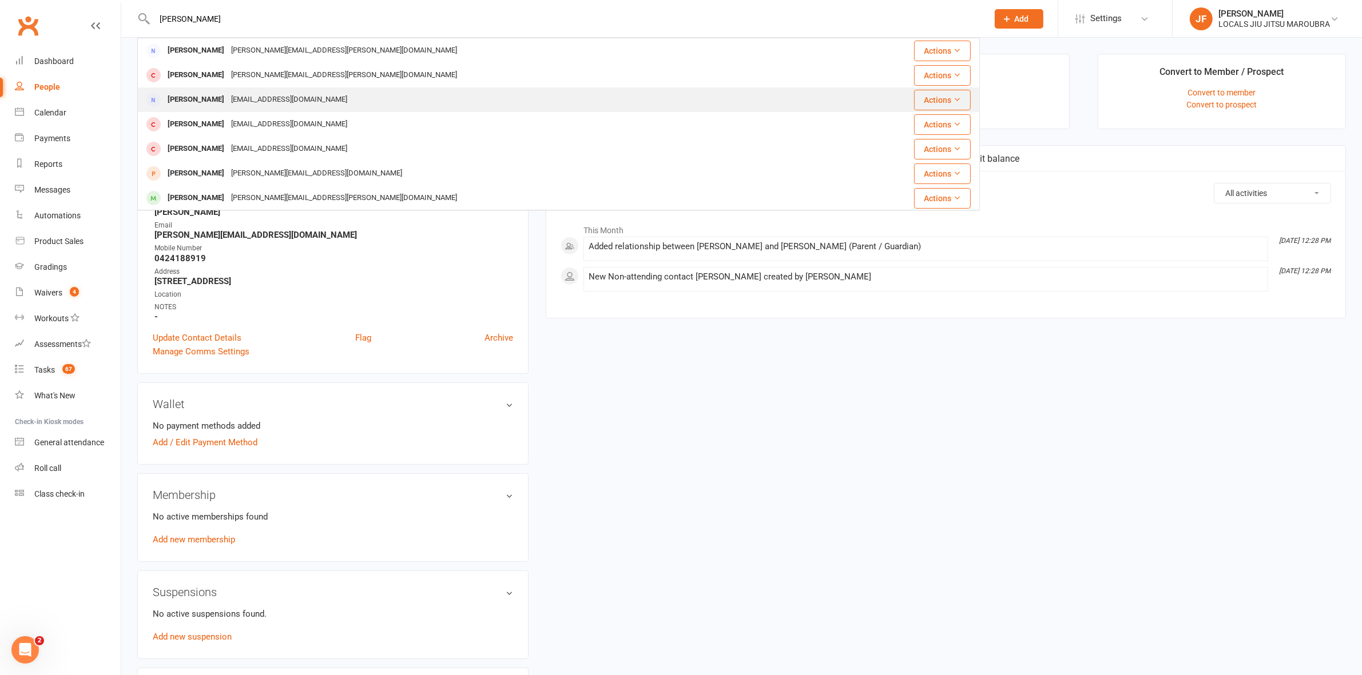
scroll to position [71, 0]
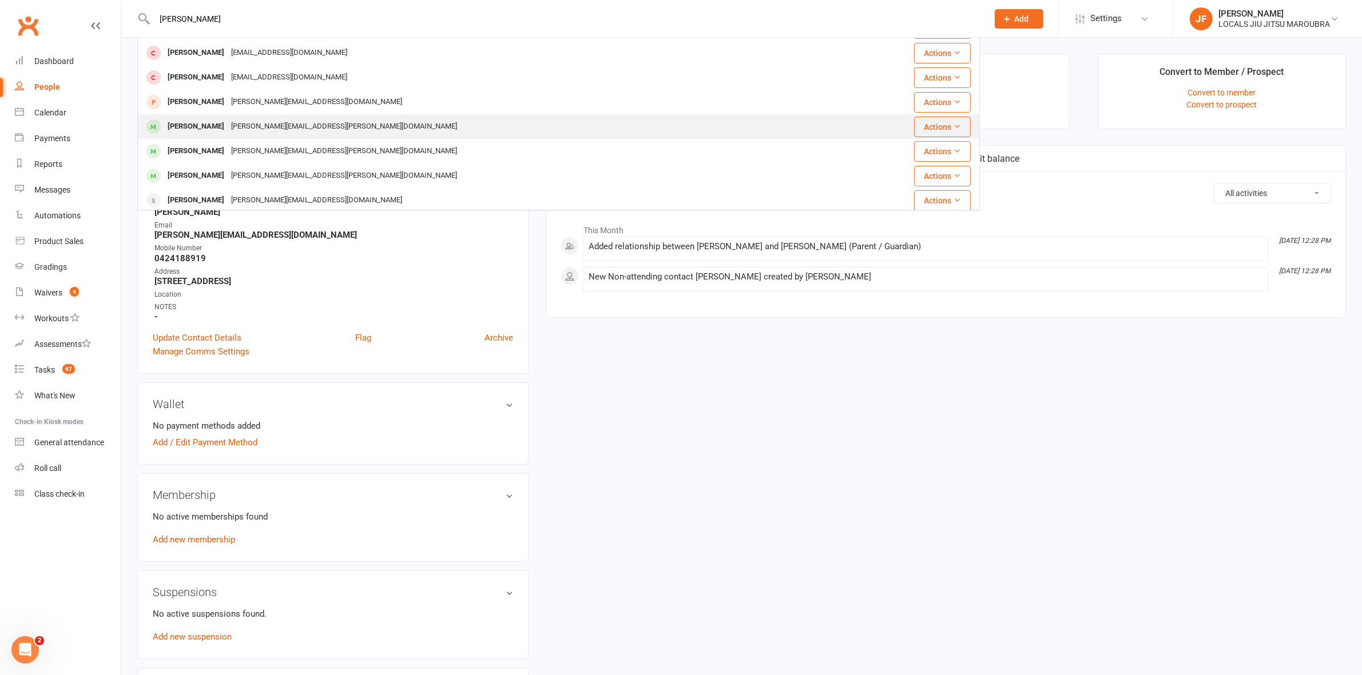
click at [228, 122] on div "sandra.lawson@live.com.au" at bounding box center [344, 126] width 233 height 17
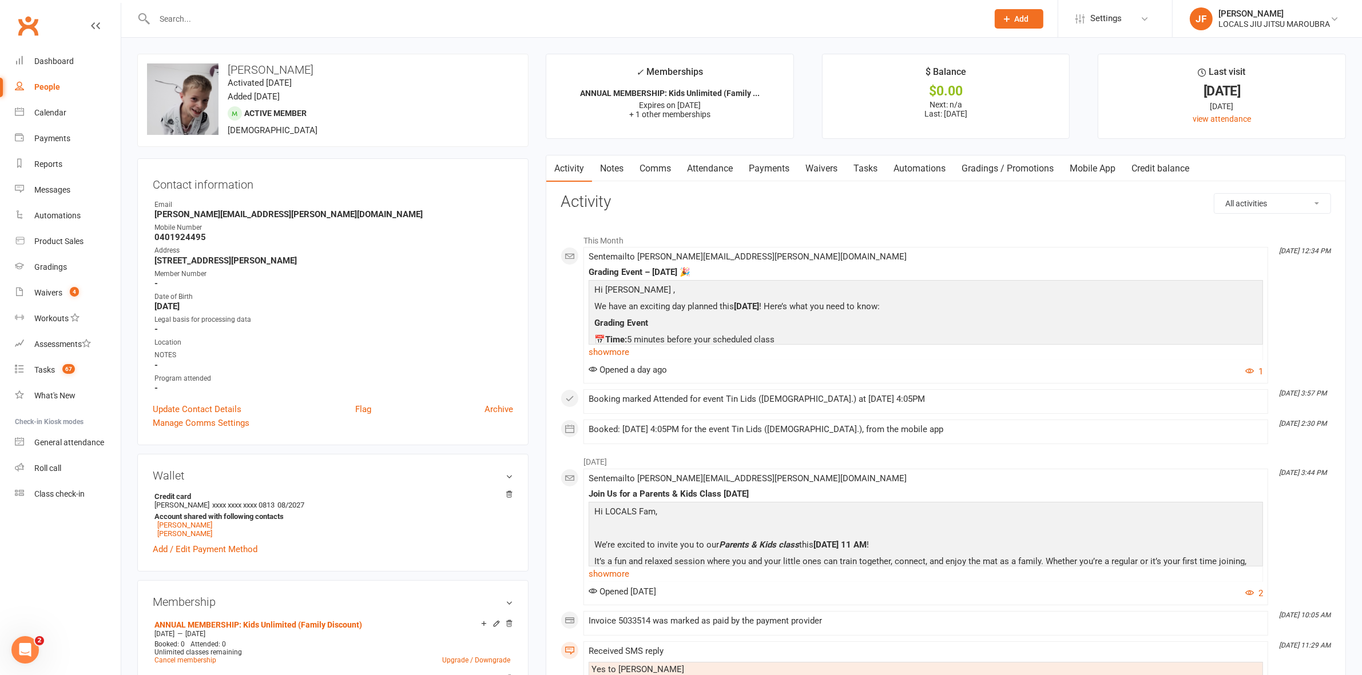
click at [1001, 162] on link "Gradings / Promotions" at bounding box center [1007, 169] width 108 height 26
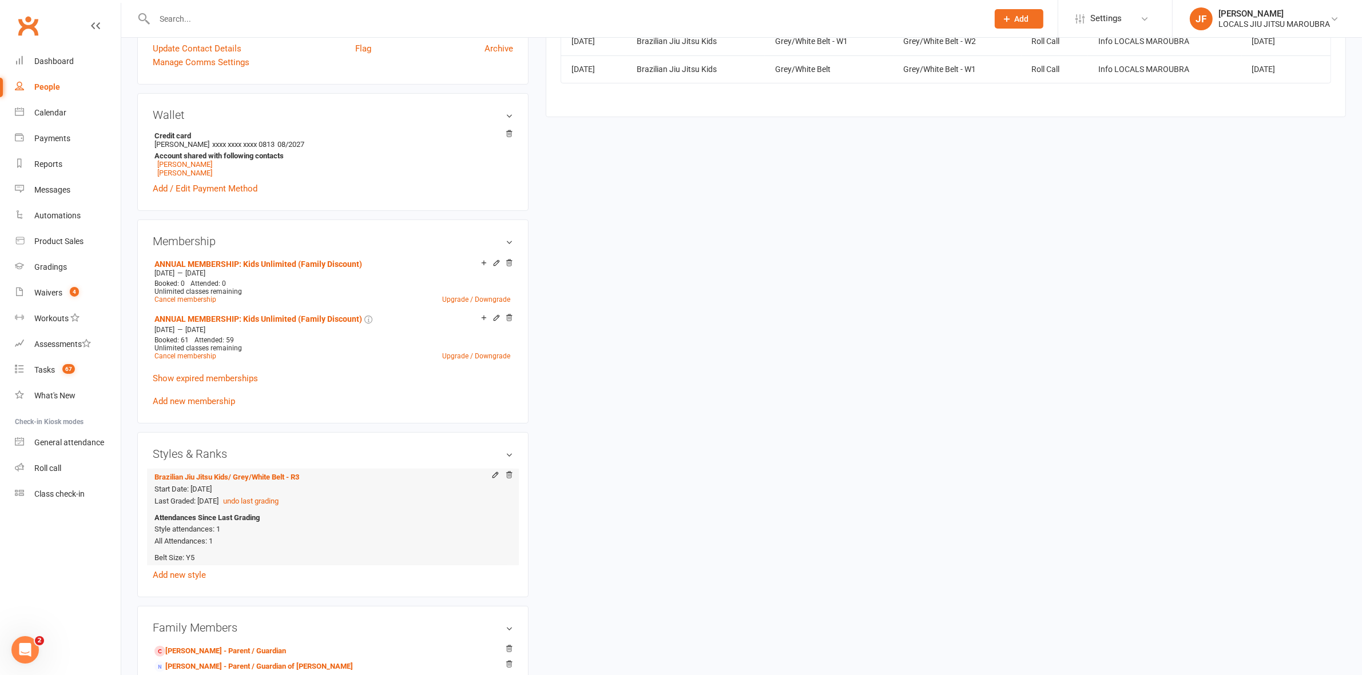
scroll to position [500, 0]
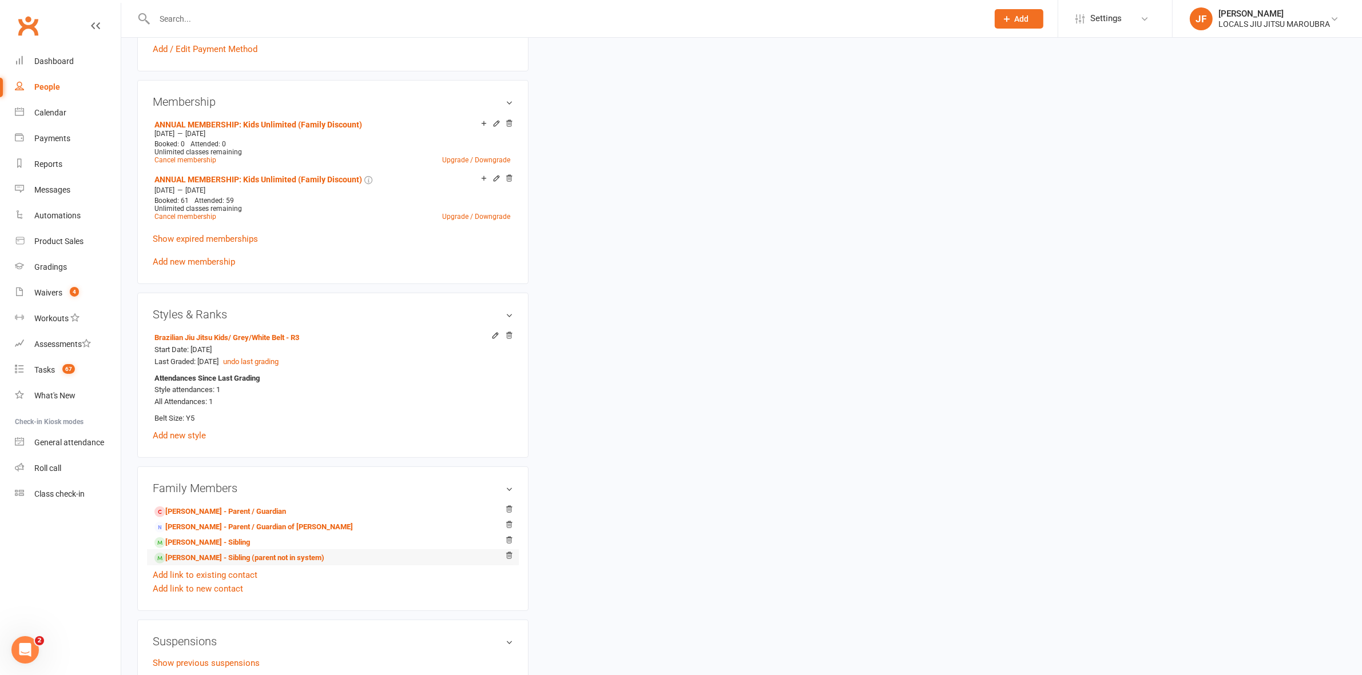
click at [195, 551] on li "Mikey Reitano - Sibling (parent not in system)" at bounding box center [333, 558] width 360 height 16
click at [192, 563] on link "Mikey Reitano - Sibling (parent not in system)" at bounding box center [239, 558] width 170 height 12
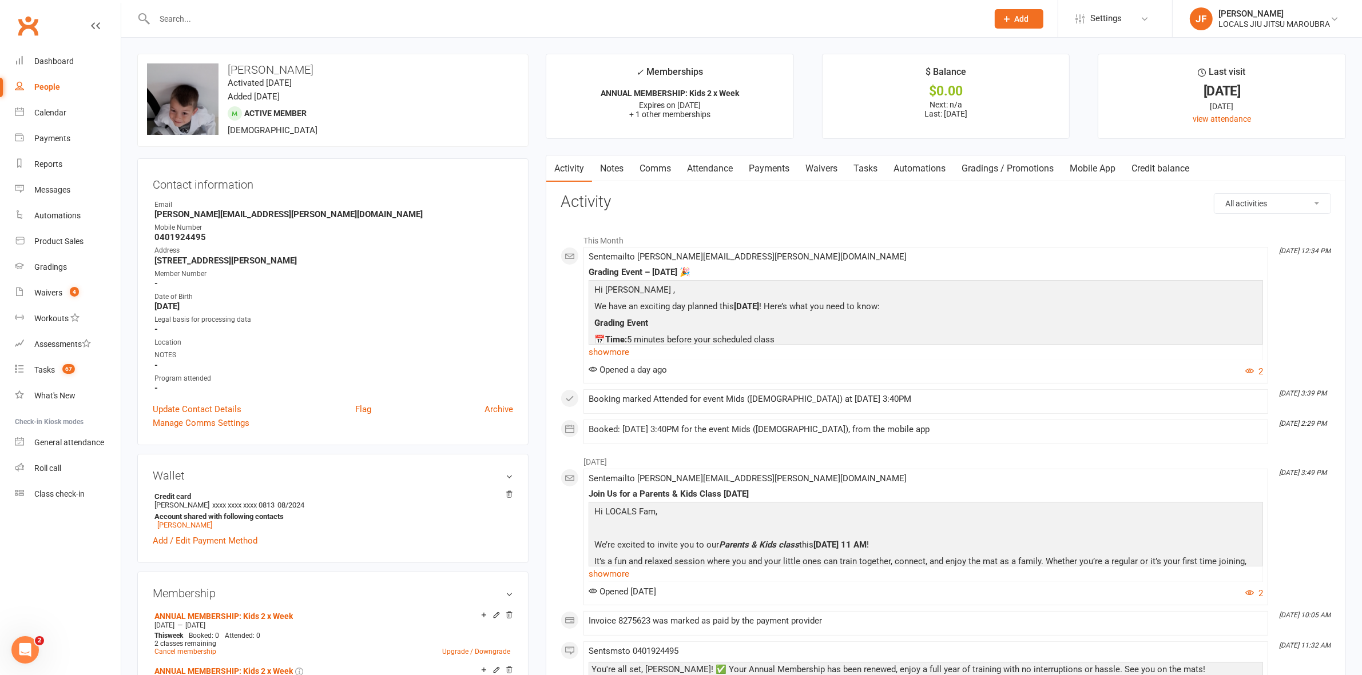
click at [993, 166] on link "Gradings / Promotions" at bounding box center [1007, 169] width 108 height 26
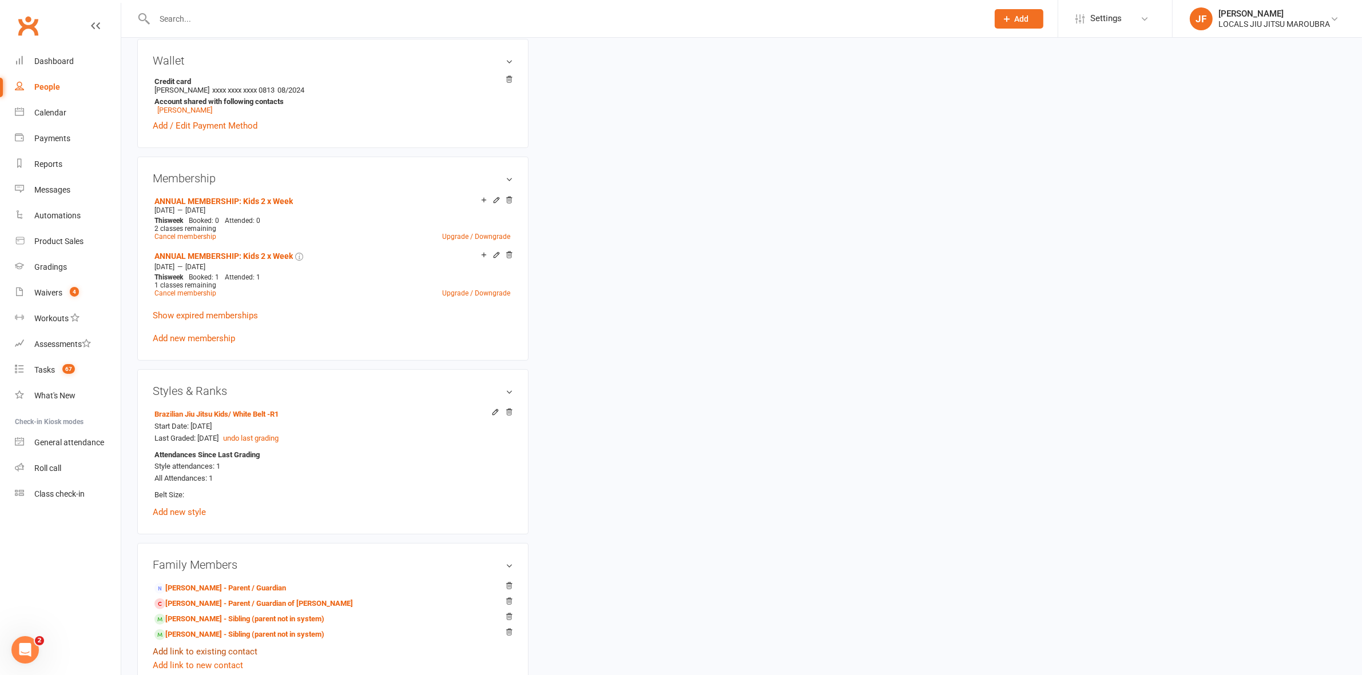
scroll to position [643, 0]
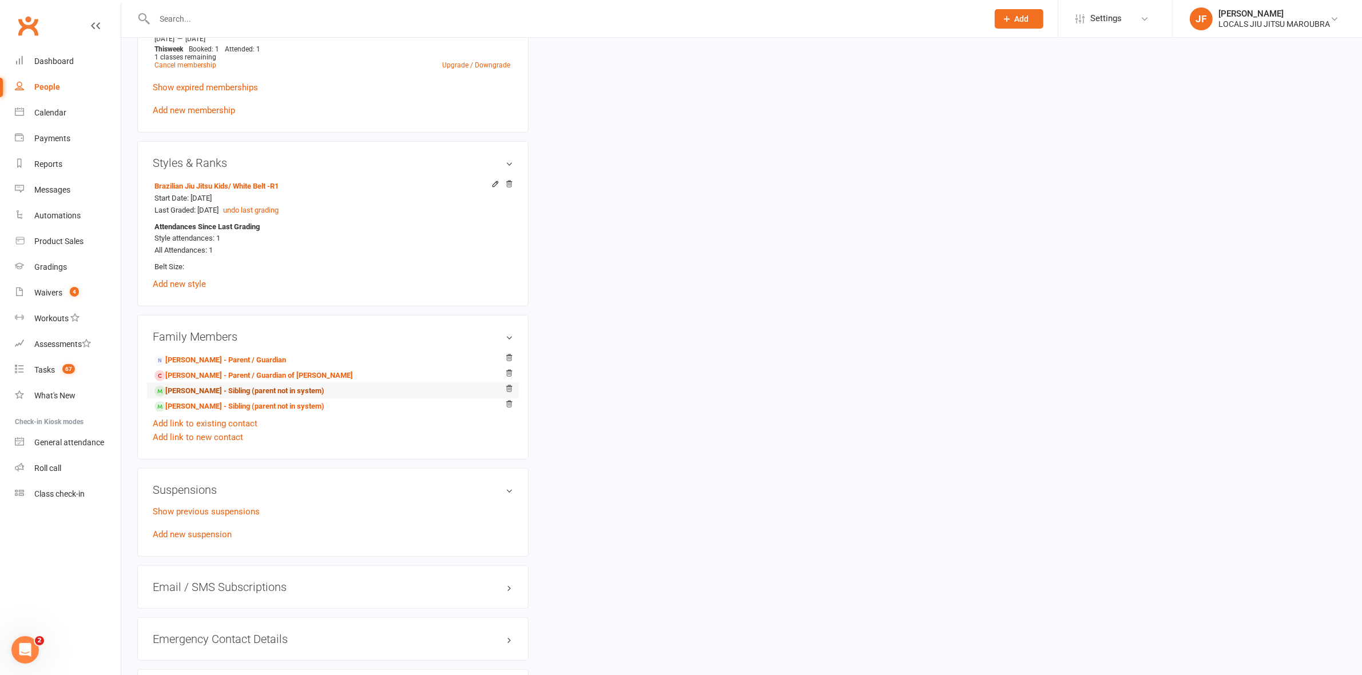
click at [196, 395] on link "Ricky Reitano - Sibling (parent not in system)" at bounding box center [239, 391] width 170 height 12
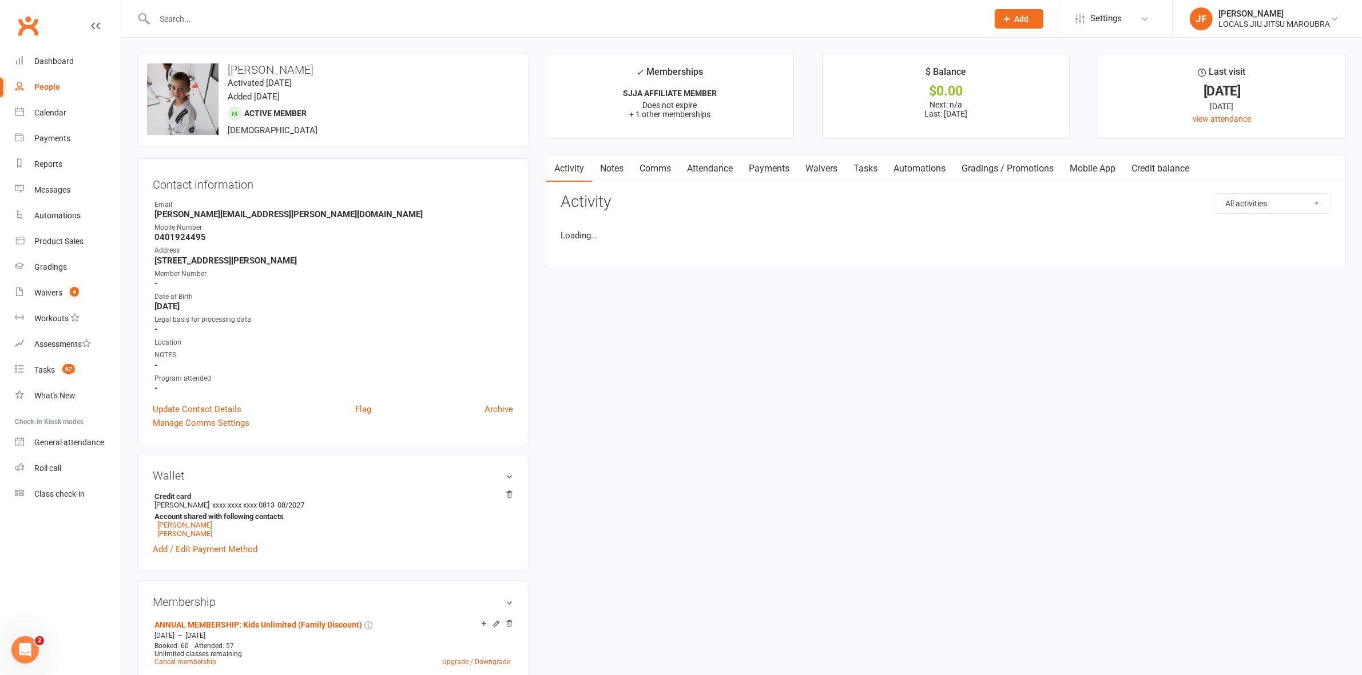
click at [992, 167] on link "Gradings / Promotions" at bounding box center [1007, 169] width 108 height 26
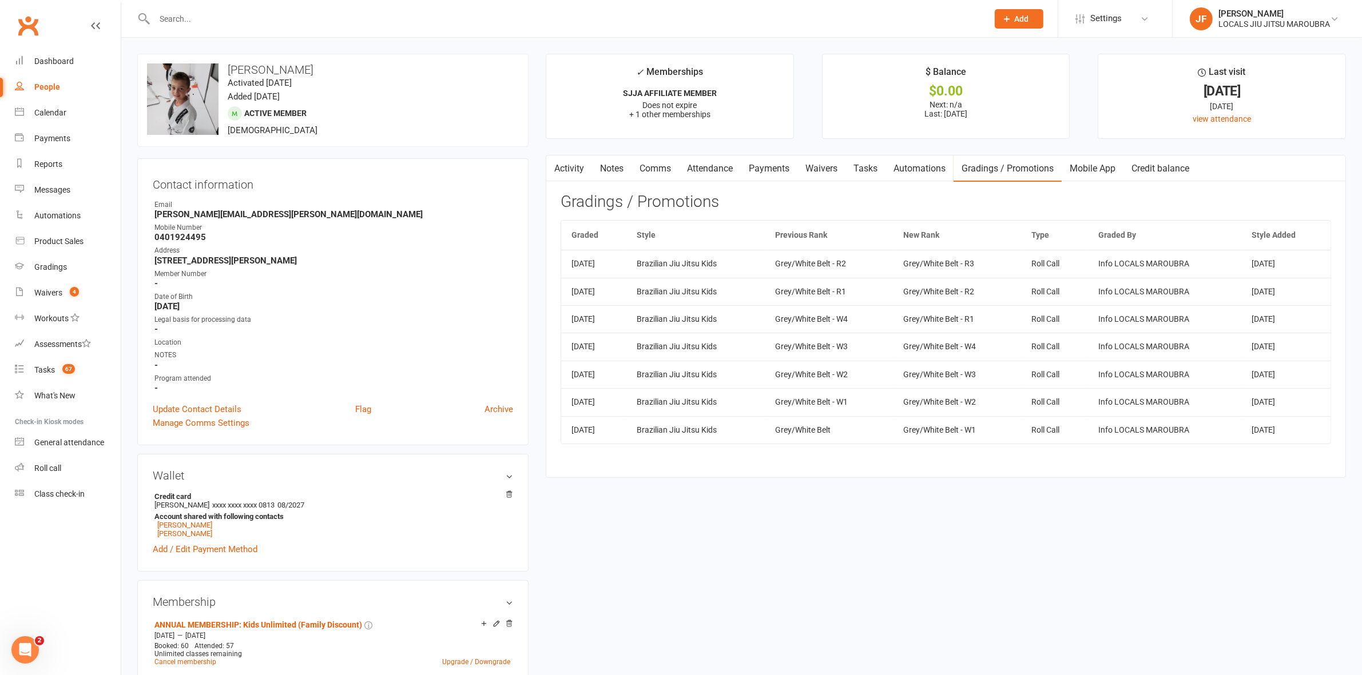
click at [400, 20] on input "text" at bounding box center [565, 19] width 829 height 16
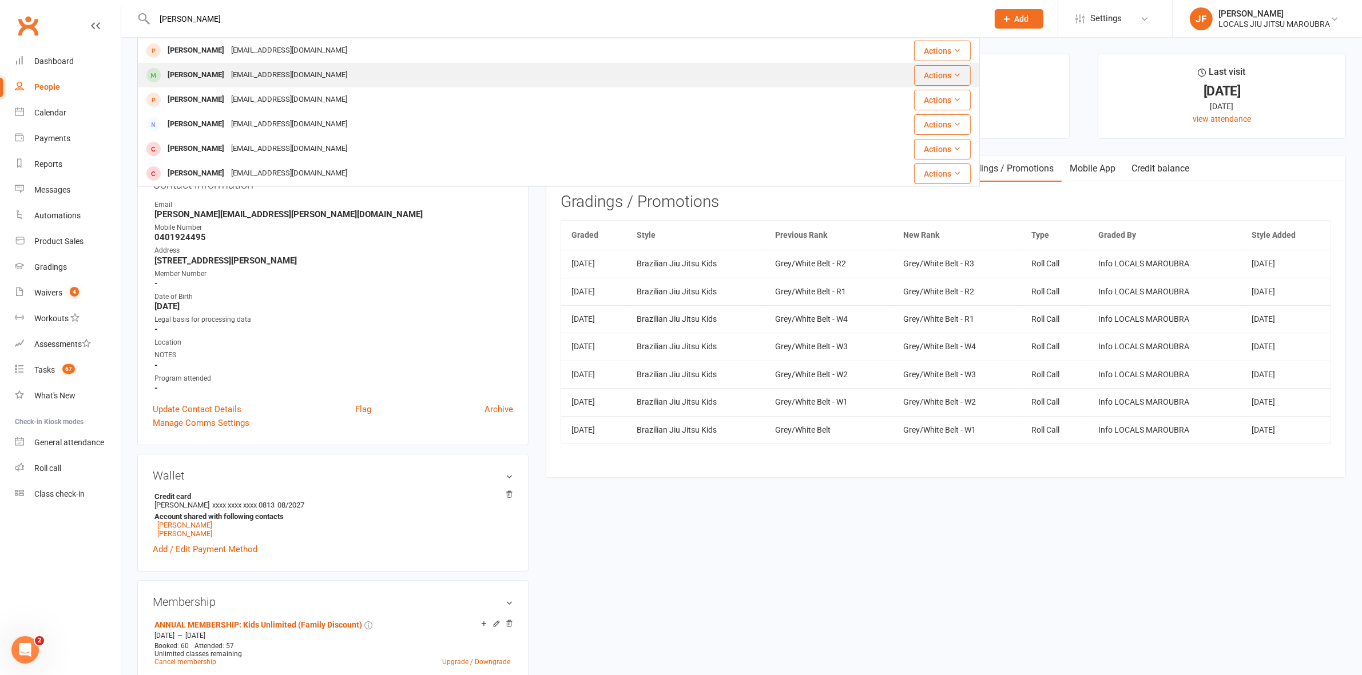
click at [275, 75] on div "kerrymohan@hotmail.co.uk" at bounding box center [289, 75] width 123 height 17
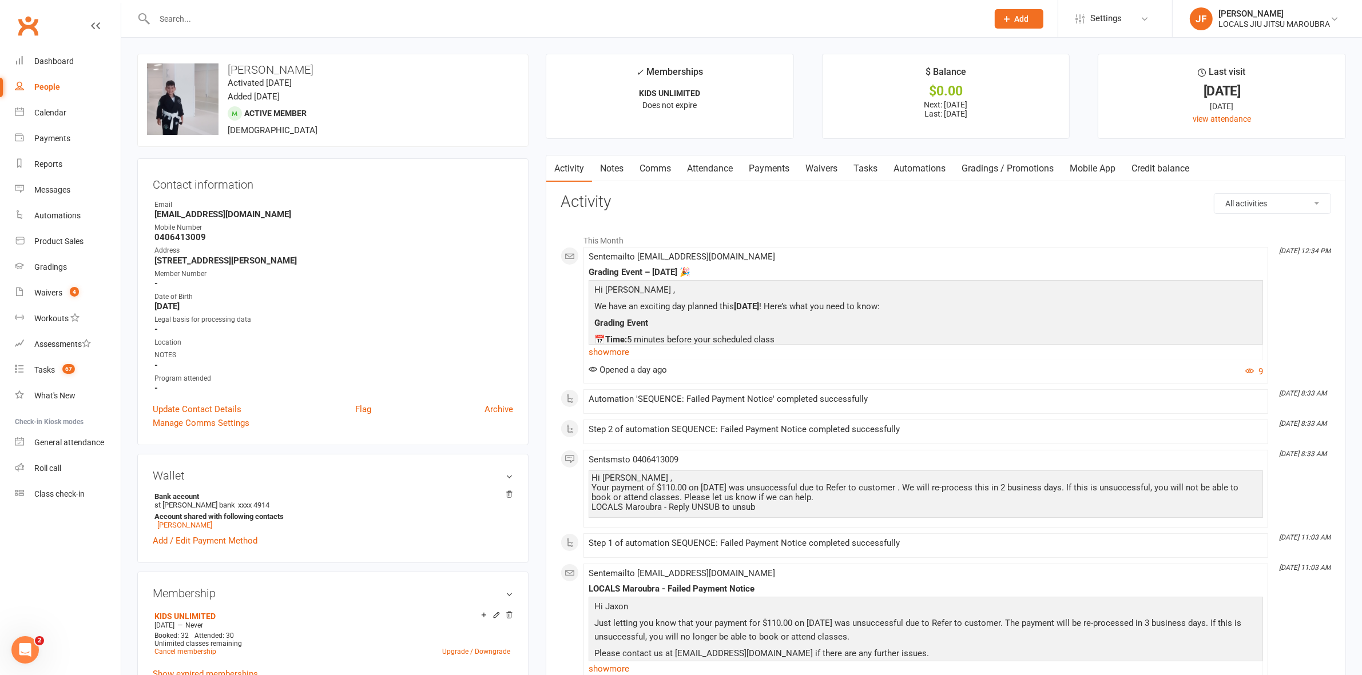
click at [982, 166] on link "Gradings / Promotions" at bounding box center [1007, 169] width 108 height 26
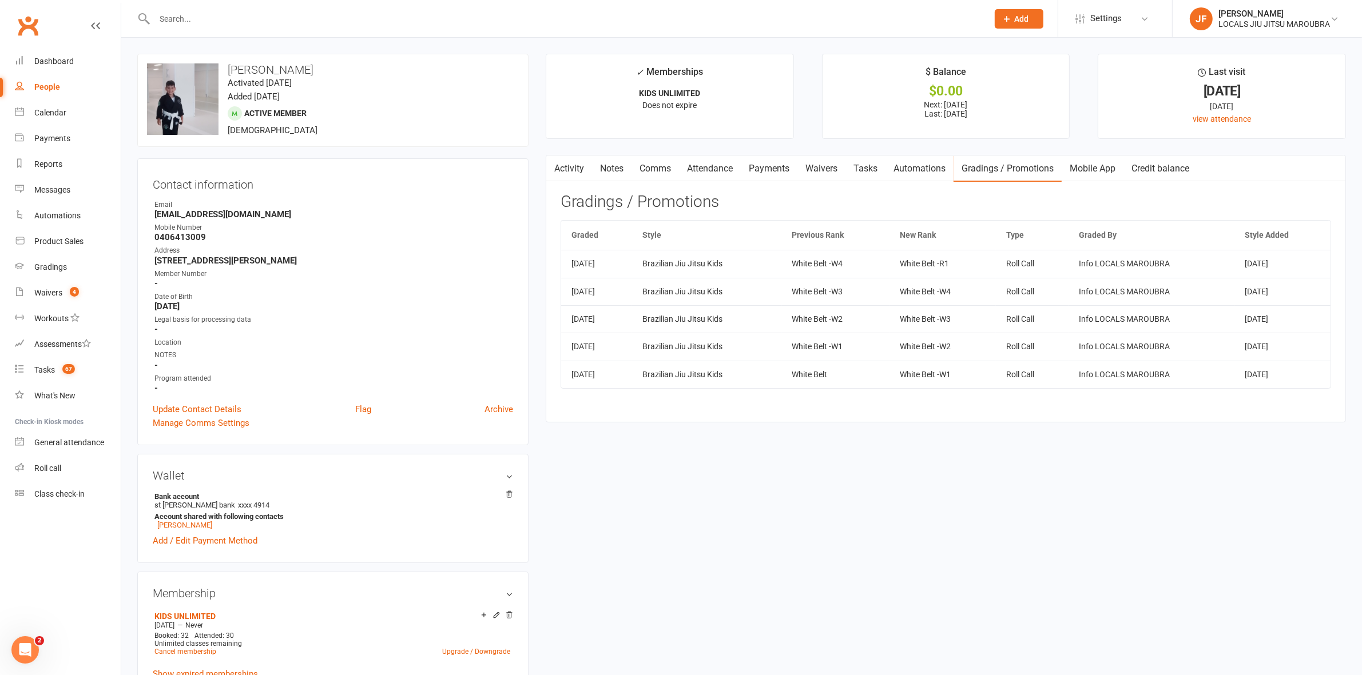
click at [410, 18] on input "text" at bounding box center [565, 19] width 829 height 16
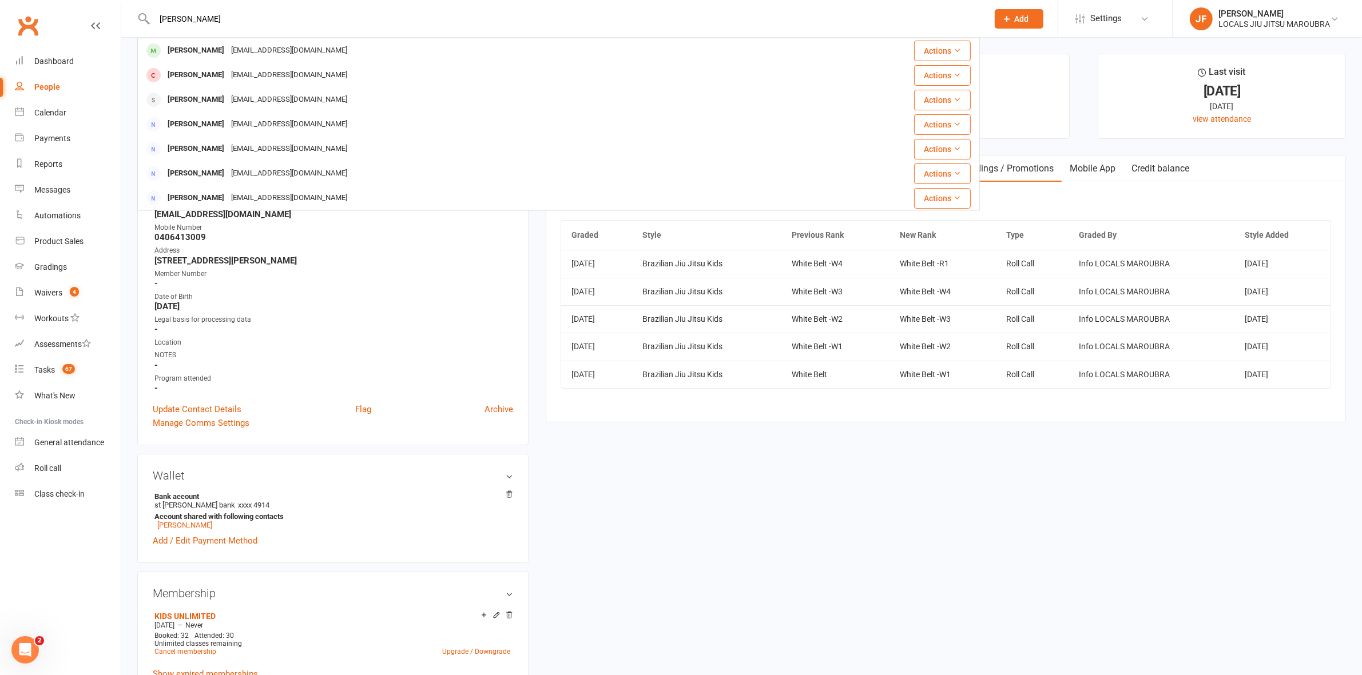
drag, startPoint x: 262, startPoint y: 49, endPoint x: 263, endPoint y: 41, distance: 8.1
click at [263, 49] on div "Deanp2025@hotmail.com" at bounding box center [289, 50] width 123 height 17
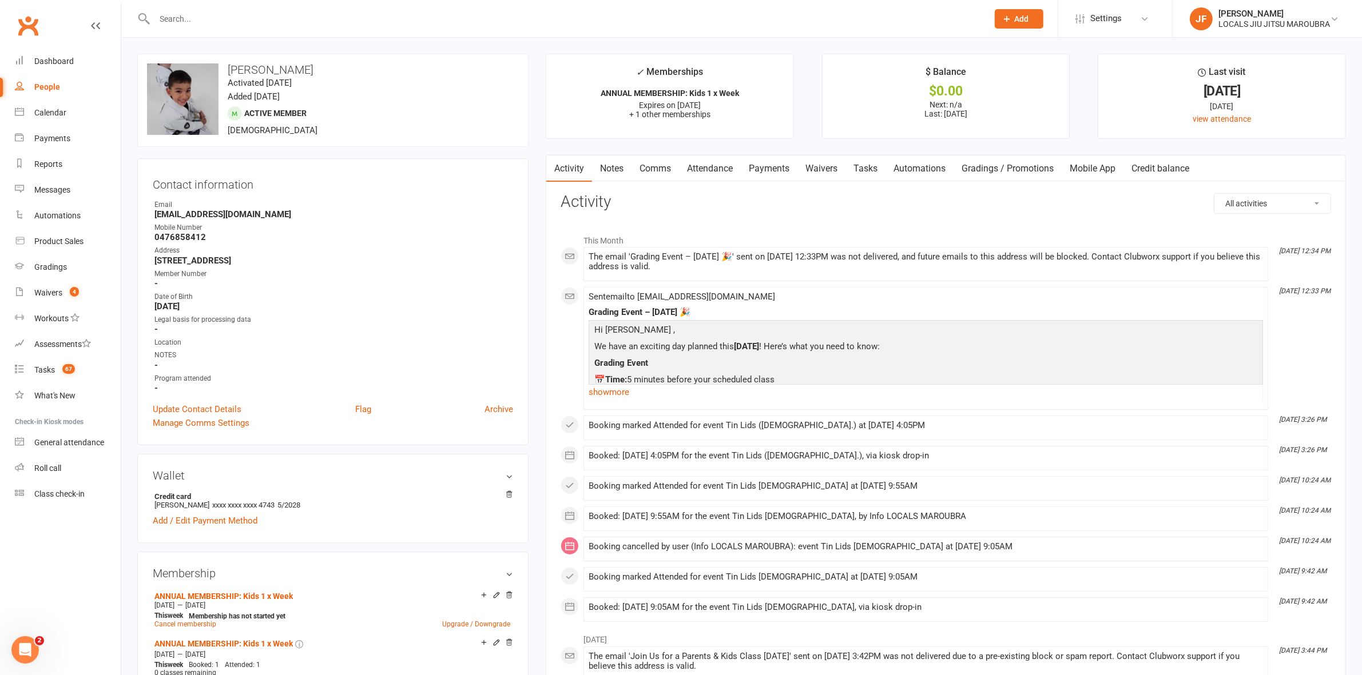
click at [997, 165] on link "Gradings / Promotions" at bounding box center [1007, 169] width 108 height 26
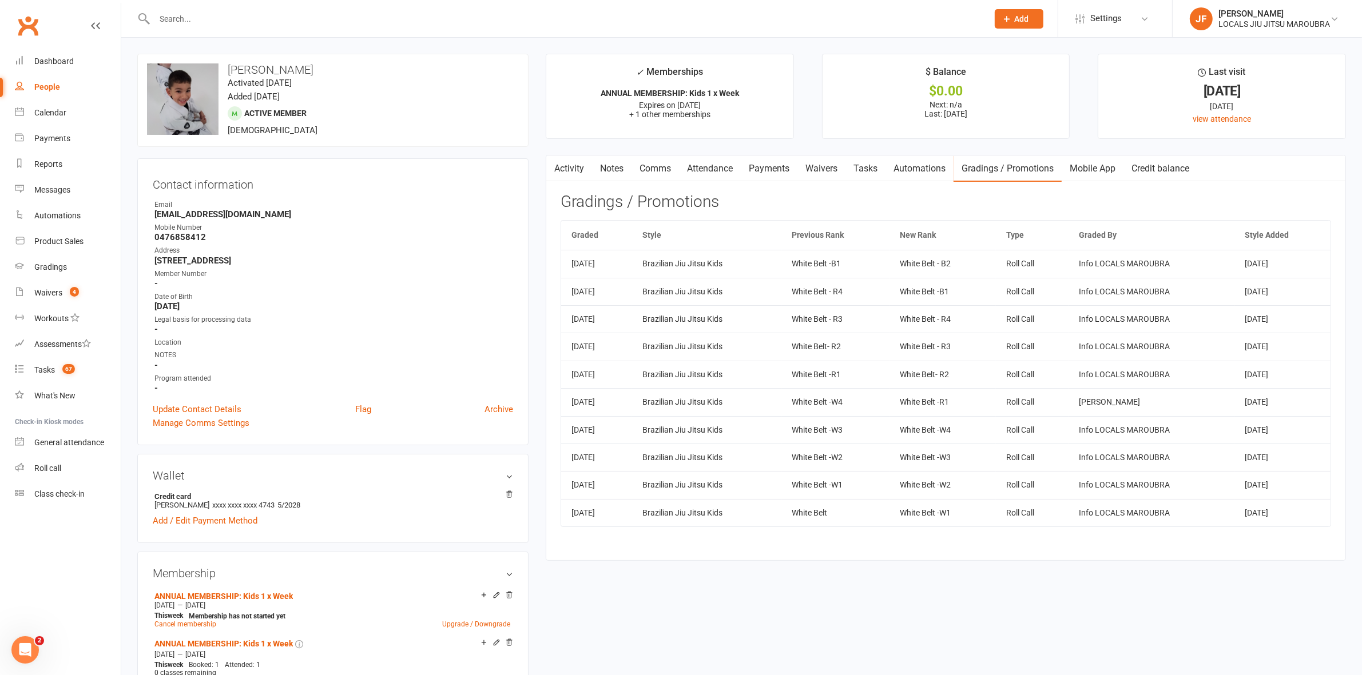
click at [346, 18] on input "text" at bounding box center [565, 19] width 829 height 16
paste input "maria.arsianti@gmail.com"
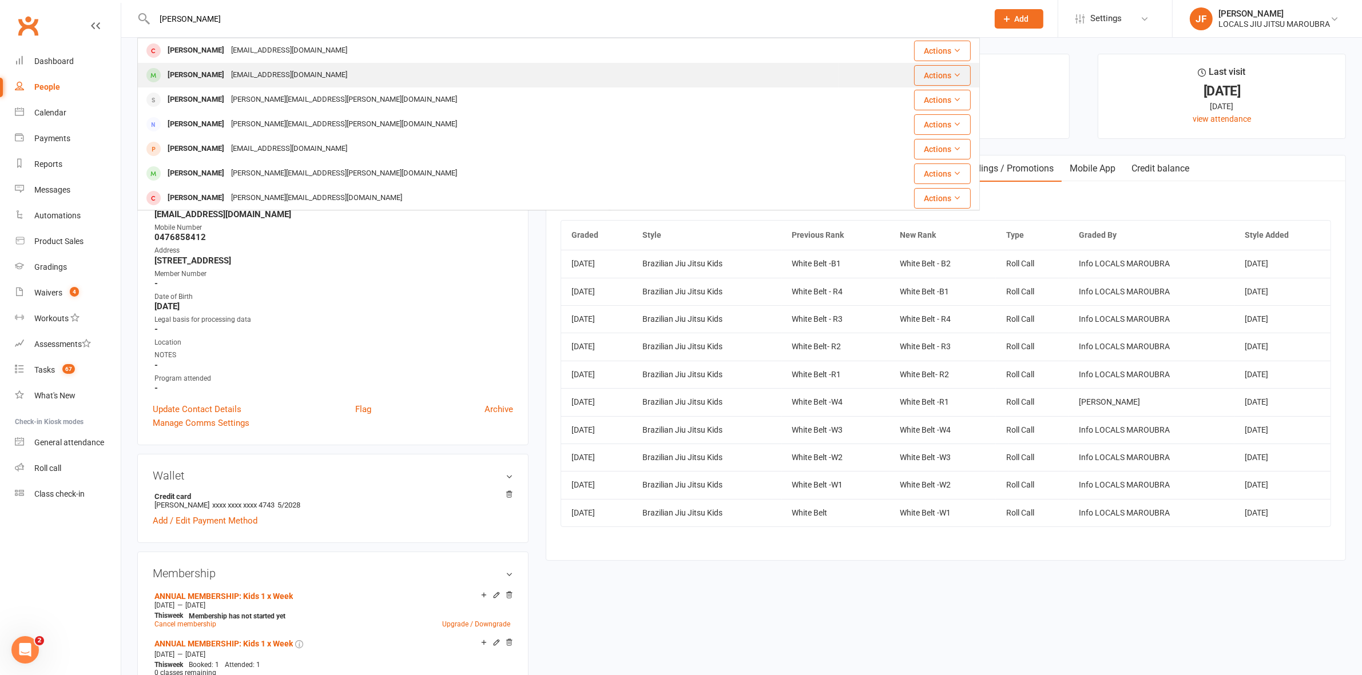
click at [215, 69] on div "Mathias Boscolo" at bounding box center [195, 75] width 63 height 17
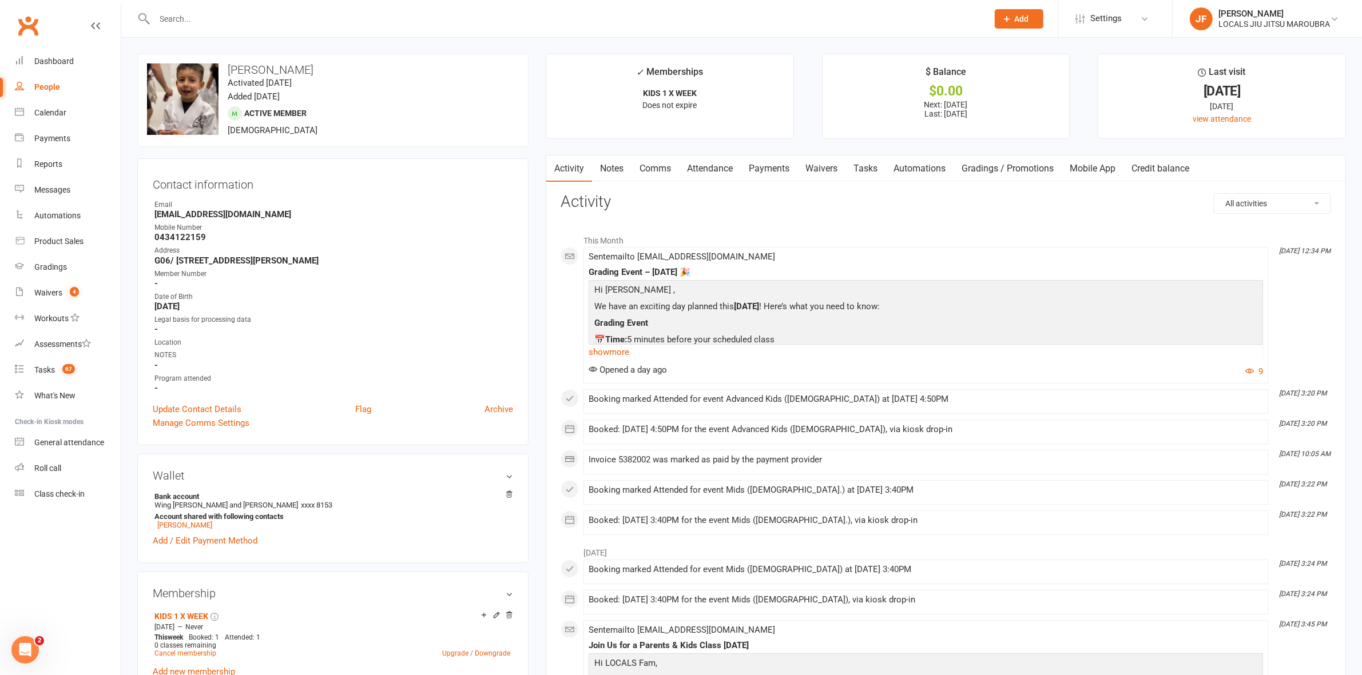
click at [345, 23] on input "text" at bounding box center [565, 19] width 829 height 16
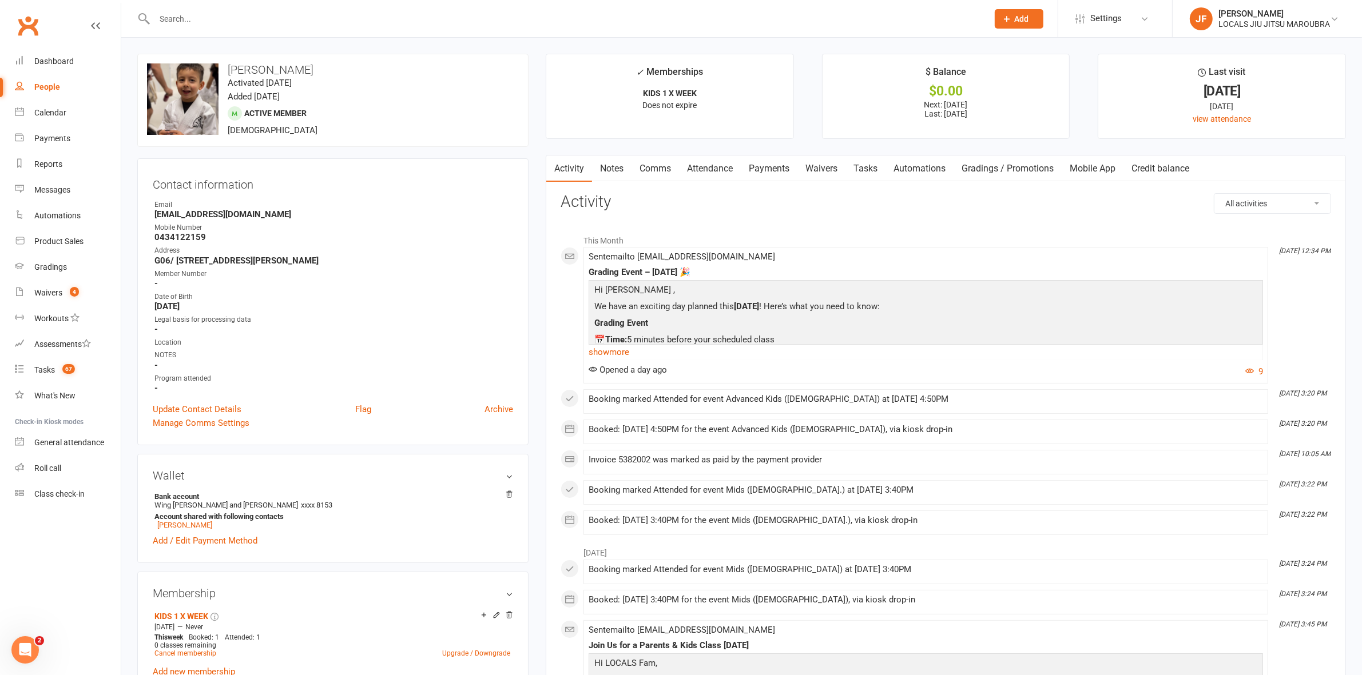
click at [993, 160] on link "Gradings / Promotions" at bounding box center [1007, 169] width 108 height 26
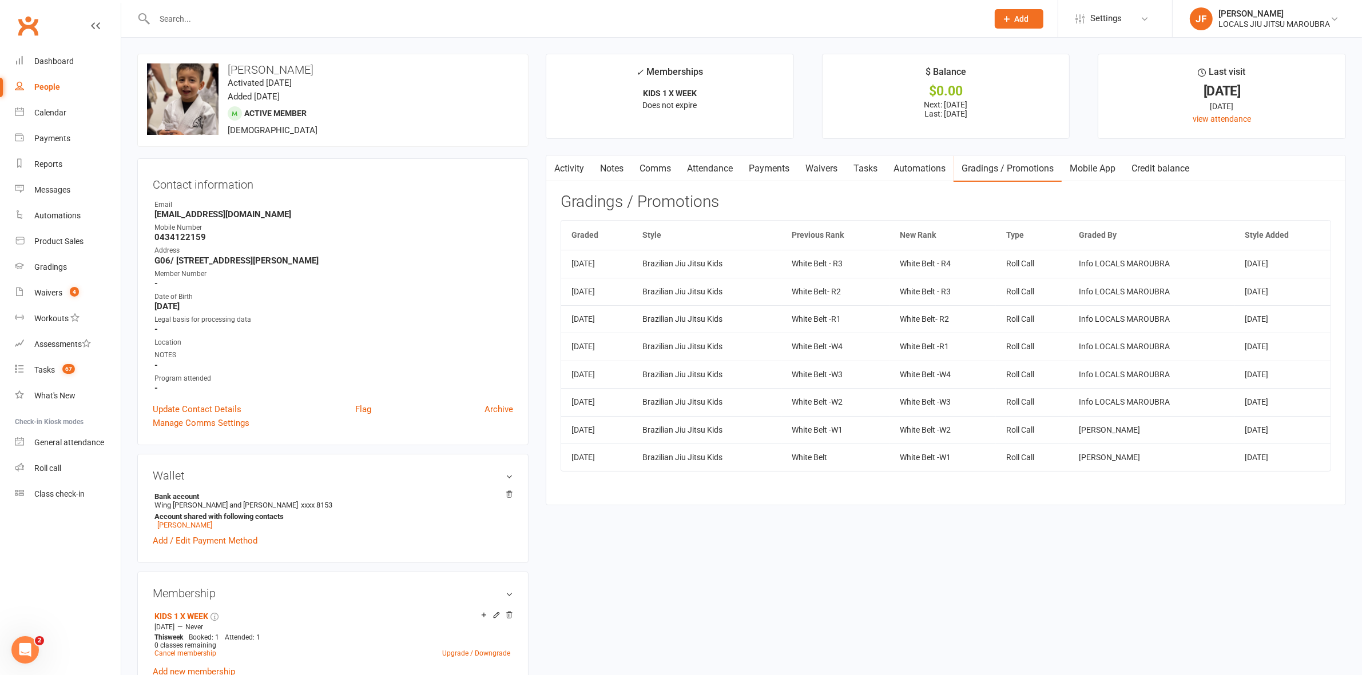
click at [196, 17] on input "text" at bounding box center [565, 19] width 829 height 16
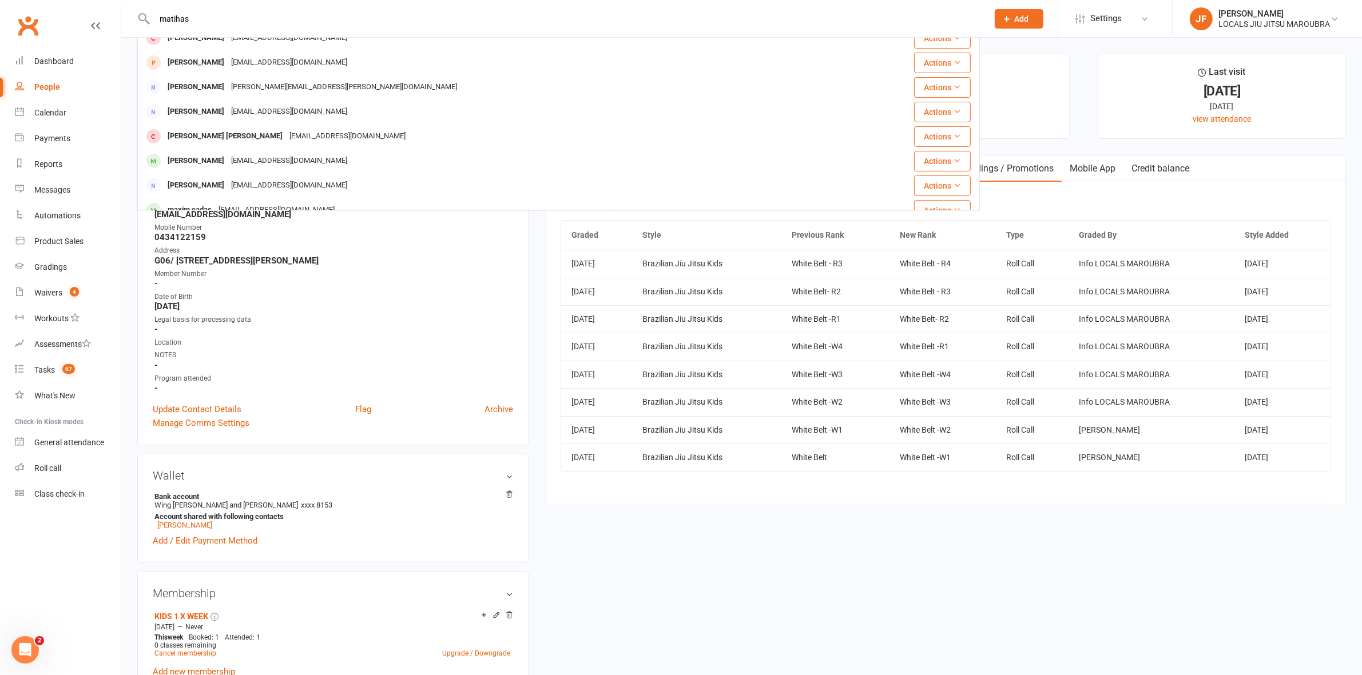
scroll to position [319, 0]
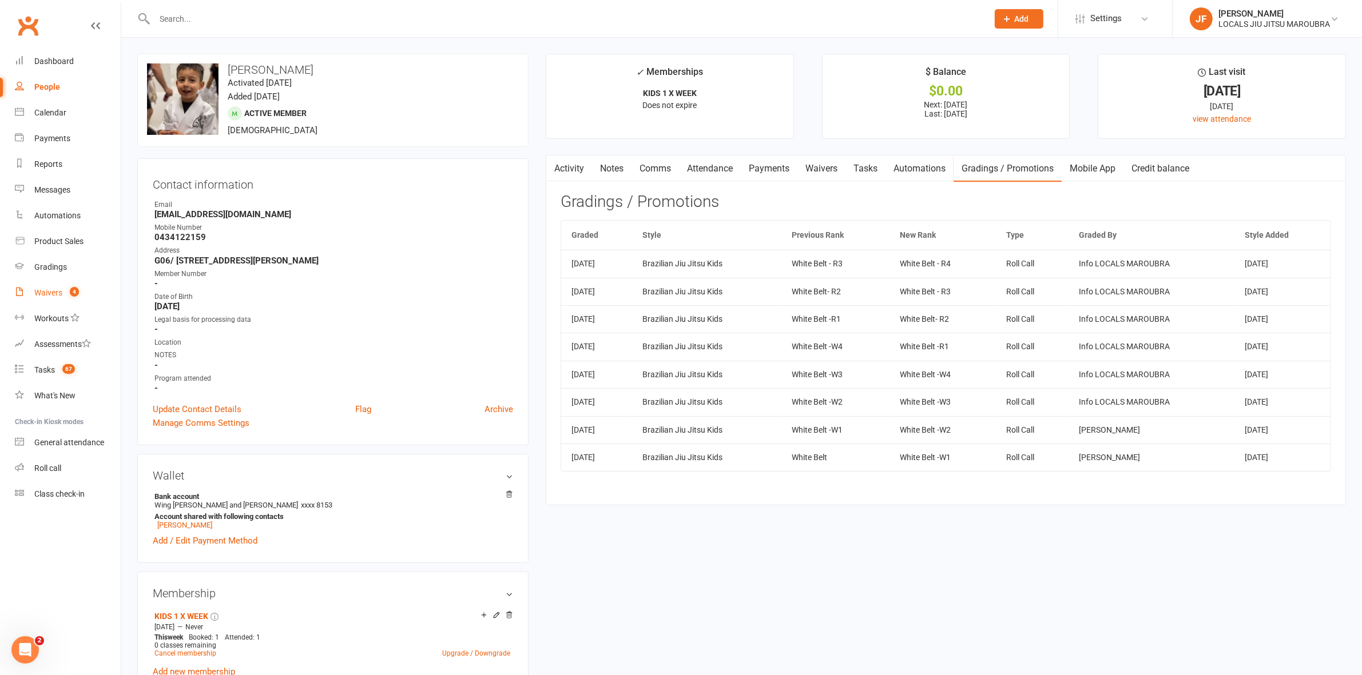
drag, startPoint x: 58, startPoint y: 287, endPoint x: 67, endPoint y: 284, distance: 9.6
click at [58, 287] on link "Waivers 4" at bounding box center [68, 293] width 106 height 26
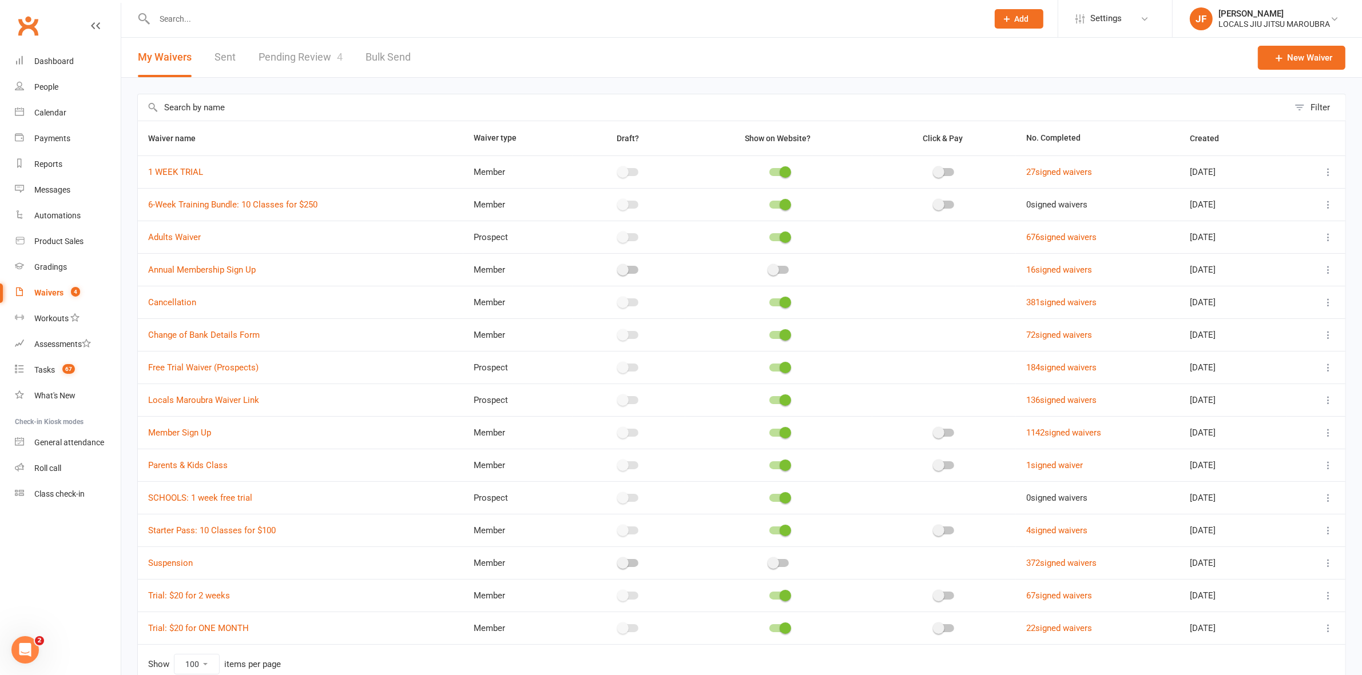
click at [292, 55] on link "Pending Review 4" at bounding box center [300, 57] width 84 height 39
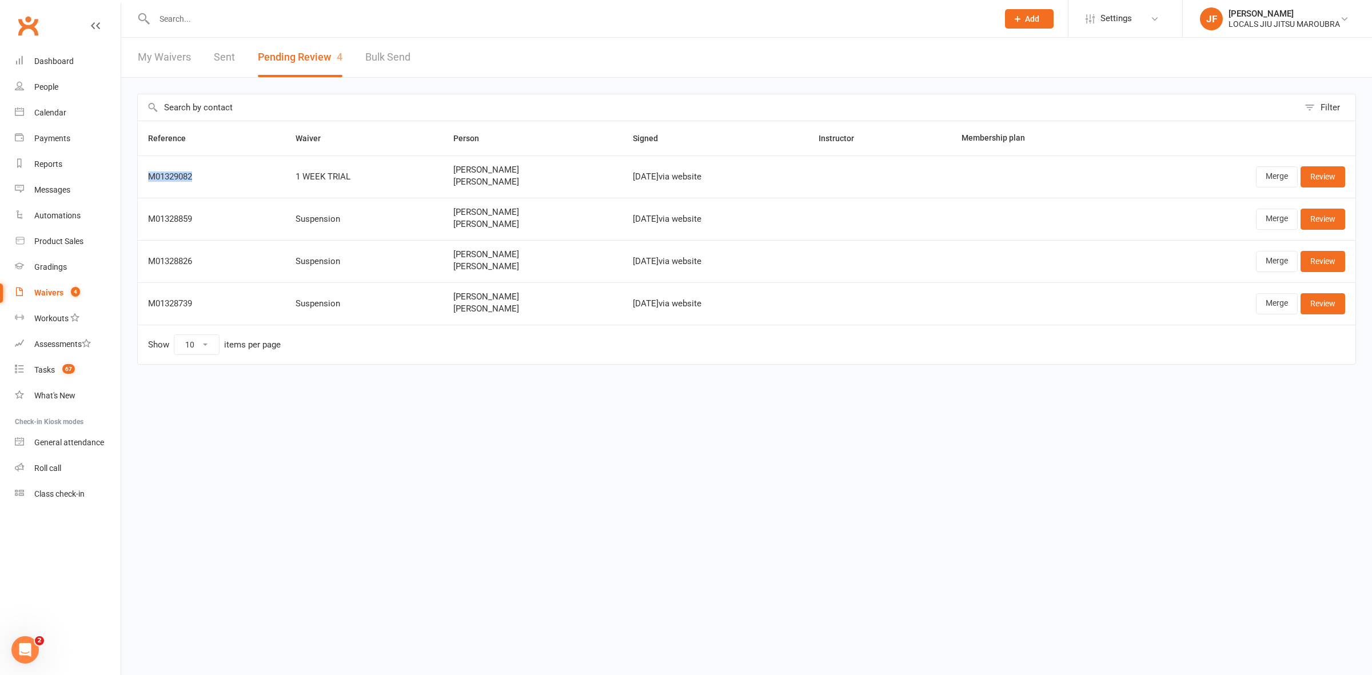
drag, startPoint x: 204, startPoint y: 168, endPoint x: 146, endPoint y: 173, distance: 58.0
click at [146, 173] on td "M01329082" at bounding box center [212, 177] width 148 height 42
copy div "M01329082"
drag, startPoint x: 503, startPoint y: 180, endPoint x: 427, endPoint y: 188, distance: 77.0
click at [443, 188] on td "Bree Mckenzie Ellie Fitzgerald" at bounding box center [533, 177] width 180 height 42
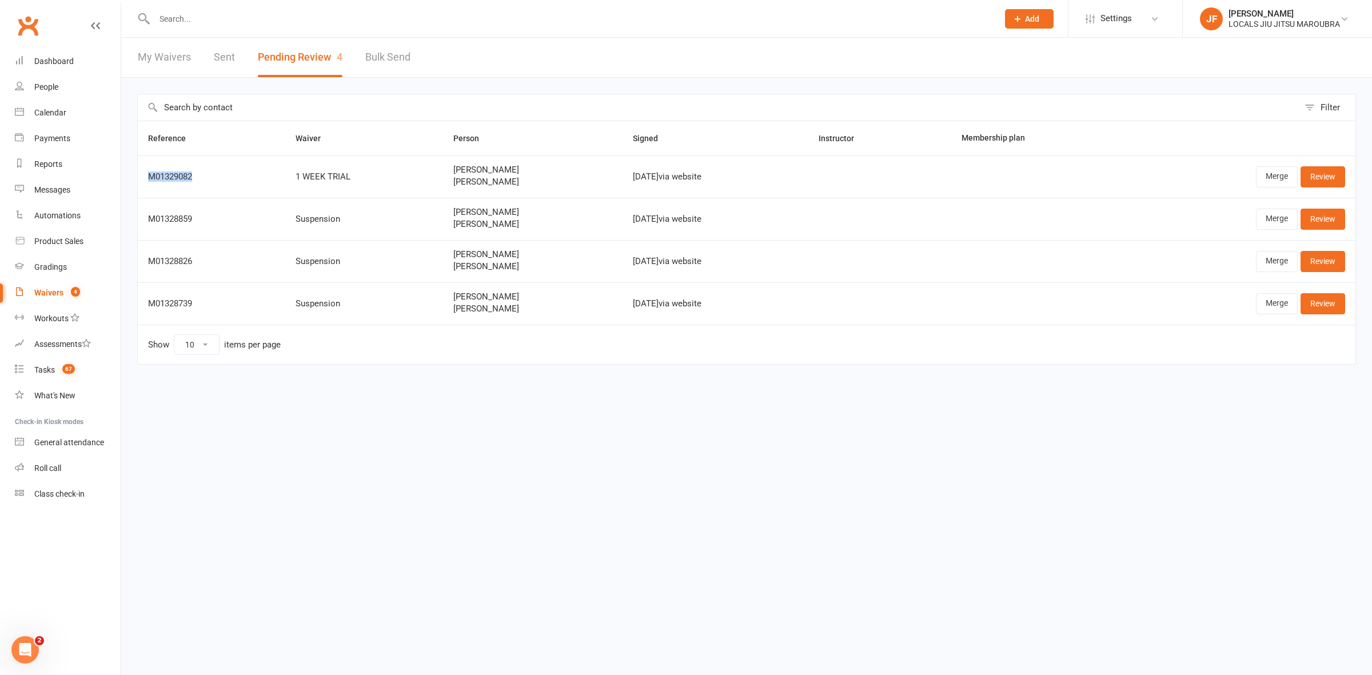
copy span "Ellie Fitzgerald"
click at [1276, 179] on link "Merge" at bounding box center [1277, 176] width 42 height 21
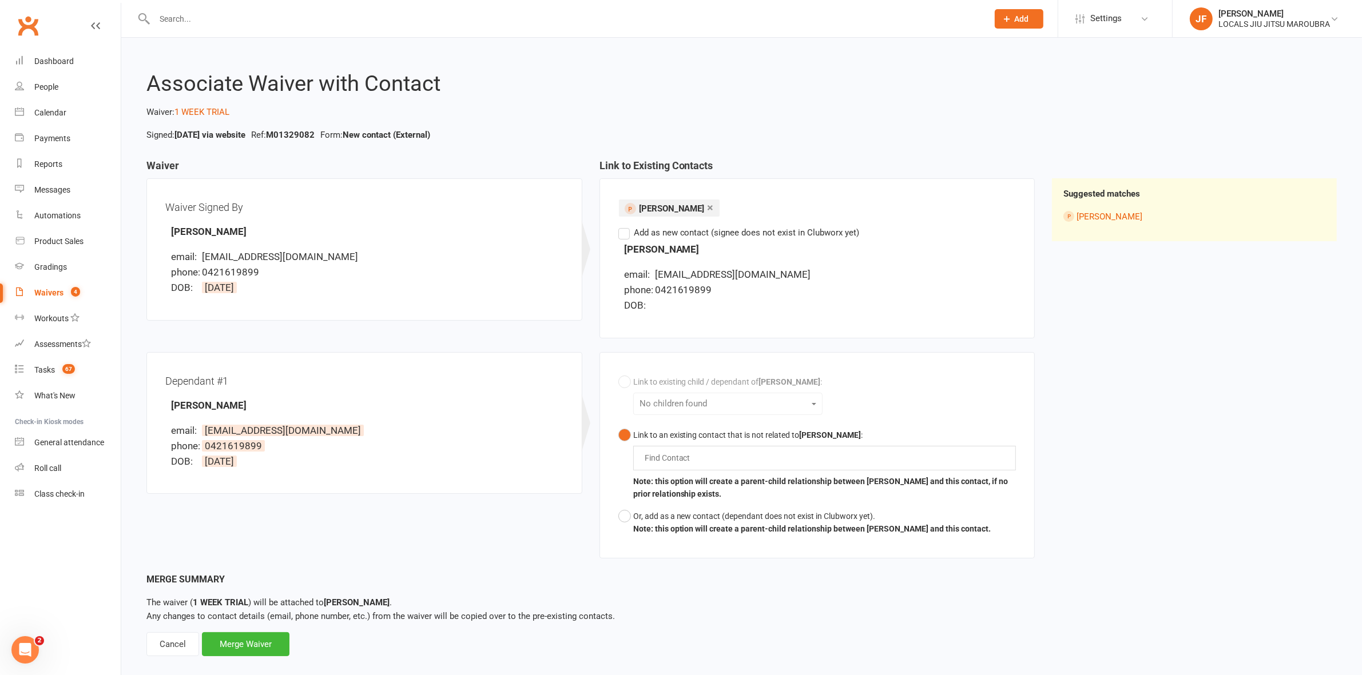
click at [623, 230] on label "Add as new contact (signee does not exist in Clubworx yet)" at bounding box center [738, 233] width 241 height 14
click at [623, 226] on input "Add as new contact (signee does not exist in Clubworx yet)" at bounding box center [621, 226] width 7 height 0
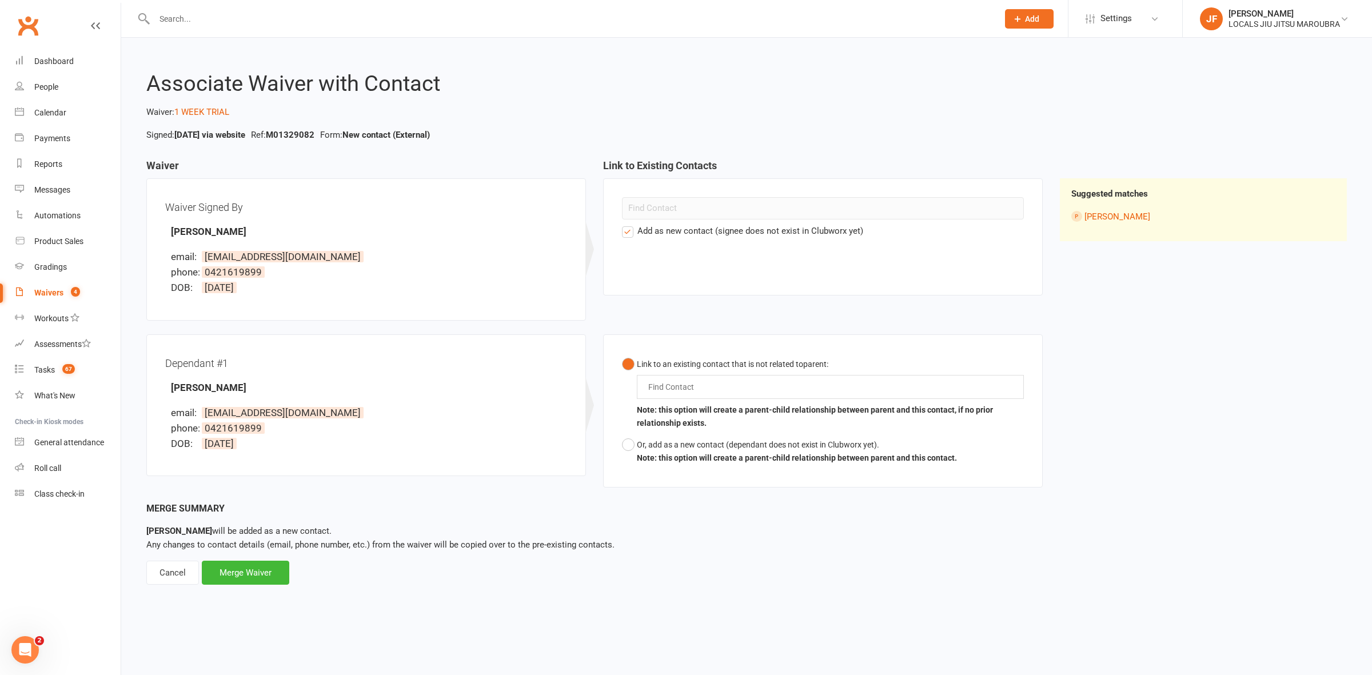
click at [661, 392] on input "text" at bounding box center [673, 387] width 53 height 14
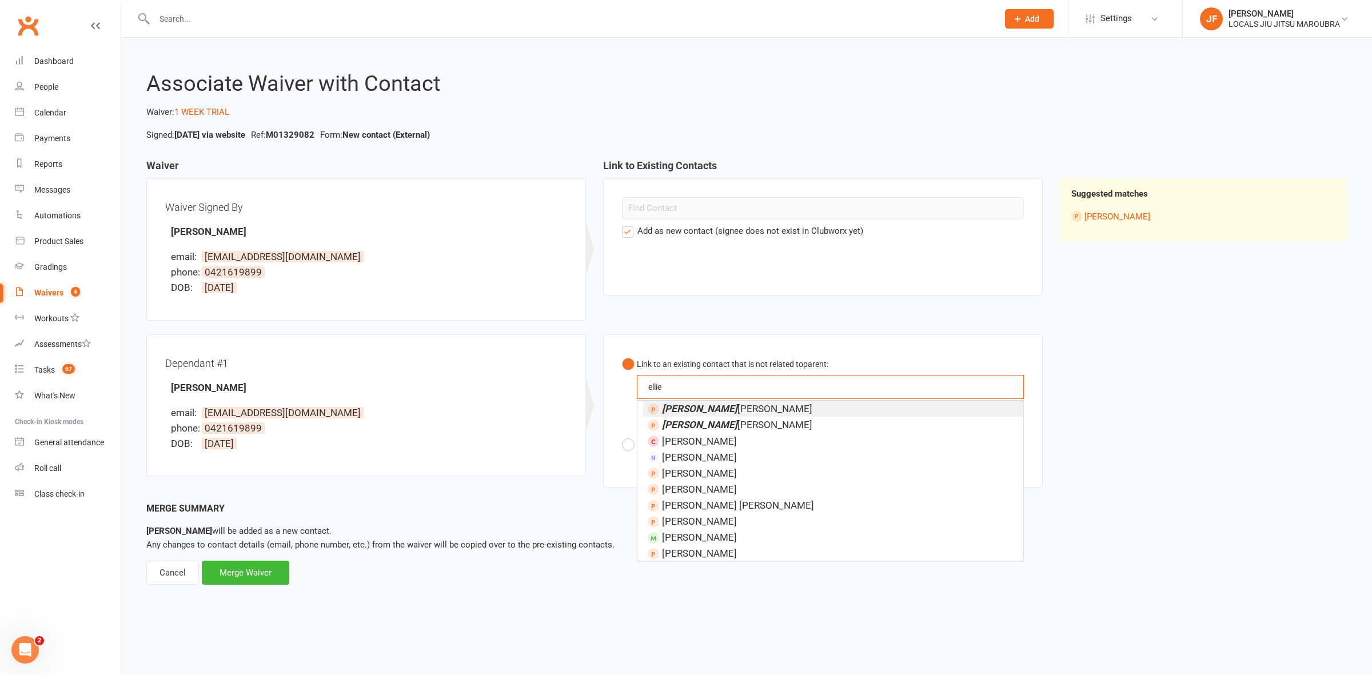
click at [622, 353] on button "Link to an existing contact that is not related to parent : ellie ellie Ellie G…" at bounding box center [823, 393] width 402 height 81
click at [698, 423] on span "Ellie Fitzgerald" at bounding box center [737, 424] width 150 height 11
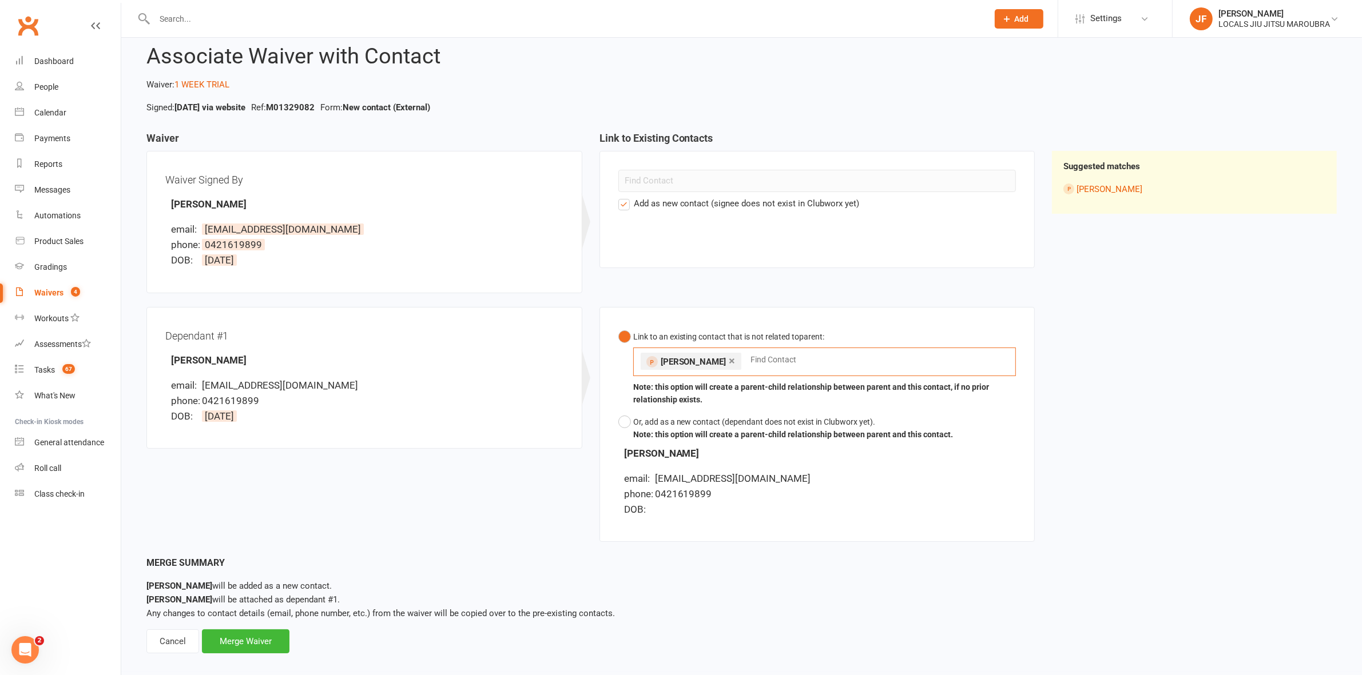
scroll to position [41, 0]
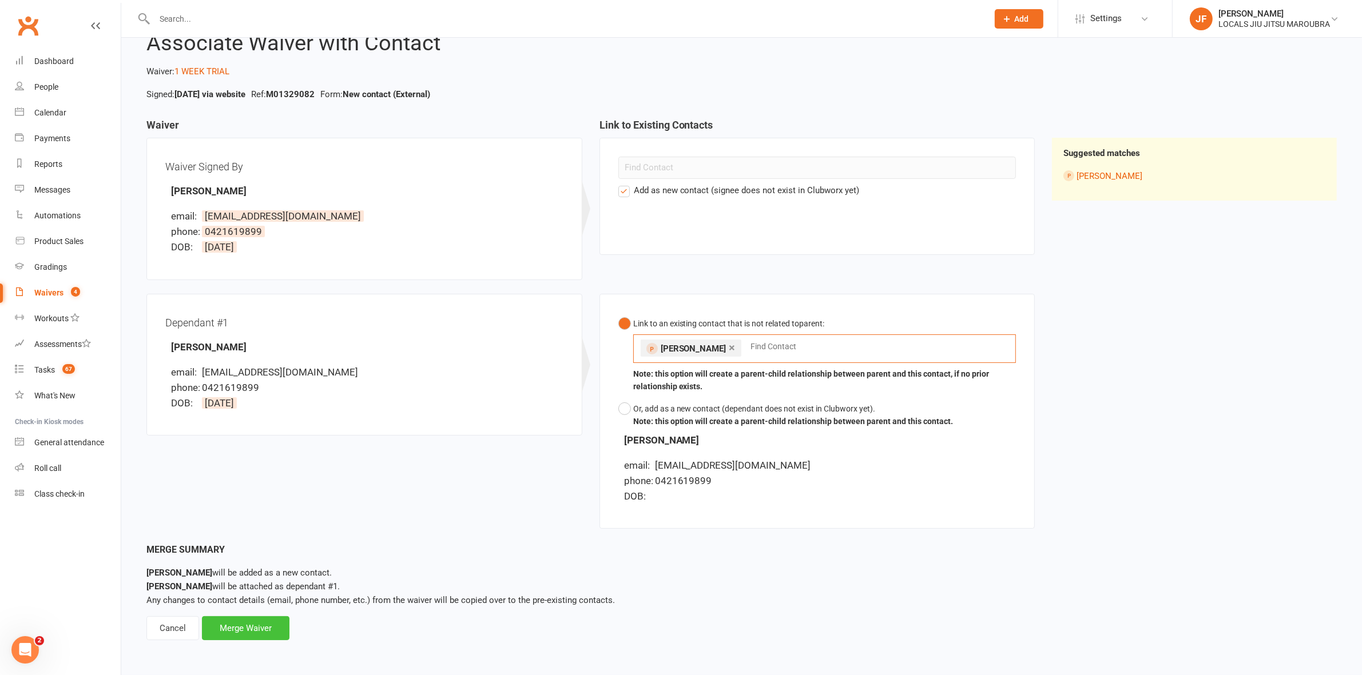
click at [242, 620] on div "Merge Waiver" at bounding box center [245, 628] width 87 height 24
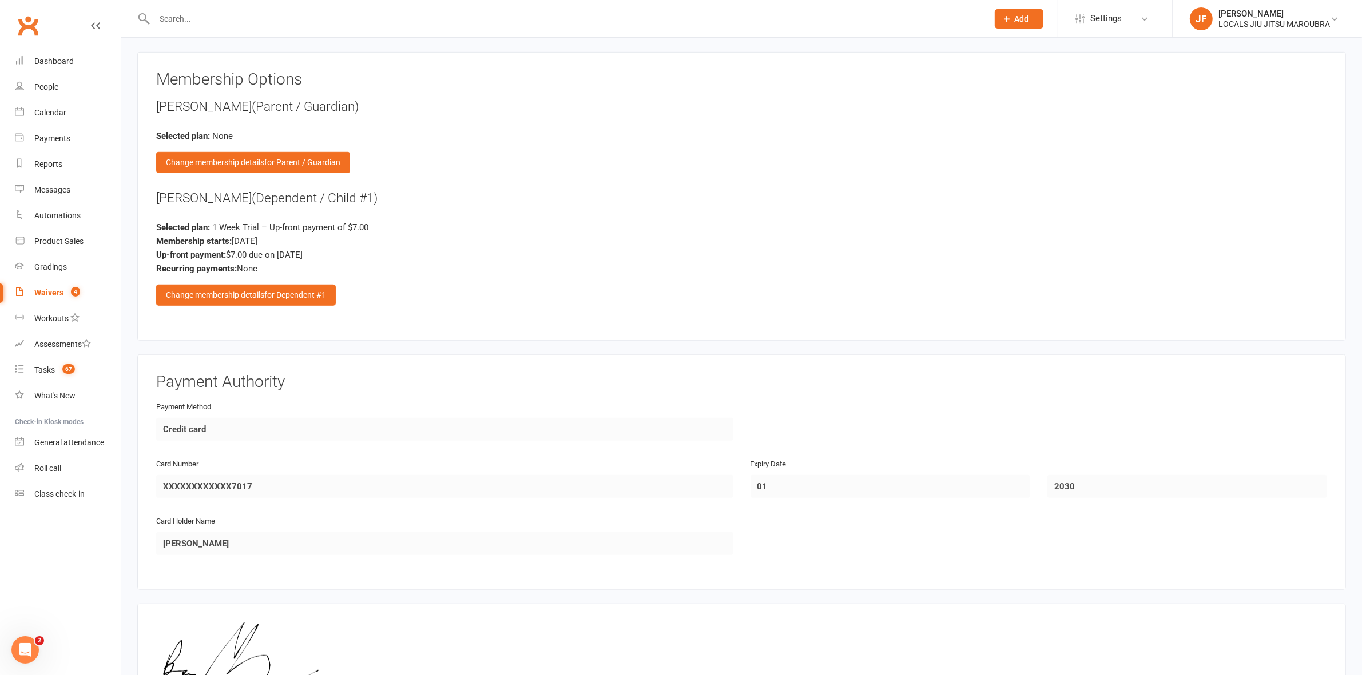
scroll to position [1075, 0]
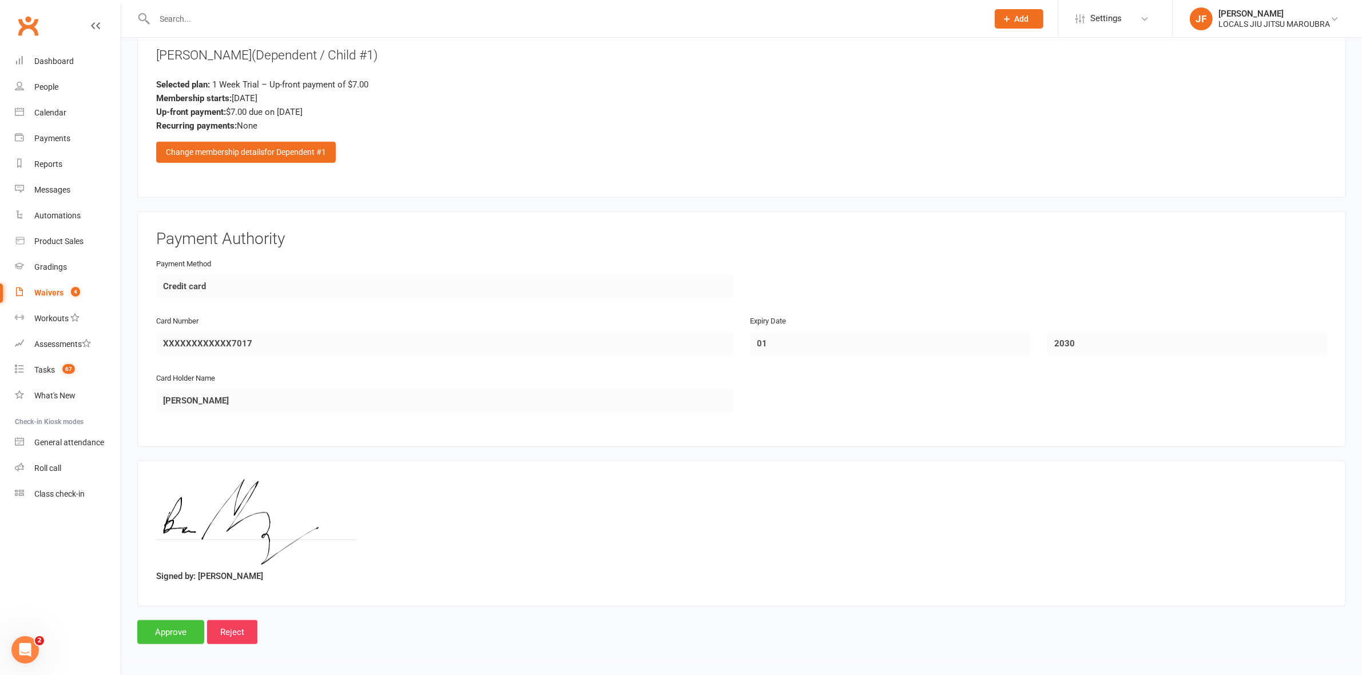
click at [170, 636] on input "Approve" at bounding box center [170, 632] width 67 height 24
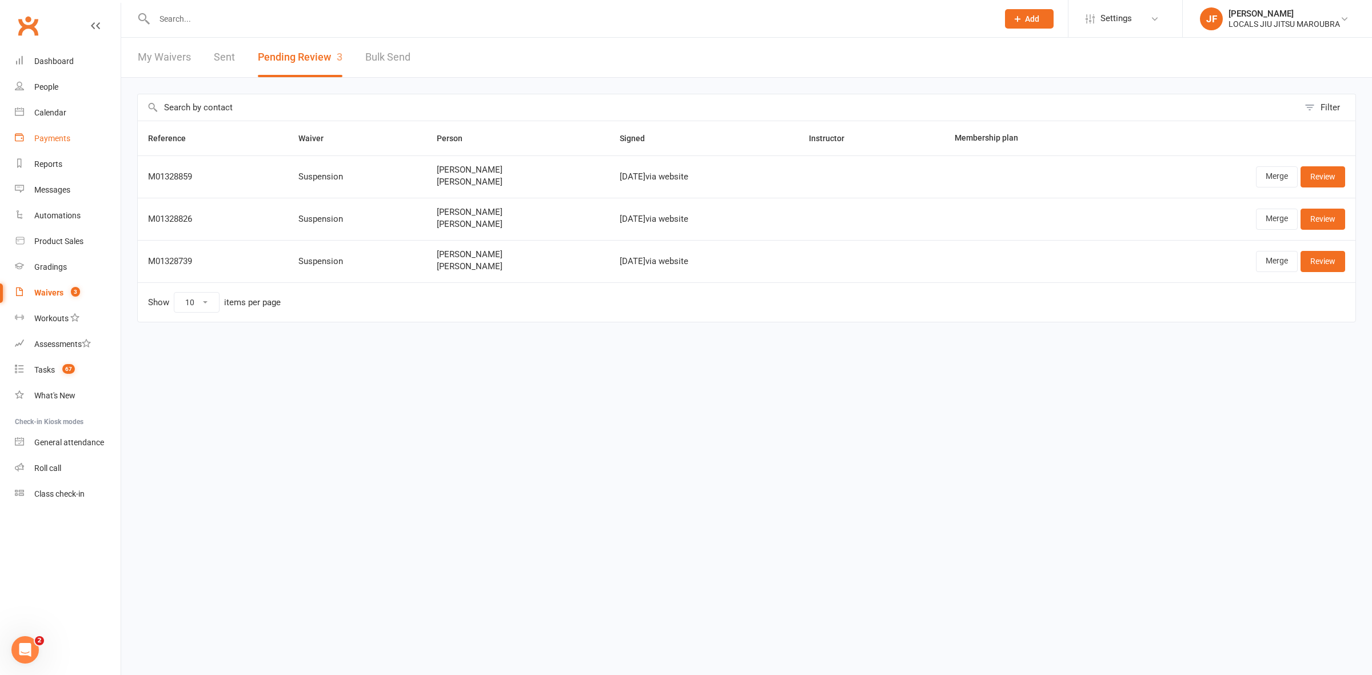
click at [74, 137] on link "Payments" at bounding box center [68, 139] width 106 height 26
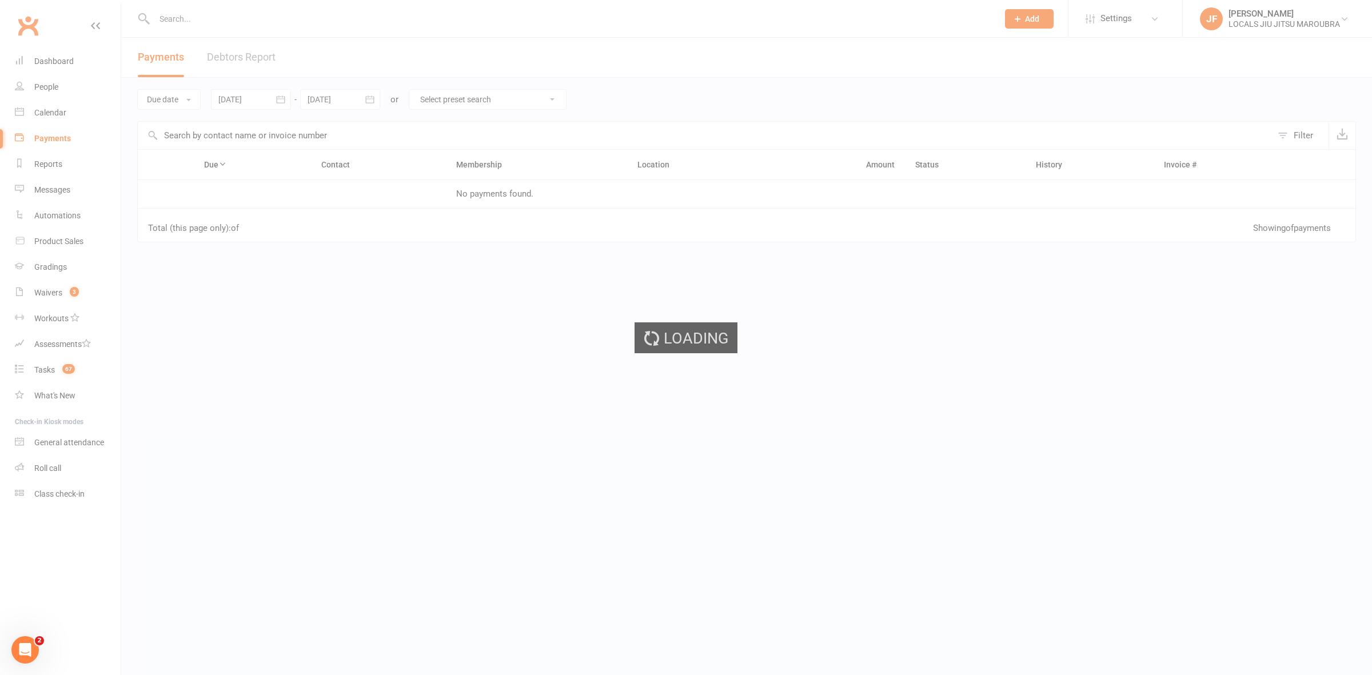
click at [248, 55] on div "Loading" at bounding box center [686, 337] width 1372 height 675
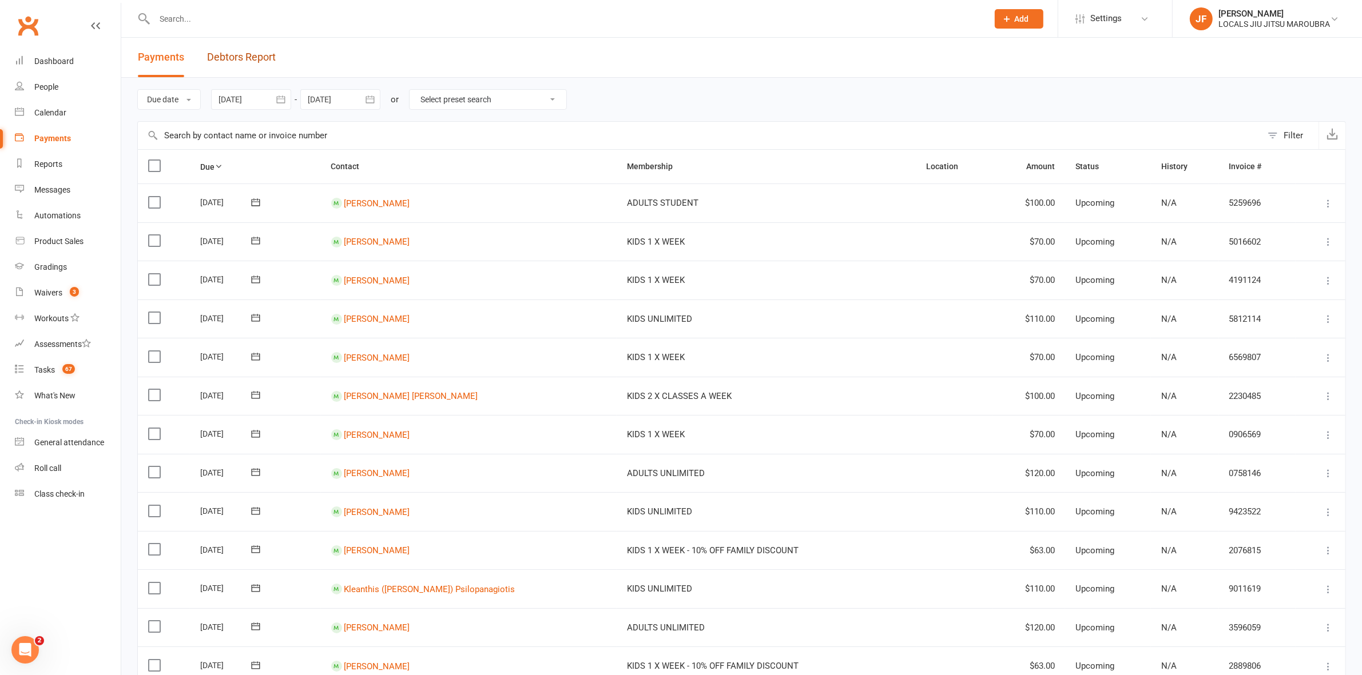
click at [248, 55] on link "Debtors Report" at bounding box center [241, 57] width 69 height 39
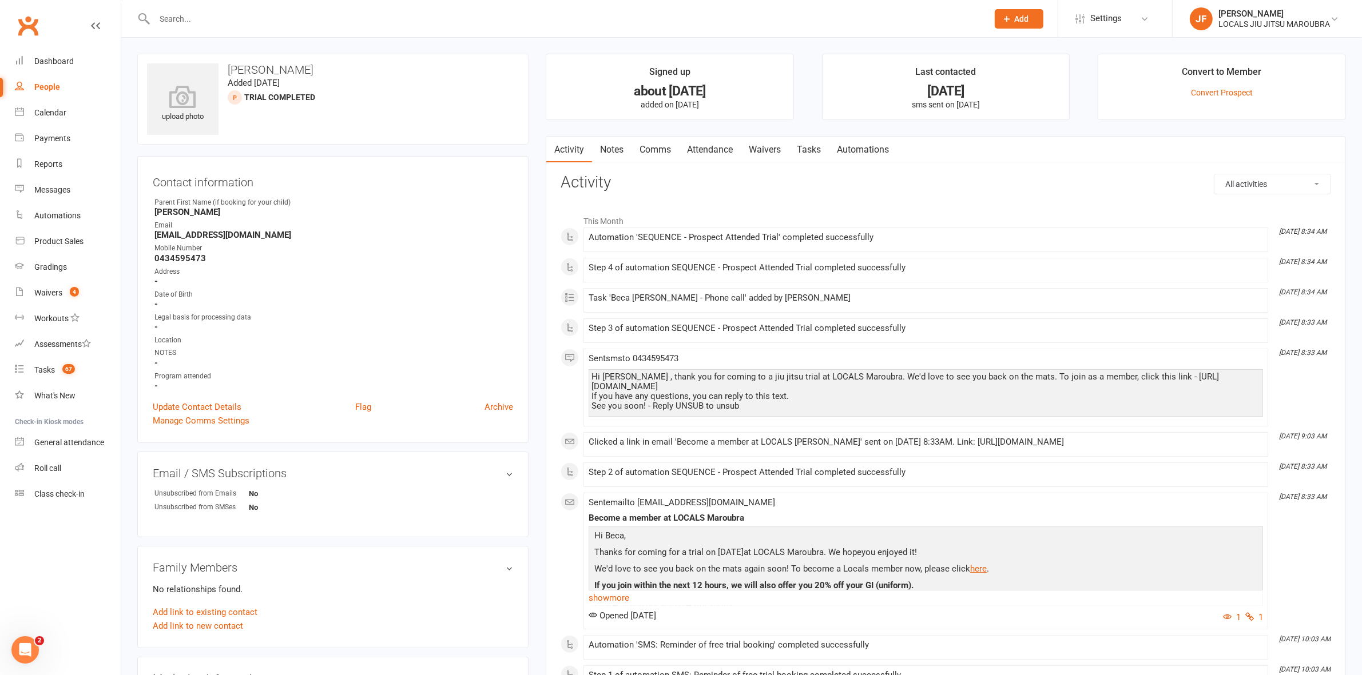
drag, startPoint x: 316, startPoint y: 62, endPoint x: 225, endPoint y: 70, distance: 91.3
click at [225, 70] on div "upload photo [PERSON_NAME] Added [DATE] TRIAL COMPLETED prospect" at bounding box center [332, 99] width 391 height 91
copy h3 "[PERSON_NAME]"
click at [661, 153] on link "Comms" at bounding box center [654, 150] width 47 height 26
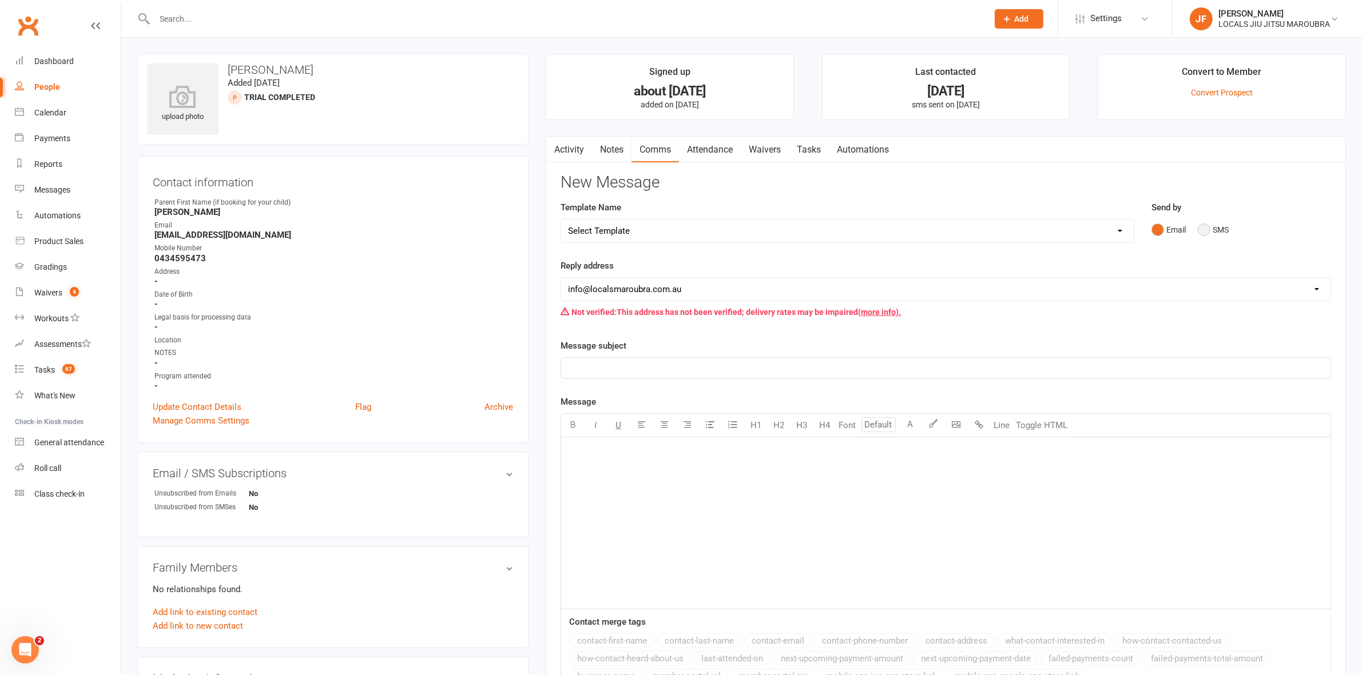
drag, startPoint x: 1204, startPoint y: 229, endPoint x: 1214, endPoint y: 221, distance: 12.2
click at [1206, 228] on button "SMS" at bounding box center [1213, 230] width 31 height 22
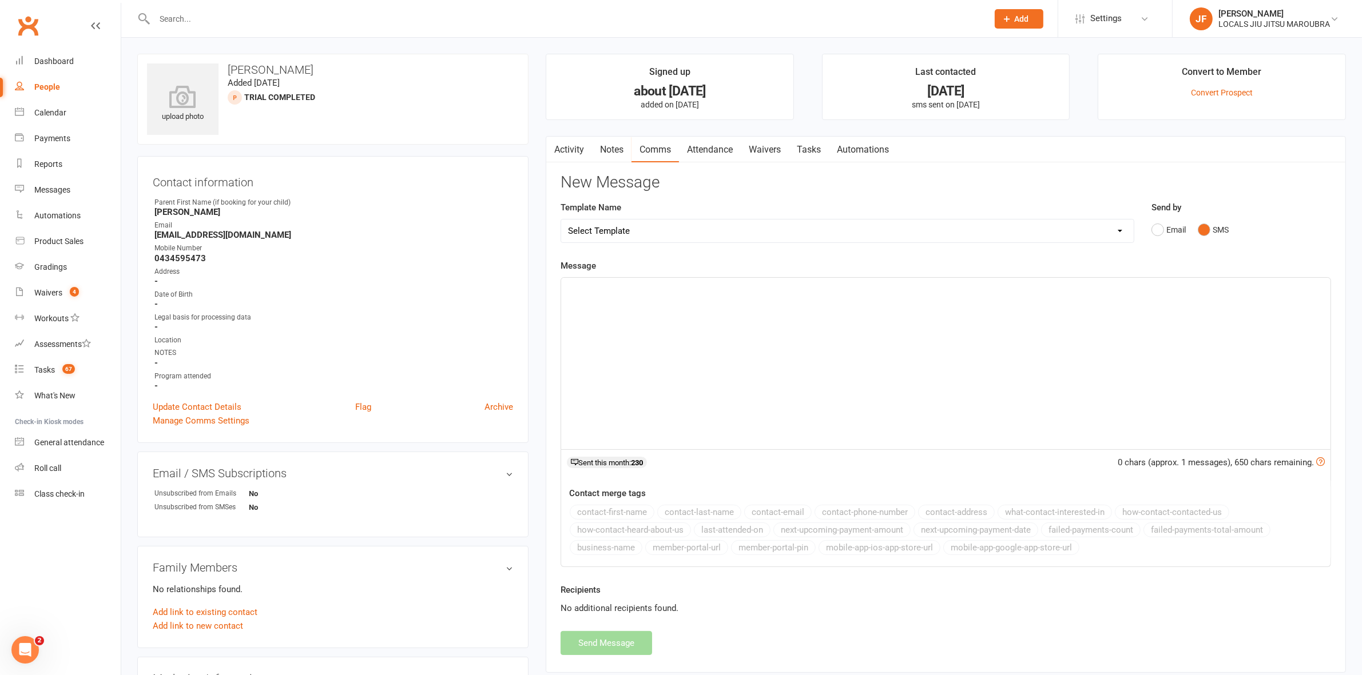
click at [650, 345] on div "﻿" at bounding box center [945, 364] width 769 height 172
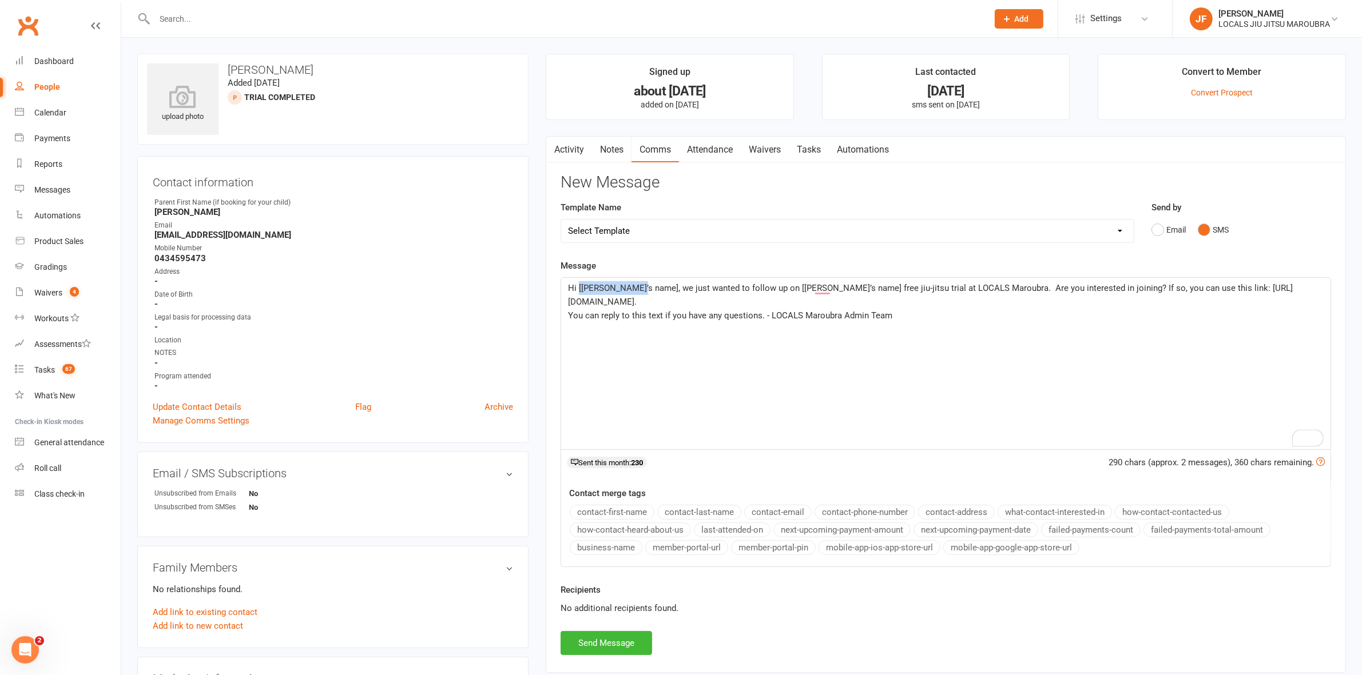
drag, startPoint x: 636, startPoint y: 289, endPoint x: 578, endPoint y: 287, distance: 58.4
click at [578, 287] on span "Hi [[PERSON_NAME]’s name], we just wanted to follow up on [[PERSON_NAME]’s name…" at bounding box center [930, 295] width 725 height 24
drag, startPoint x: 778, startPoint y: 289, endPoint x: 725, endPoint y: 292, distance: 53.3
click at [725, 292] on span "Hi [PERSON_NAME], we just wanted to follow up on [[PERSON_NAME]’s name] free ji…" at bounding box center [913, 295] width 691 height 24
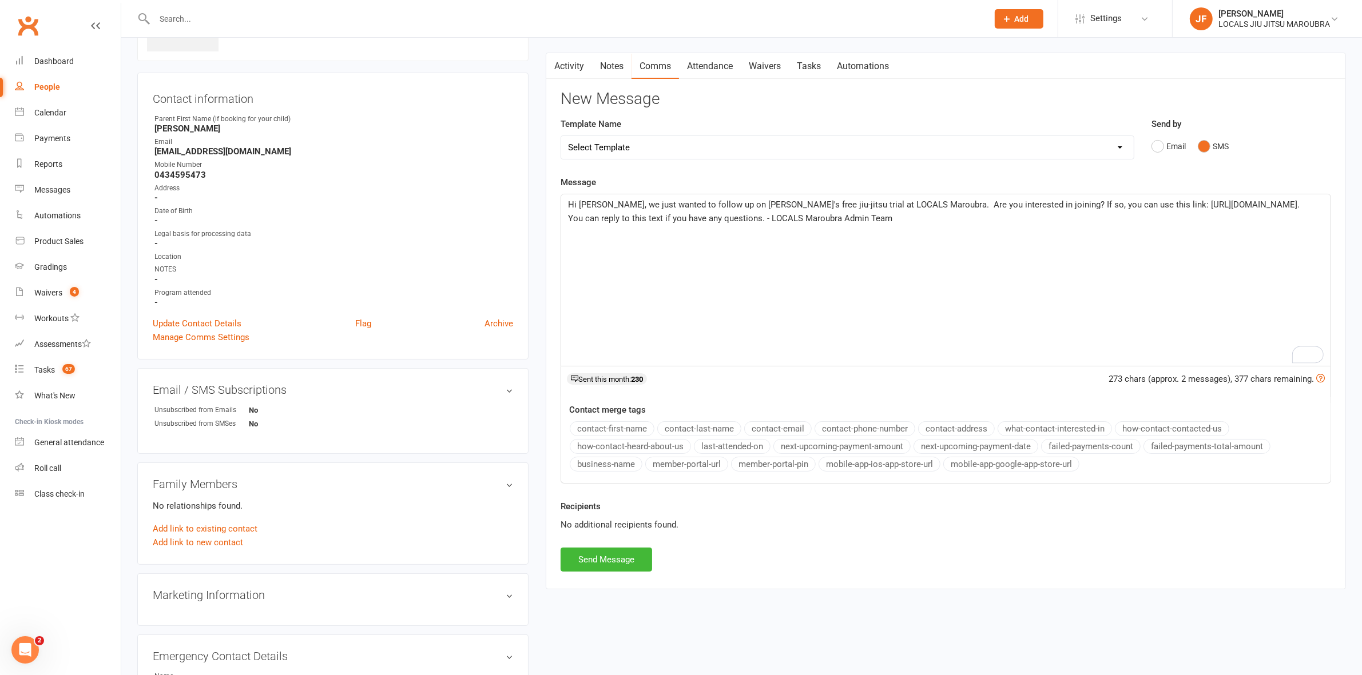
scroll to position [143, 0]
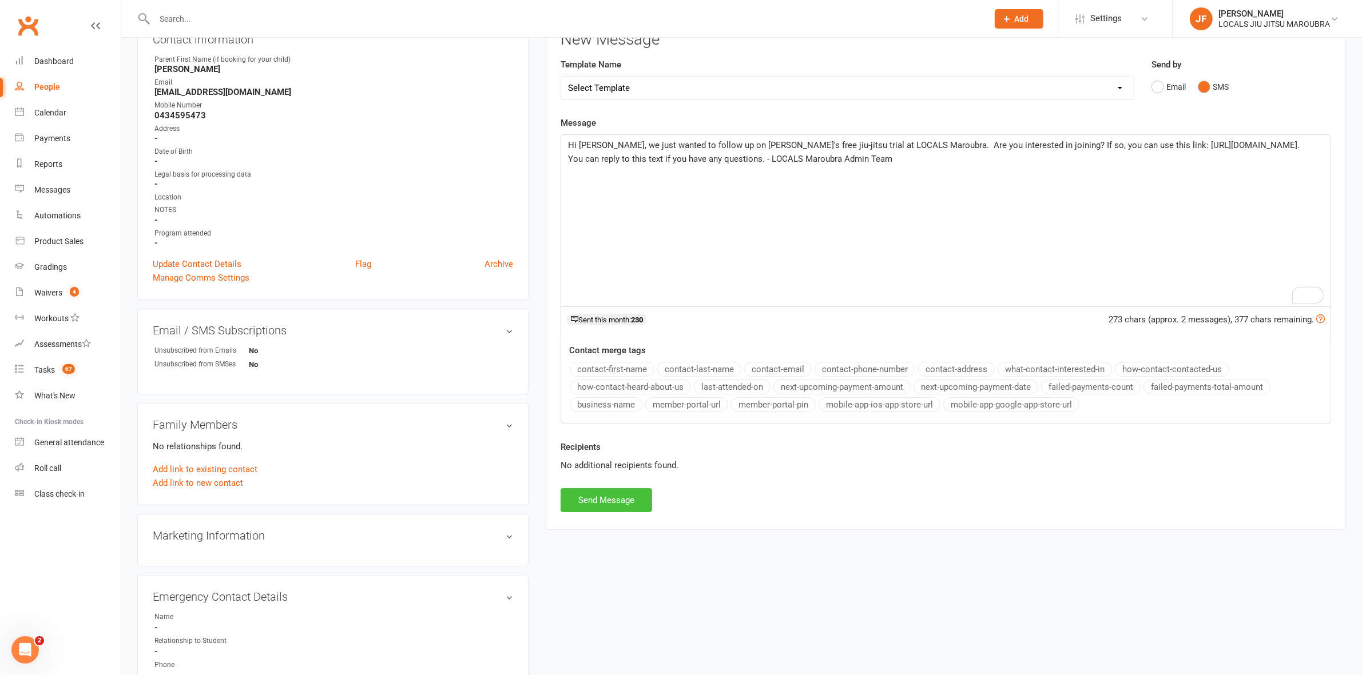
drag, startPoint x: 624, startPoint y: 509, endPoint x: 653, endPoint y: 481, distance: 40.0
click at [624, 507] on button "Send Message" at bounding box center [605, 500] width 91 height 24
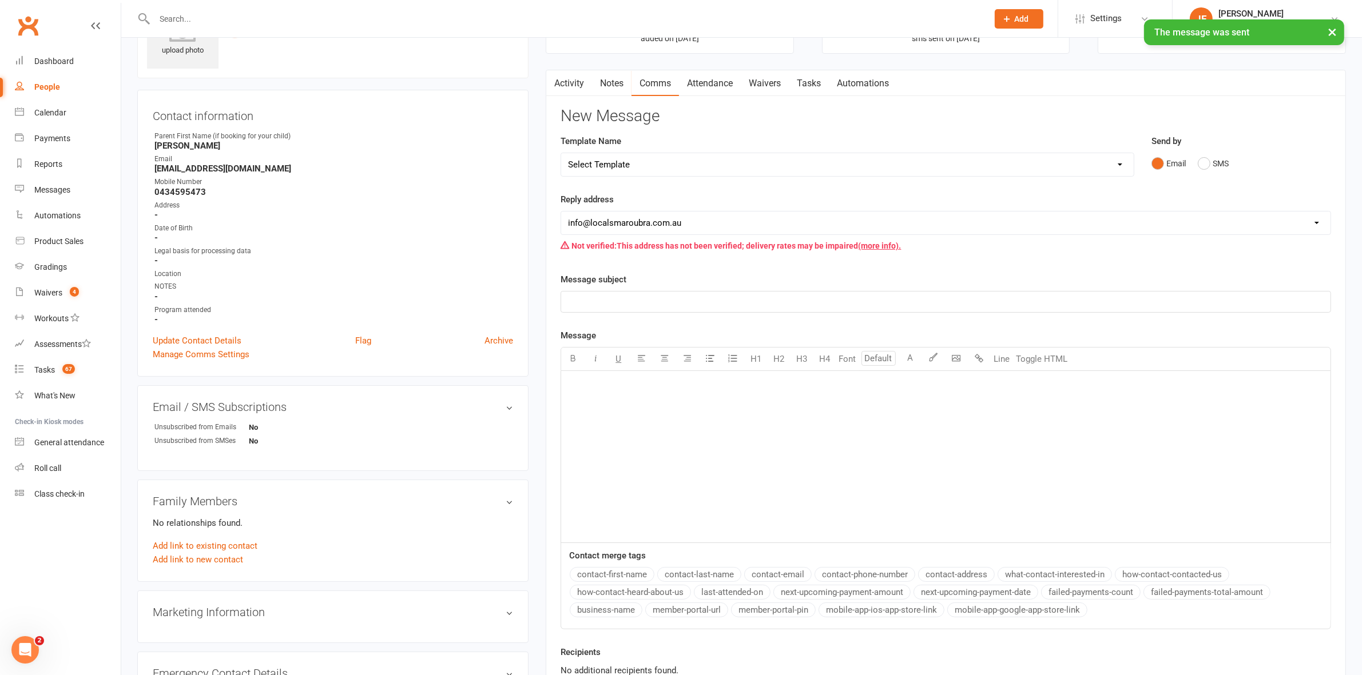
scroll to position [0, 0]
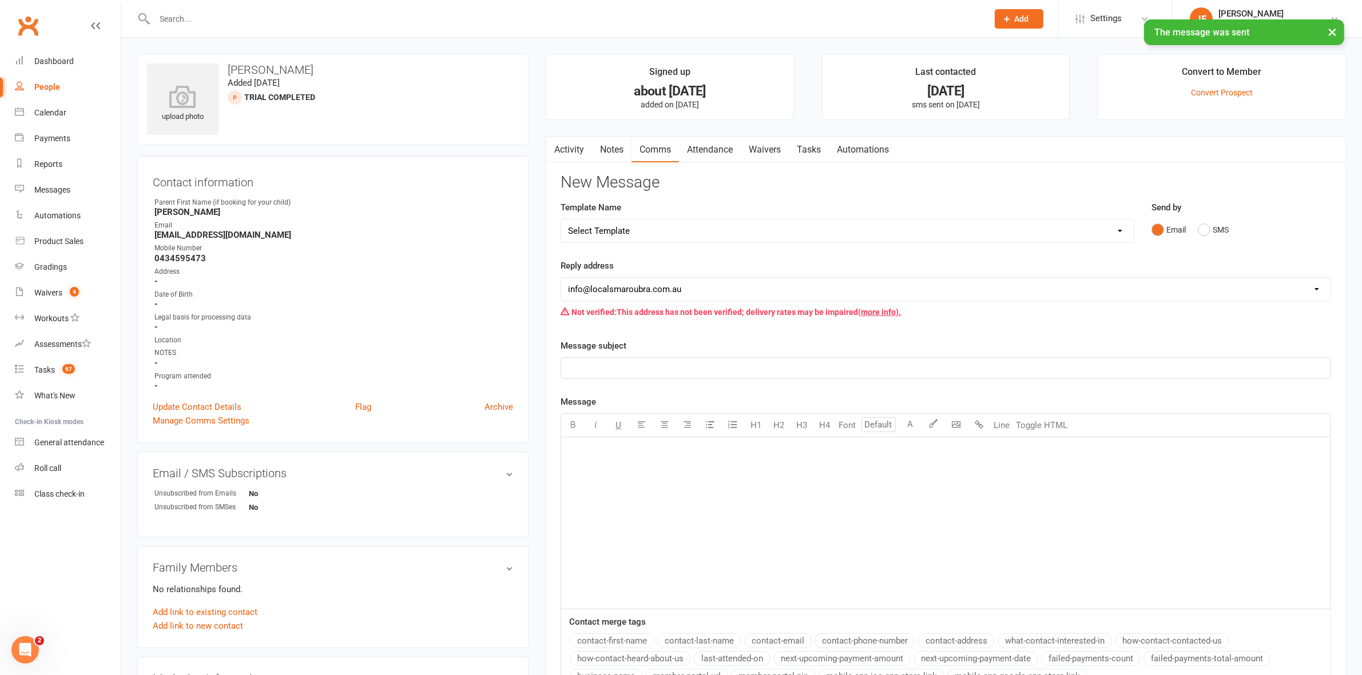
click at [572, 147] on link "Activity" at bounding box center [569, 150] width 46 height 26
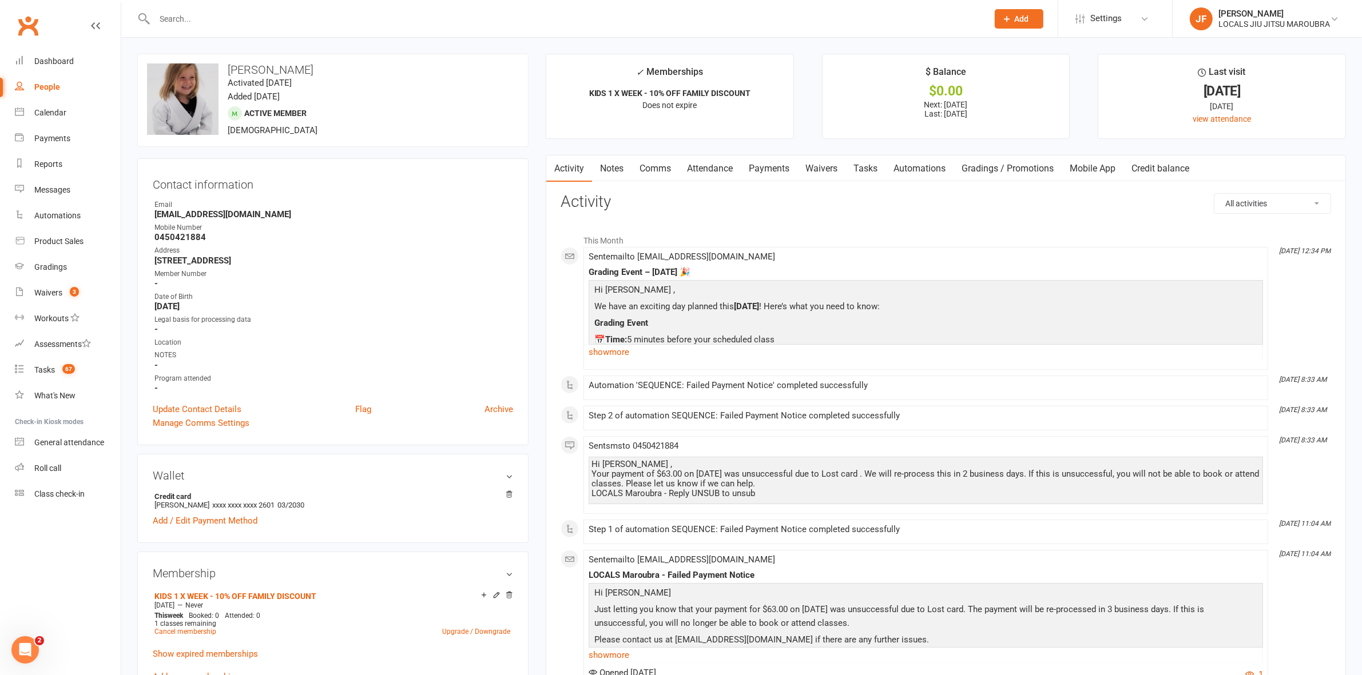
click at [781, 172] on link "Payments" at bounding box center [769, 169] width 57 height 26
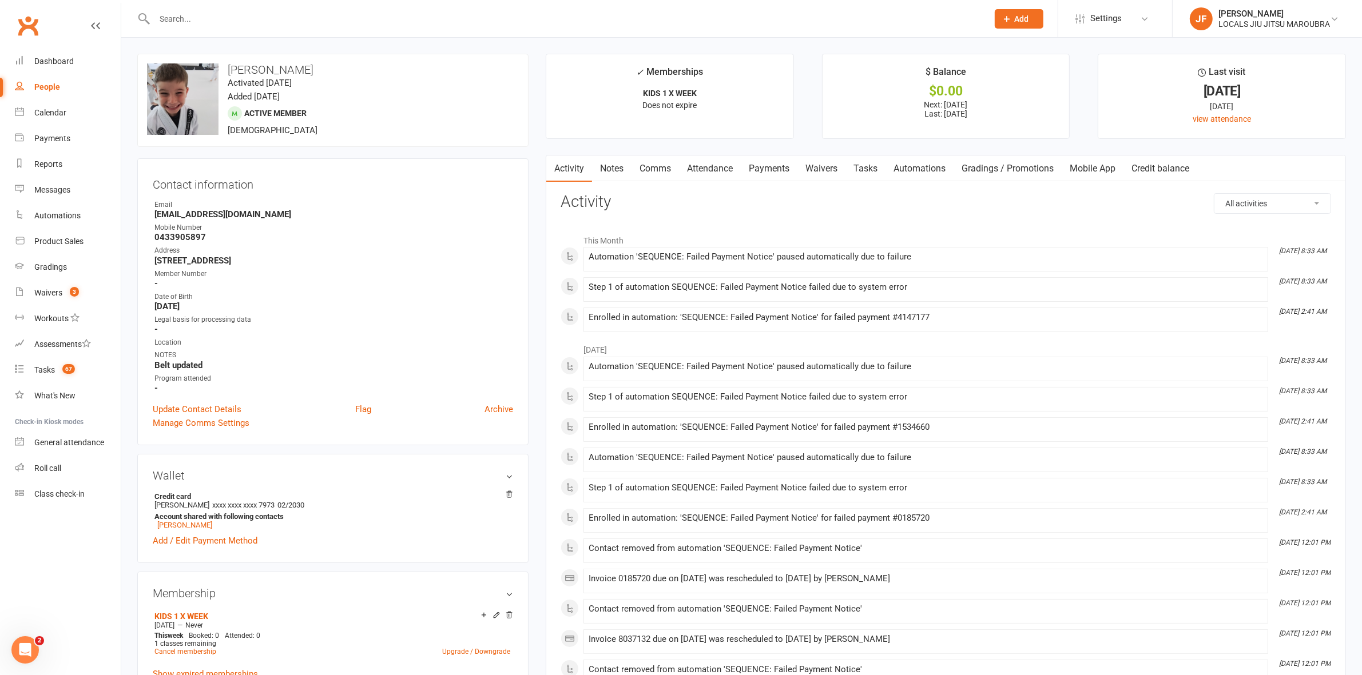
click at [779, 170] on link "Payments" at bounding box center [769, 169] width 57 height 26
